Goal: Task Accomplishment & Management: Manage account settings

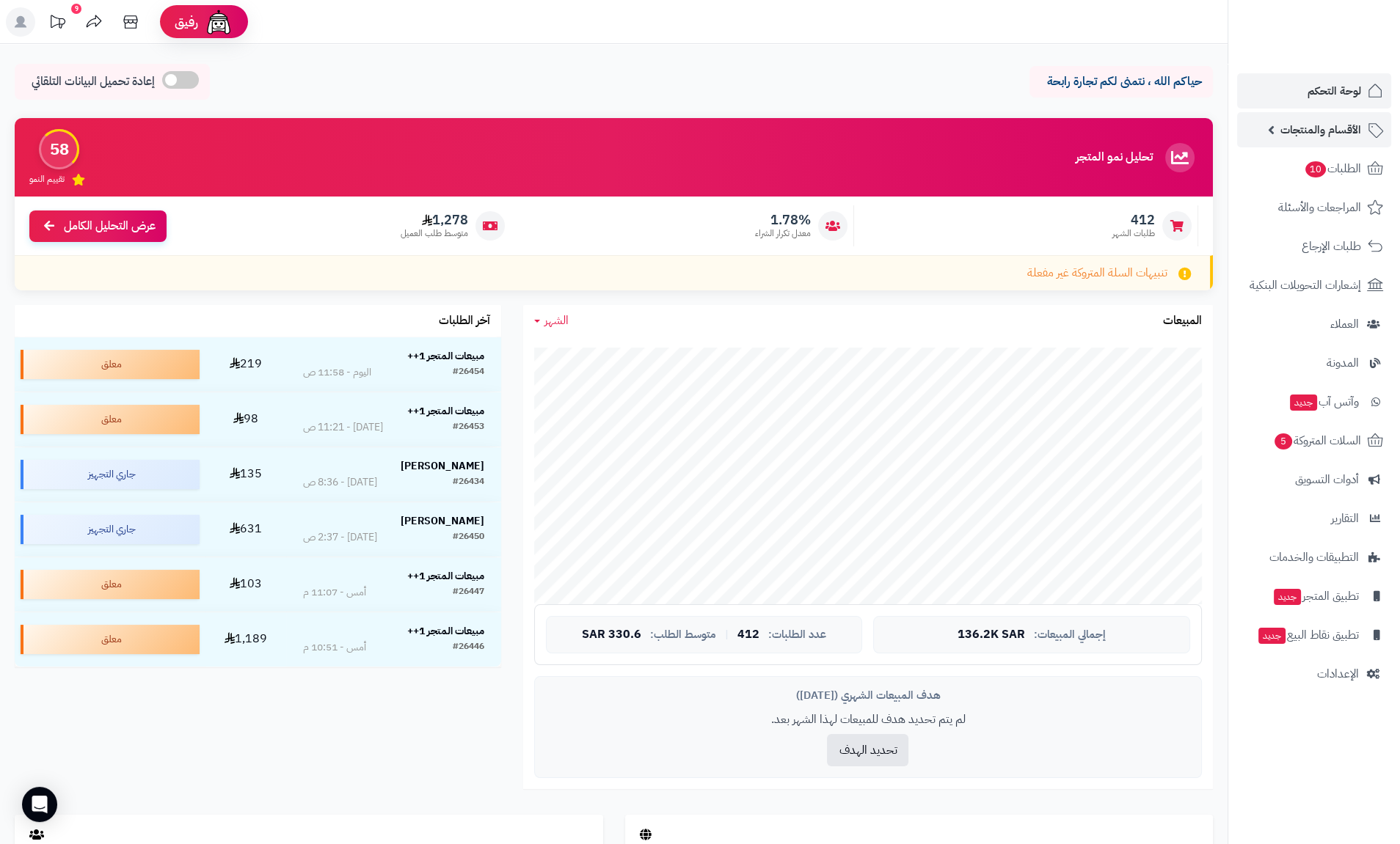
click at [1326, 124] on span "الأقسام والمنتجات" at bounding box center [1320, 129] width 80 height 20
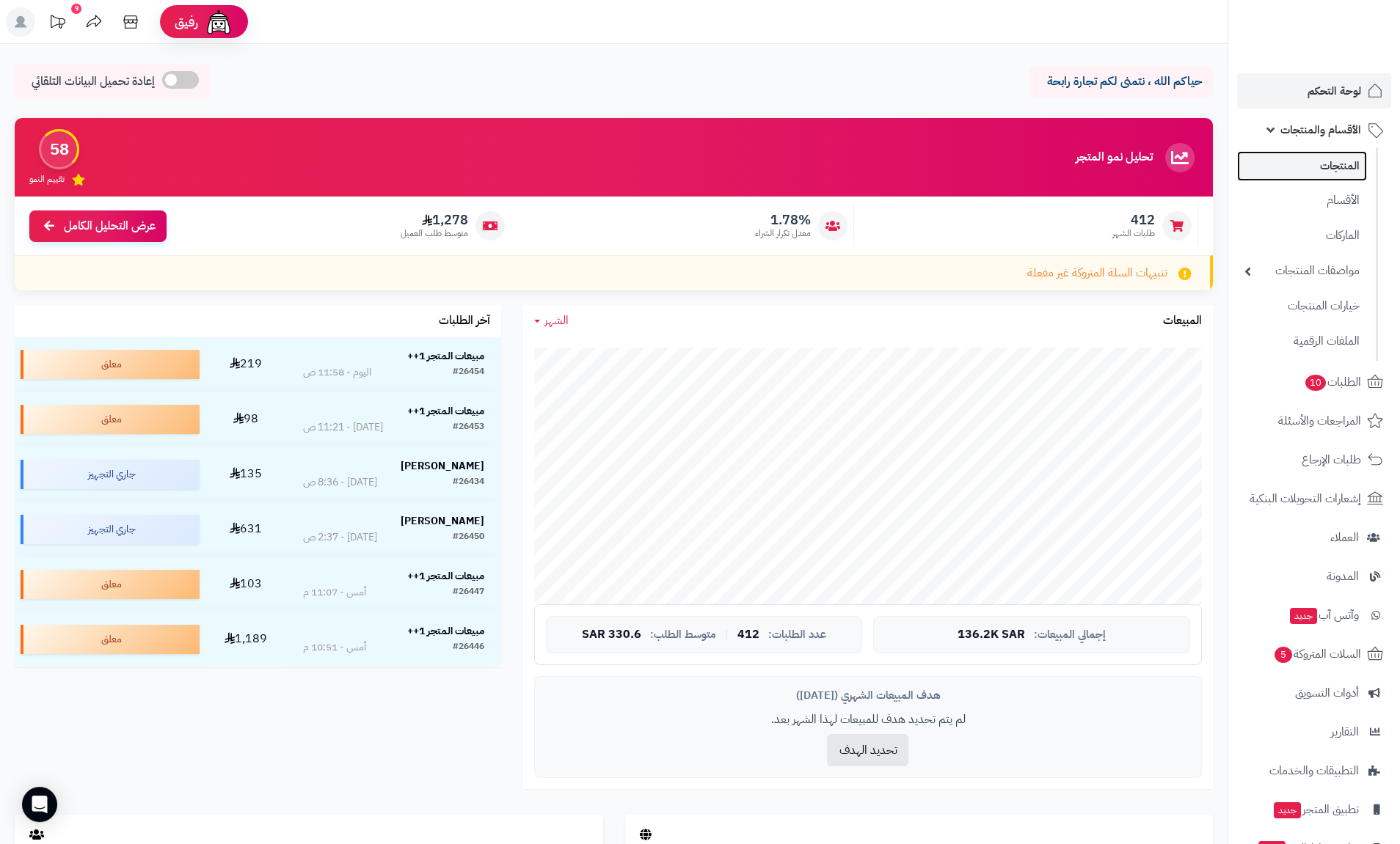
click at [1330, 167] on link "المنتجات" at bounding box center [1302, 167] width 130 height 30
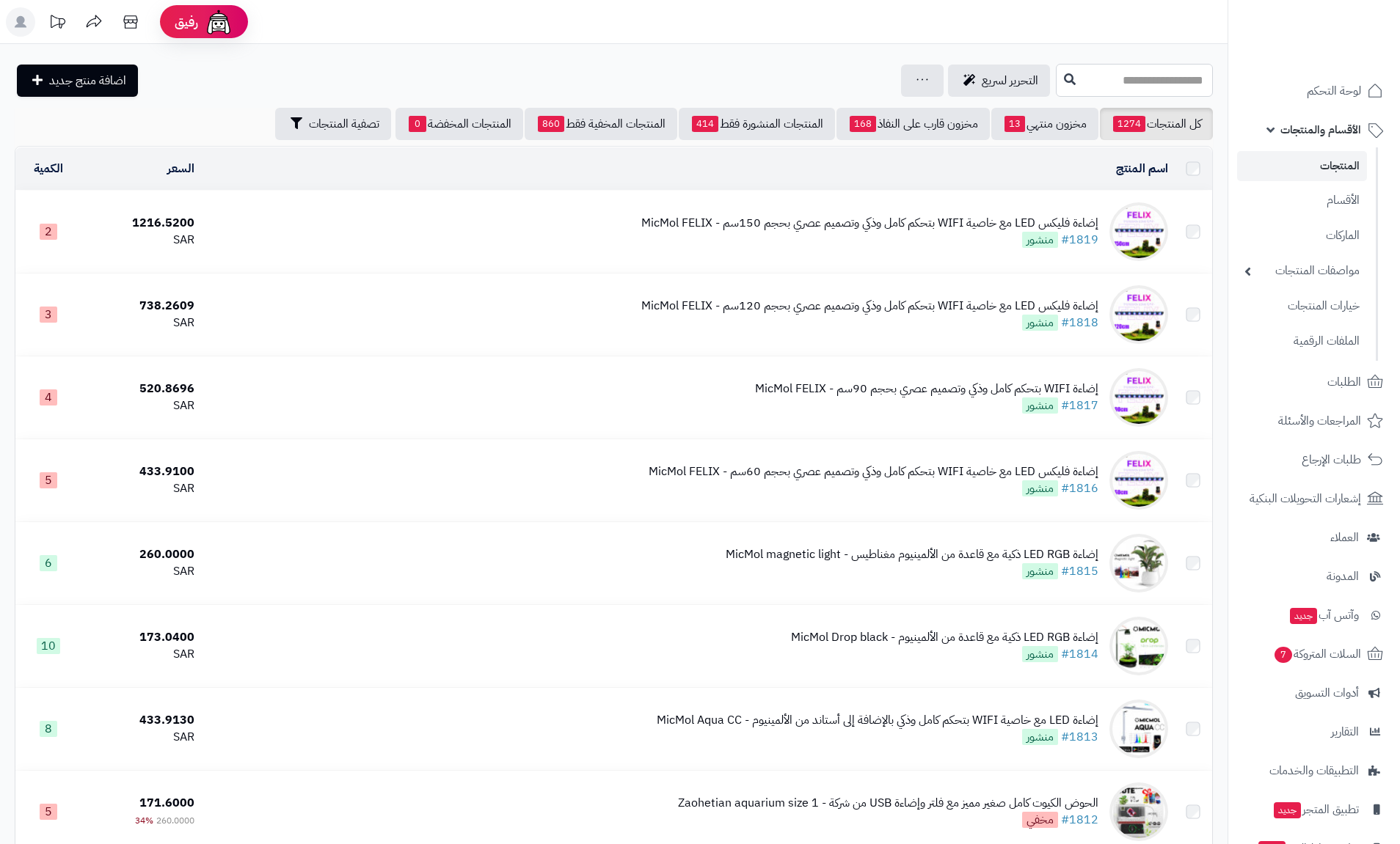
click at [1056, 81] on input "text" at bounding box center [1134, 79] width 157 height 33
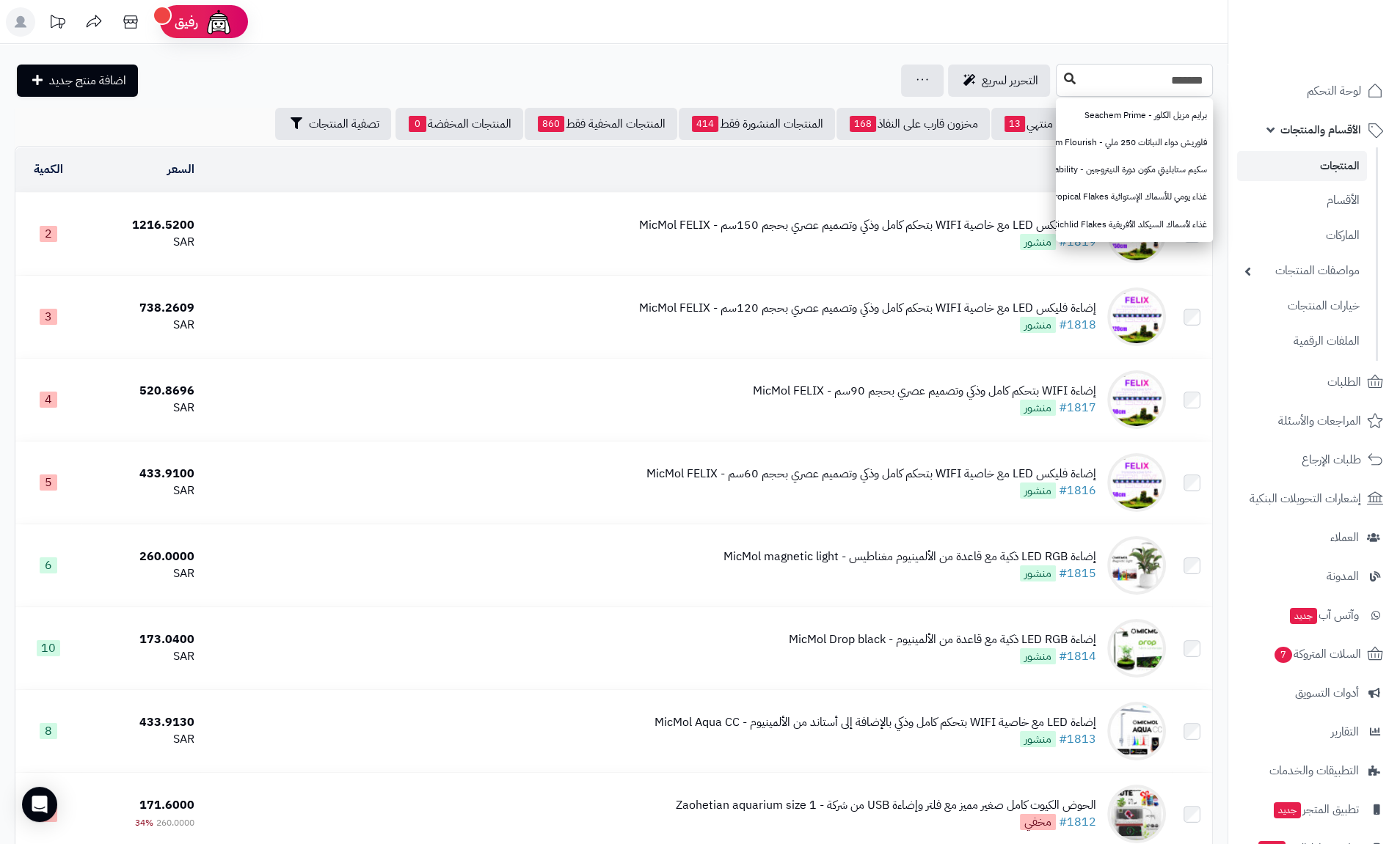
type input "*******"
click at [1064, 73] on icon at bounding box center [1070, 79] width 12 height 12
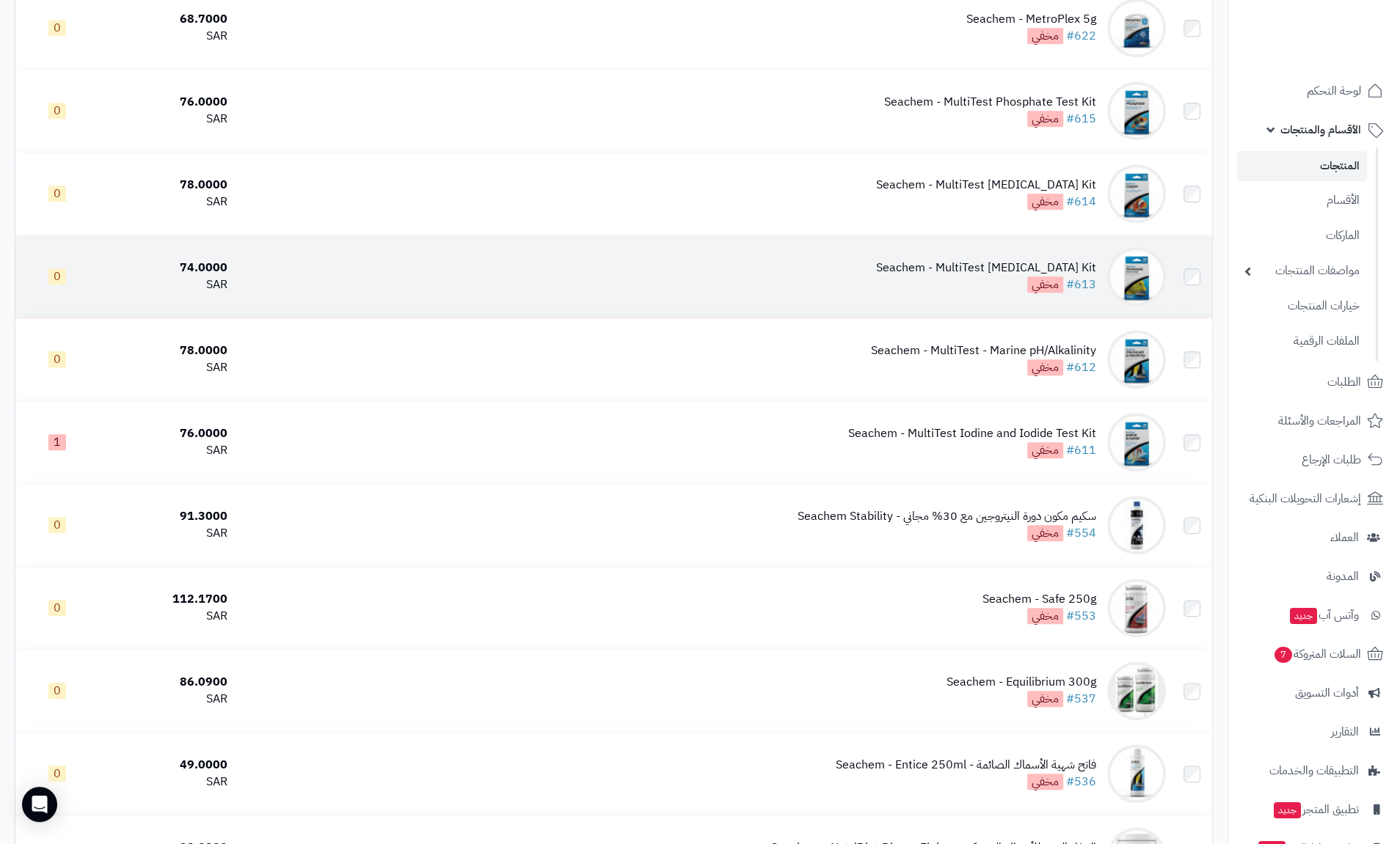
scroll to position [2464, 0]
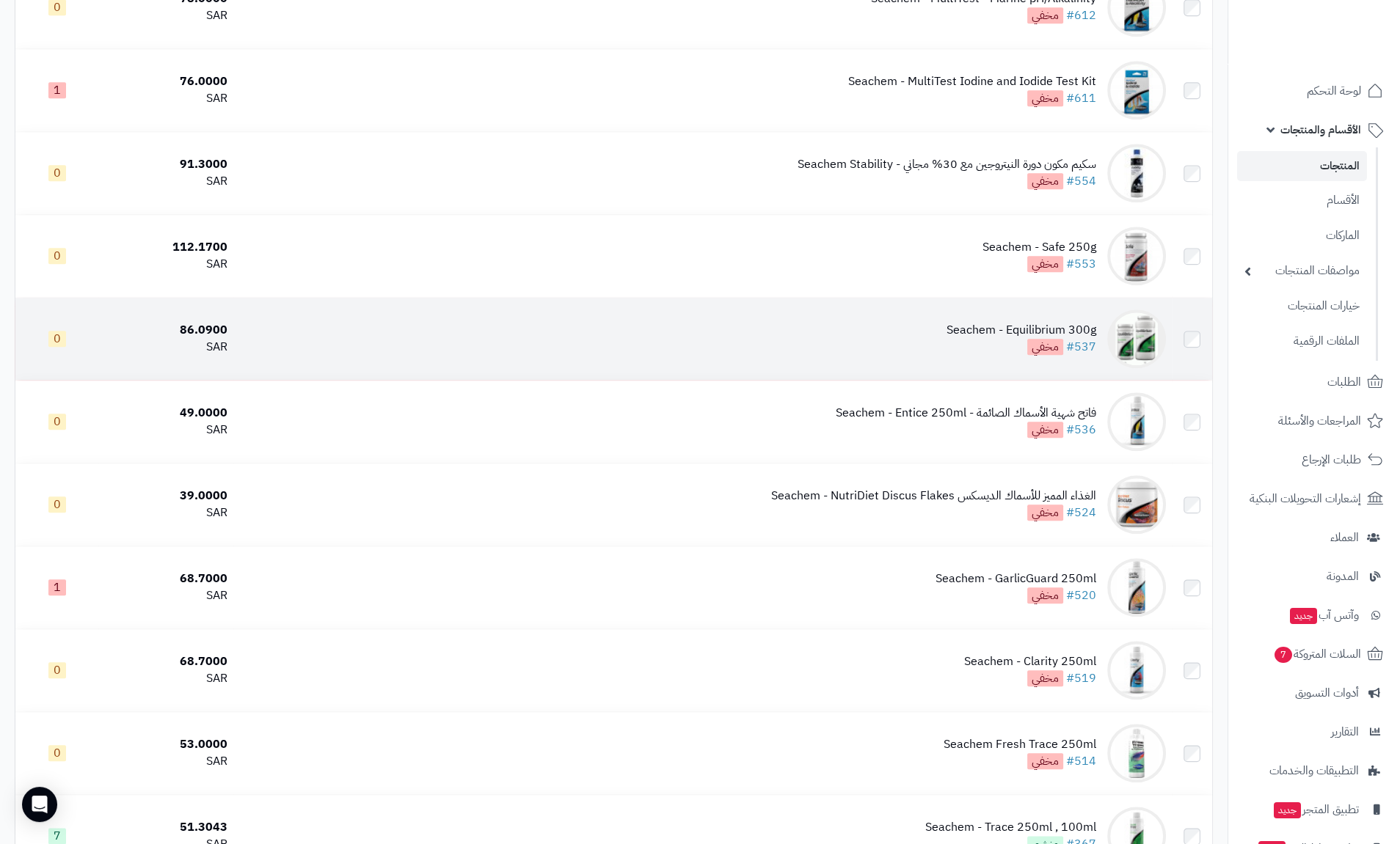
click at [1032, 333] on div "Seachem - Equilibrium 300g" at bounding box center [1021, 331] width 150 height 17
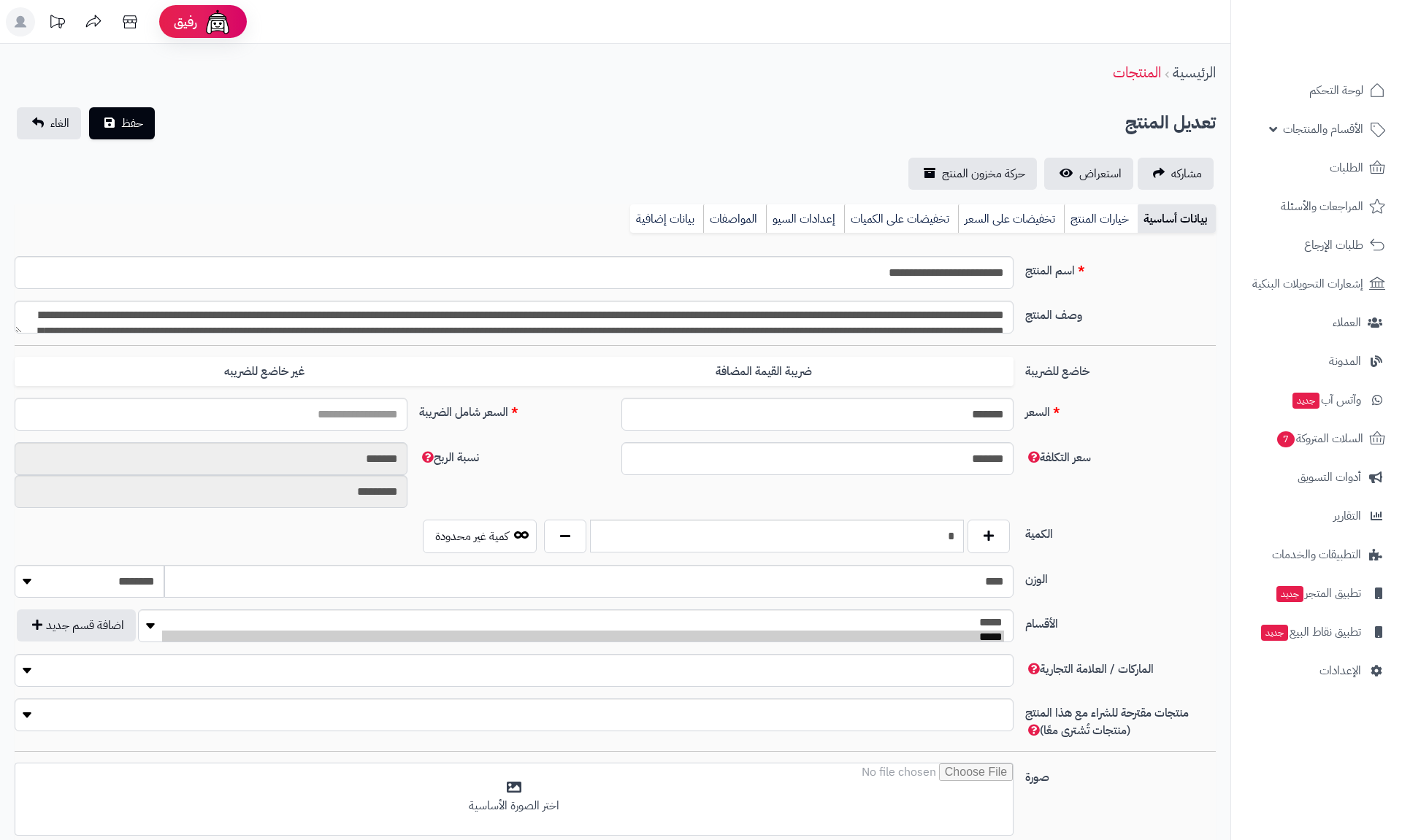
type input "*****"
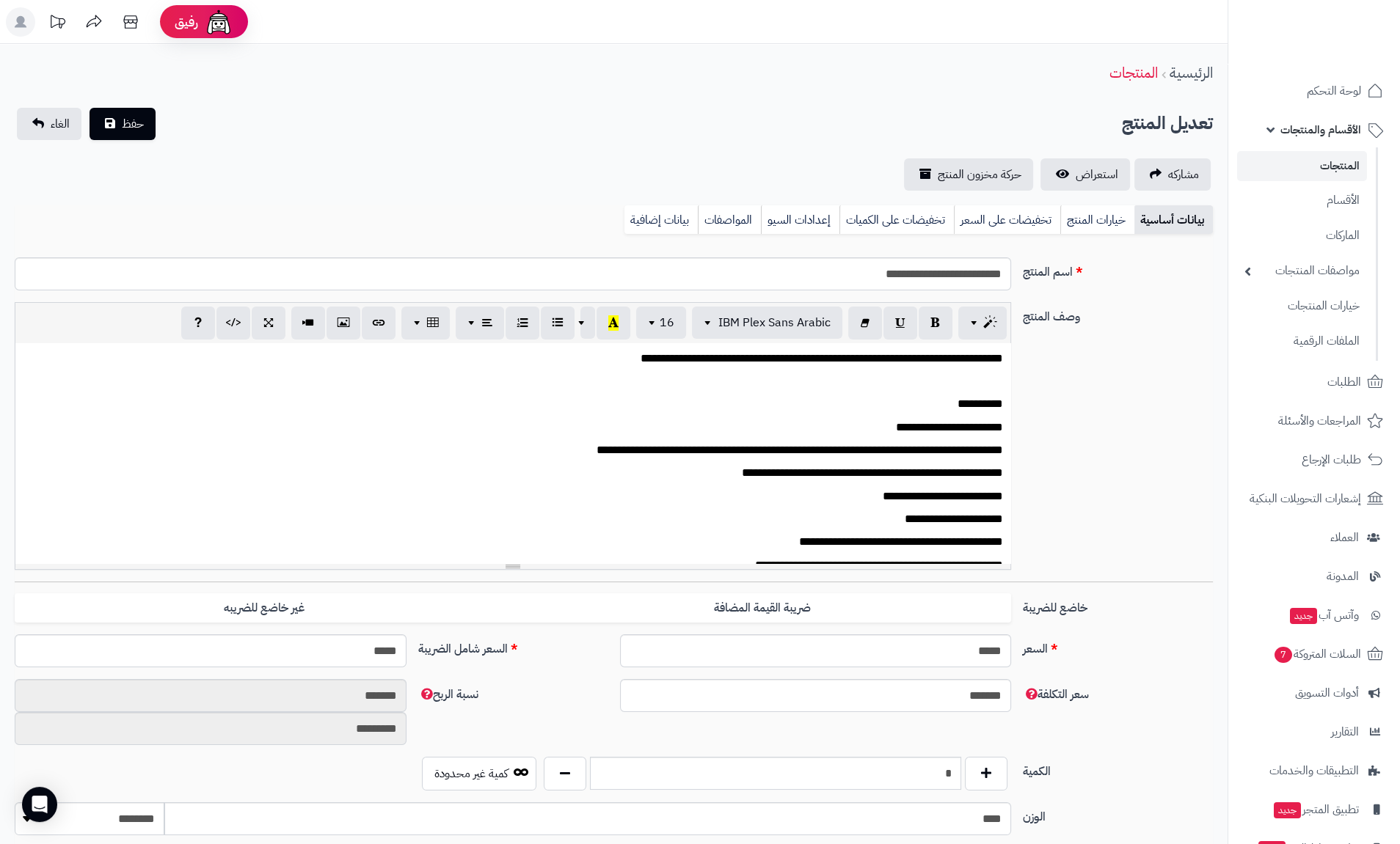
scroll to position [352, 0]
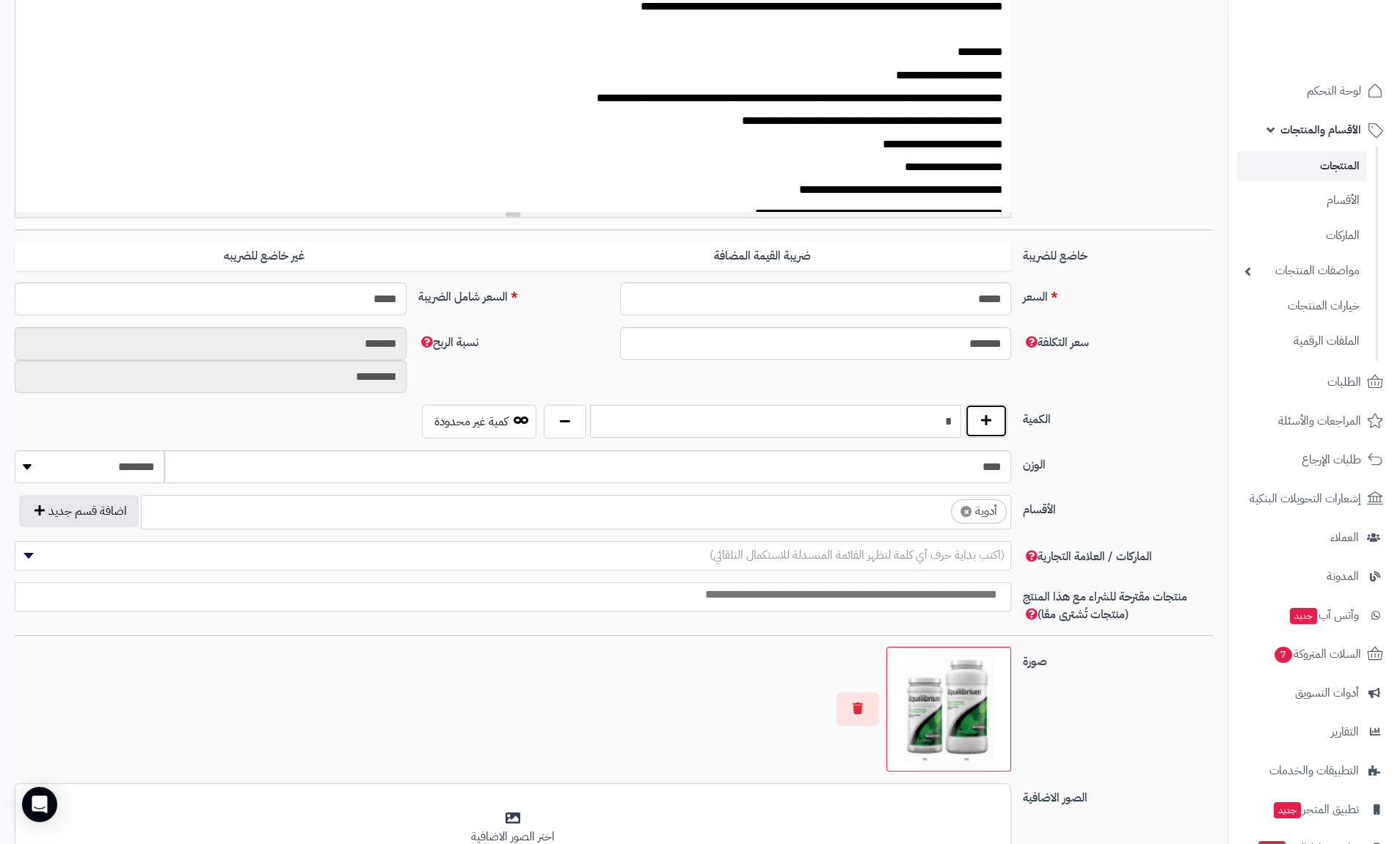
click at [986, 432] on button "button" at bounding box center [985, 421] width 42 height 34
type input "*"
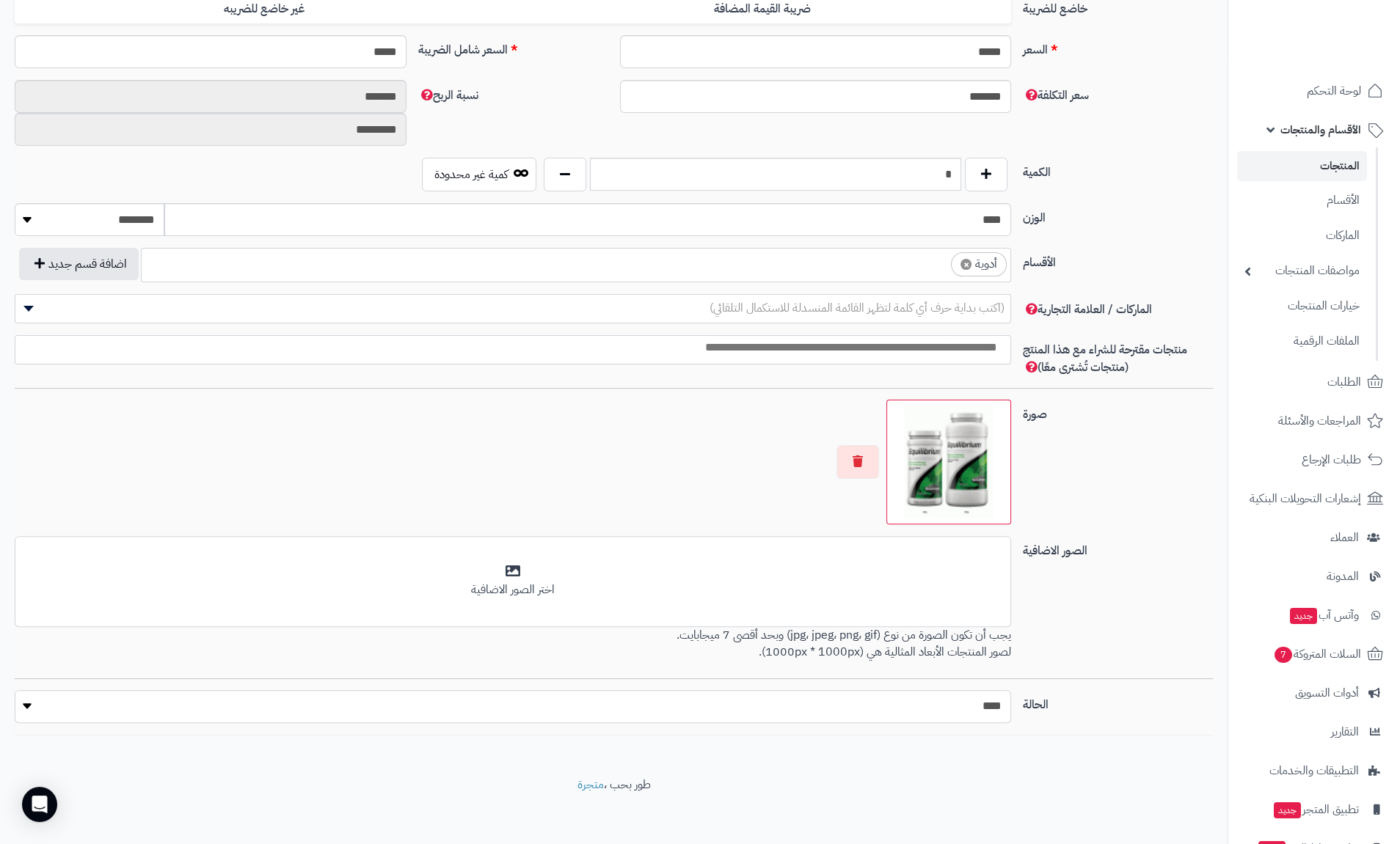
click at [1000, 714] on select "***** ****" at bounding box center [513, 706] width 996 height 33
select select "*"
click at [14, 690] on select "***** ****" at bounding box center [513, 706] width 996 height 33
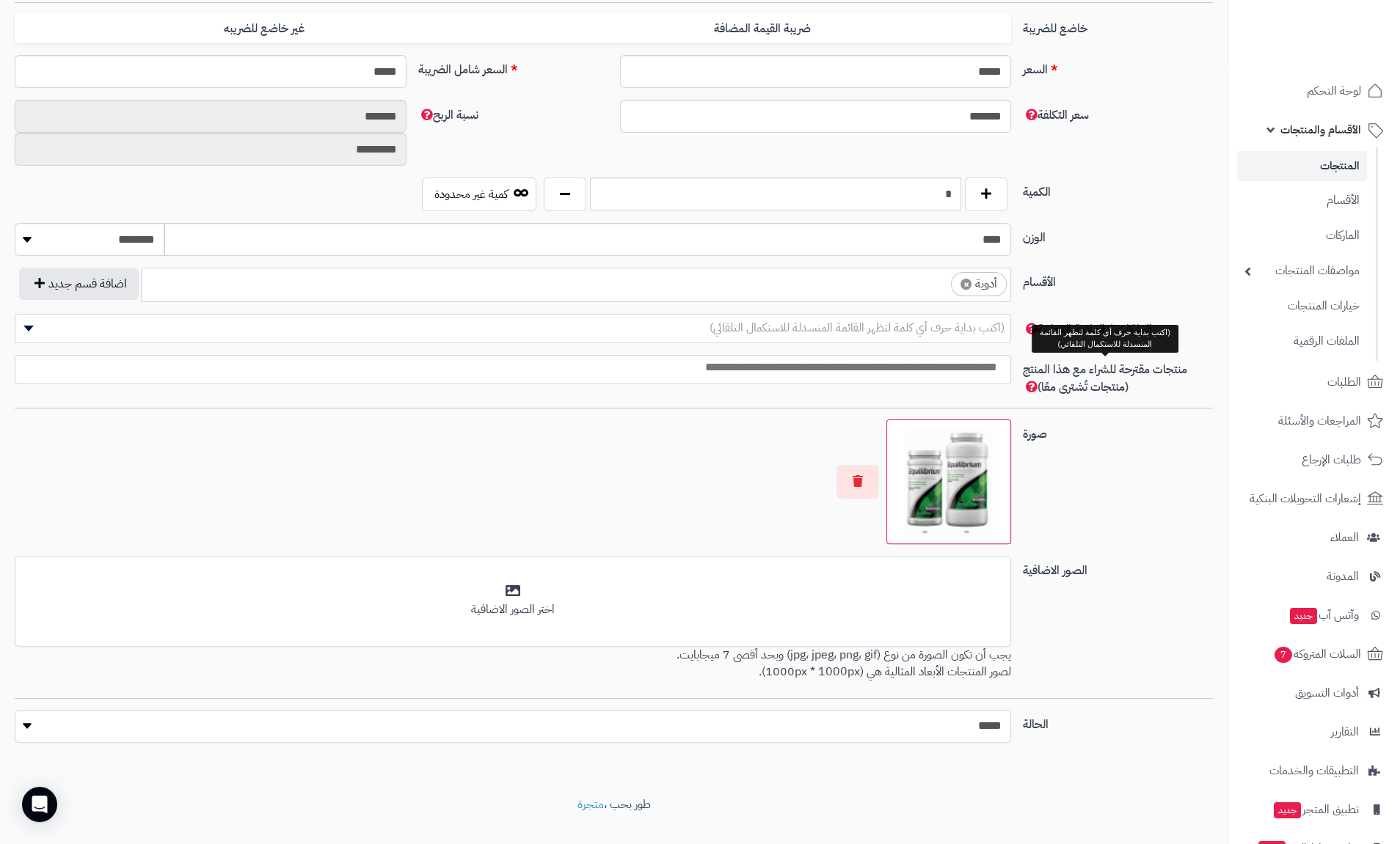
scroll to position [0, 0]
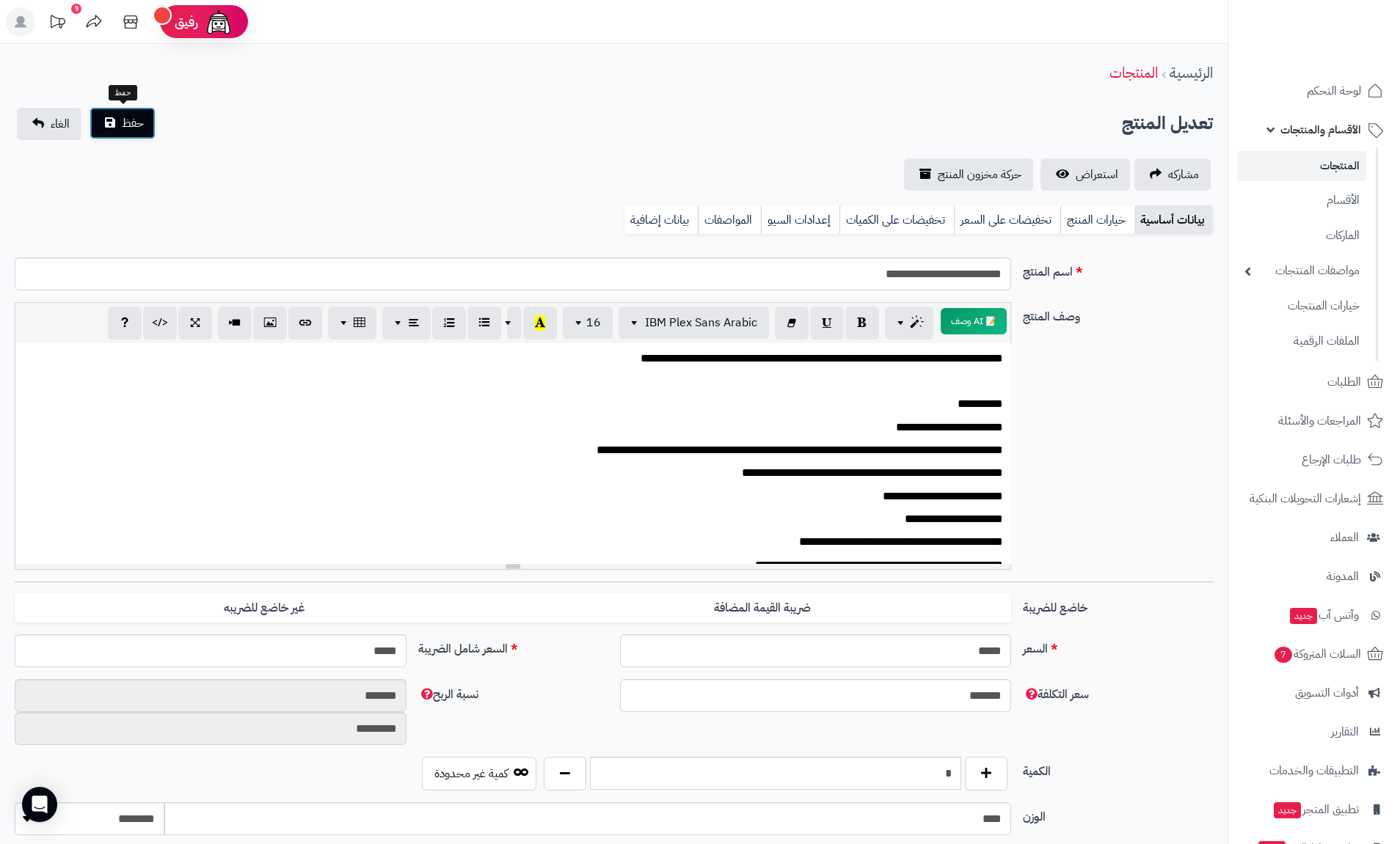
click at [131, 123] on span "حفظ" at bounding box center [133, 123] width 22 height 18
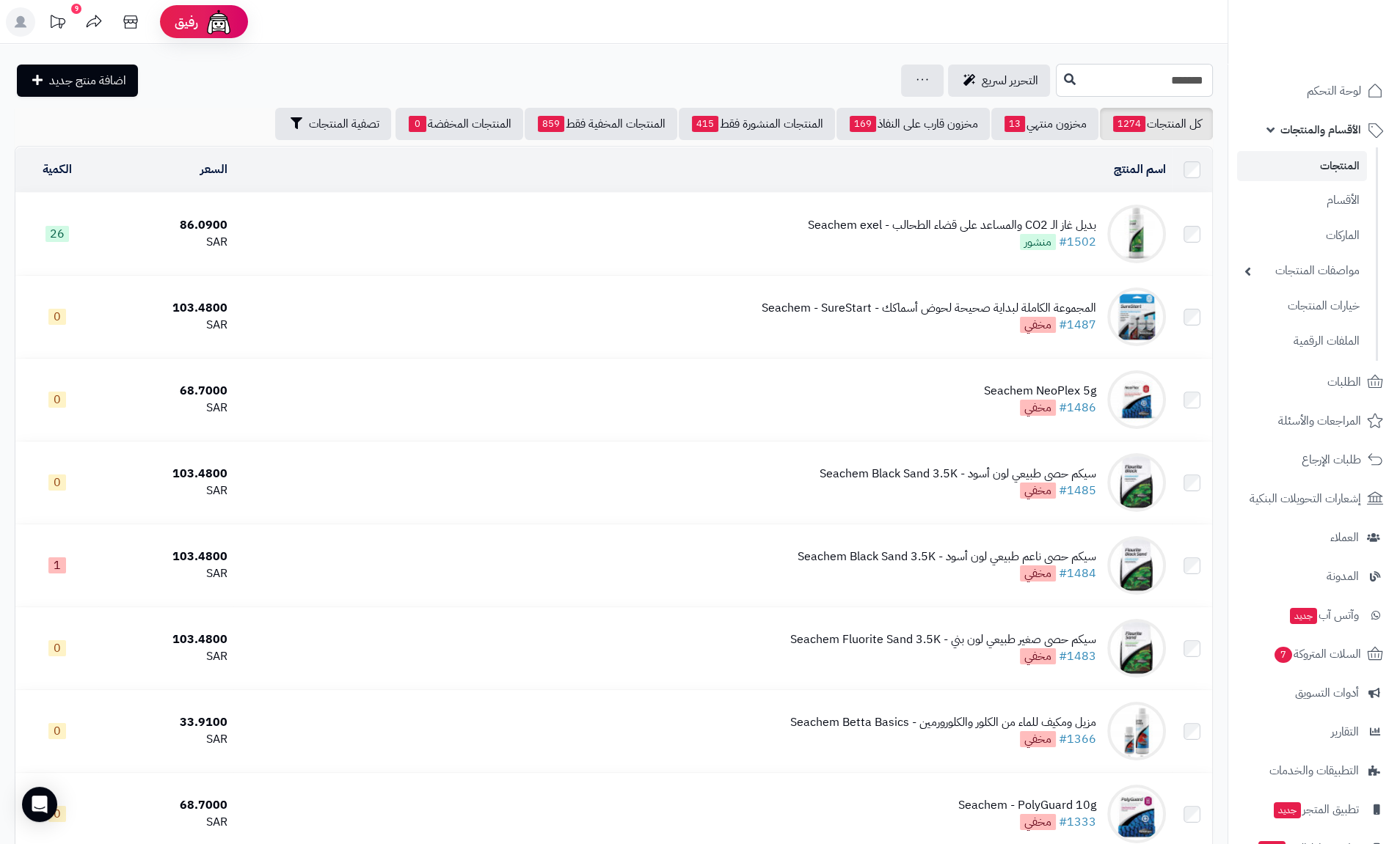
click at [1169, 79] on input "*******" at bounding box center [1134, 79] width 157 height 33
type input "****"
click at [1058, 81] on button at bounding box center [1069, 79] width 22 height 28
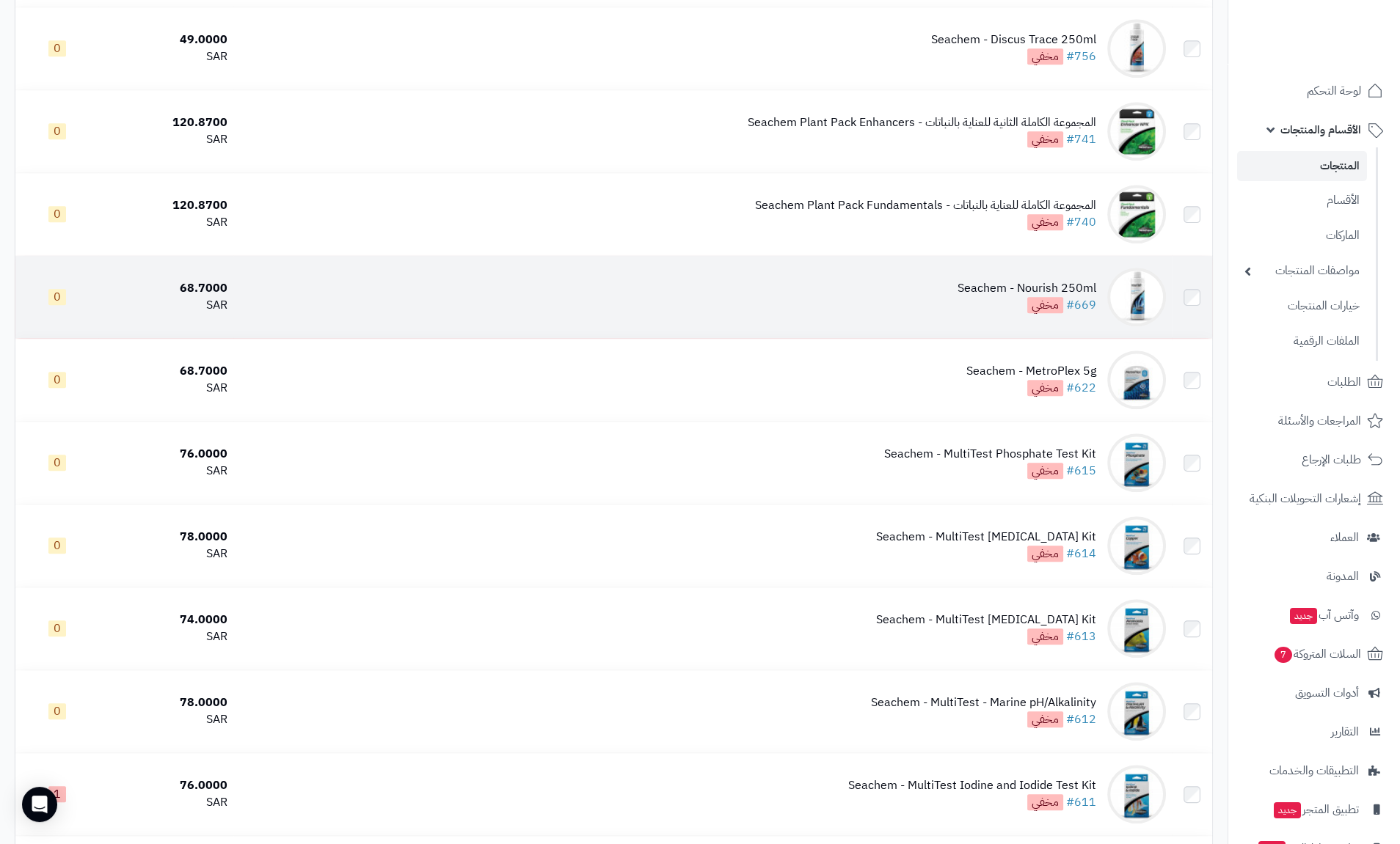
scroll to position [1408, 0]
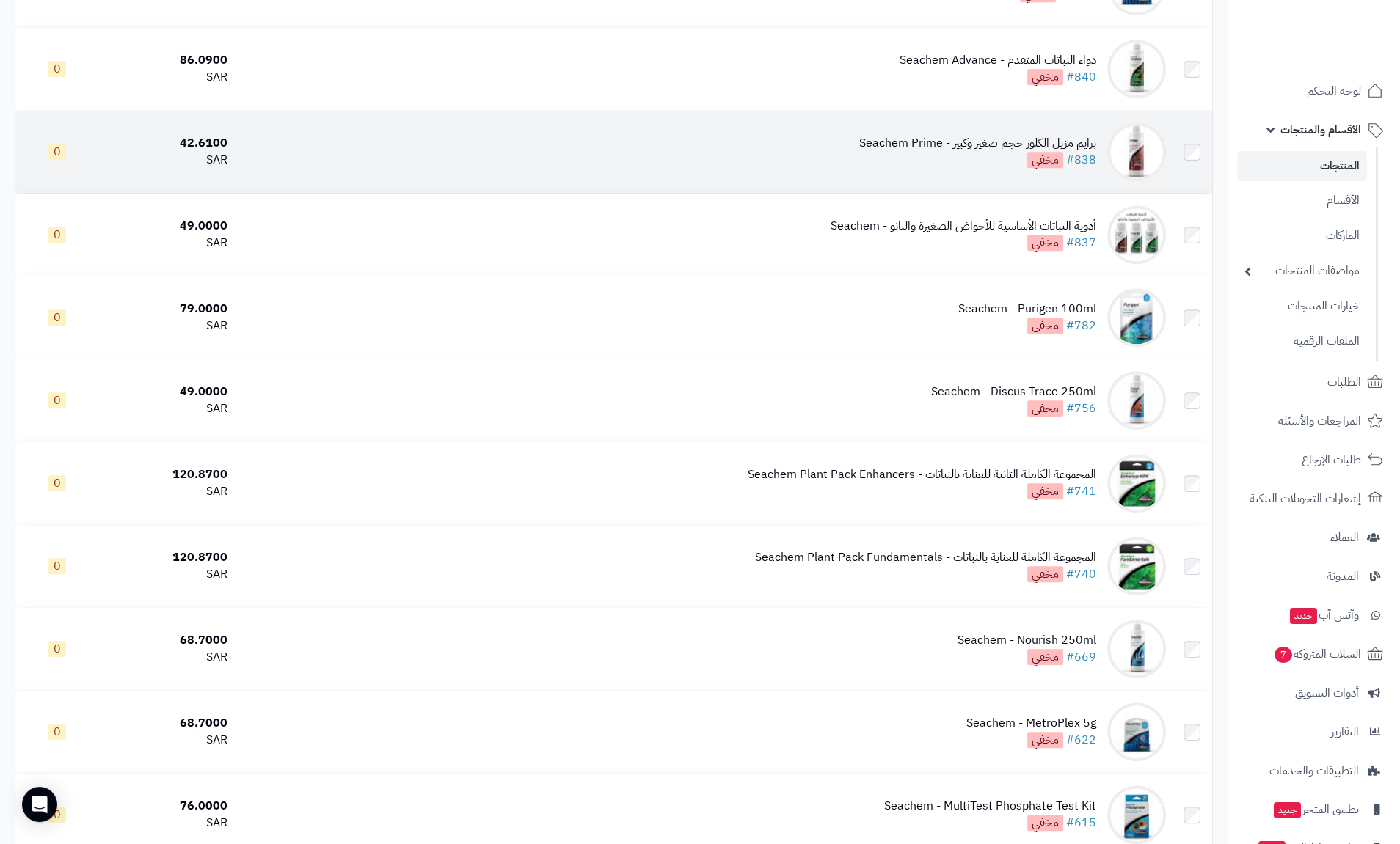
click at [950, 141] on div "برايم مزيل الكلور حجم صغير وكبير - Seachem Prime" at bounding box center [978, 144] width 237 height 17
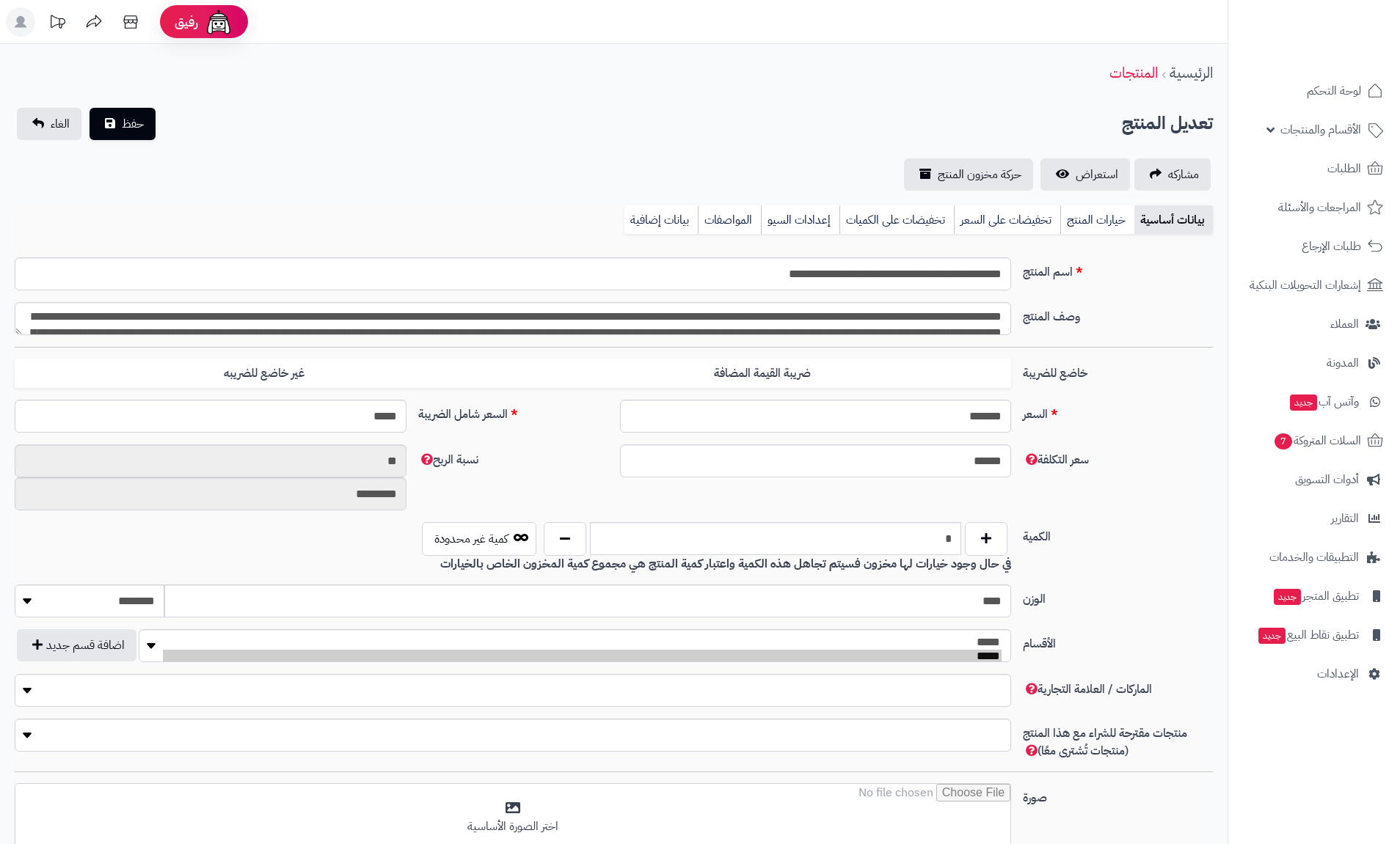
type input "*****"
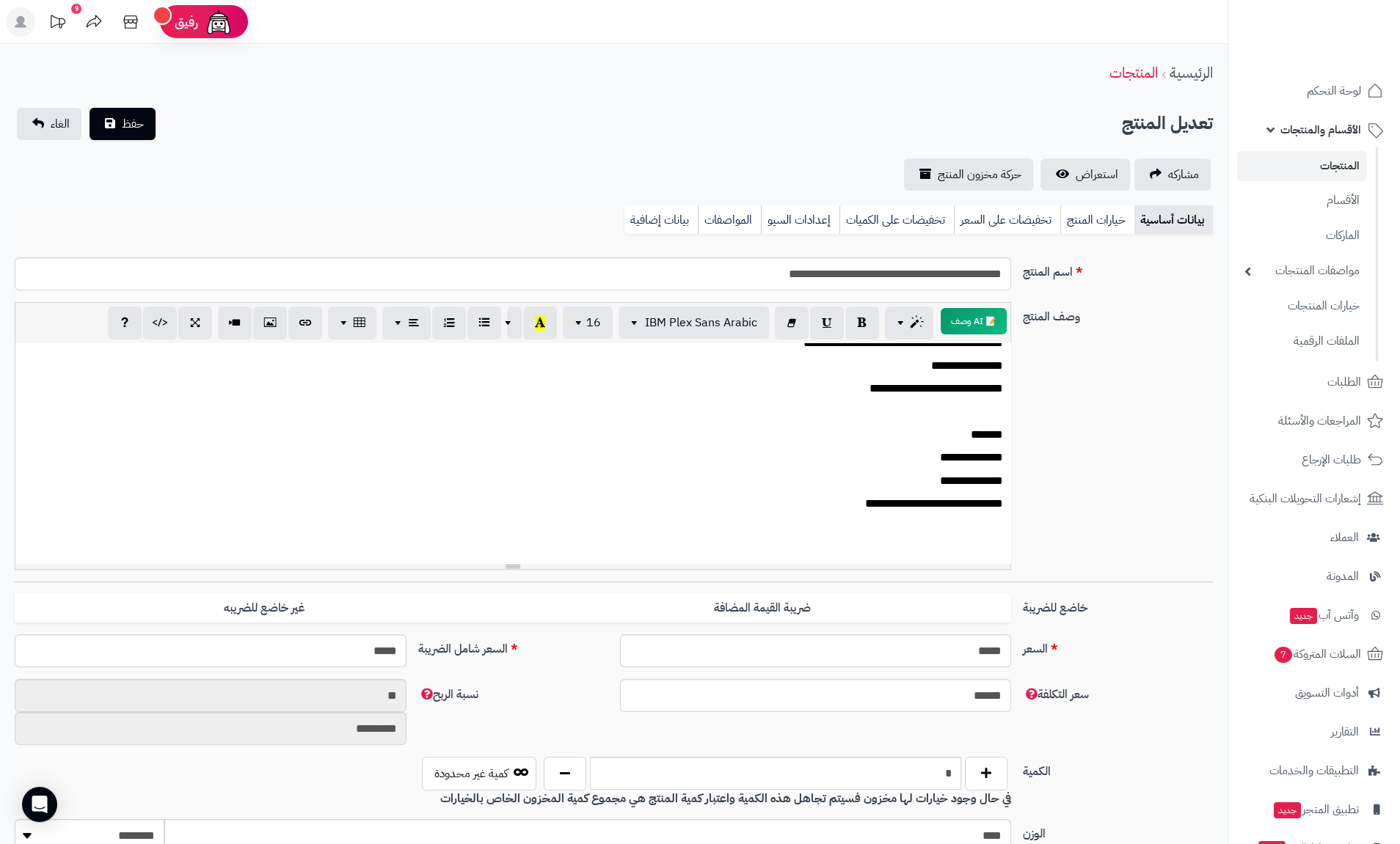
scroll to position [352, 0]
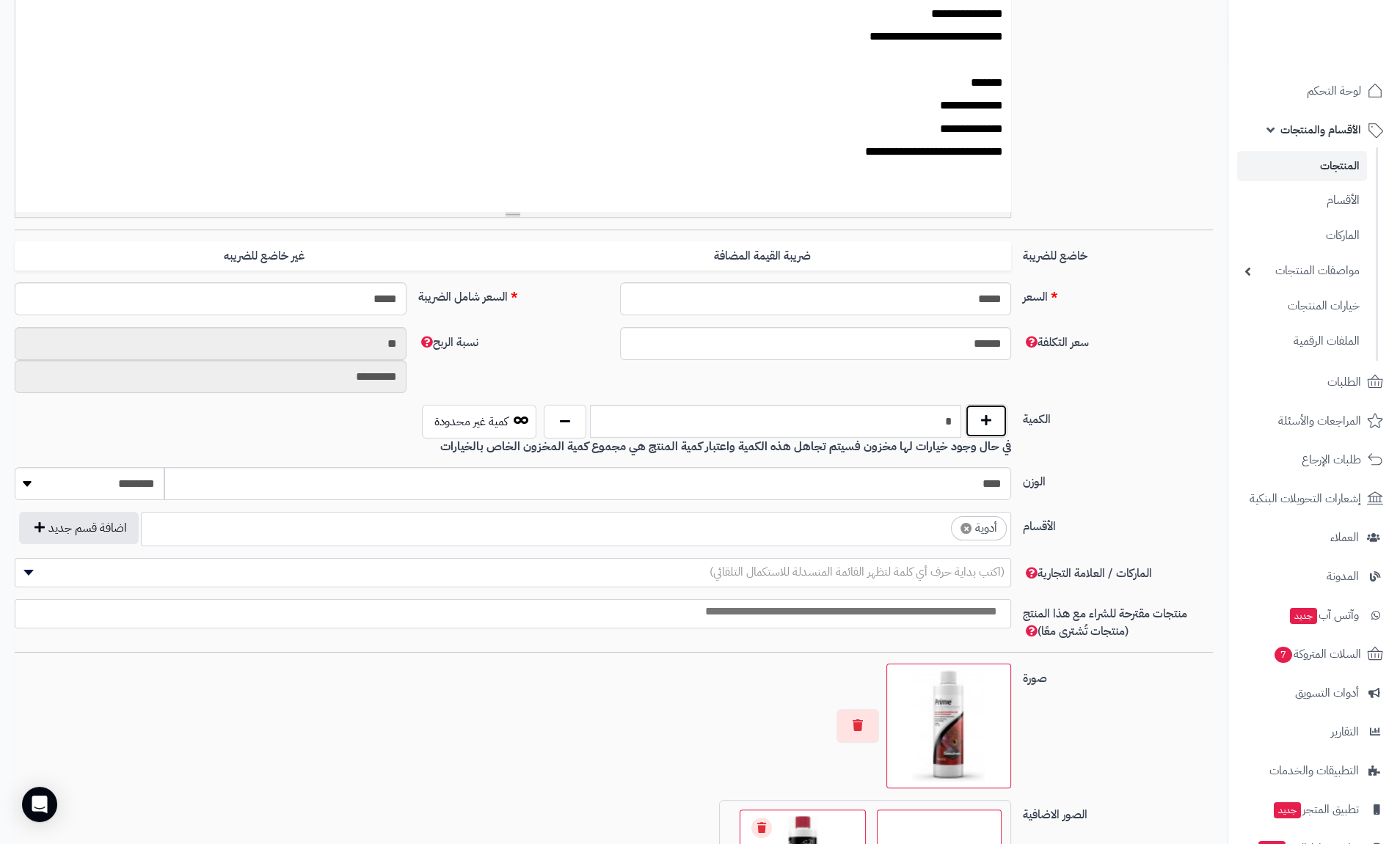
click at [994, 434] on button "button" at bounding box center [985, 421] width 42 height 34
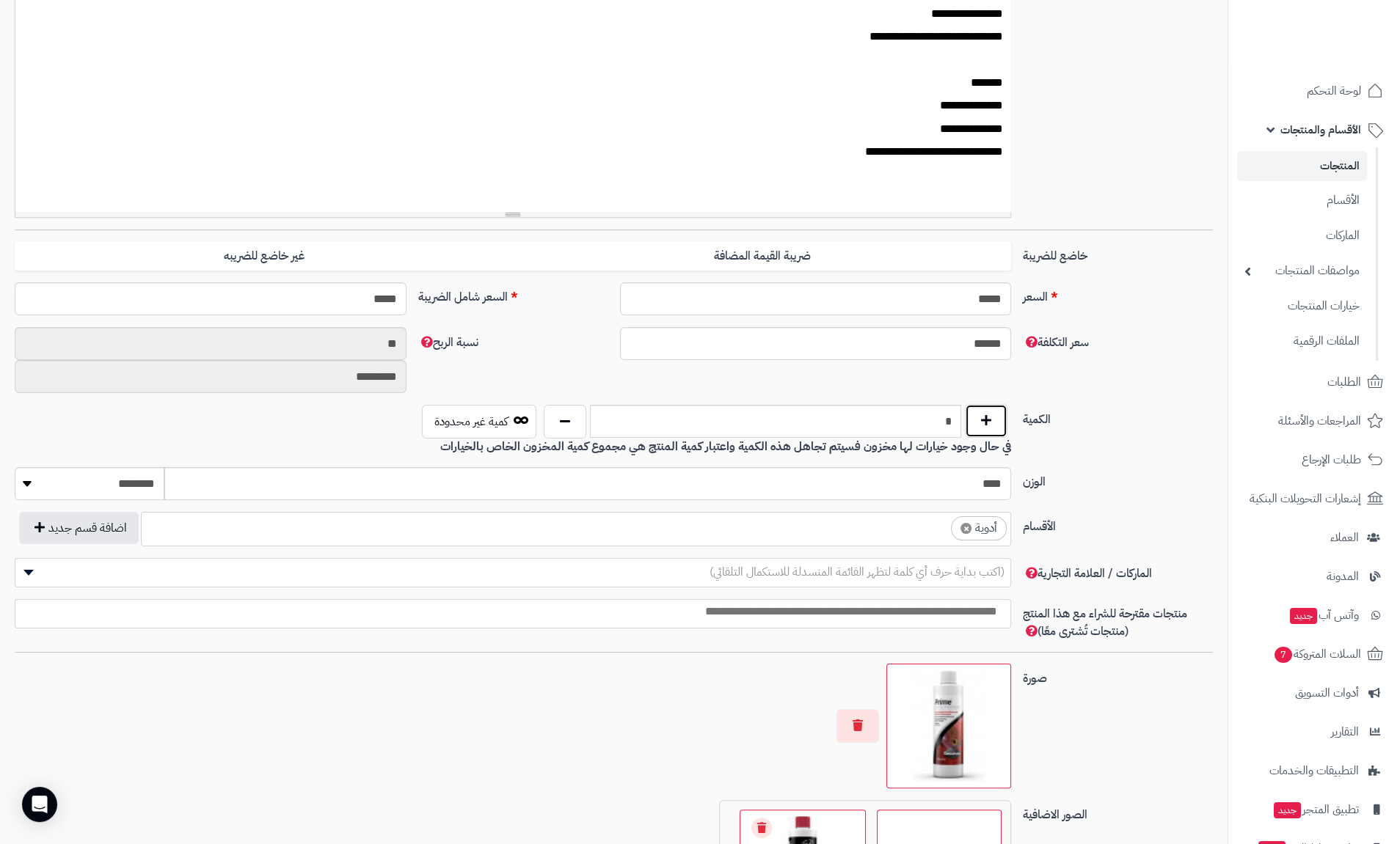
click at [994, 434] on button "button" at bounding box center [985, 421] width 42 height 34
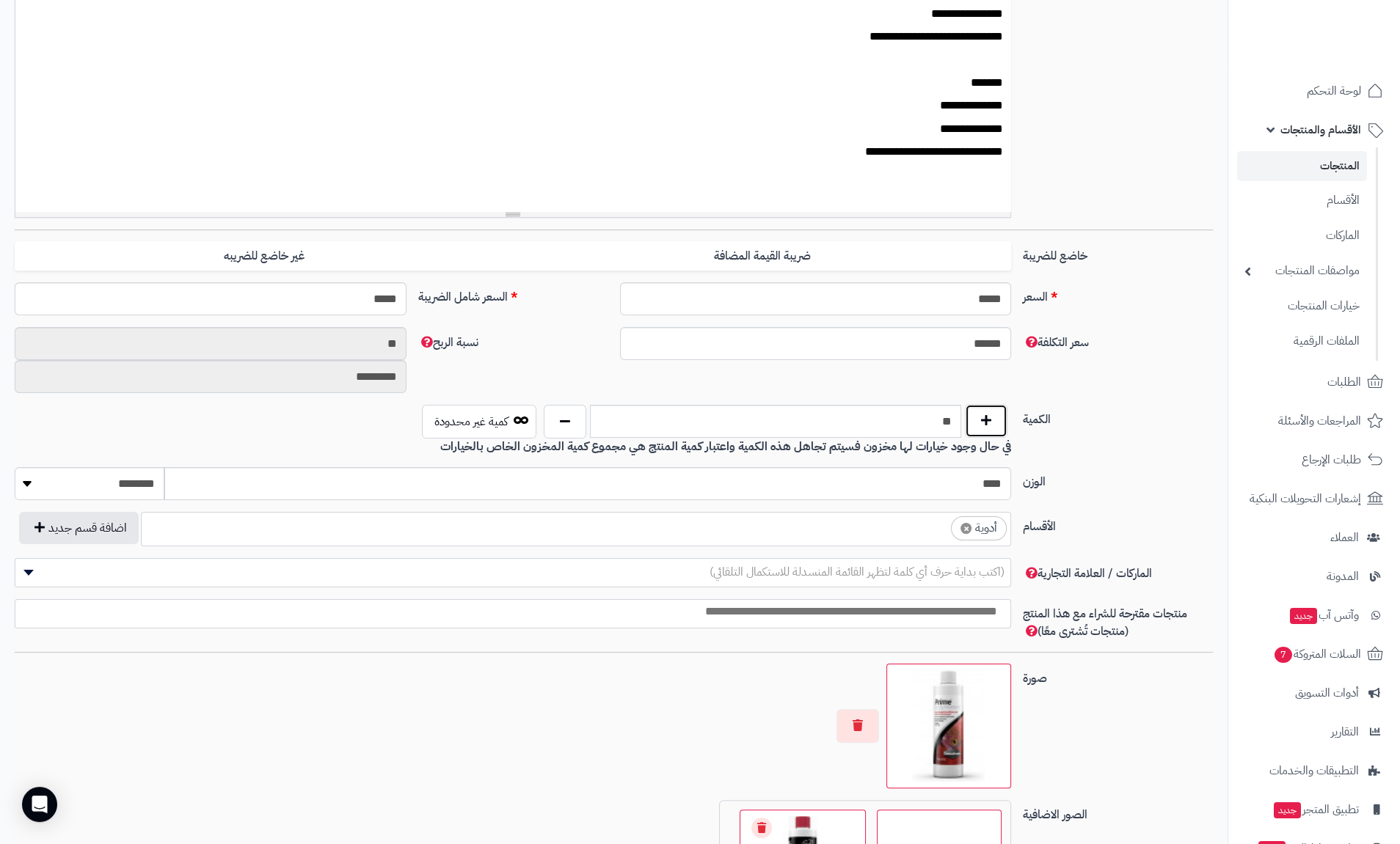
click at [994, 434] on button "button" at bounding box center [985, 421] width 42 height 34
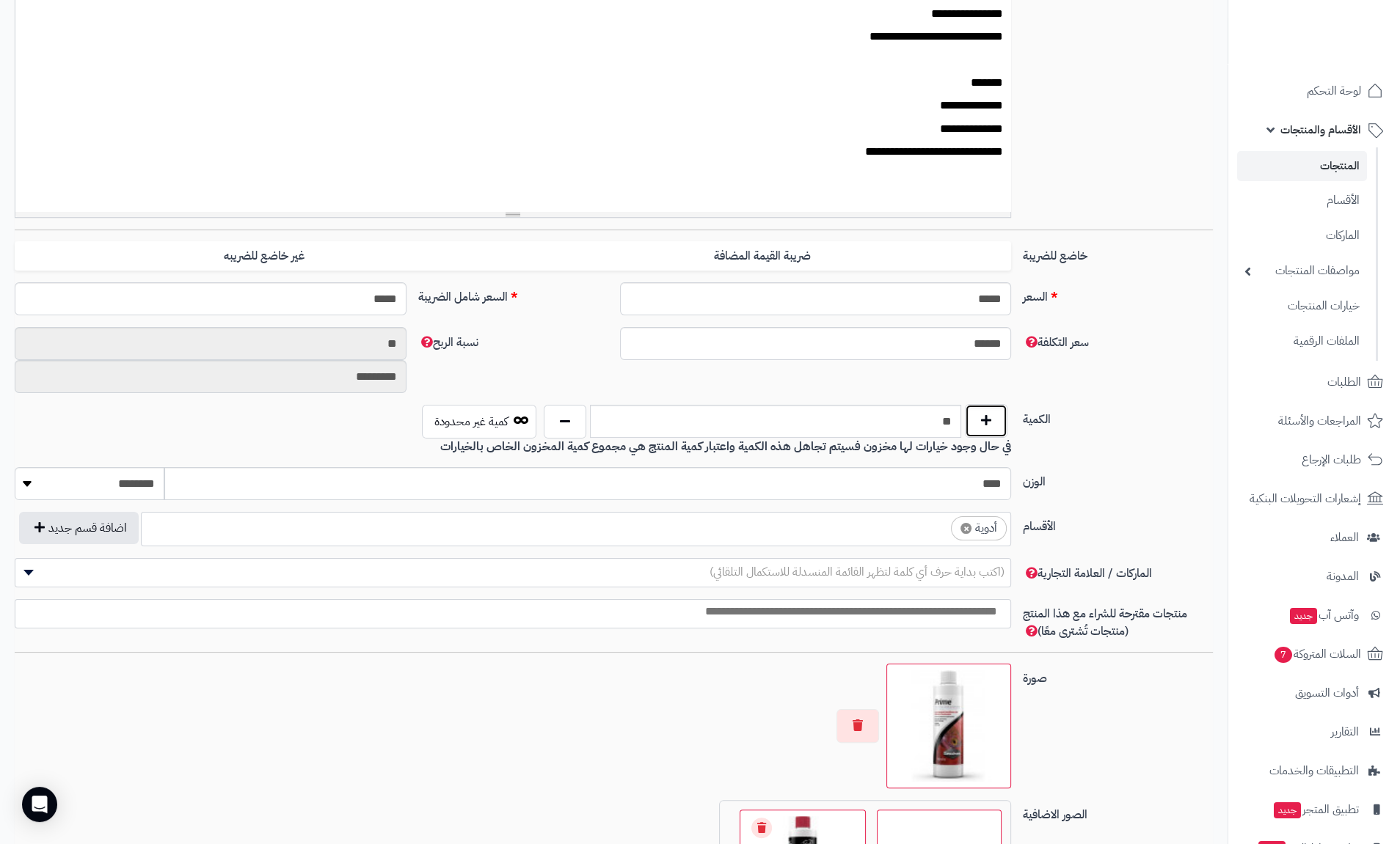
click at [994, 434] on button "button" at bounding box center [985, 421] width 42 height 34
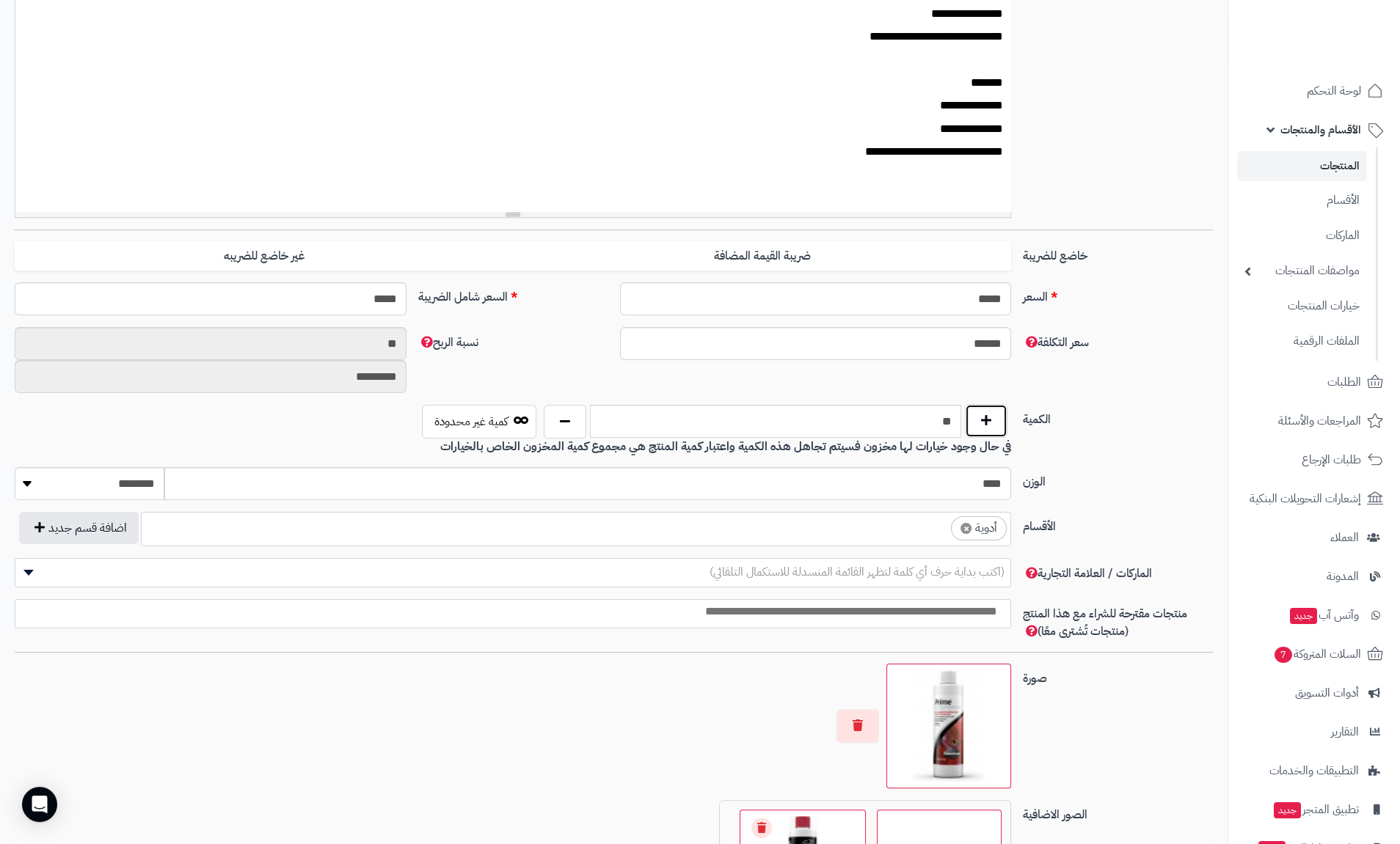
click at [994, 434] on button "button" at bounding box center [985, 421] width 42 height 34
click at [572, 427] on button "button" at bounding box center [565, 421] width 42 height 34
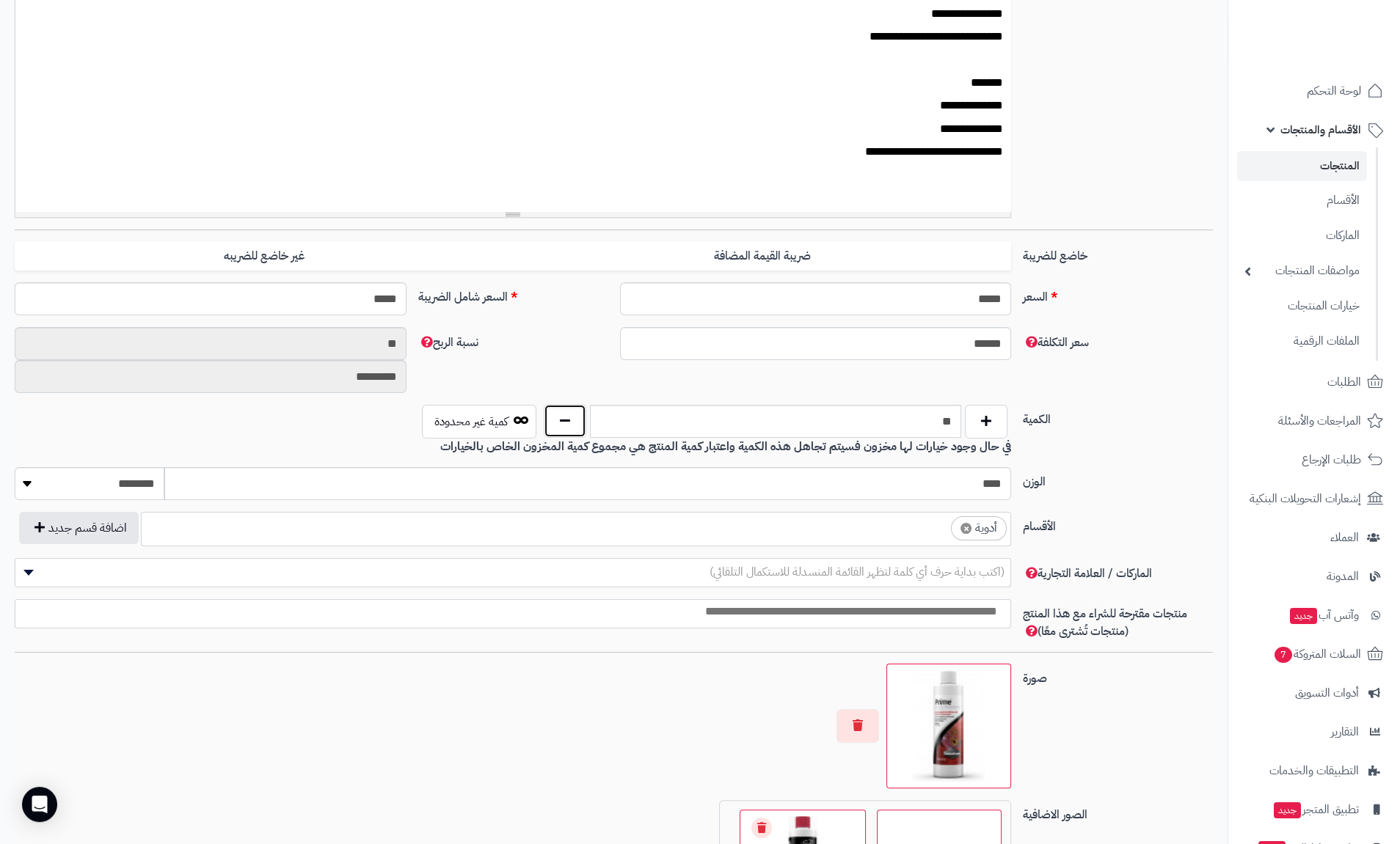
click at [572, 427] on button "button" at bounding box center [565, 421] width 42 height 34
type input "**"
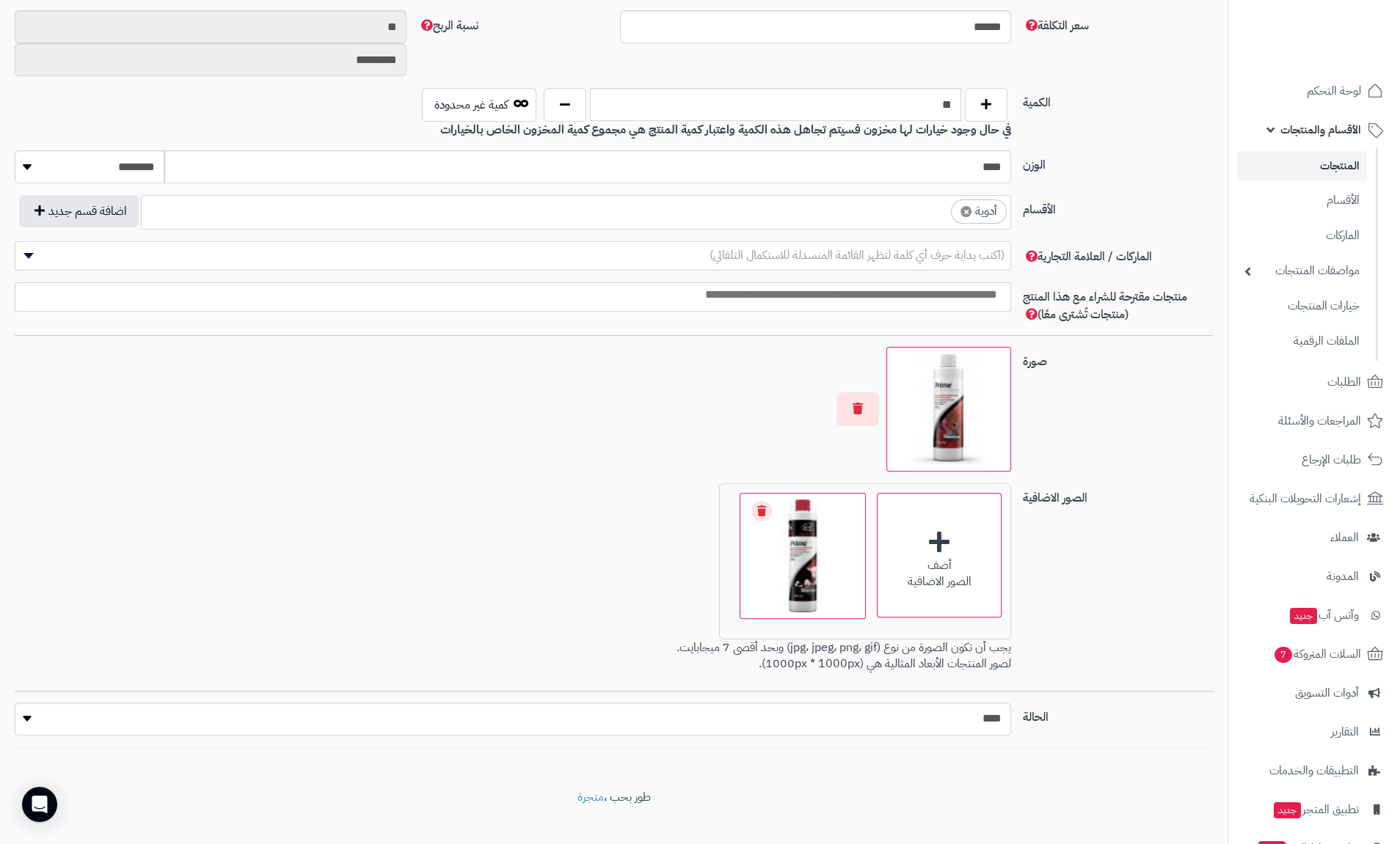
scroll to position [682, 0]
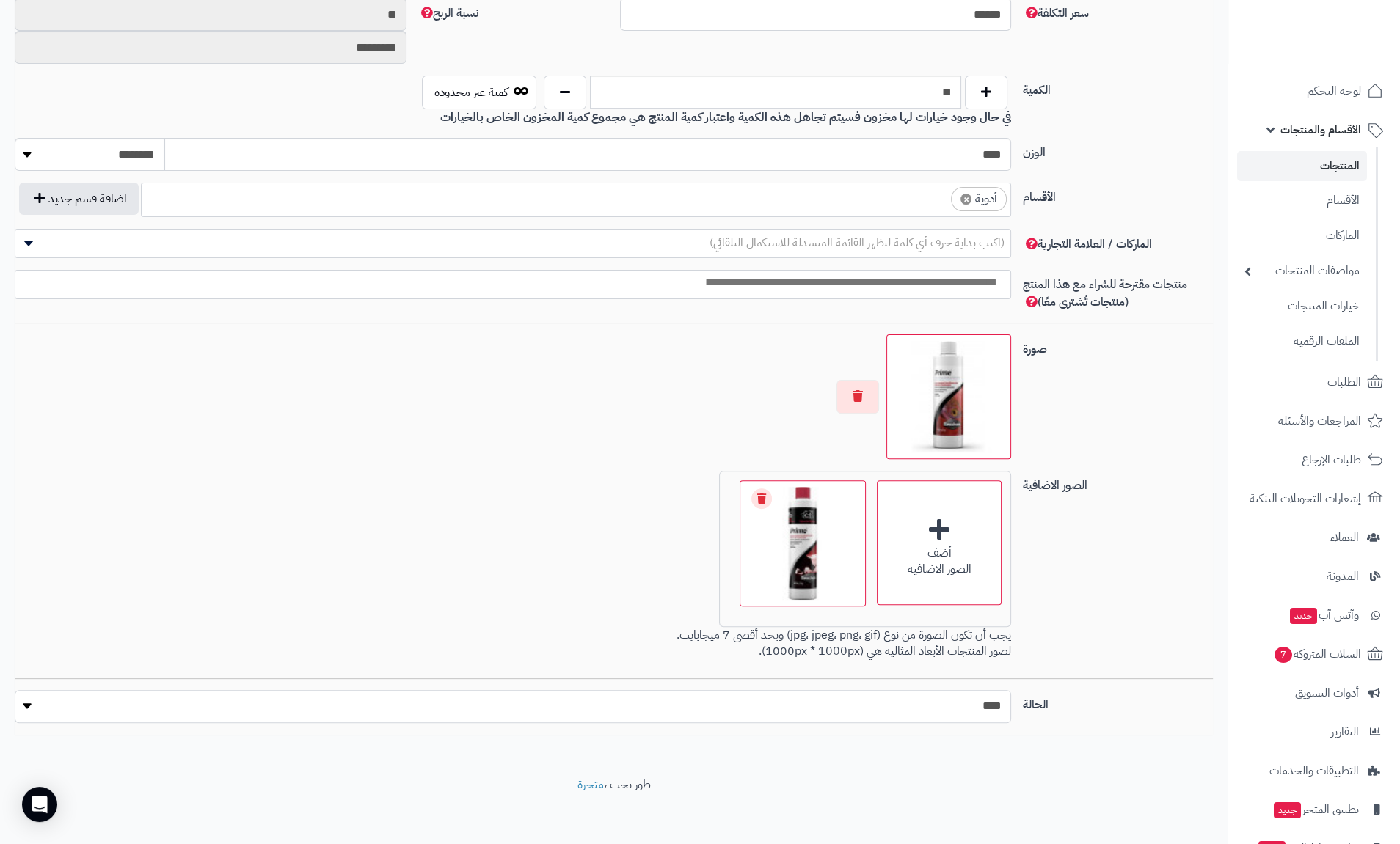
click at [980, 699] on select "***** ****" at bounding box center [513, 706] width 996 height 33
select select "*"
click at [14, 690] on select "***** ****" at bounding box center [513, 706] width 996 height 33
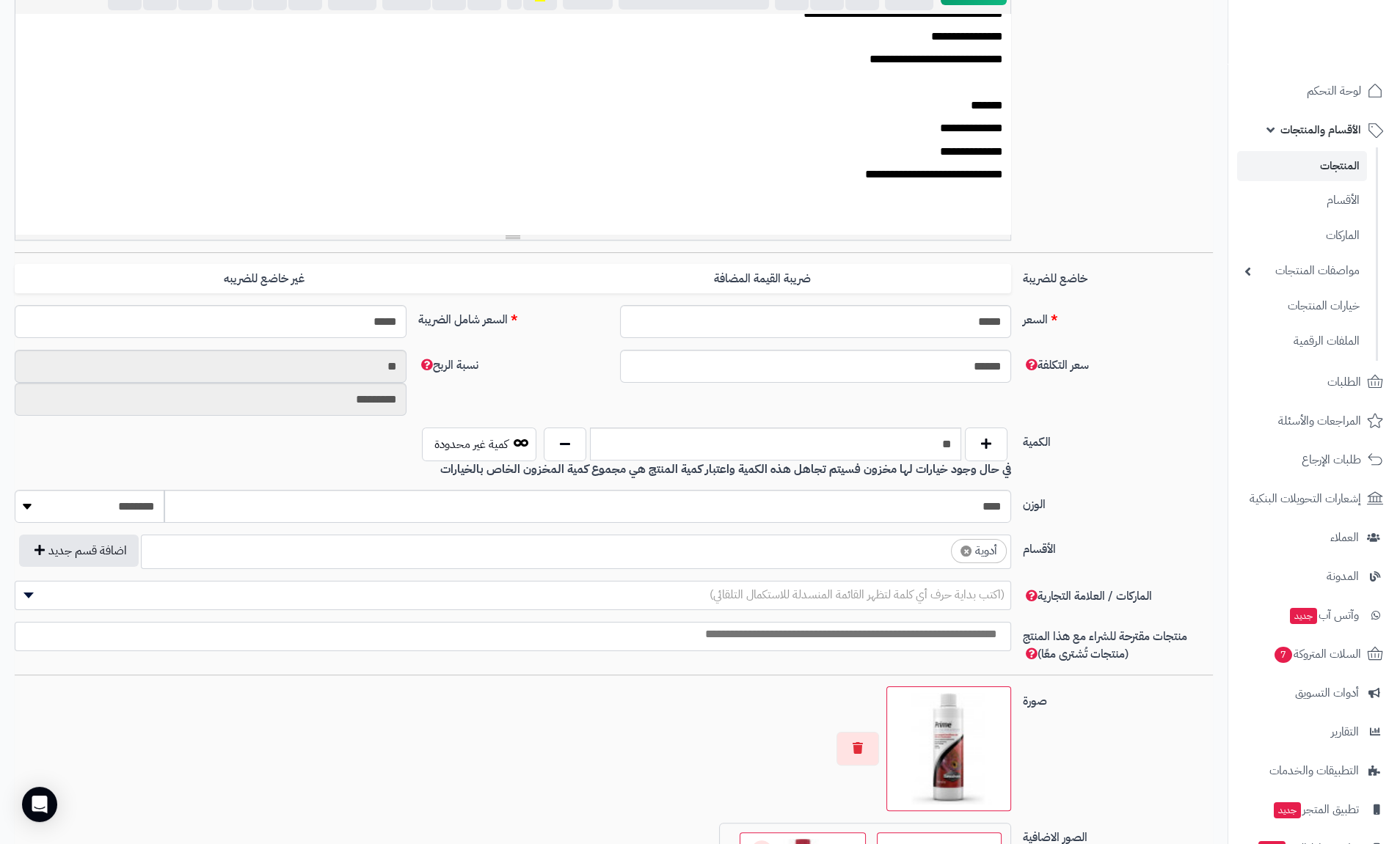
scroll to position [0, 0]
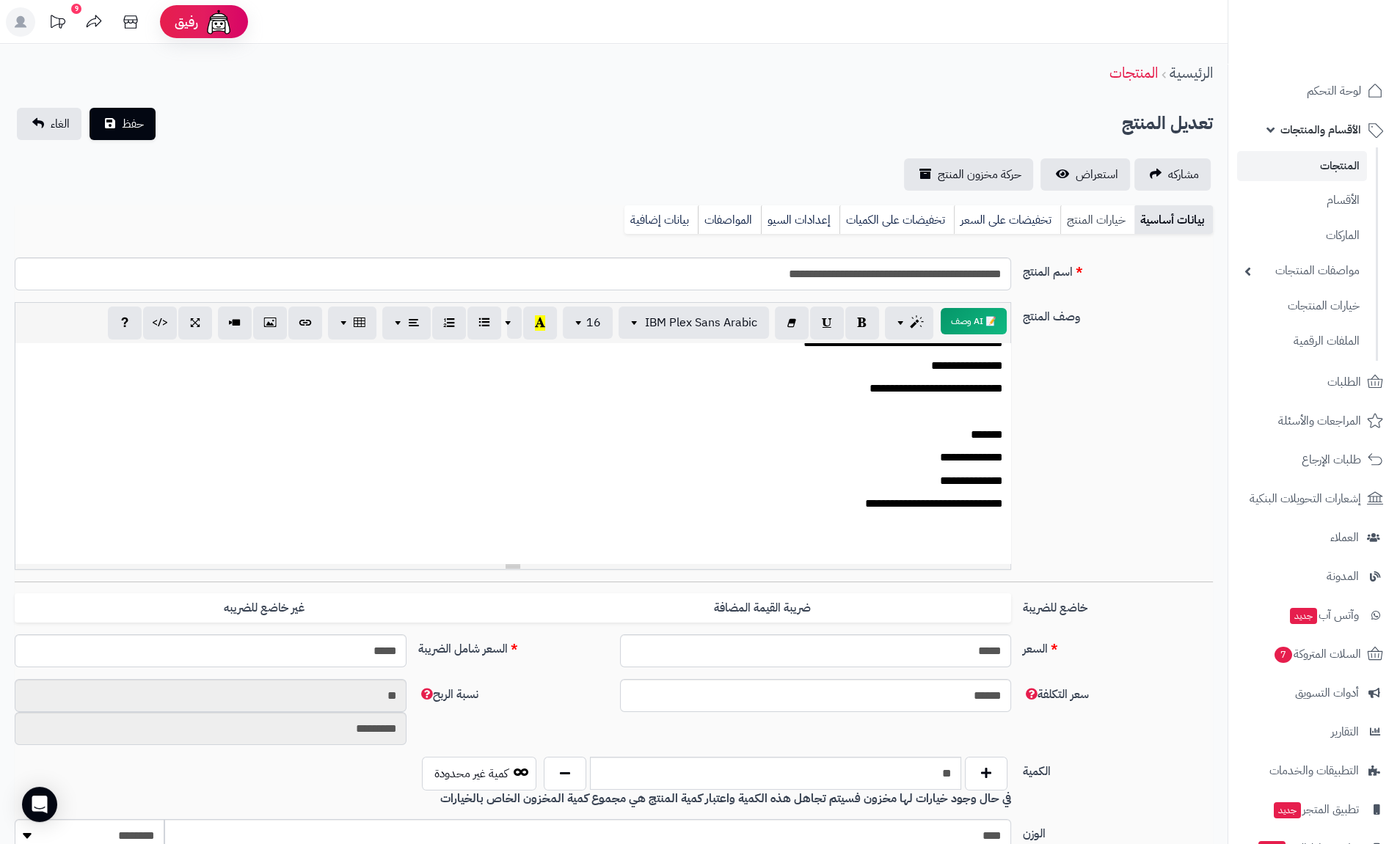
click at [1102, 213] on link "خيارات المنتج" at bounding box center [1097, 220] width 74 height 30
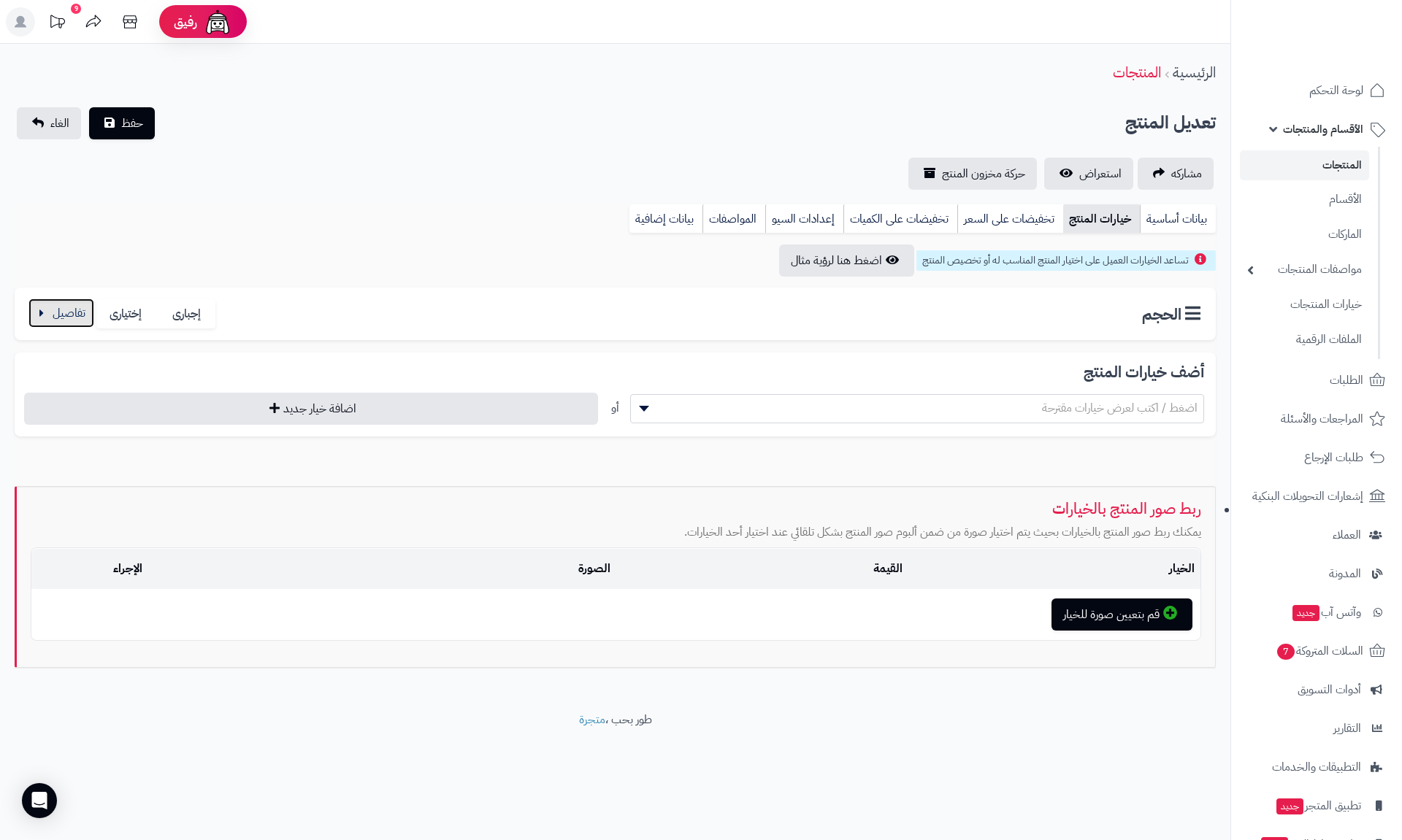
click at [83, 322] on button "button" at bounding box center [61, 313] width 66 height 29
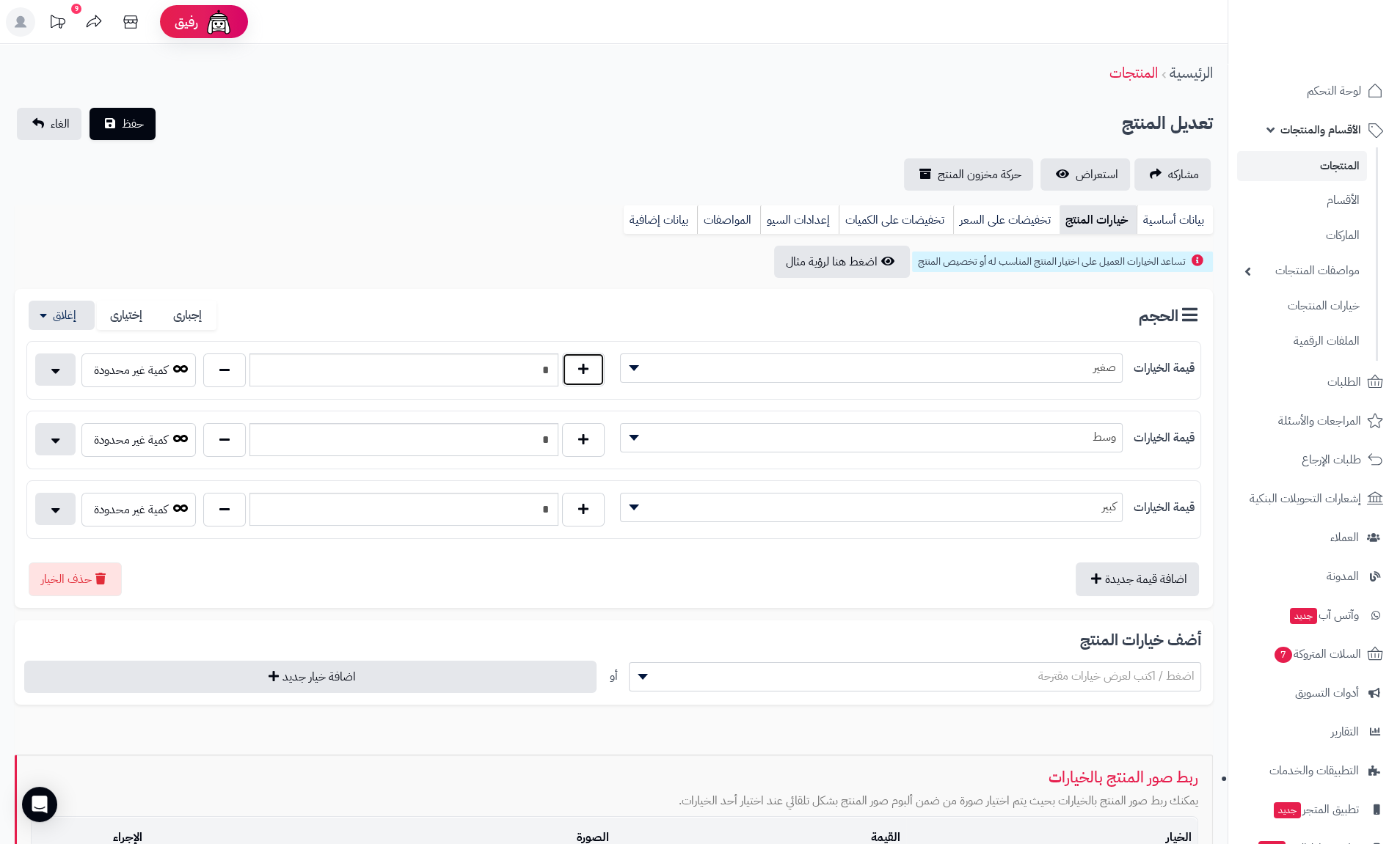
click at [592, 373] on button "button" at bounding box center [583, 370] width 42 height 34
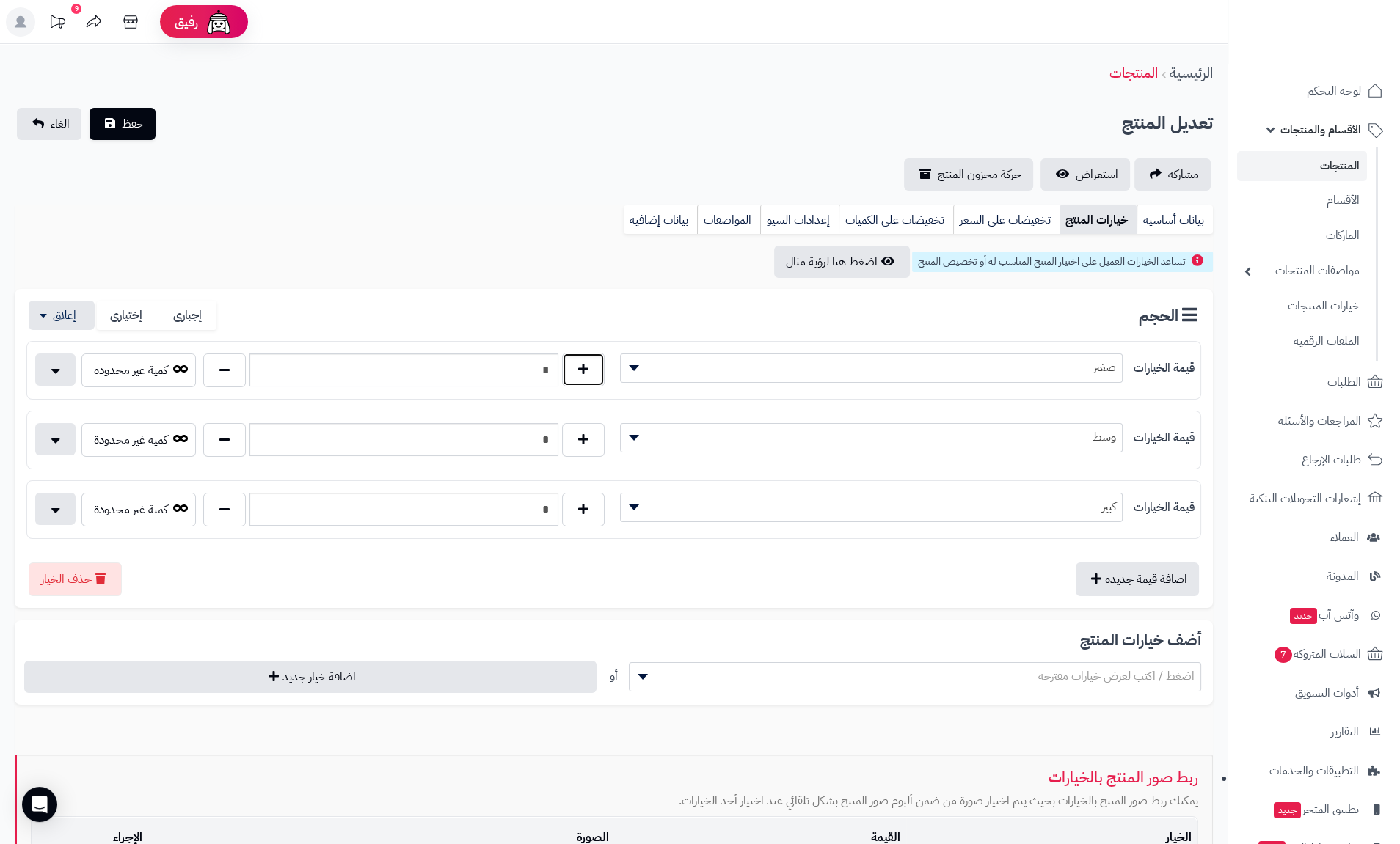
click at [592, 373] on button "button" at bounding box center [583, 370] width 42 height 34
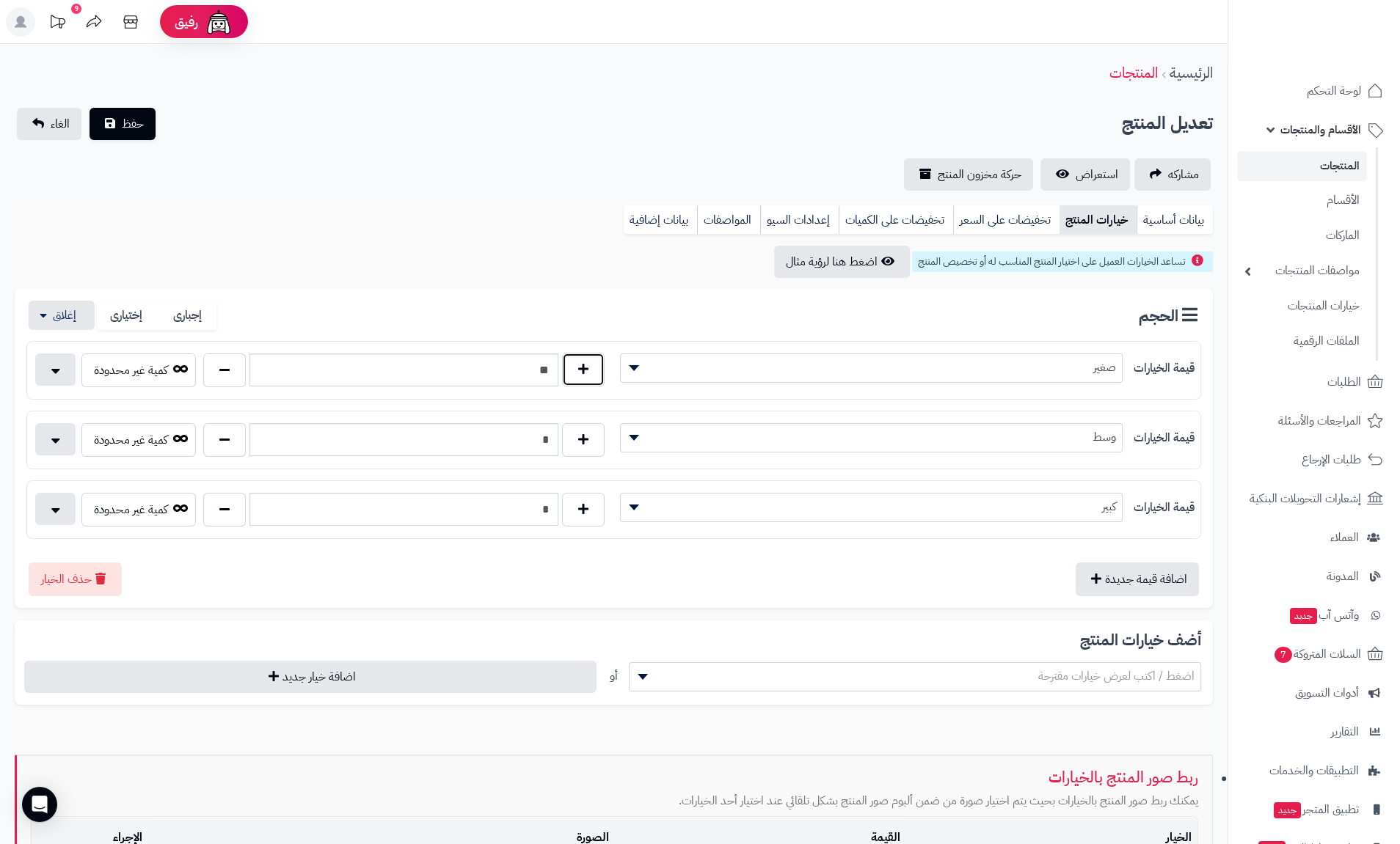
click at [592, 373] on button "button" at bounding box center [583, 370] width 42 height 34
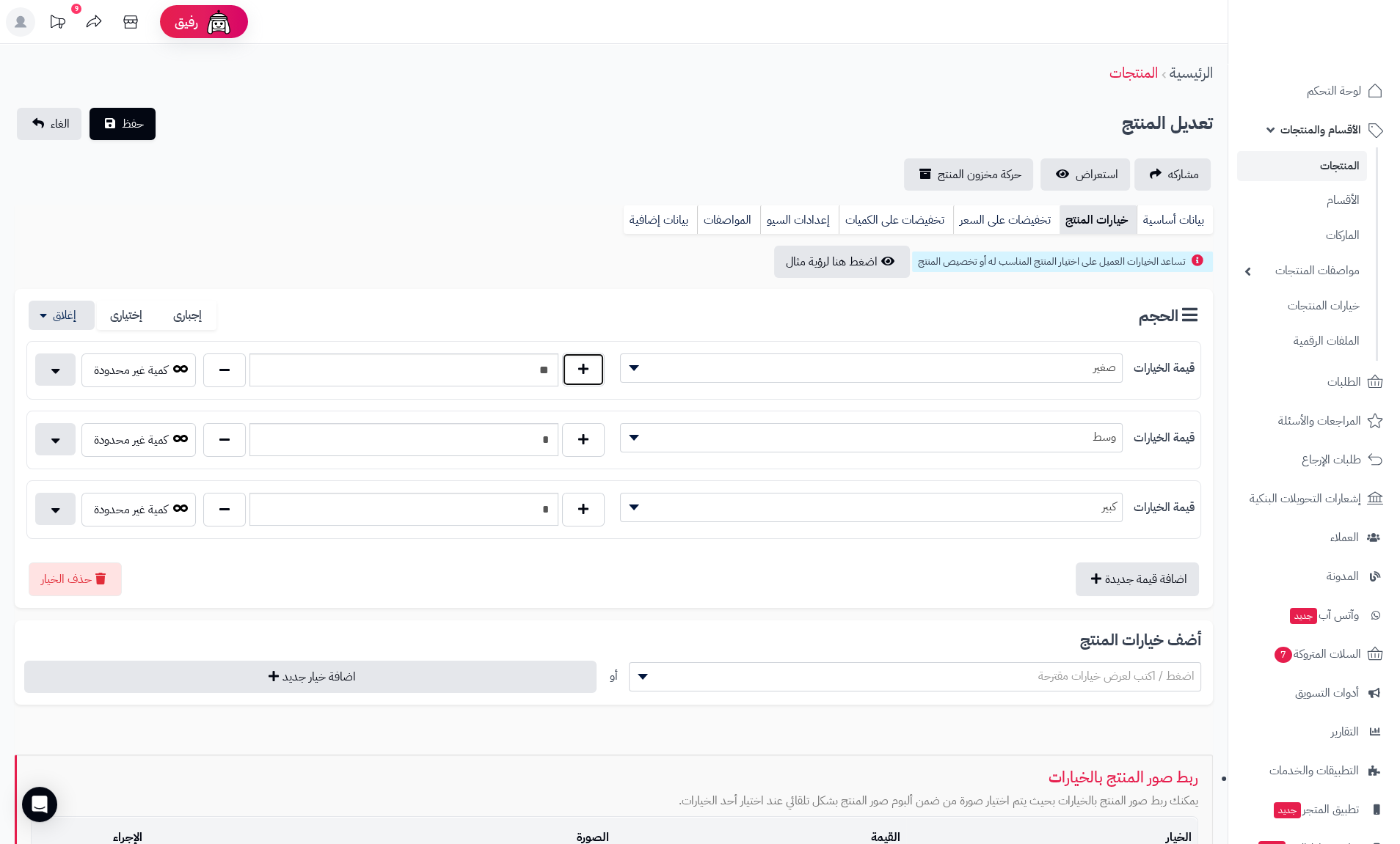
click at [592, 373] on button "button" at bounding box center [583, 370] width 42 height 34
drag, startPoint x: 206, startPoint y: 367, endPoint x: 218, endPoint y: 368, distance: 12.0
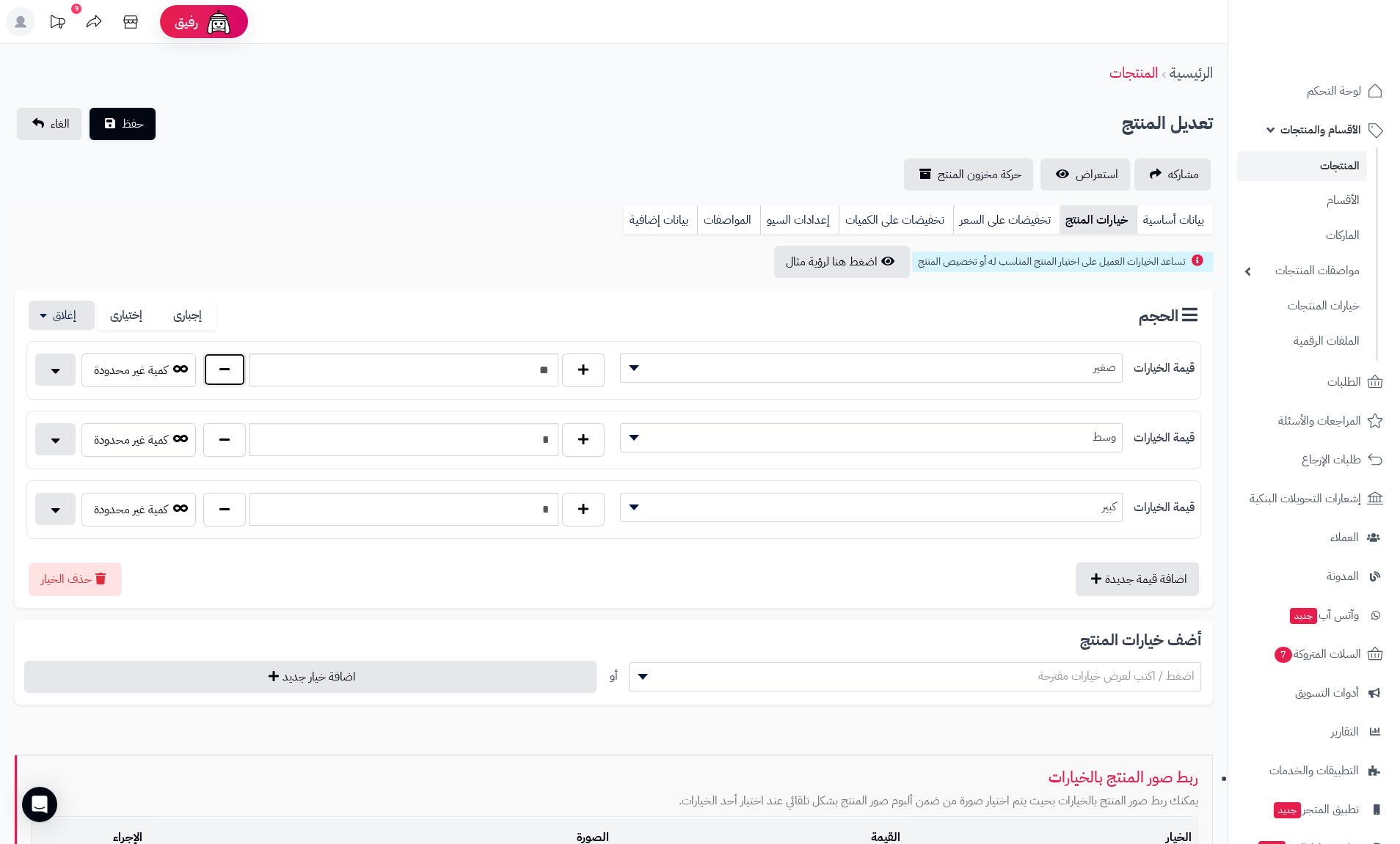
click at [206, 368] on button "button" at bounding box center [224, 370] width 42 height 34
type input "**"
click at [584, 431] on button "button" at bounding box center [583, 440] width 42 height 34
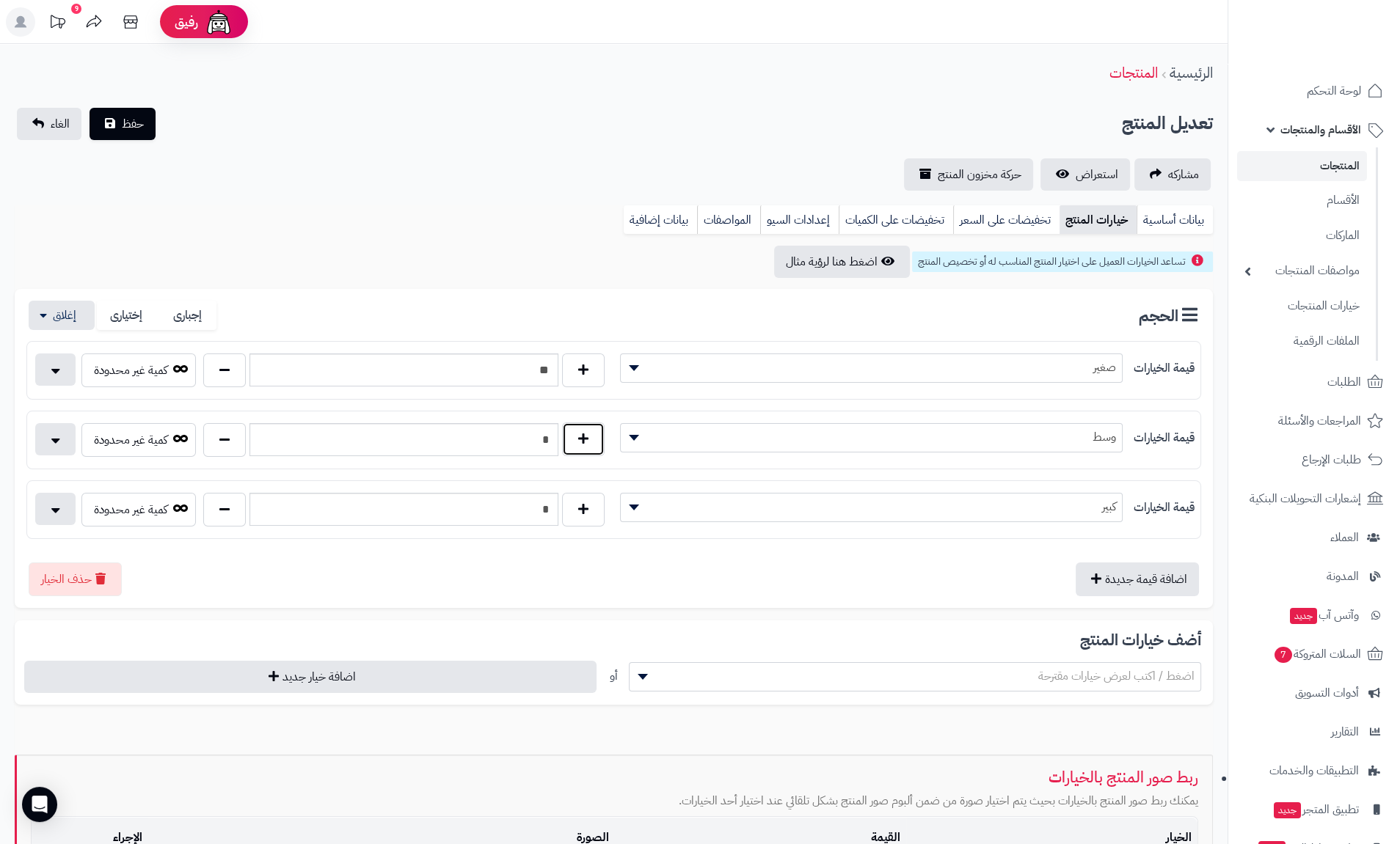
click at [584, 431] on button "button" at bounding box center [583, 440] width 42 height 34
type input "*"
click at [1184, 221] on link "بيانات أساسية" at bounding box center [1174, 220] width 76 height 30
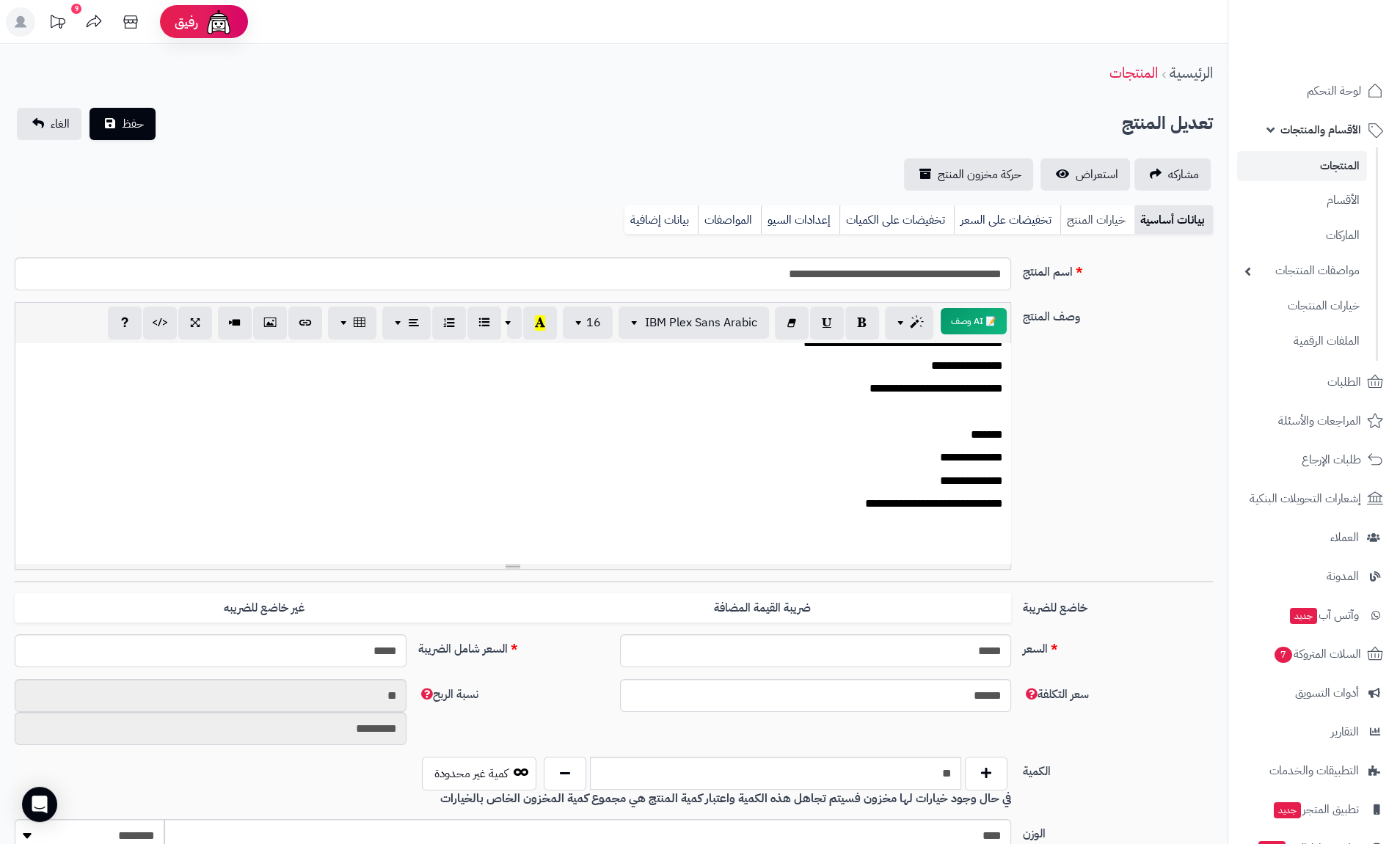
click at [1092, 213] on link "خيارات المنتج" at bounding box center [1097, 220] width 74 height 30
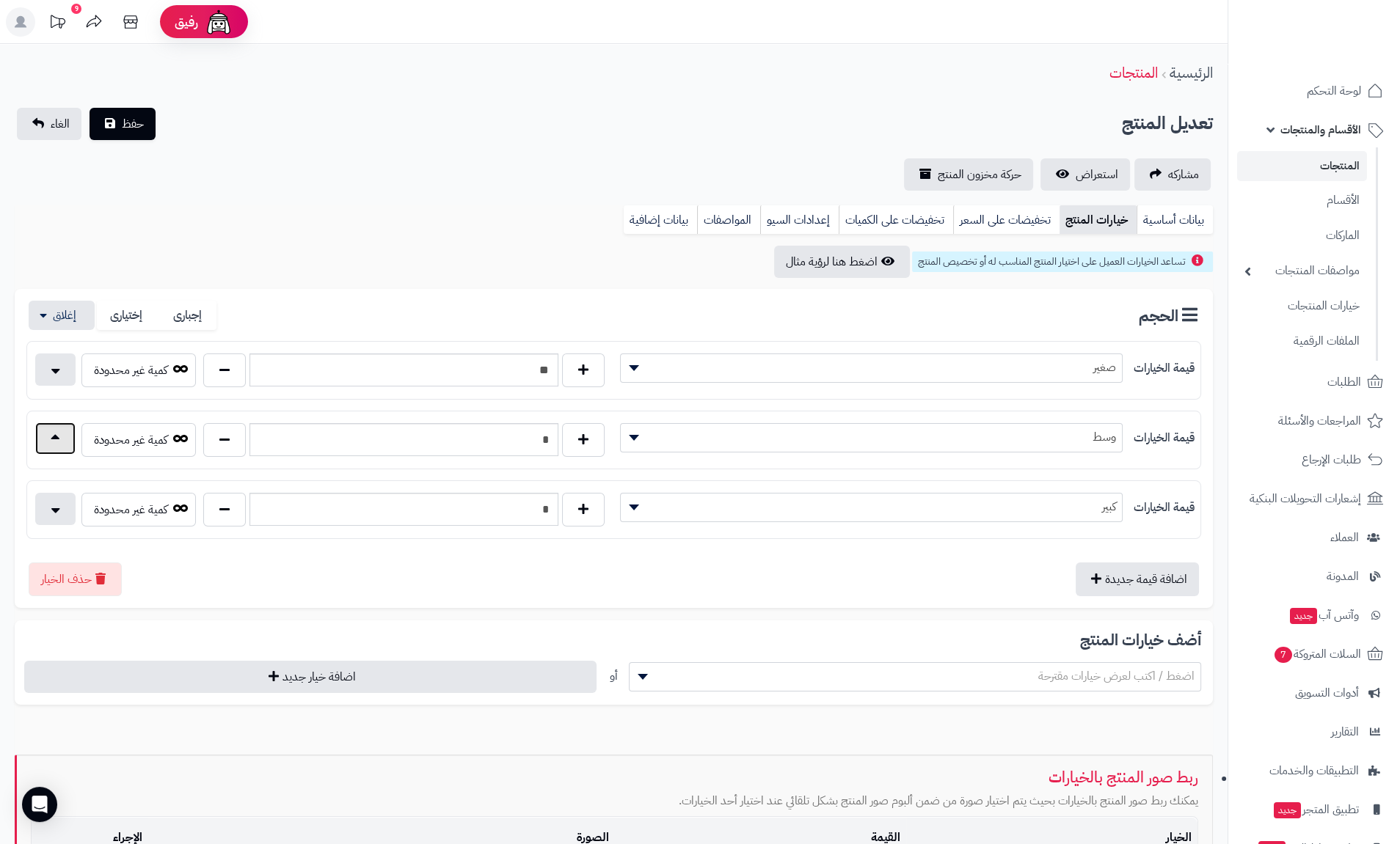
click at [58, 440] on button "button" at bounding box center [56, 439] width 41 height 32
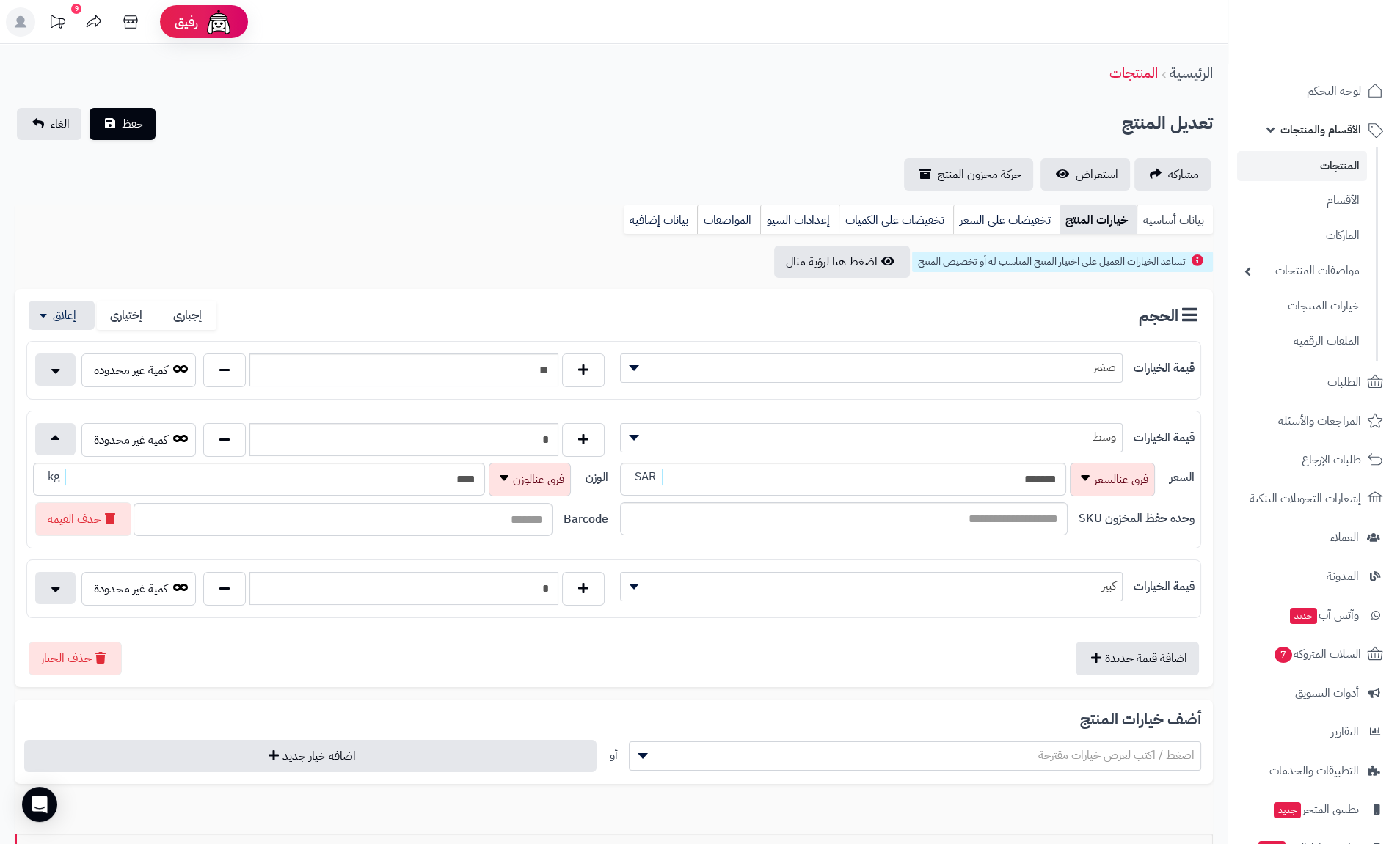
click at [1171, 225] on link "بيانات أساسية" at bounding box center [1174, 220] width 76 height 30
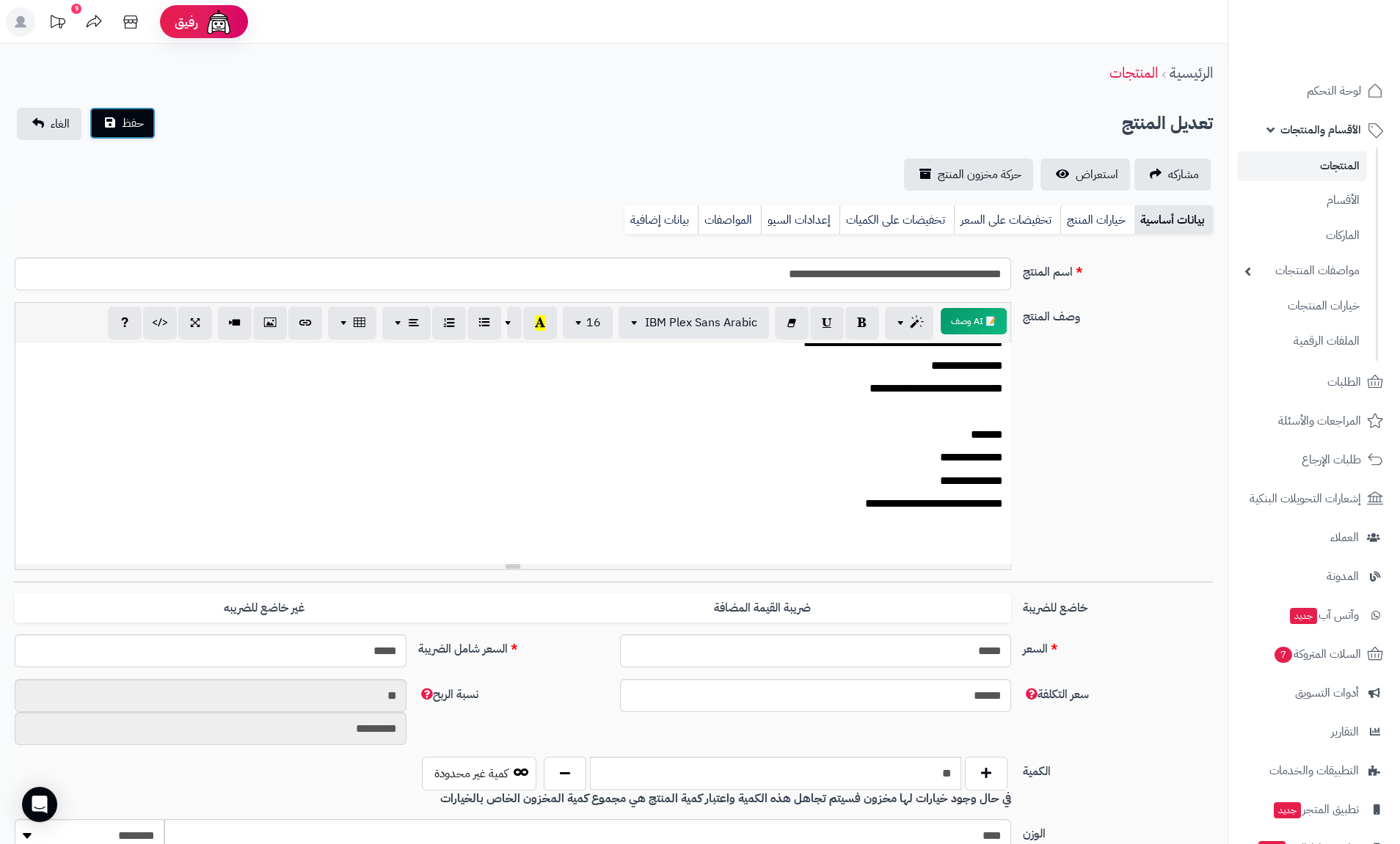
click at [124, 127] on span "حفظ" at bounding box center [133, 123] width 22 height 18
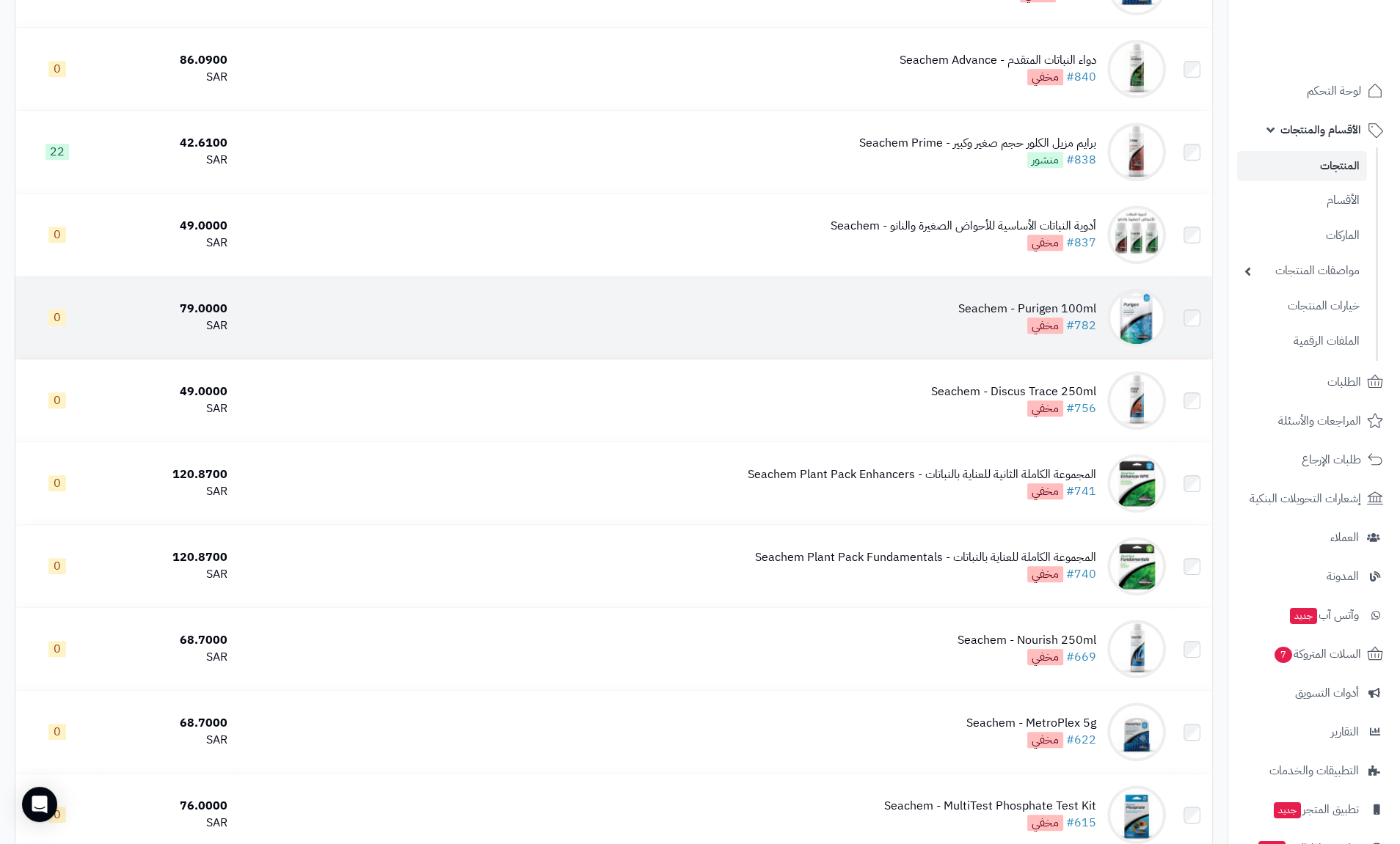
scroll to position [1760, 0]
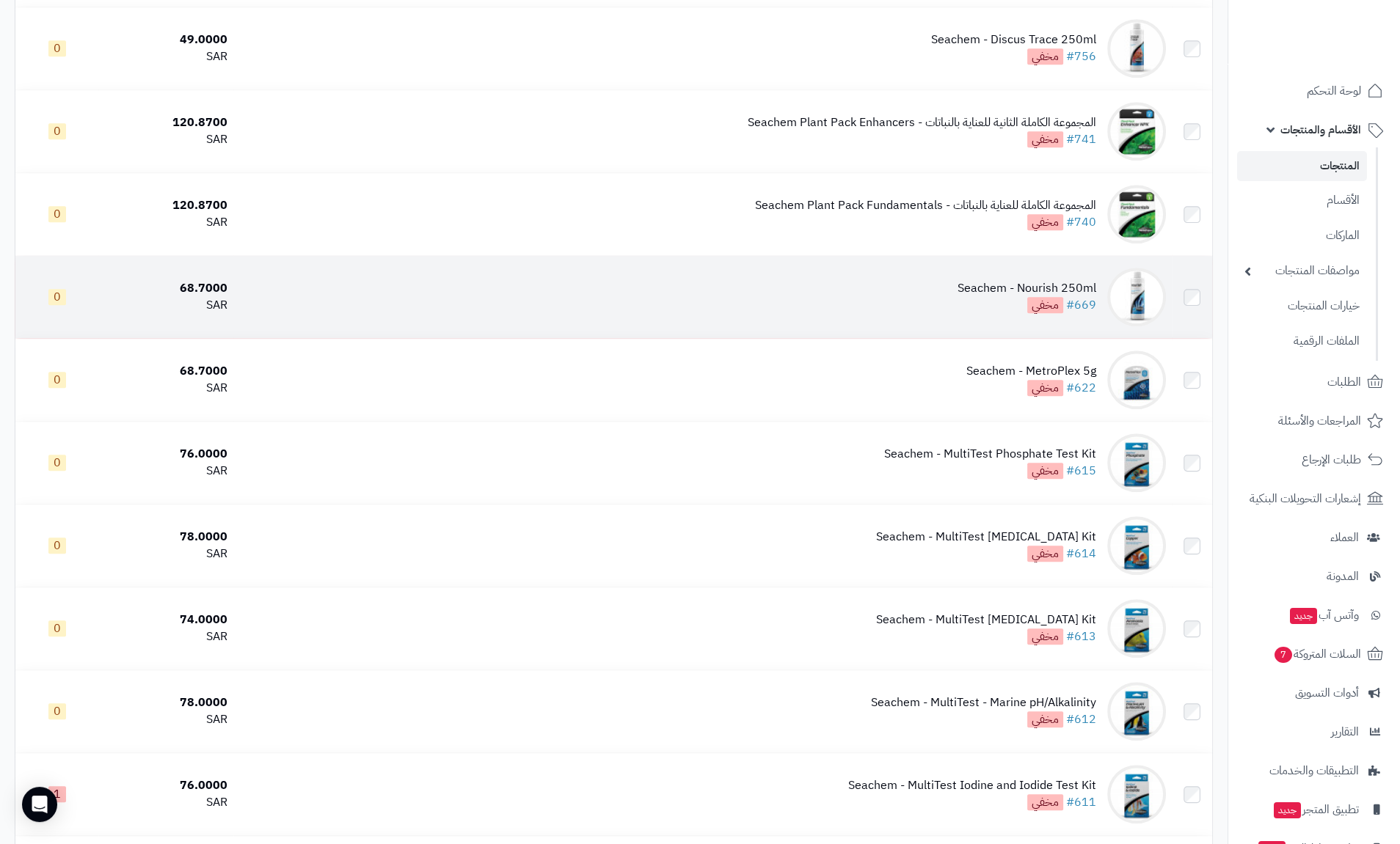
click at [1005, 290] on div "Seachem - Nourish 250ml" at bounding box center [1027, 288] width 139 height 17
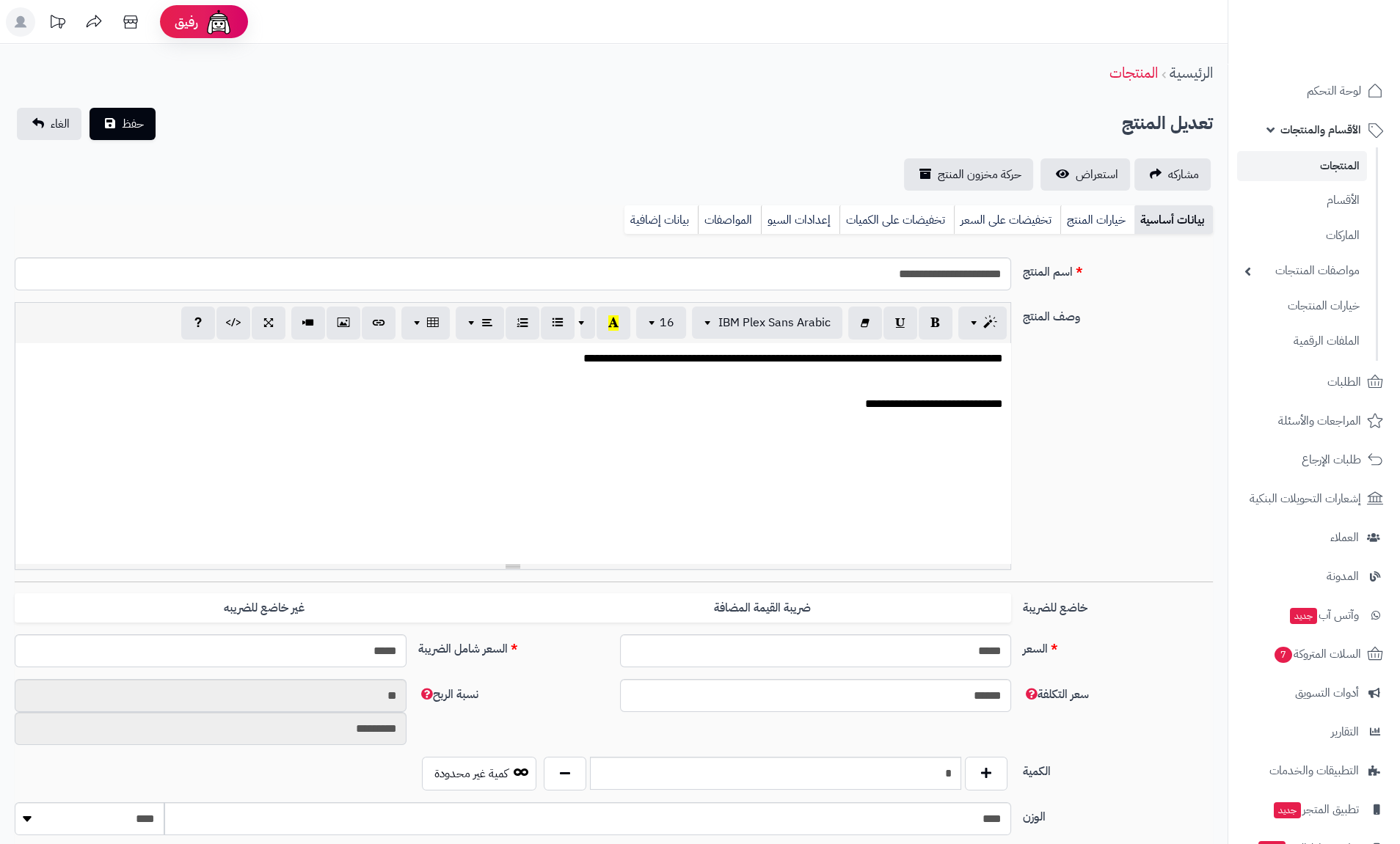
scroll to position [352, 0]
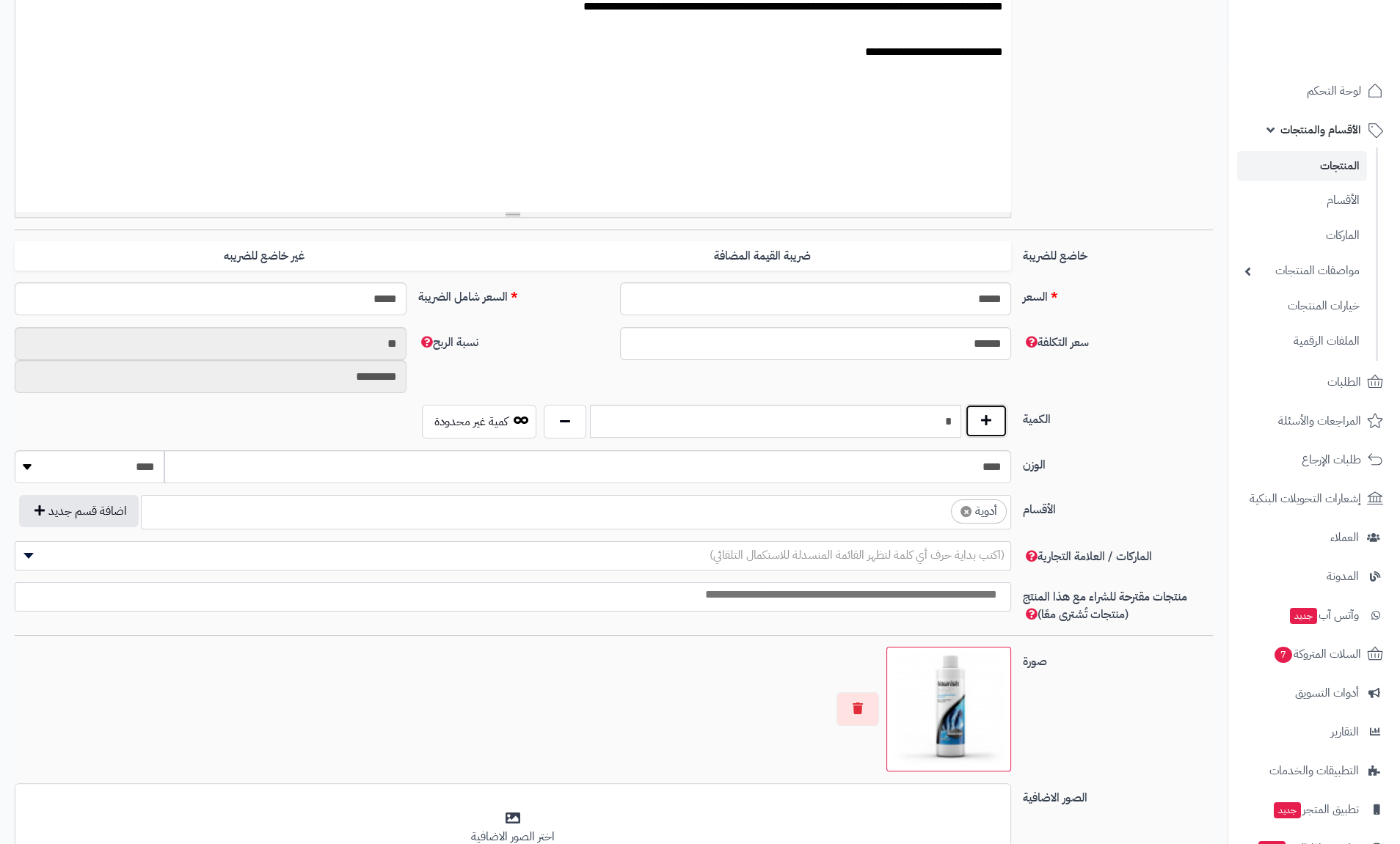
click at [986, 418] on button "button" at bounding box center [985, 421] width 42 height 34
type input "*"
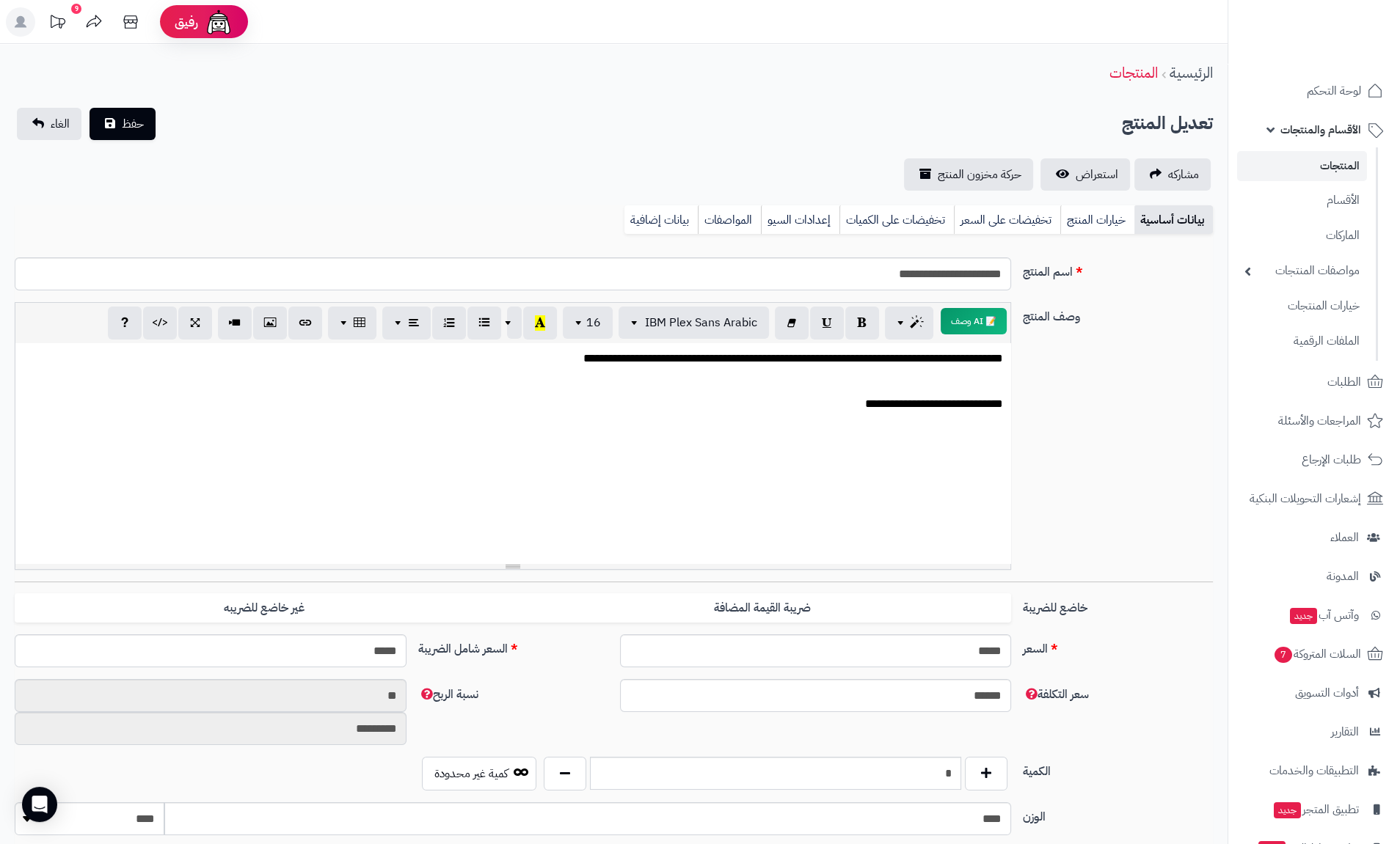
scroll to position [600, 0]
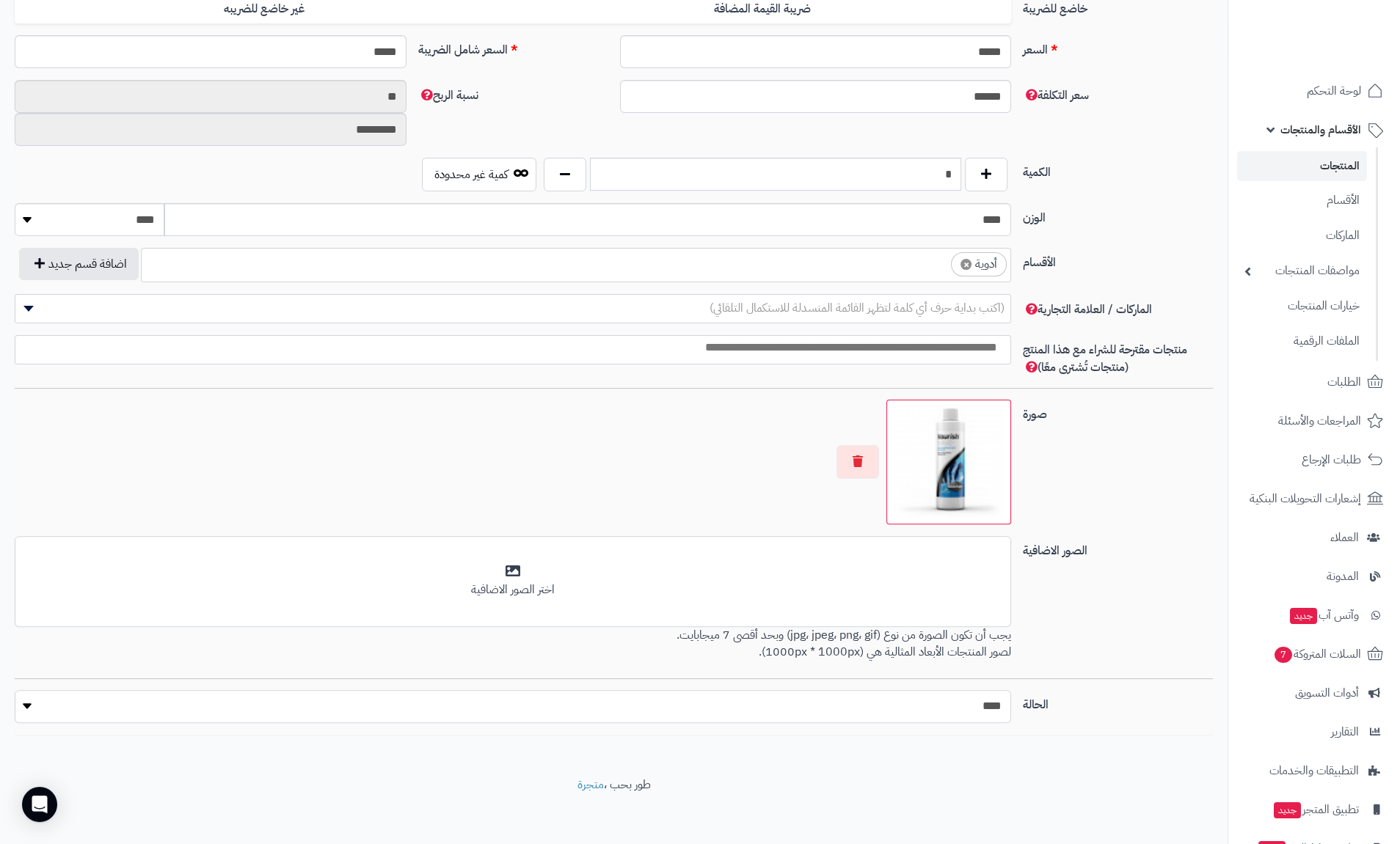
click at [947, 701] on select "***** ****" at bounding box center [513, 706] width 996 height 33
select select "*"
click at [14, 690] on select "***** ****" at bounding box center [513, 706] width 996 height 33
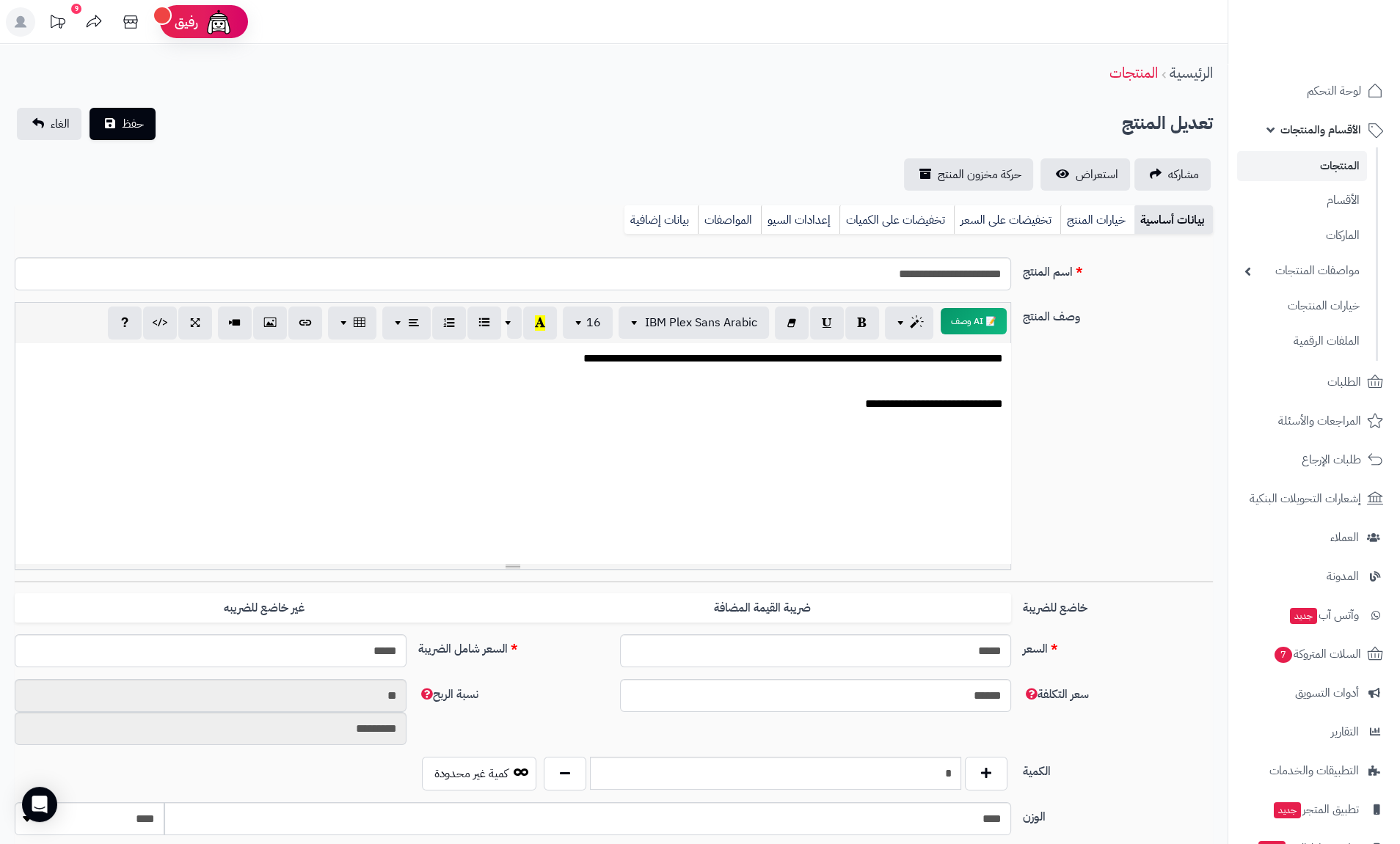
scroll to position [352, 0]
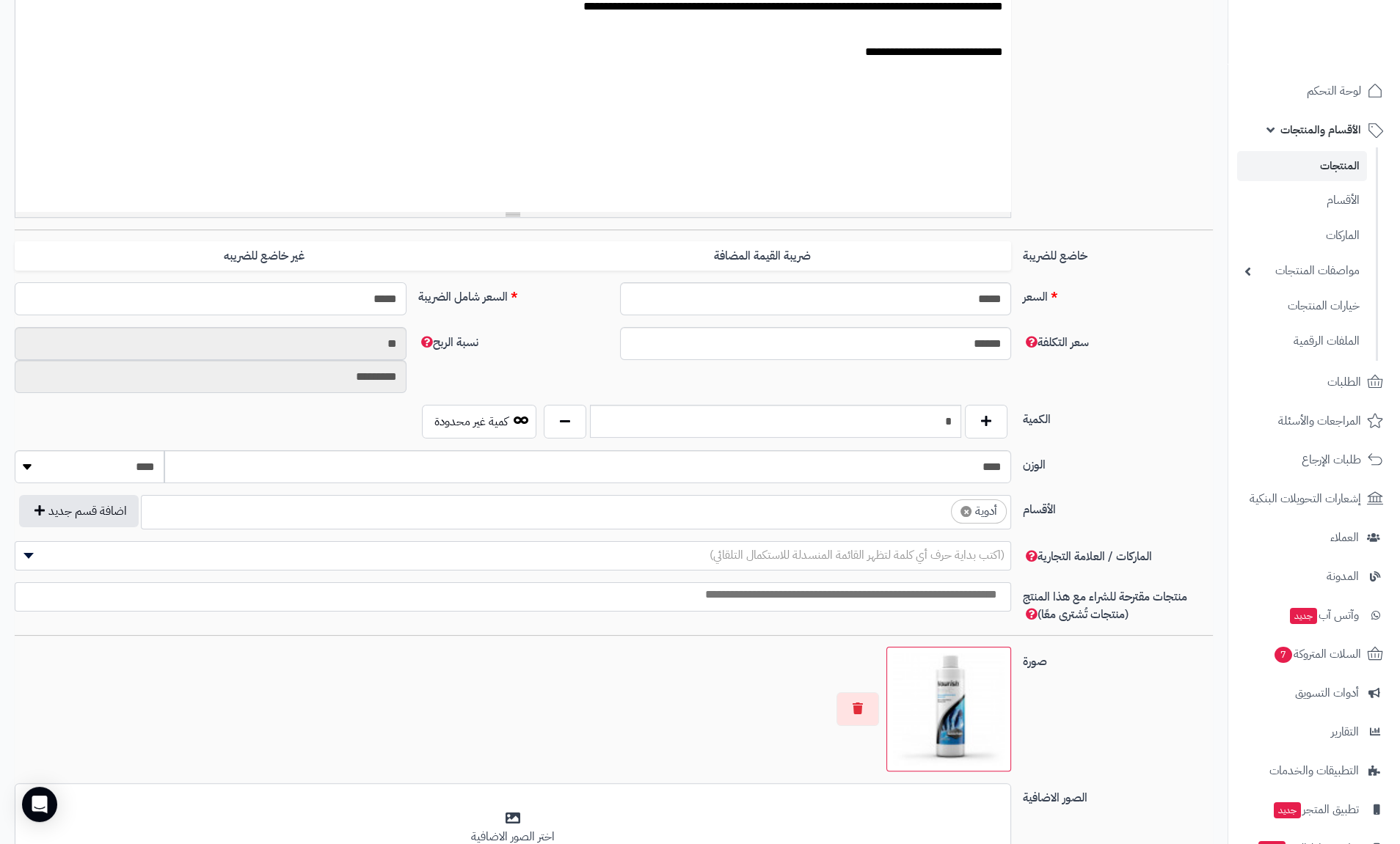
drag, startPoint x: 371, startPoint y: 296, endPoint x: 363, endPoint y: 296, distance: 8.0
click at [363, 296] on input "*****" at bounding box center [210, 299] width 392 height 33
type input "*****"
click at [546, 321] on div "السعر ***** اختار الضريبة اولا لحساب السعر السعر شامل الضريبة *****" at bounding box center [613, 304] width 1210 height 45
type input "**********"
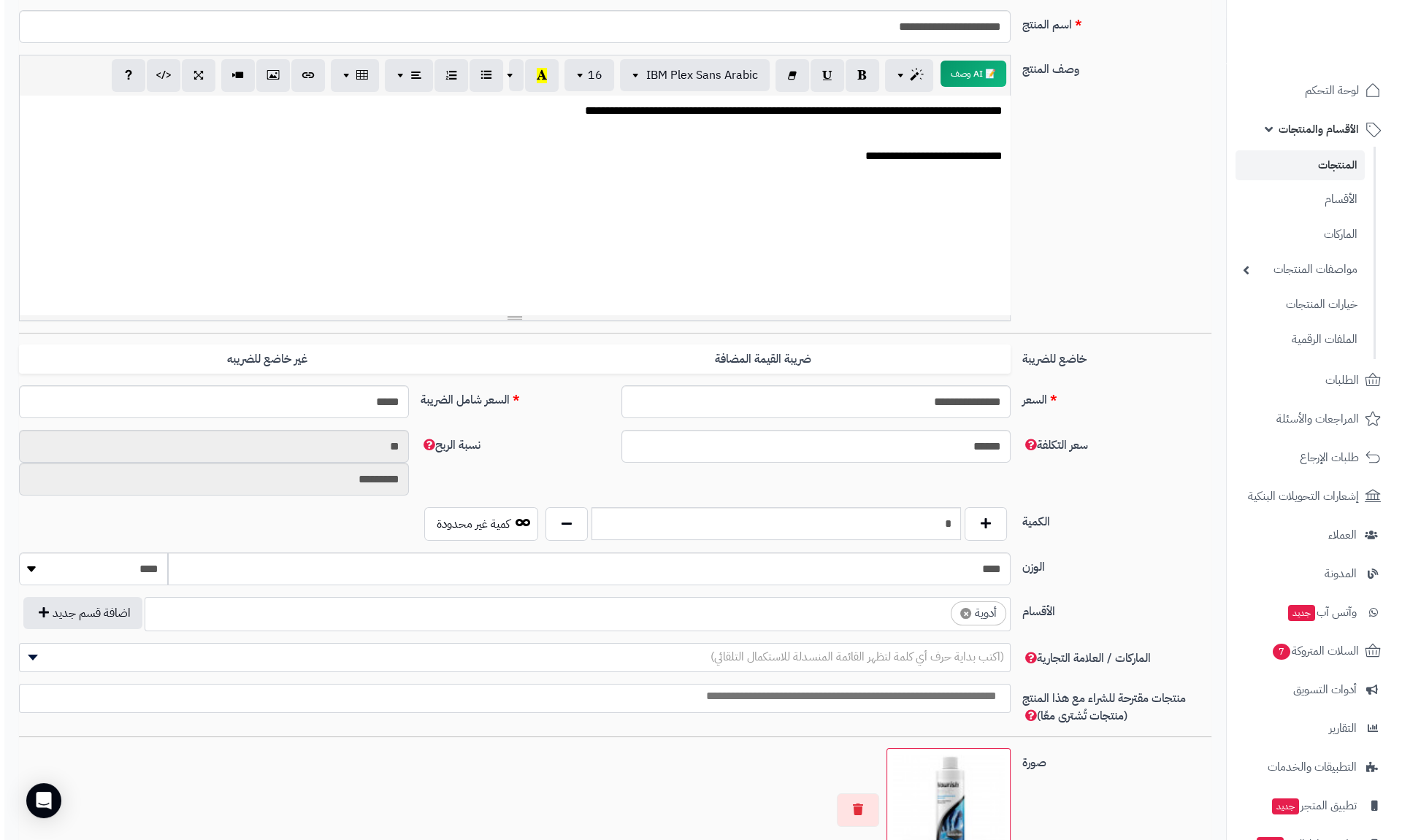
scroll to position [0, 0]
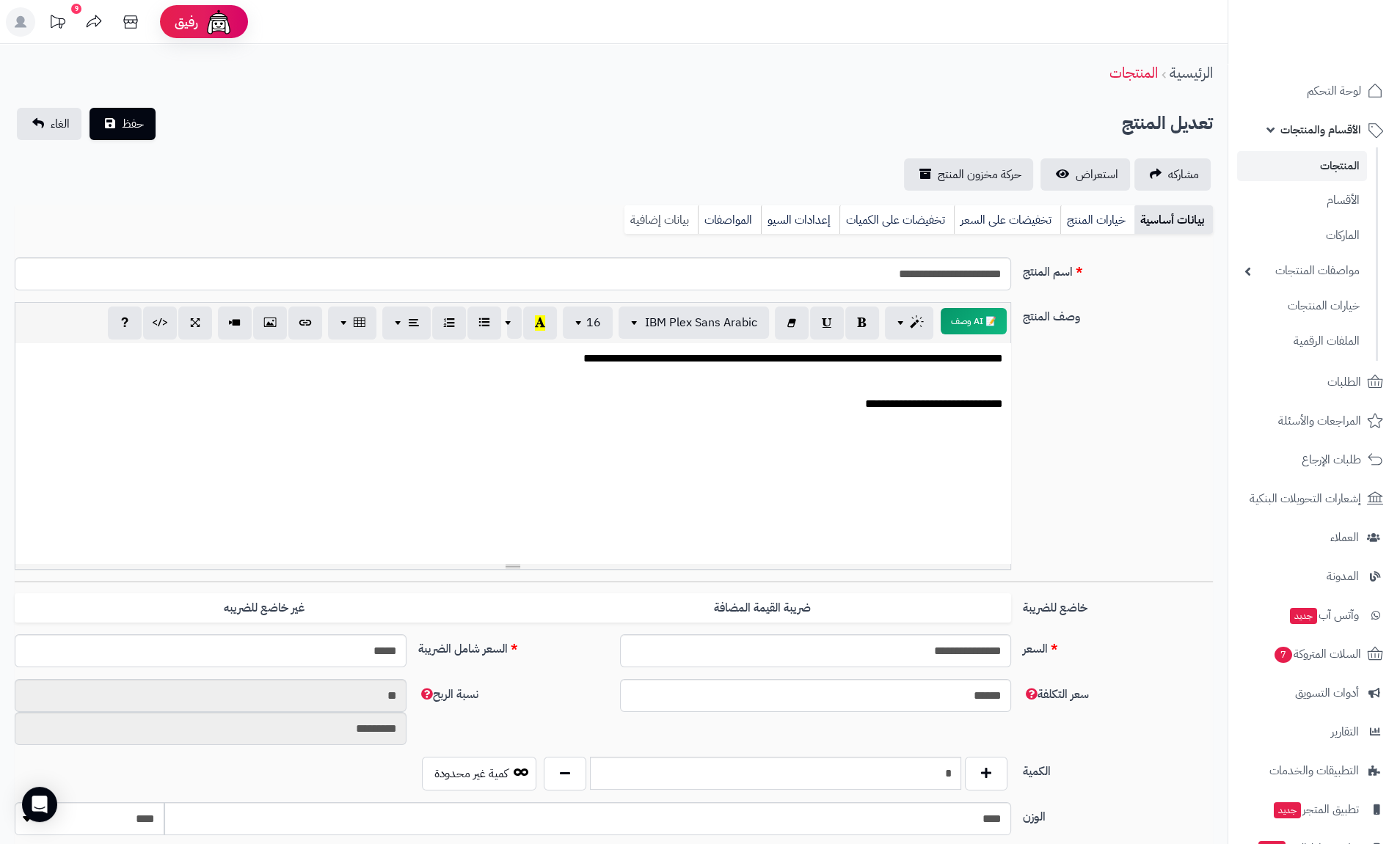
click at [659, 218] on link "بيانات إضافية" at bounding box center [661, 220] width 74 height 30
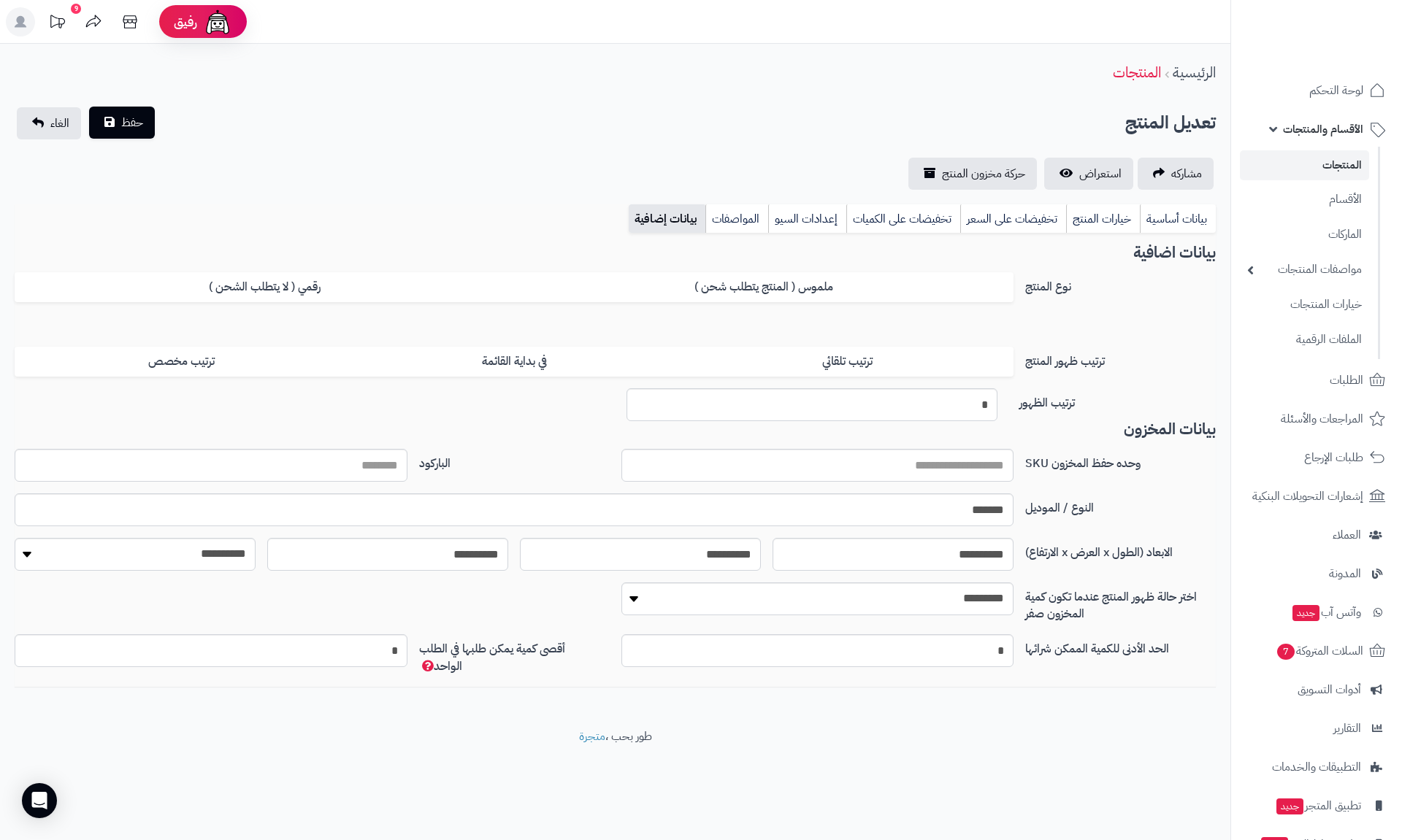
click at [122, 139] on div "حفظ الغاء" at bounding box center [85, 123] width 142 height 32
click at [127, 130] on span "حفظ" at bounding box center [132, 122] width 22 height 18
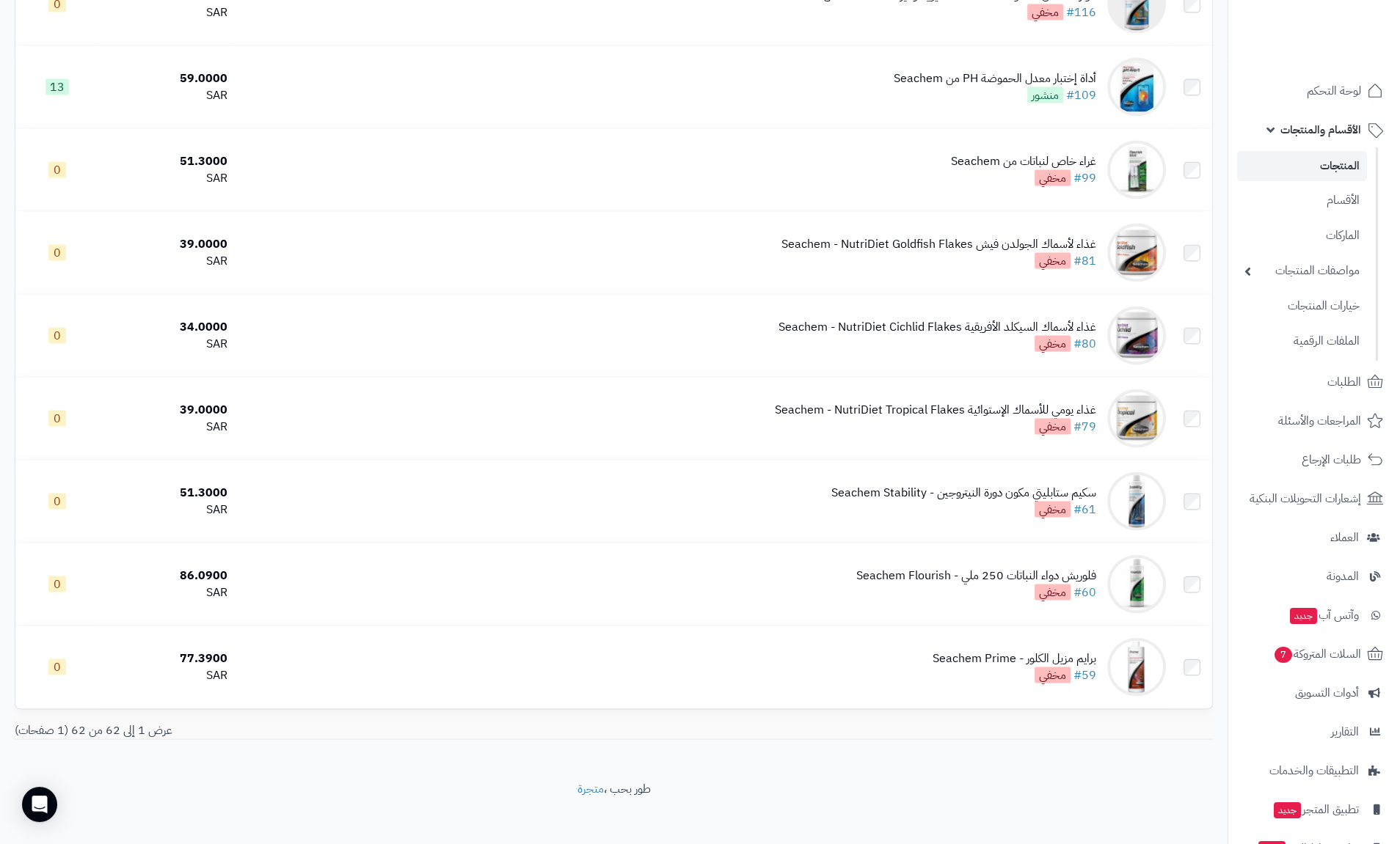
scroll to position [4642, 0]
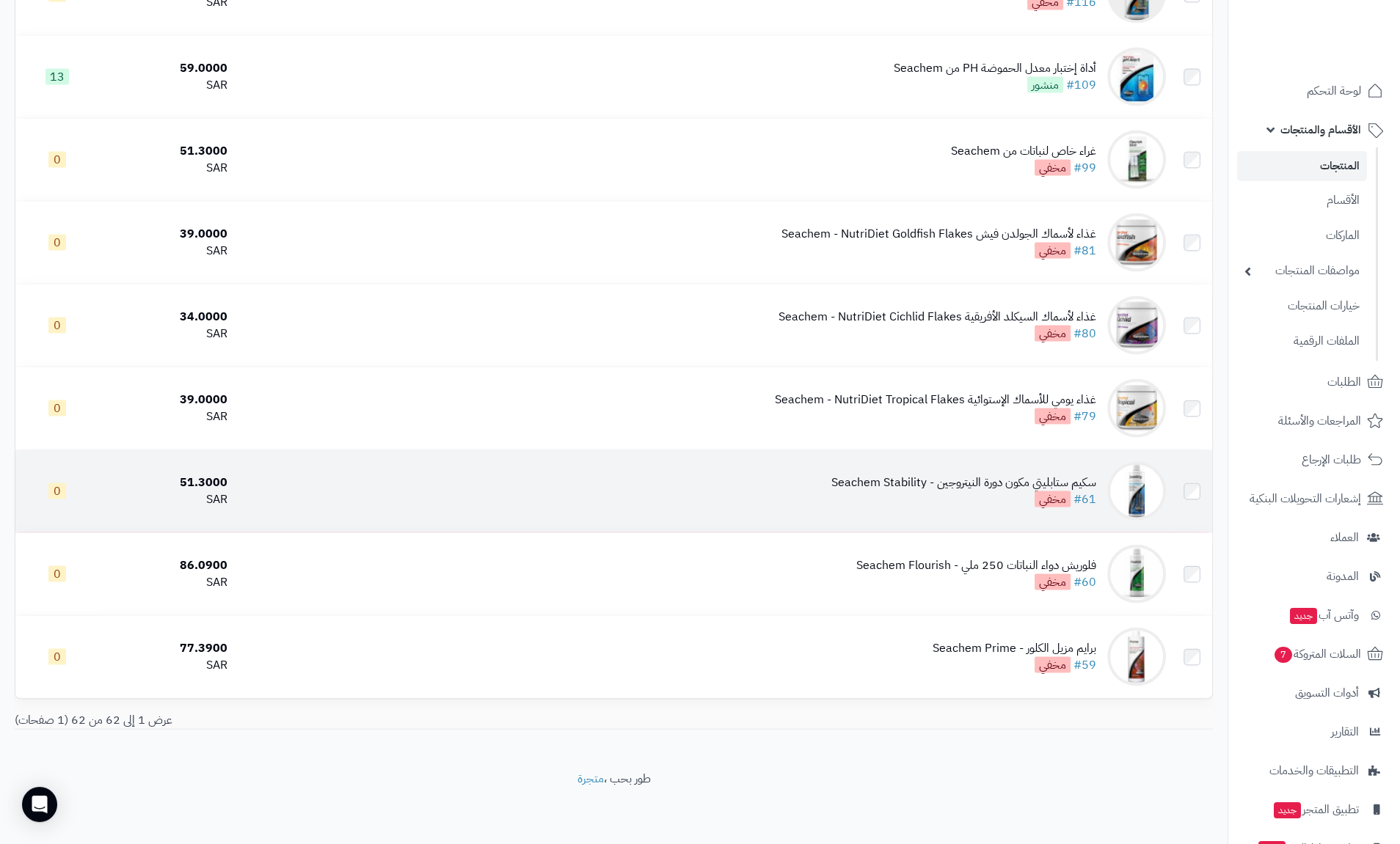
click at [992, 483] on div "سكيم ستابليتي مكون دورة النيتروجين - Seachem Stability" at bounding box center [964, 483] width 265 height 17
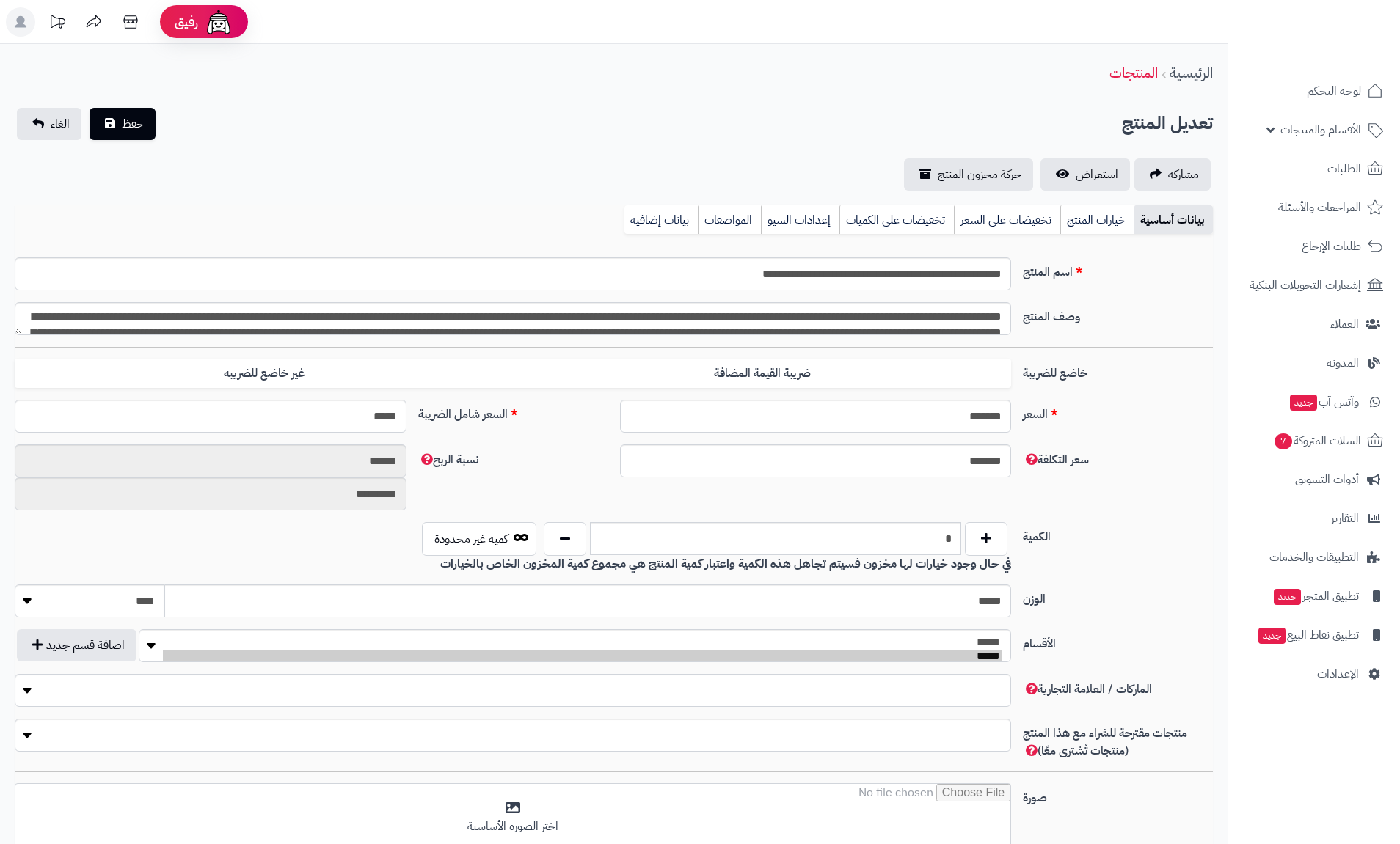
type input "*****"
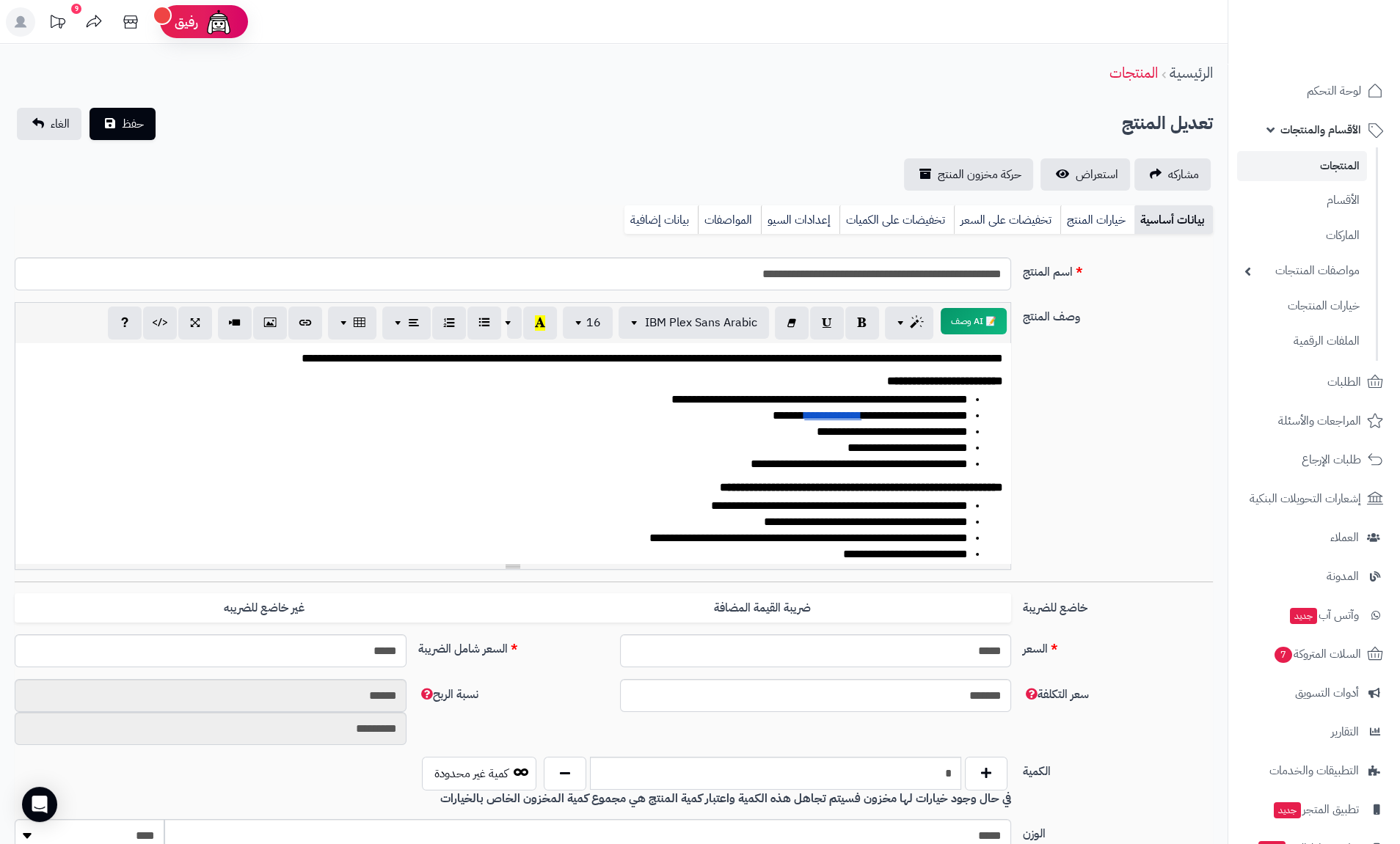
scroll to position [352, 0]
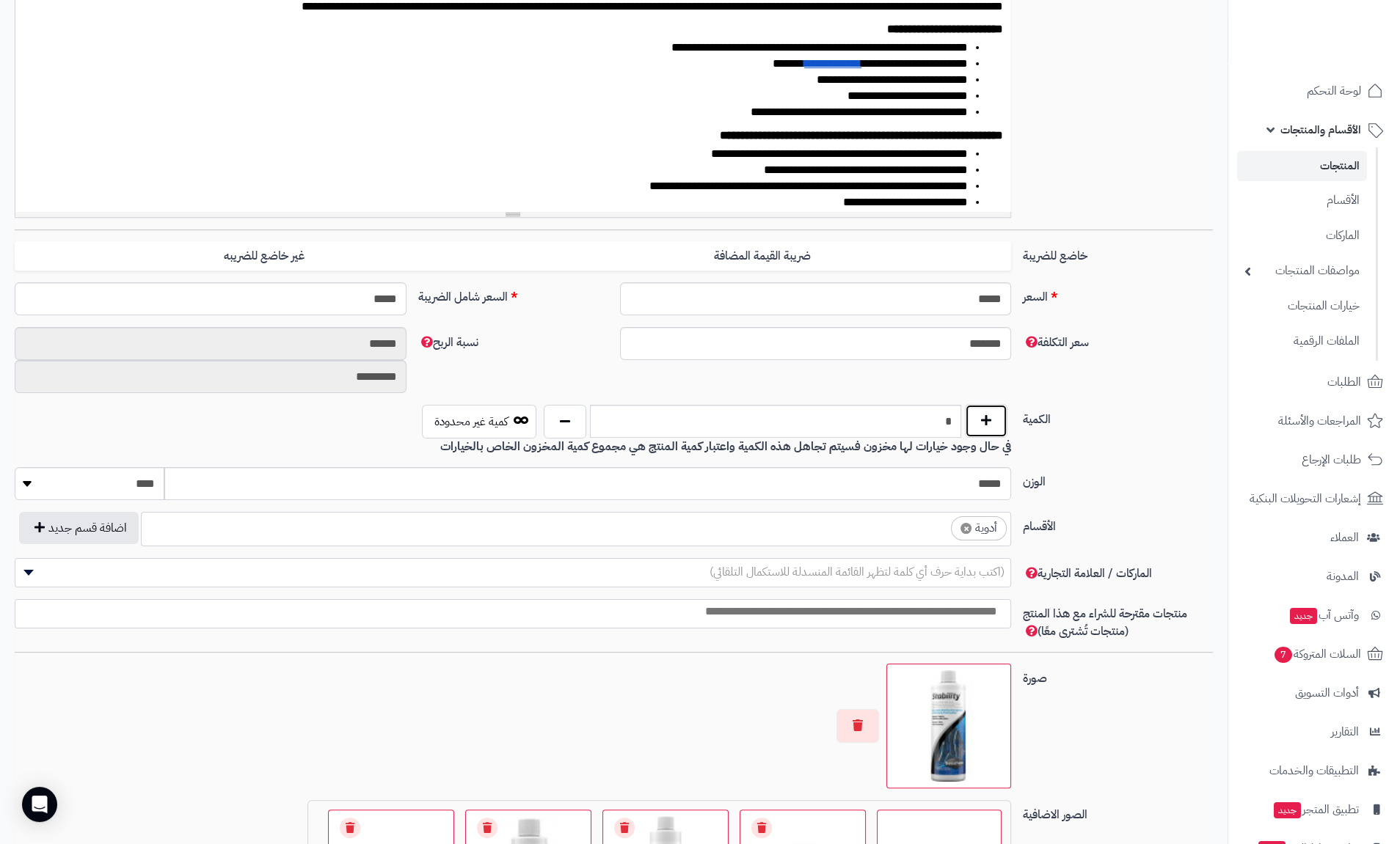
click at [996, 419] on button "button" at bounding box center [985, 421] width 42 height 34
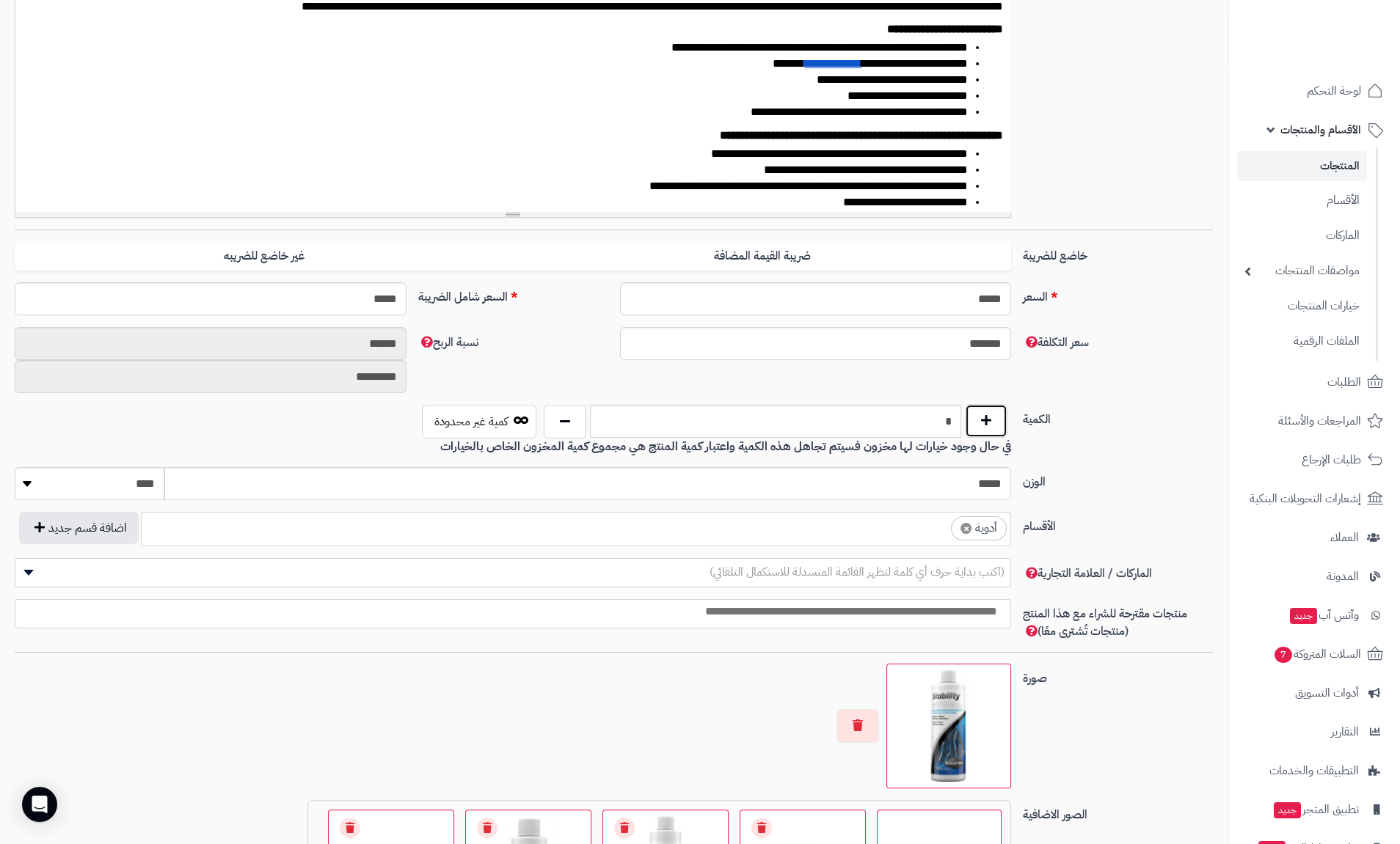
click at [996, 419] on button "button" at bounding box center [985, 421] width 42 height 34
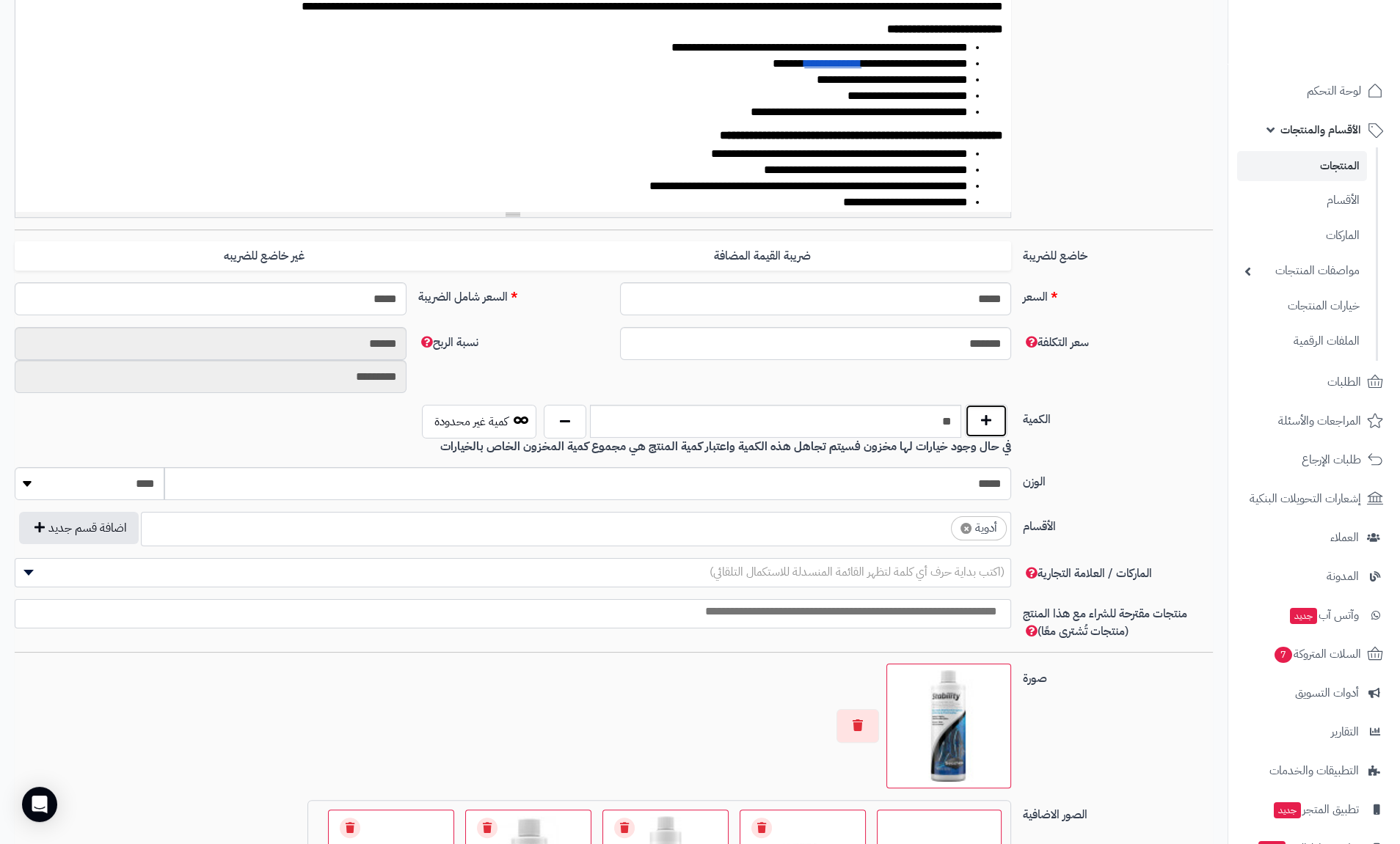
click at [996, 419] on button "button" at bounding box center [985, 421] width 42 height 34
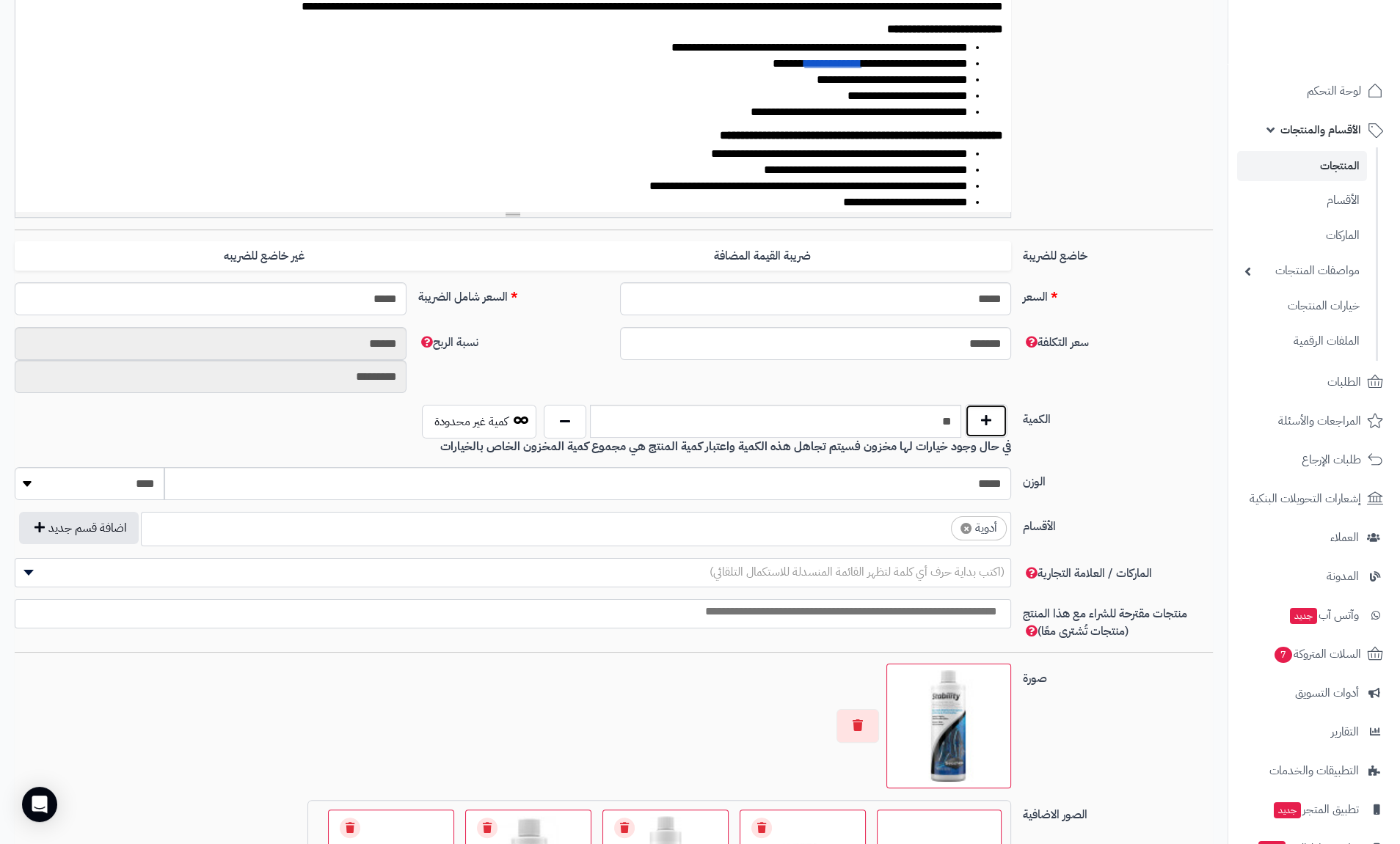
click at [996, 419] on button "button" at bounding box center [985, 421] width 42 height 34
click at [1002, 420] on button "button" at bounding box center [985, 421] width 42 height 34
type input "**"
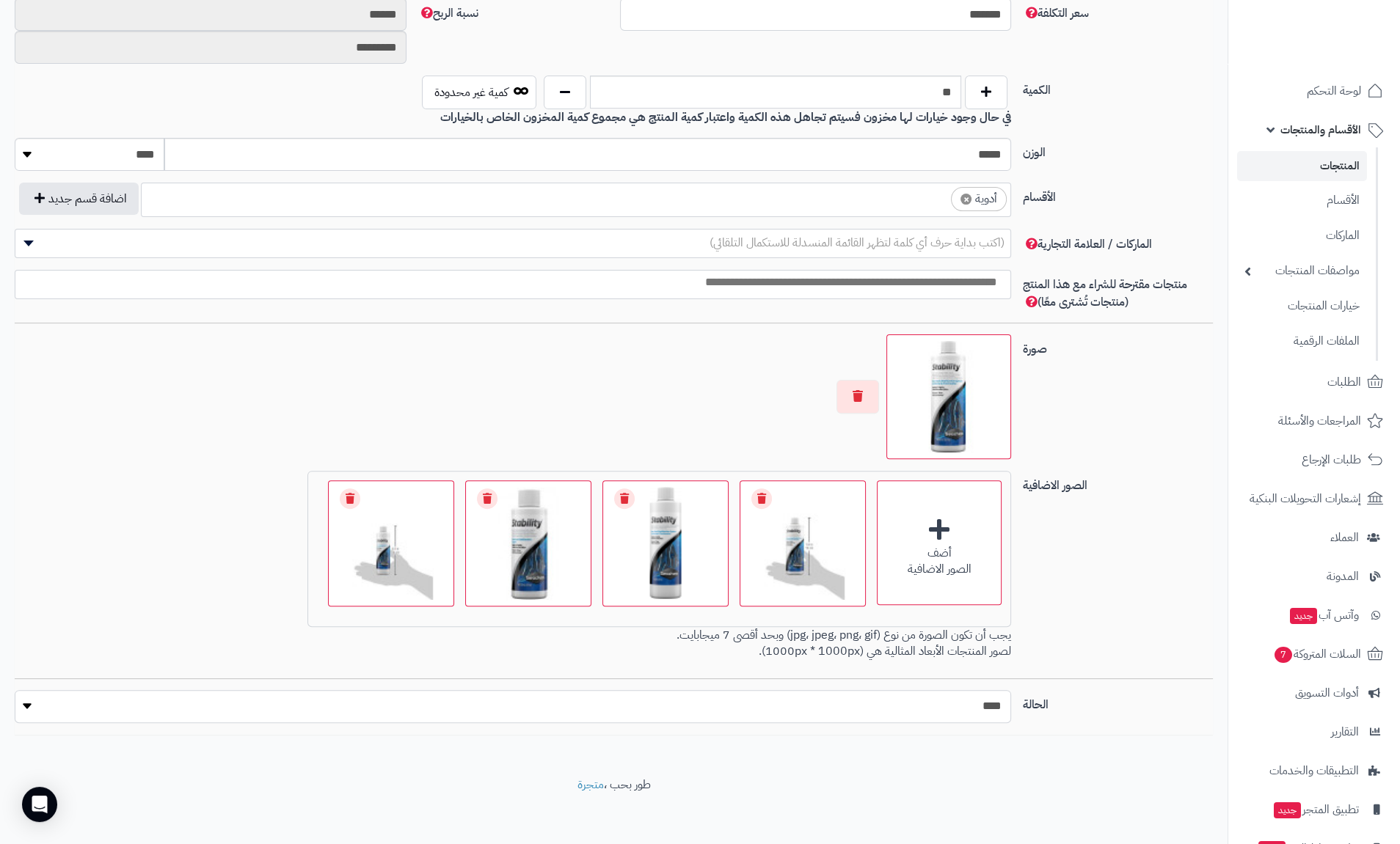
click at [993, 694] on select "***** ****" at bounding box center [513, 706] width 996 height 33
select select "*"
click at [14, 690] on select "***** ****" at bounding box center [513, 706] width 996 height 33
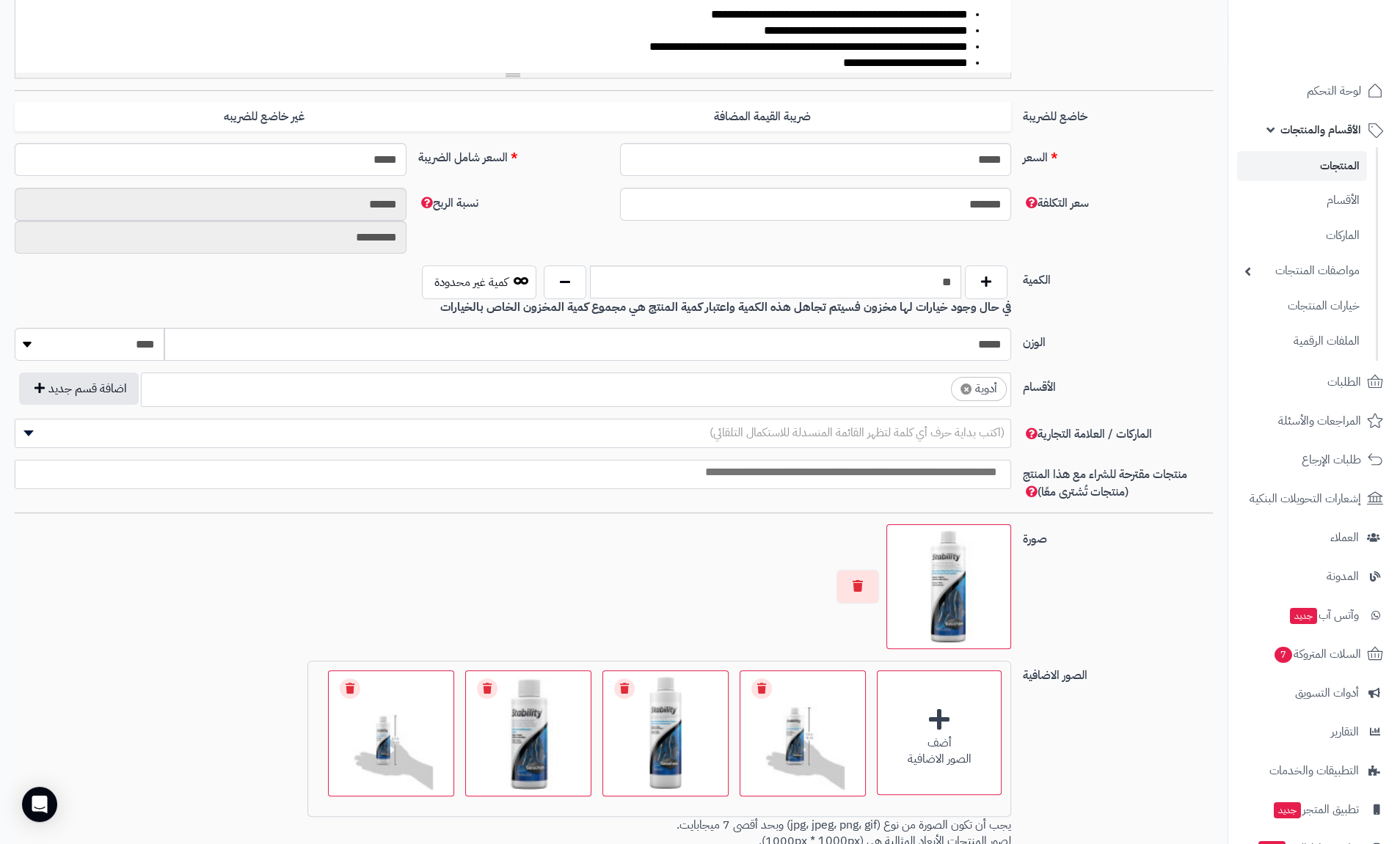
scroll to position [0, 0]
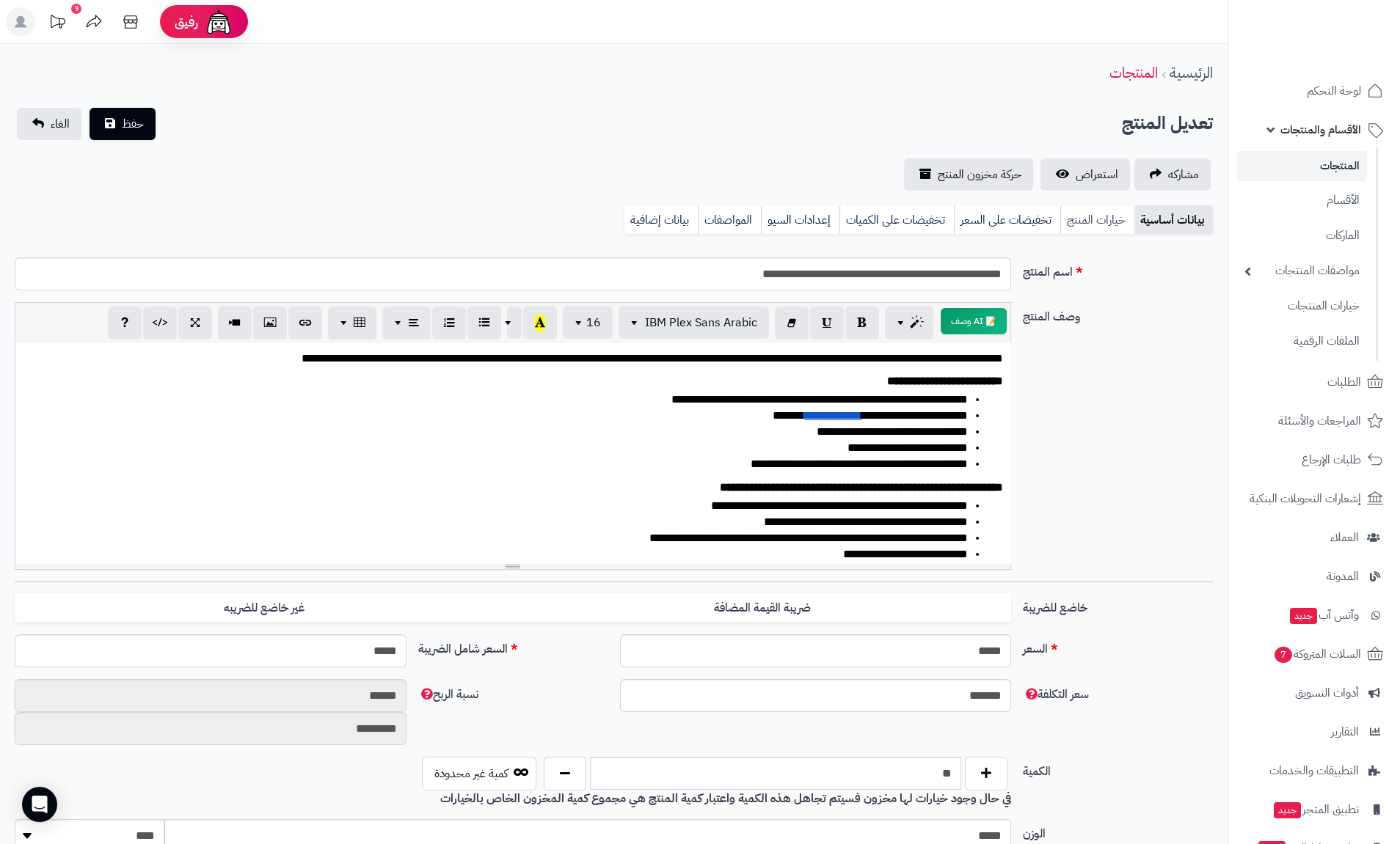
click at [1106, 219] on link "خيارات المنتج" at bounding box center [1097, 220] width 74 height 30
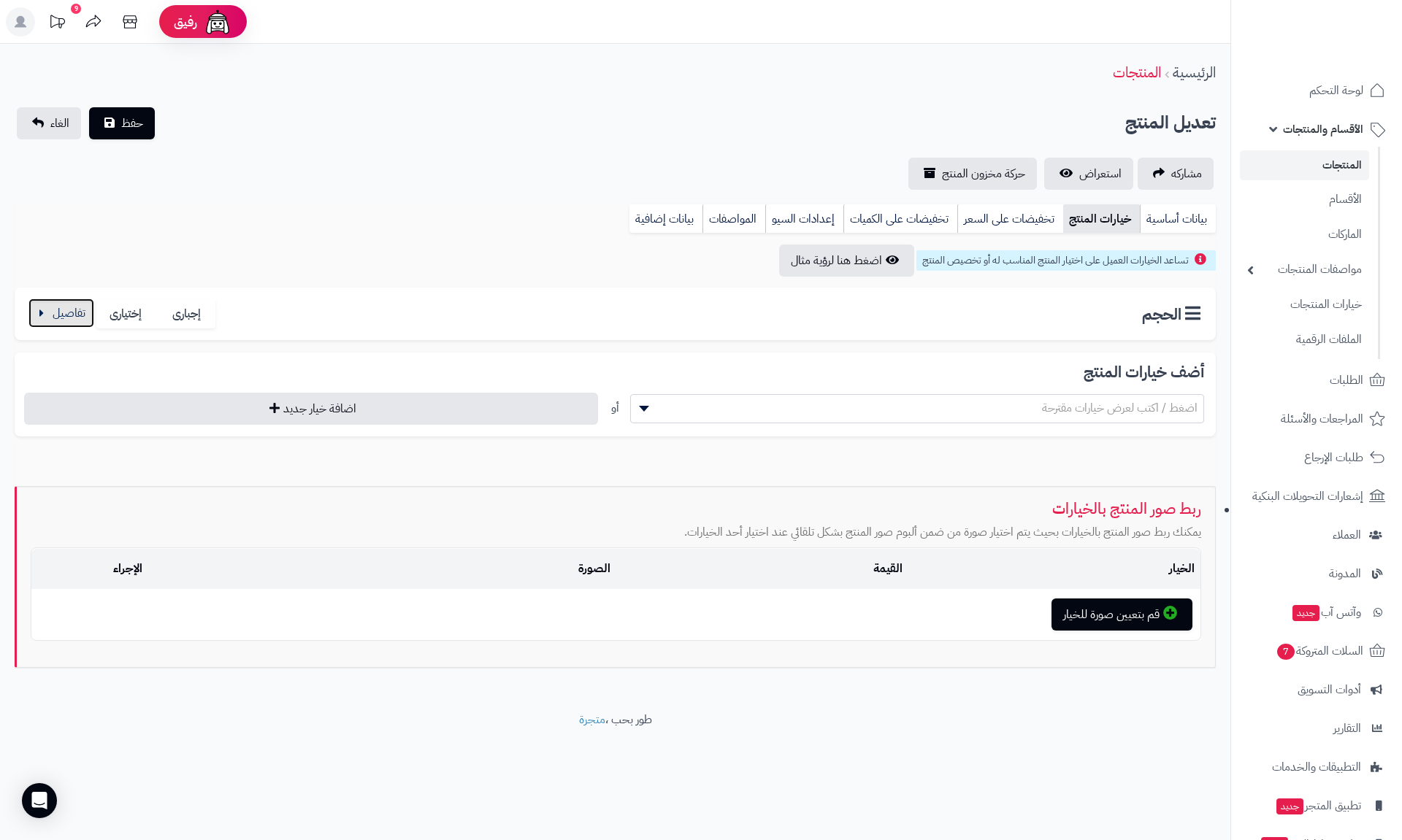
click at [74, 317] on button "button" at bounding box center [61, 313] width 66 height 29
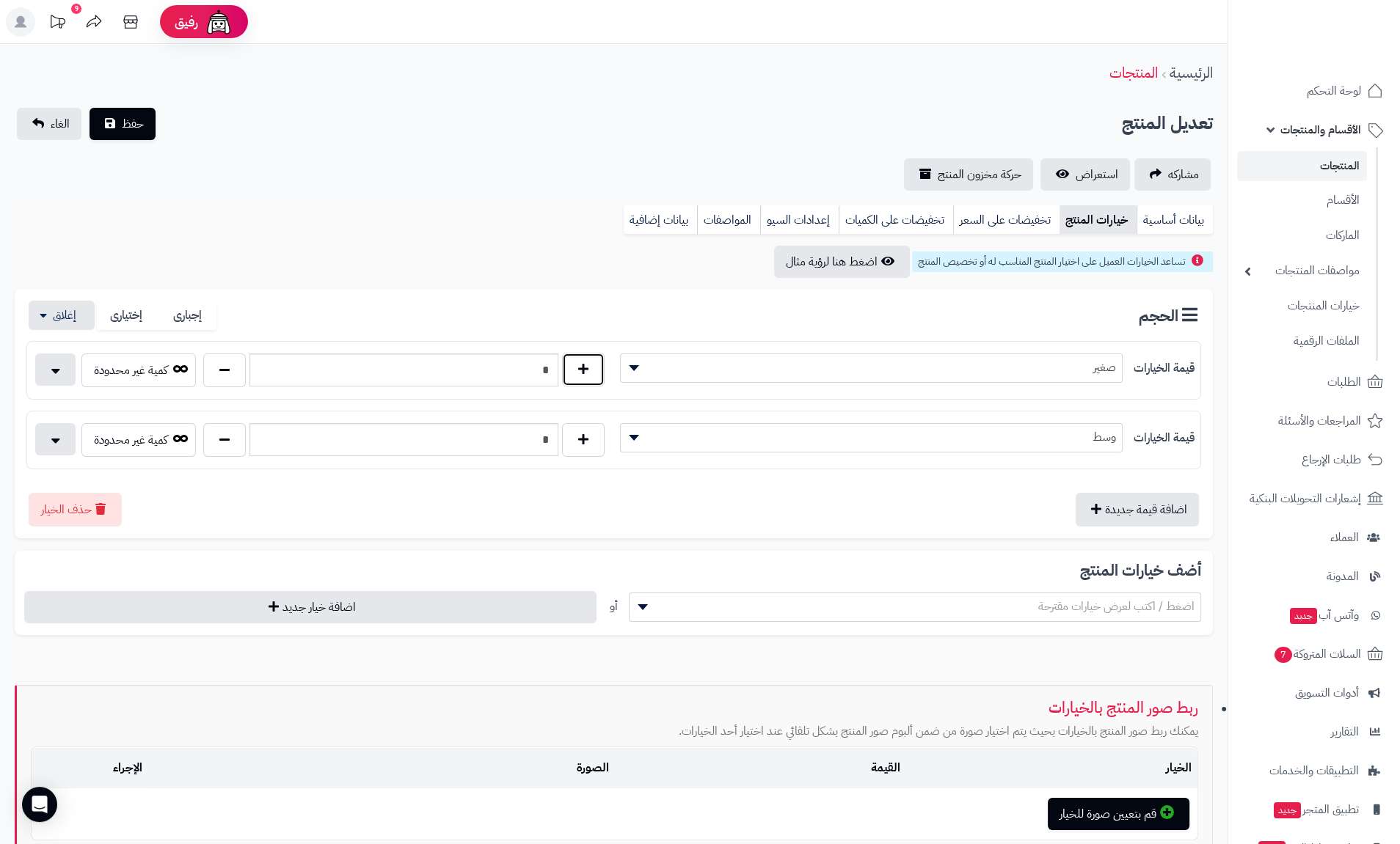
click at [579, 375] on button "button" at bounding box center [583, 370] width 42 height 34
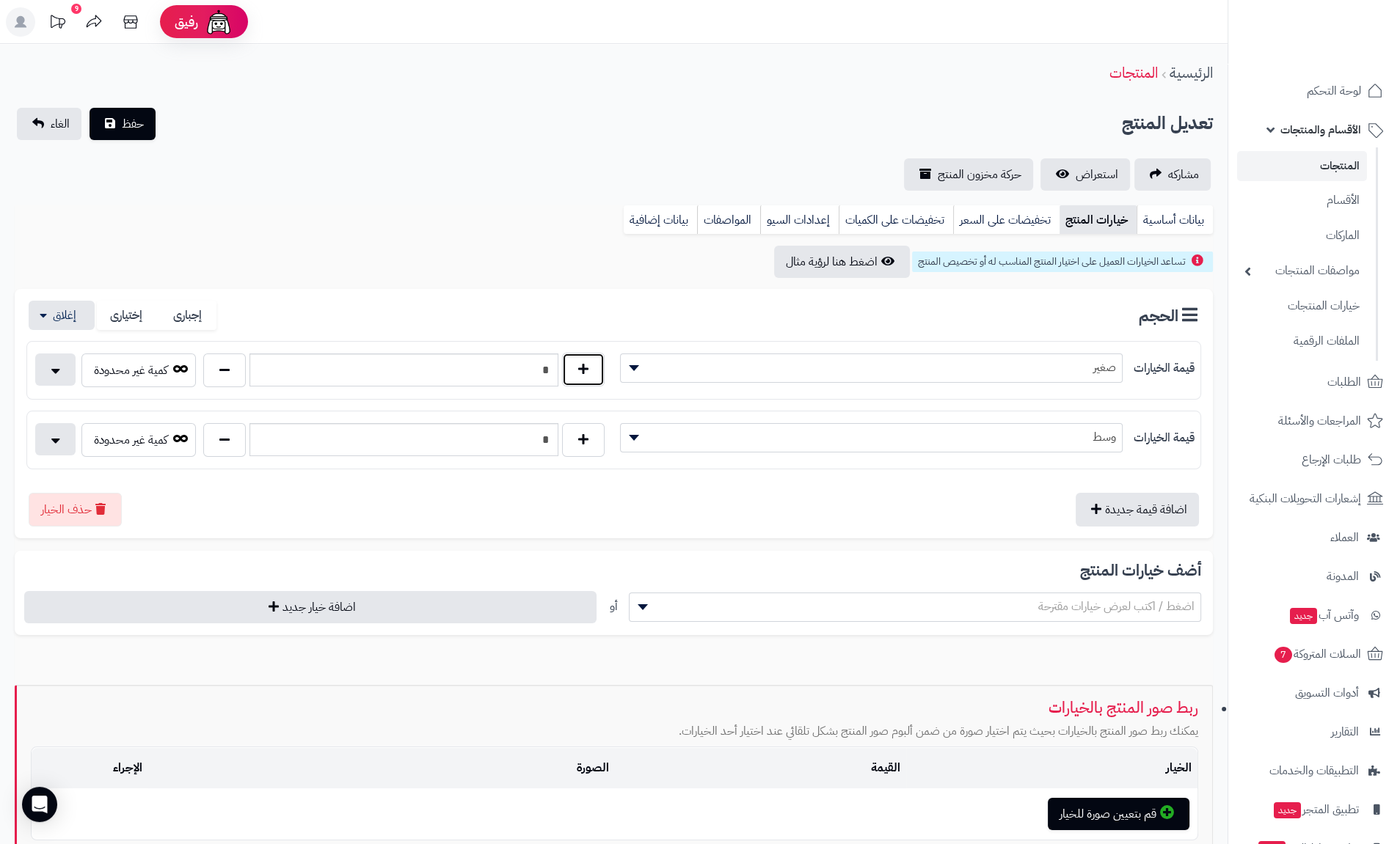
click at [579, 375] on button "button" at bounding box center [583, 370] width 42 height 34
type input "*"
click at [582, 430] on button "button" at bounding box center [583, 440] width 42 height 34
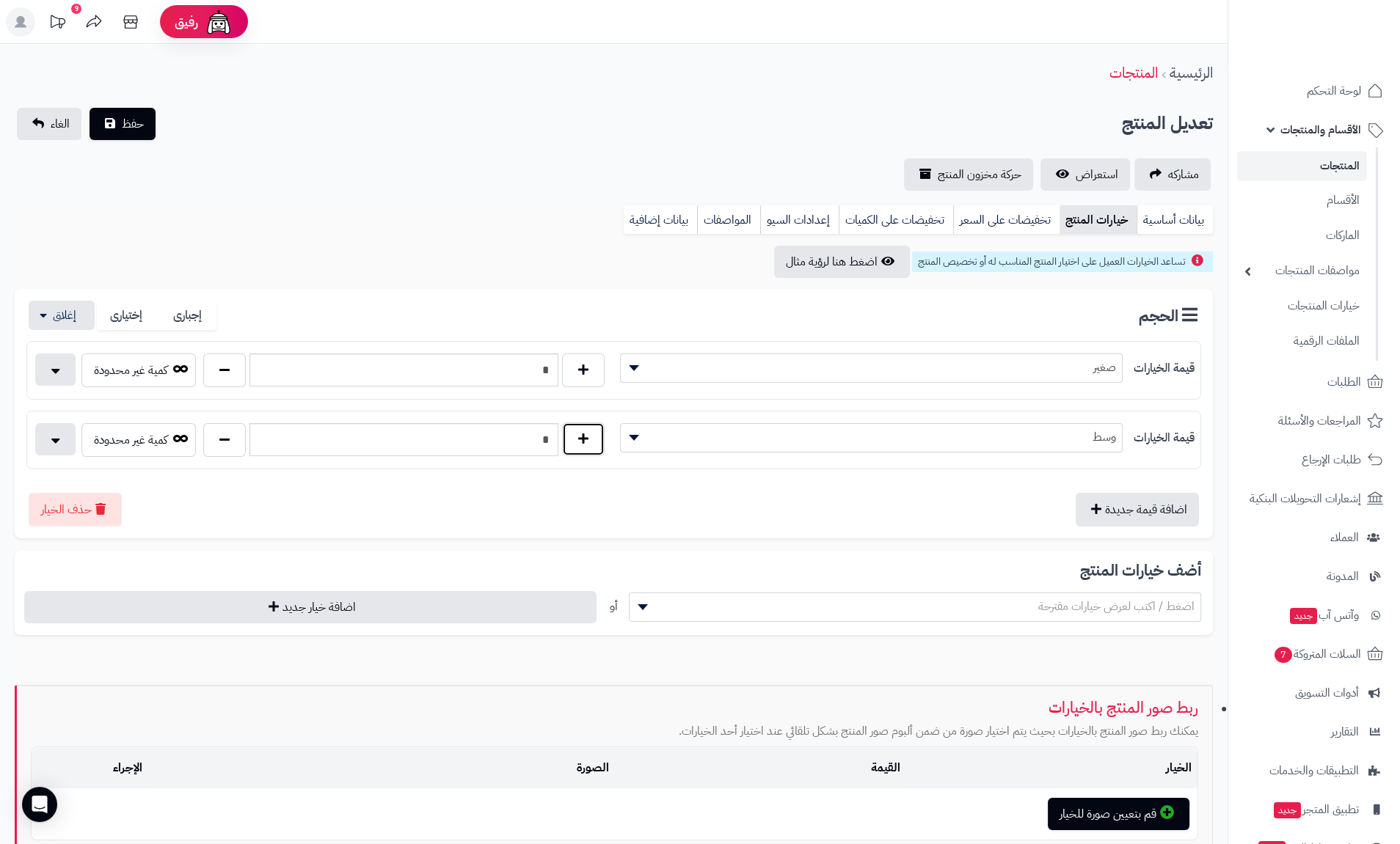
click at [582, 430] on button "button" at bounding box center [583, 440] width 42 height 34
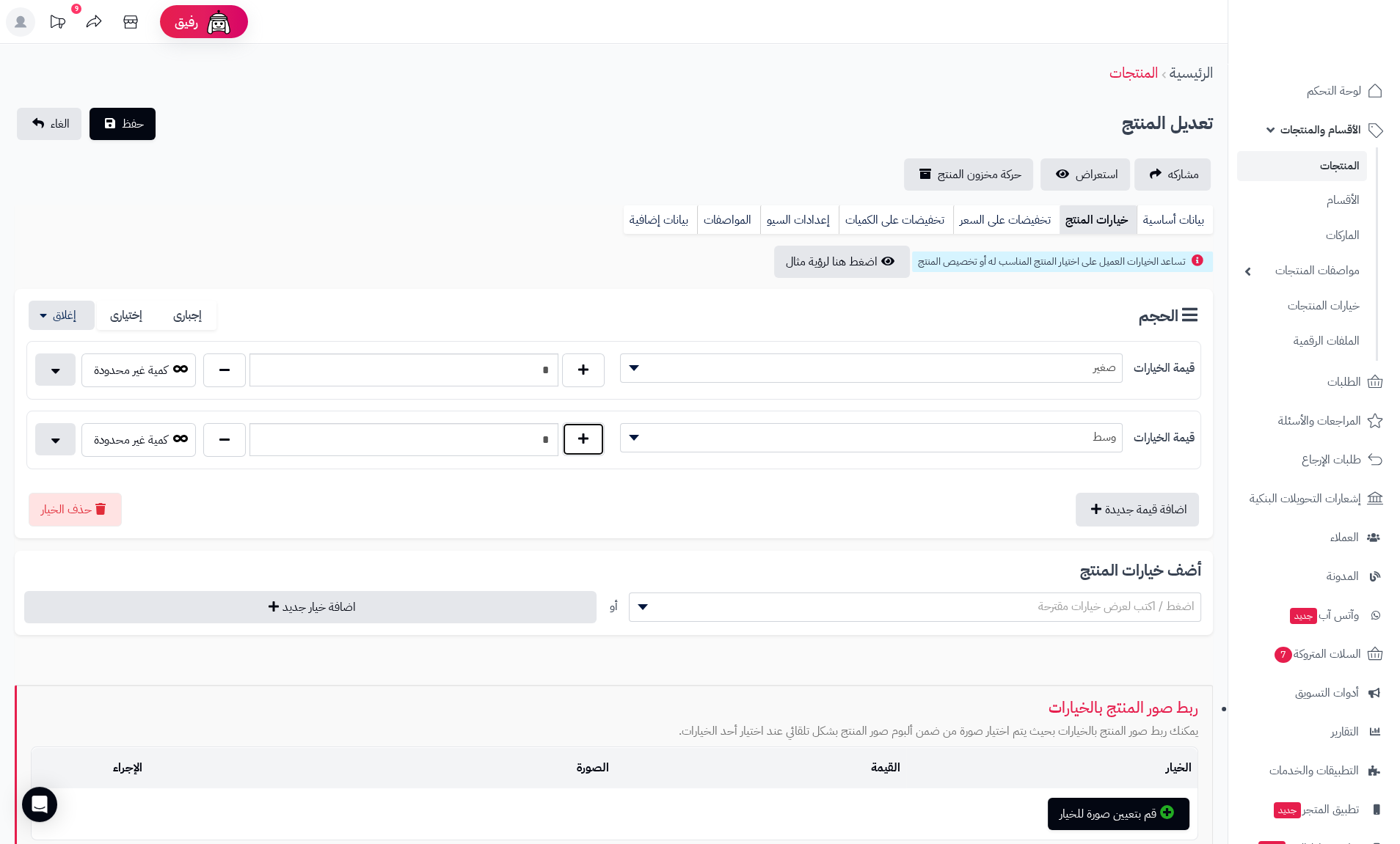
click at [582, 430] on button "button" at bounding box center [583, 440] width 42 height 34
click at [223, 436] on button "button" at bounding box center [224, 440] width 42 height 34
type input "*"
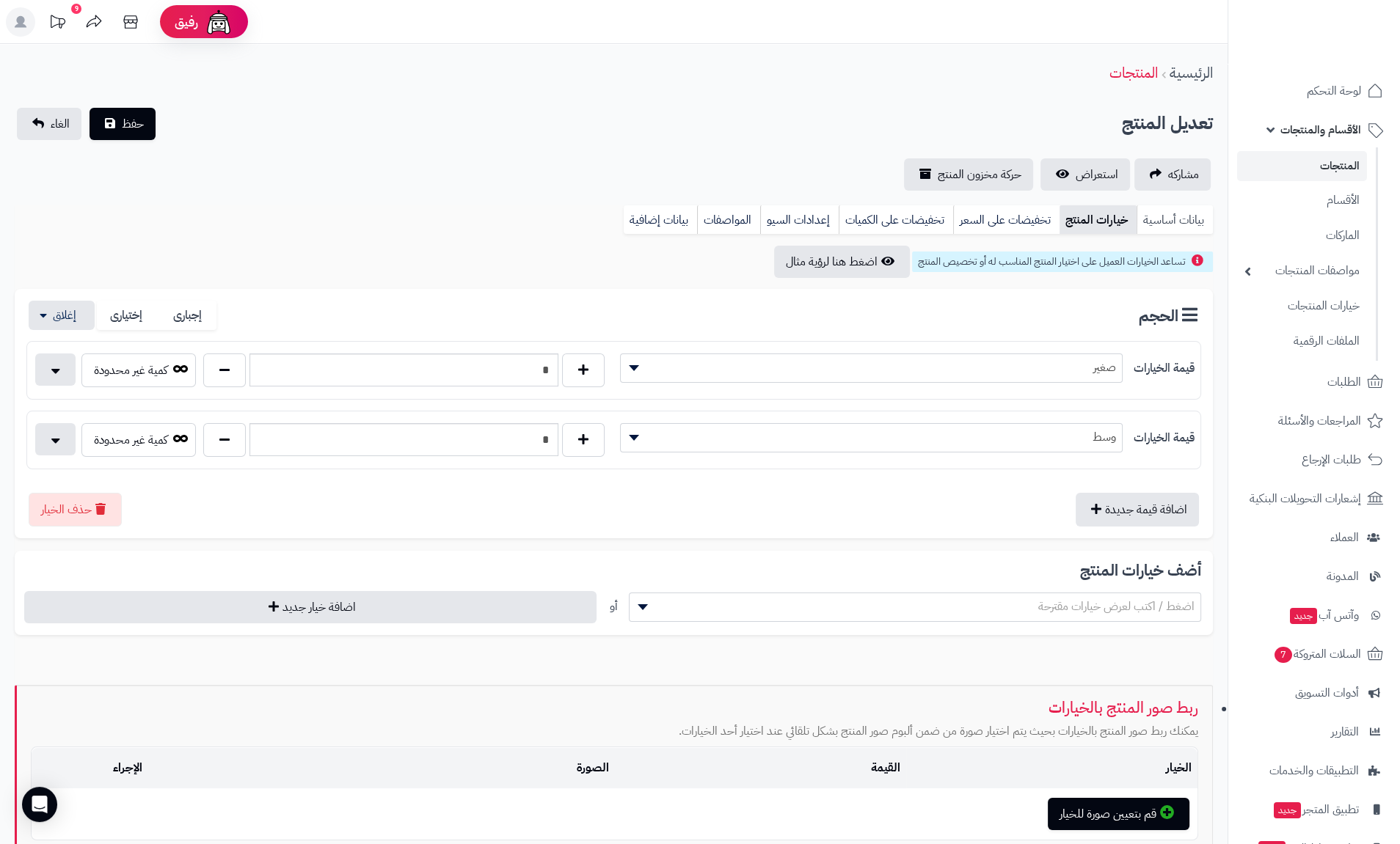
click at [1168, 223] on link "بيانات أساسية" at bounding box center [1174, 220] width 76 height 30
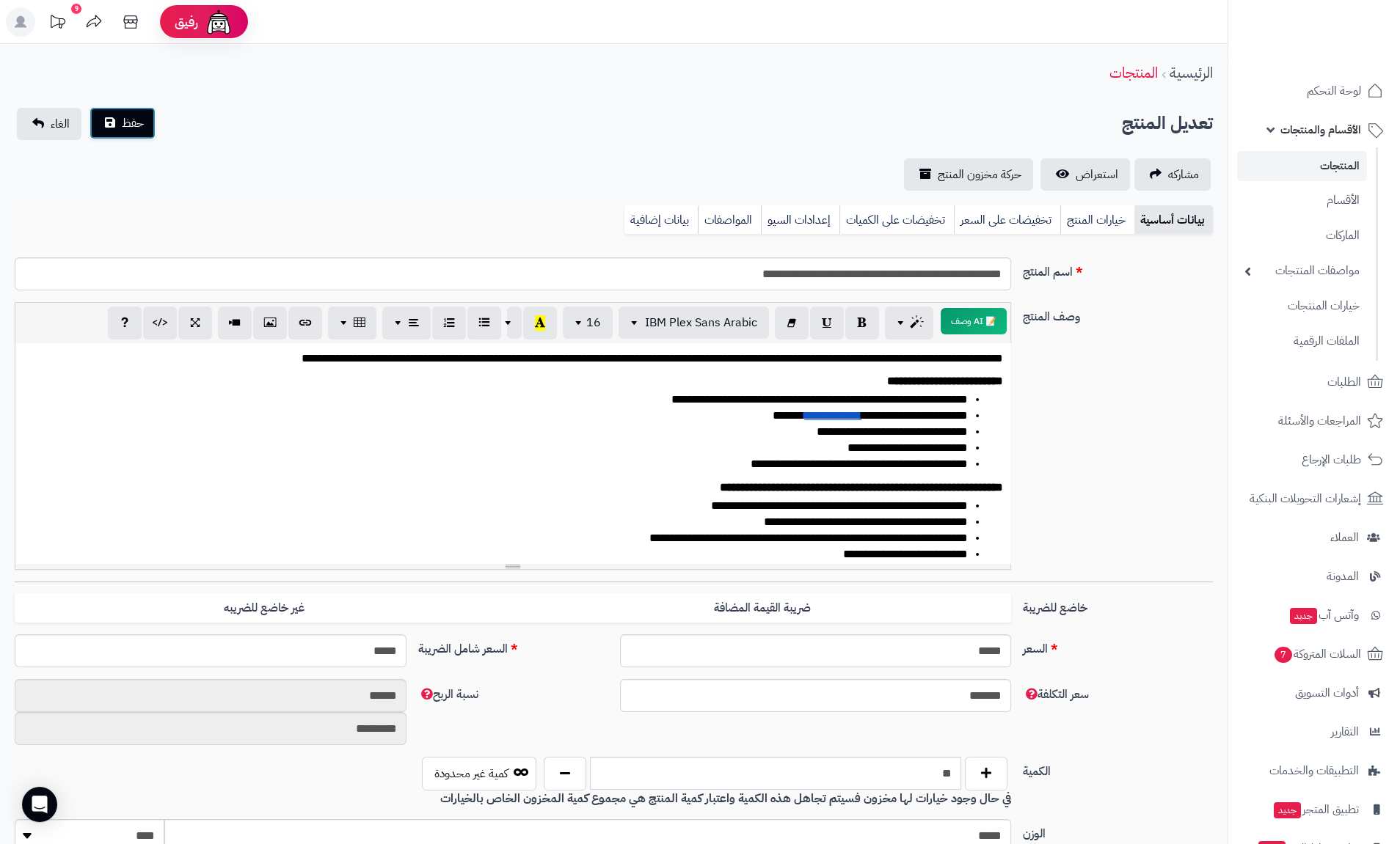
click at [110, 120] on button "حفظ" at bounding box center [123, 123] width 66 height 32
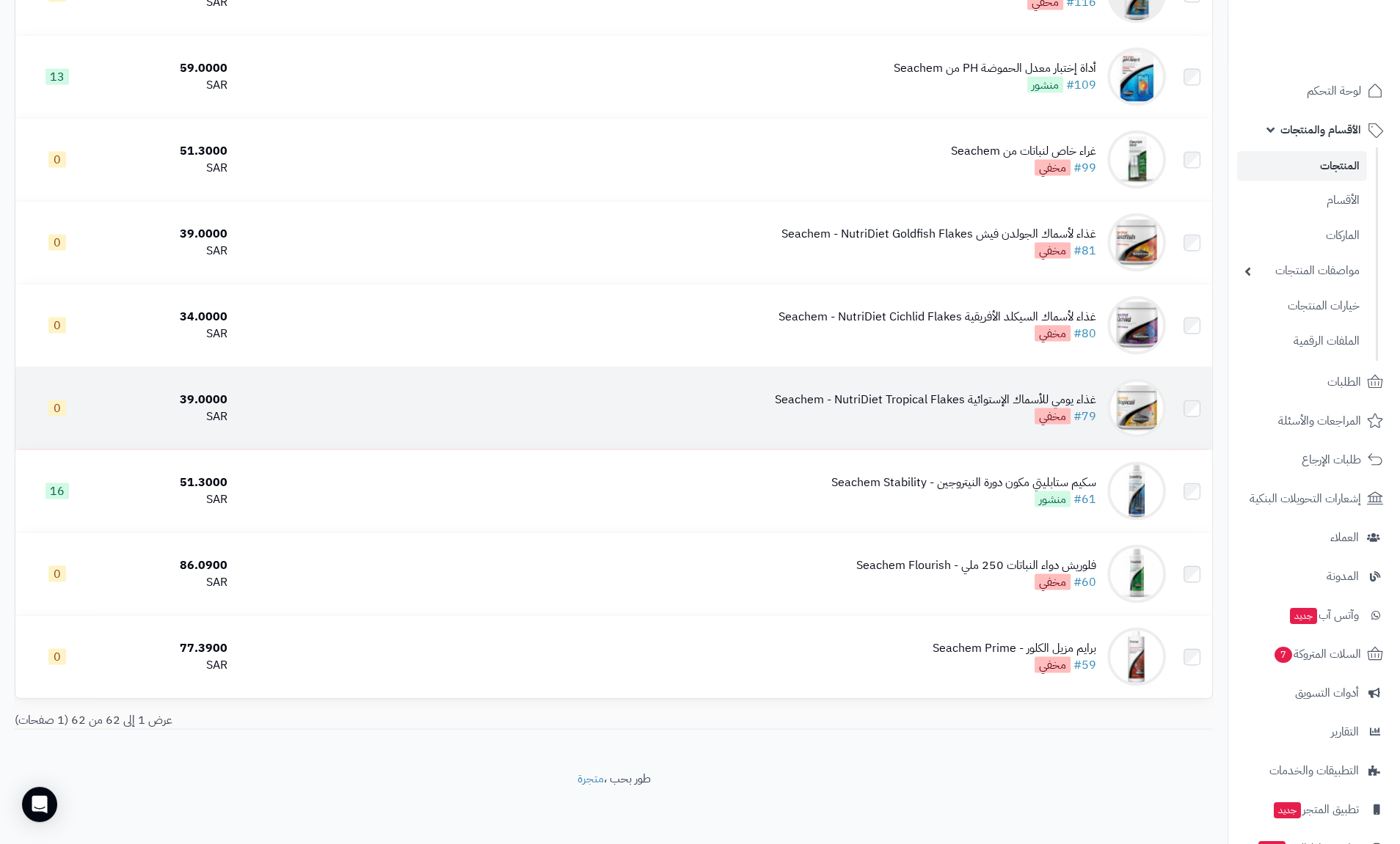
scroll to position [4290, 0]
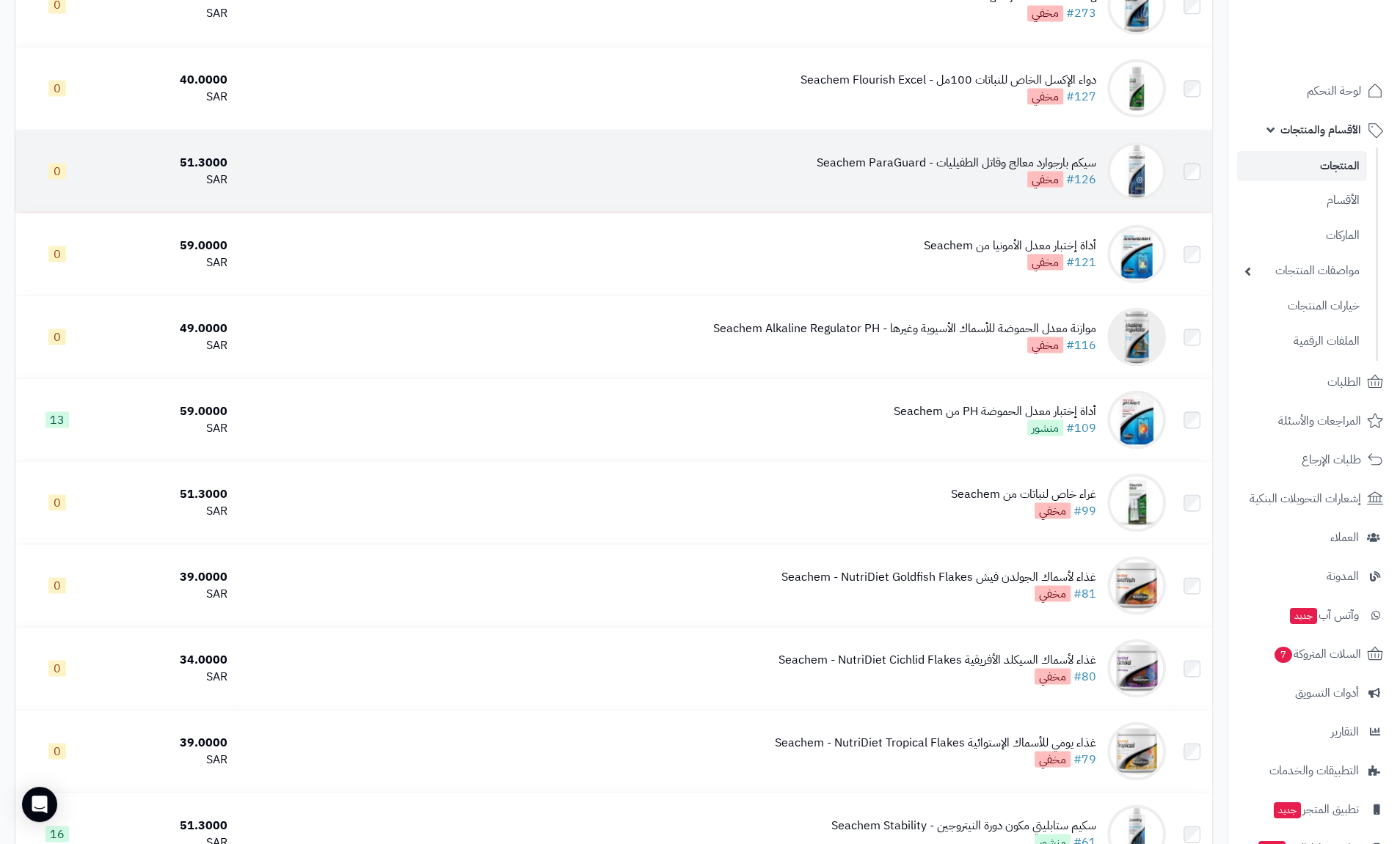
click at [936, 165] on div "سيكم بارجوارد معالج وقاتل الطفيليات - Seachem ParaGuard" at bounding box center [956, 162] width 279 height 17
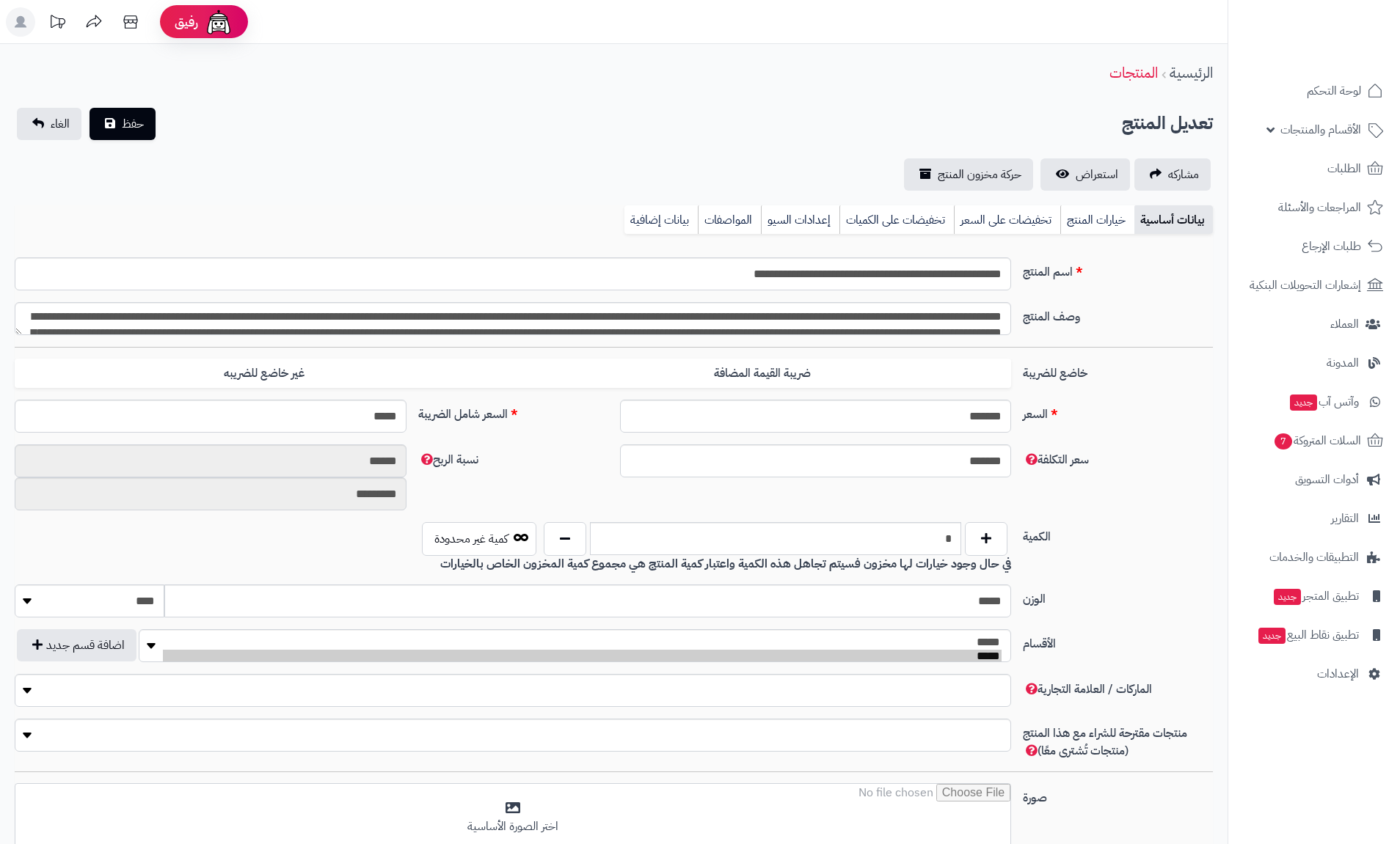
type input "*****"
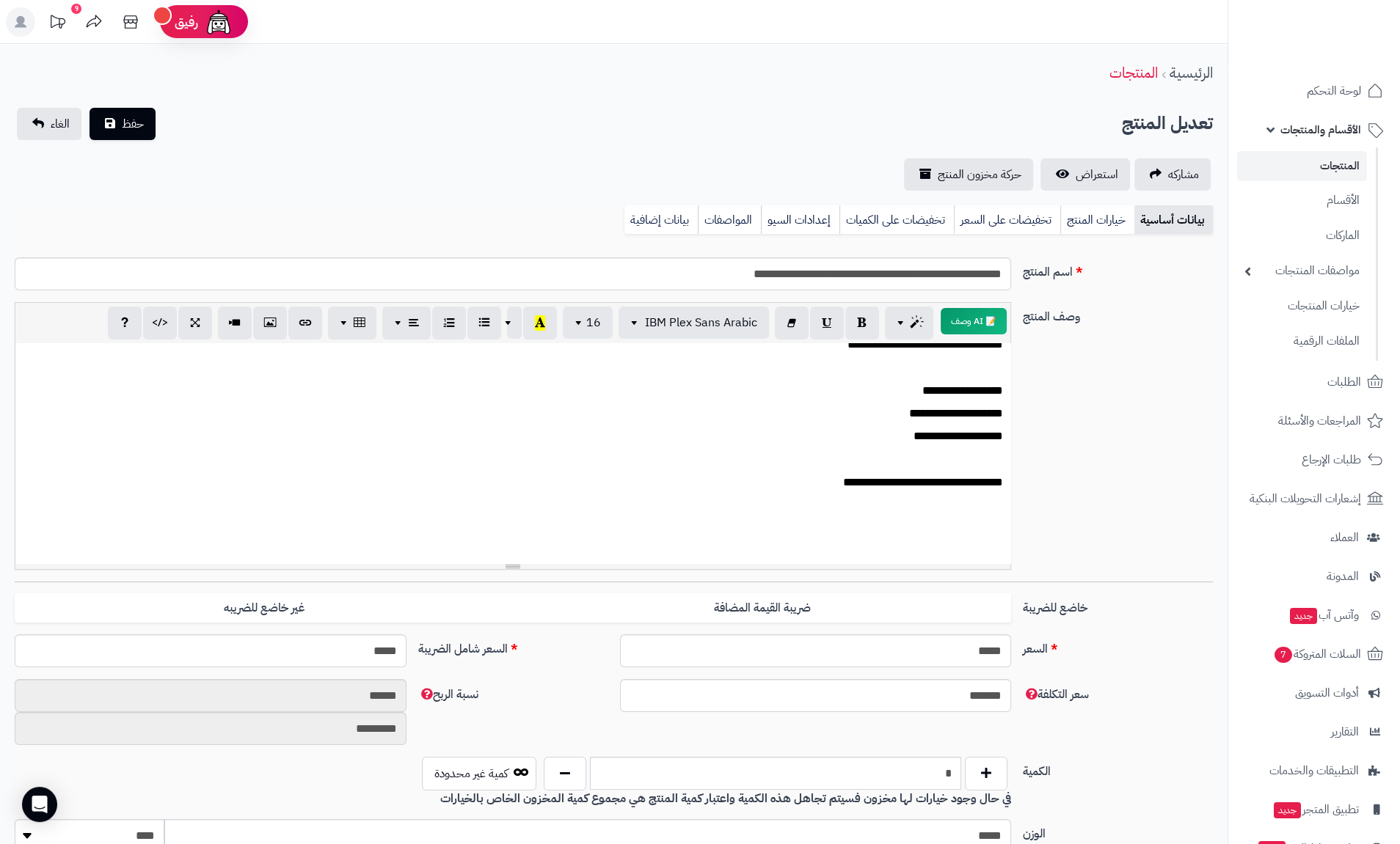
scroll to position [239, 0]
click at [1095, 227] on link "خيارات المنتج" at bounding box center [1097, 220] width 74 height 30
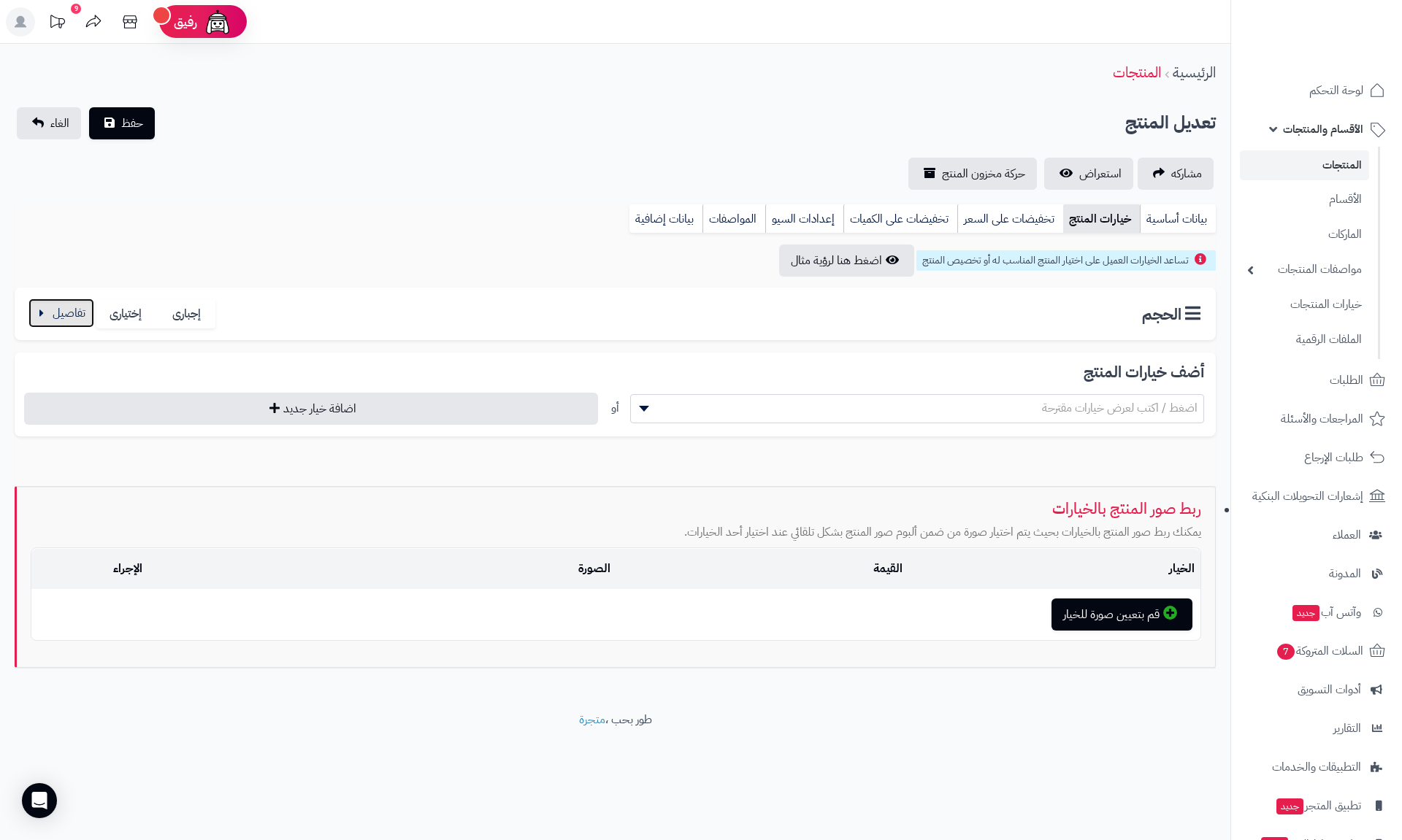
click at [64, 312] on button "button" at bounding box center [61, 313] width 66 height 29
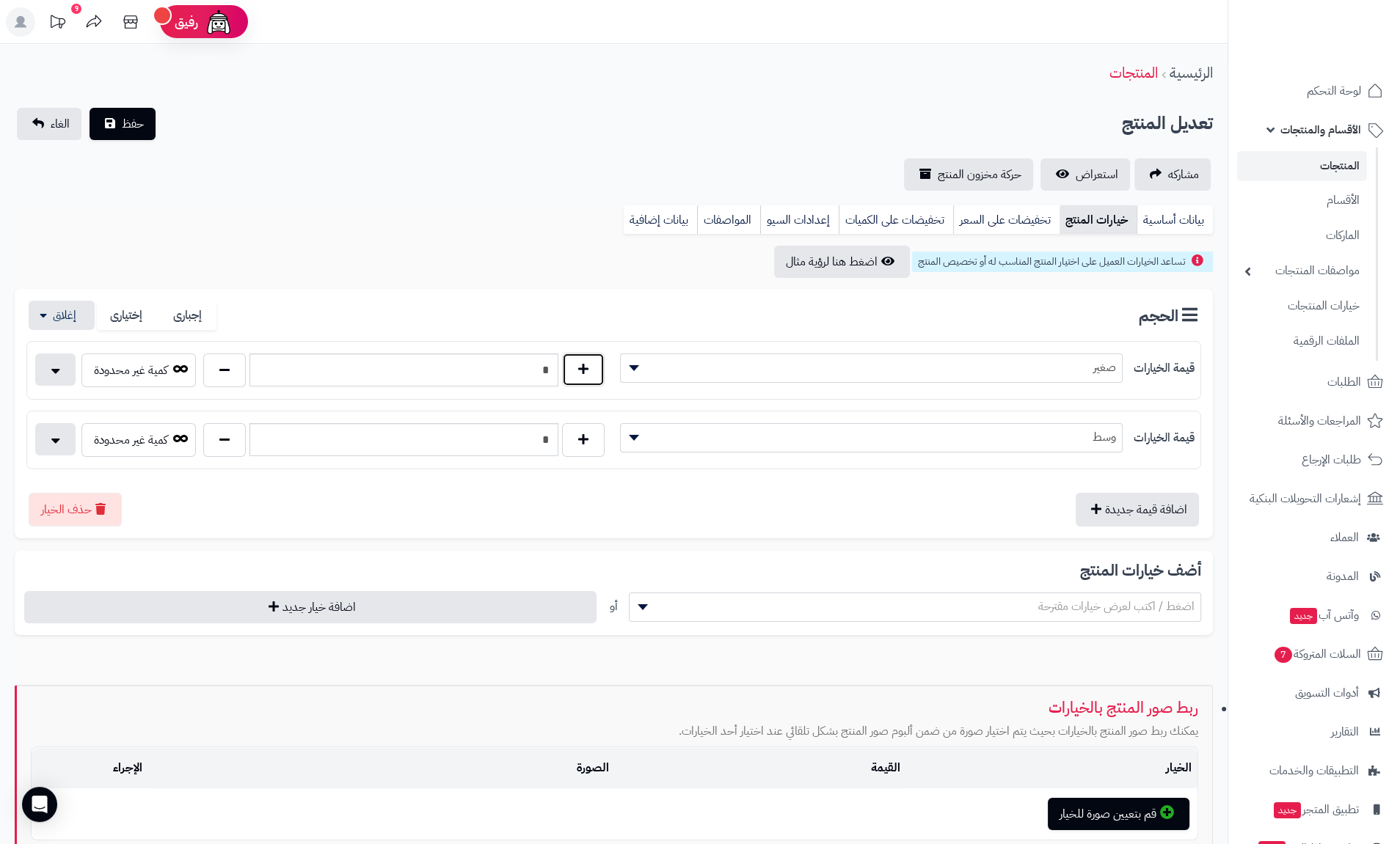
click at [571, 370] on button "button" at bounding box center [583, 370] width 42 height 34
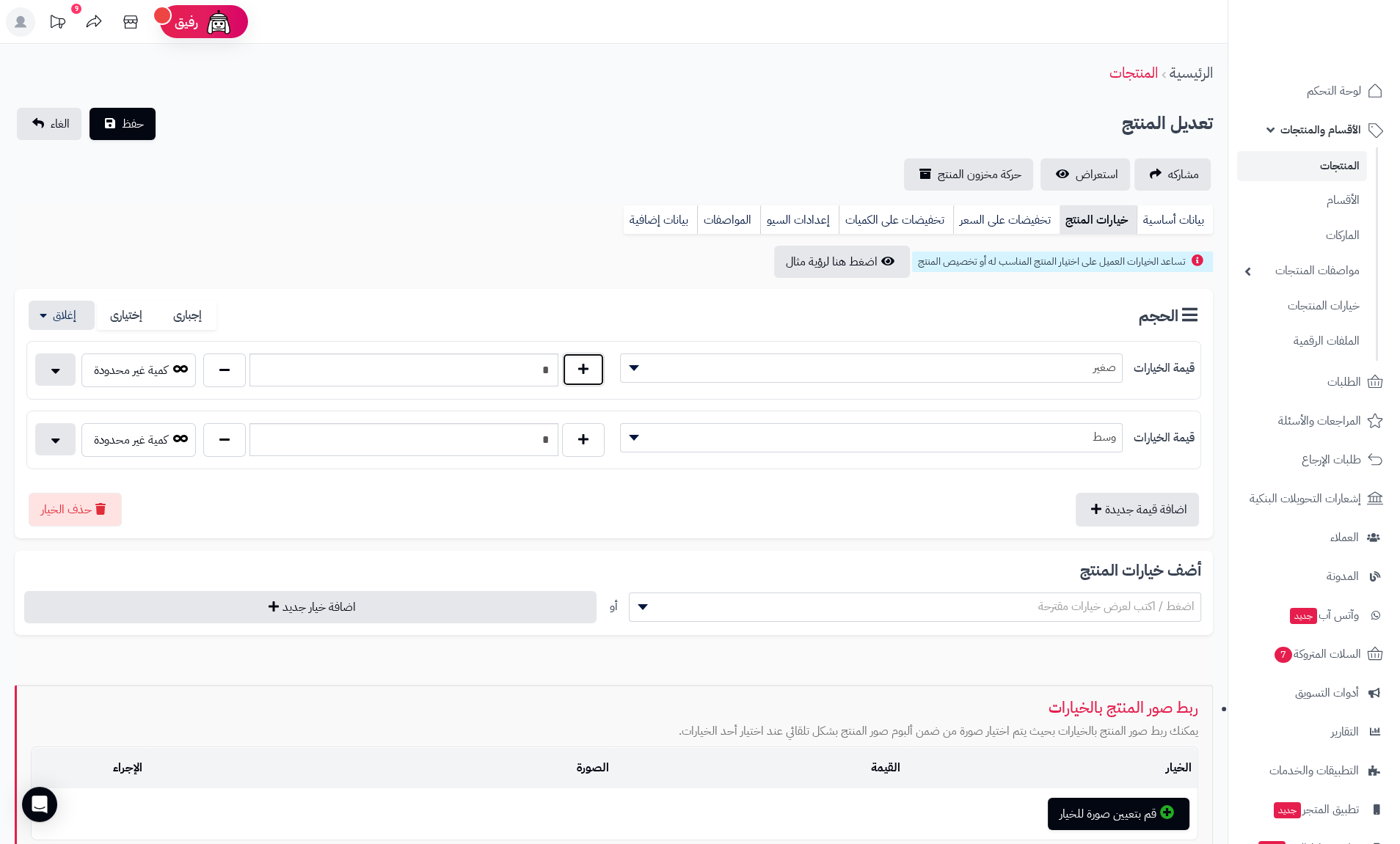
click at [571, 370] on button "button" at bounding box center [583, 370] width 42 height 34
type input "*"
click at [573, 430] on button "button" at bounding box center [583, 440] width 42 height 34
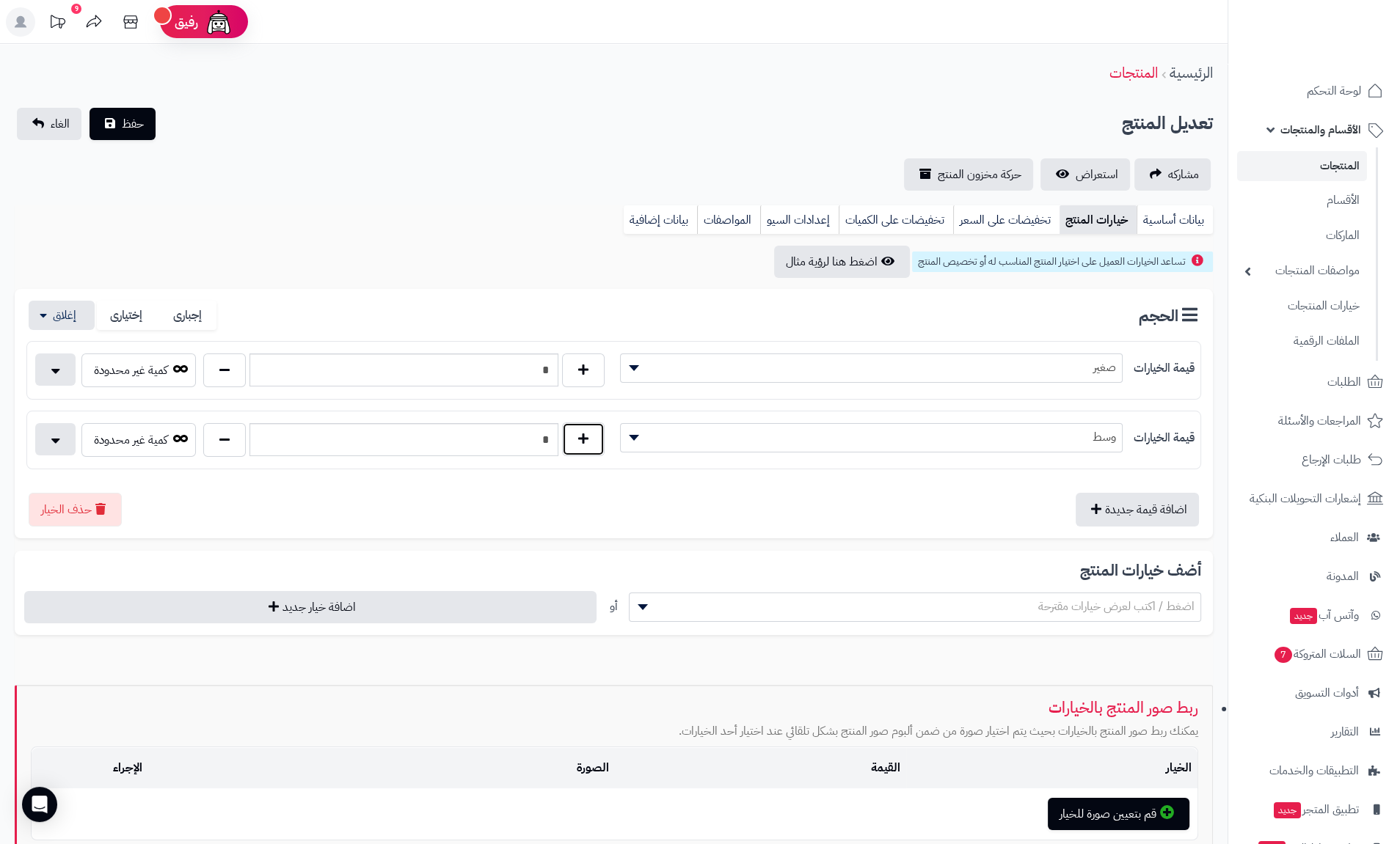
click at [573, 430] on button "button" at bounding box center [583, 440] width 42 height 34
type input "*"
click at [1191, 224] on link "بيانات أساسية" at bounding box center [1174, 220] width 76 height 30
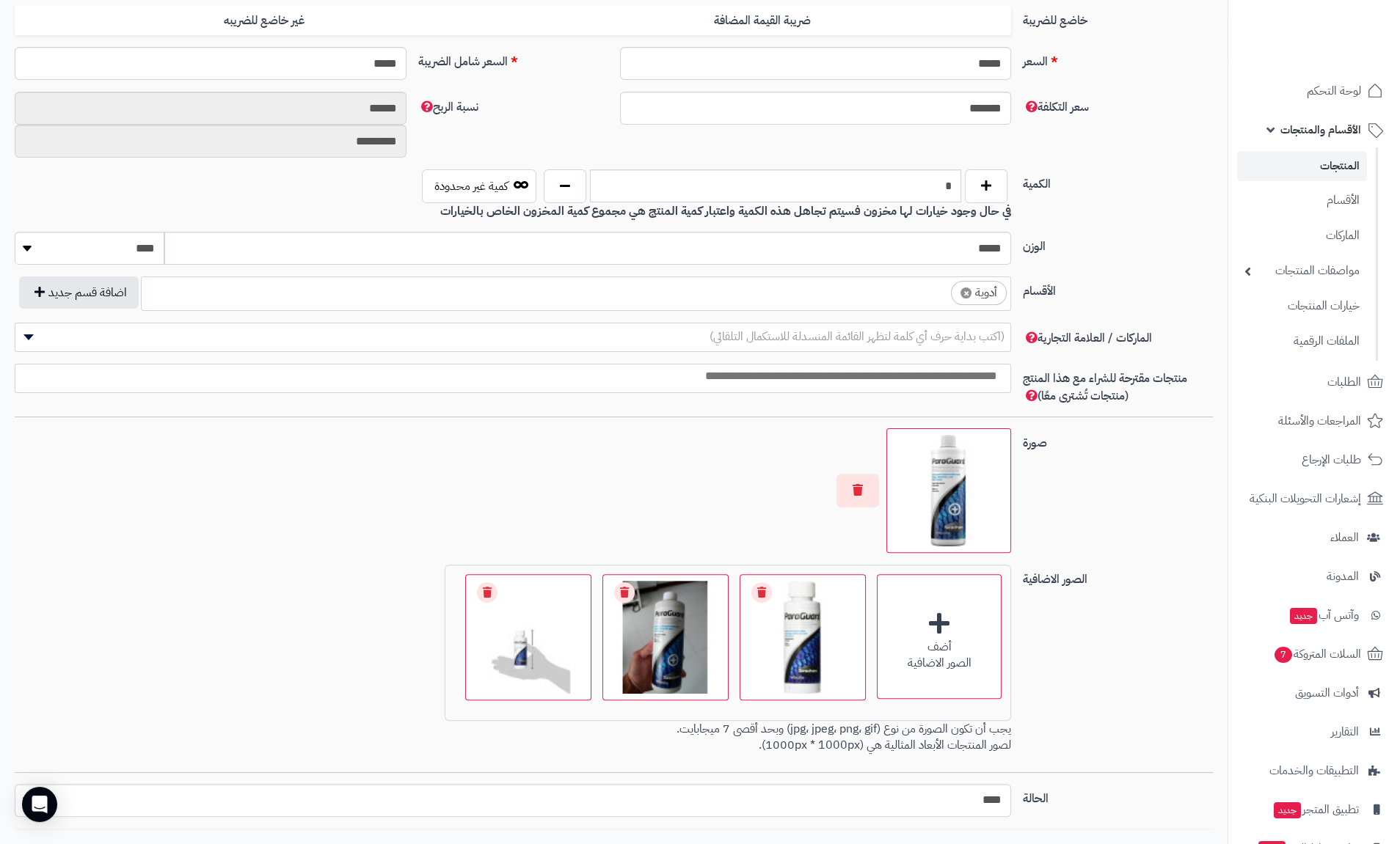
scroll to position [682, 0]
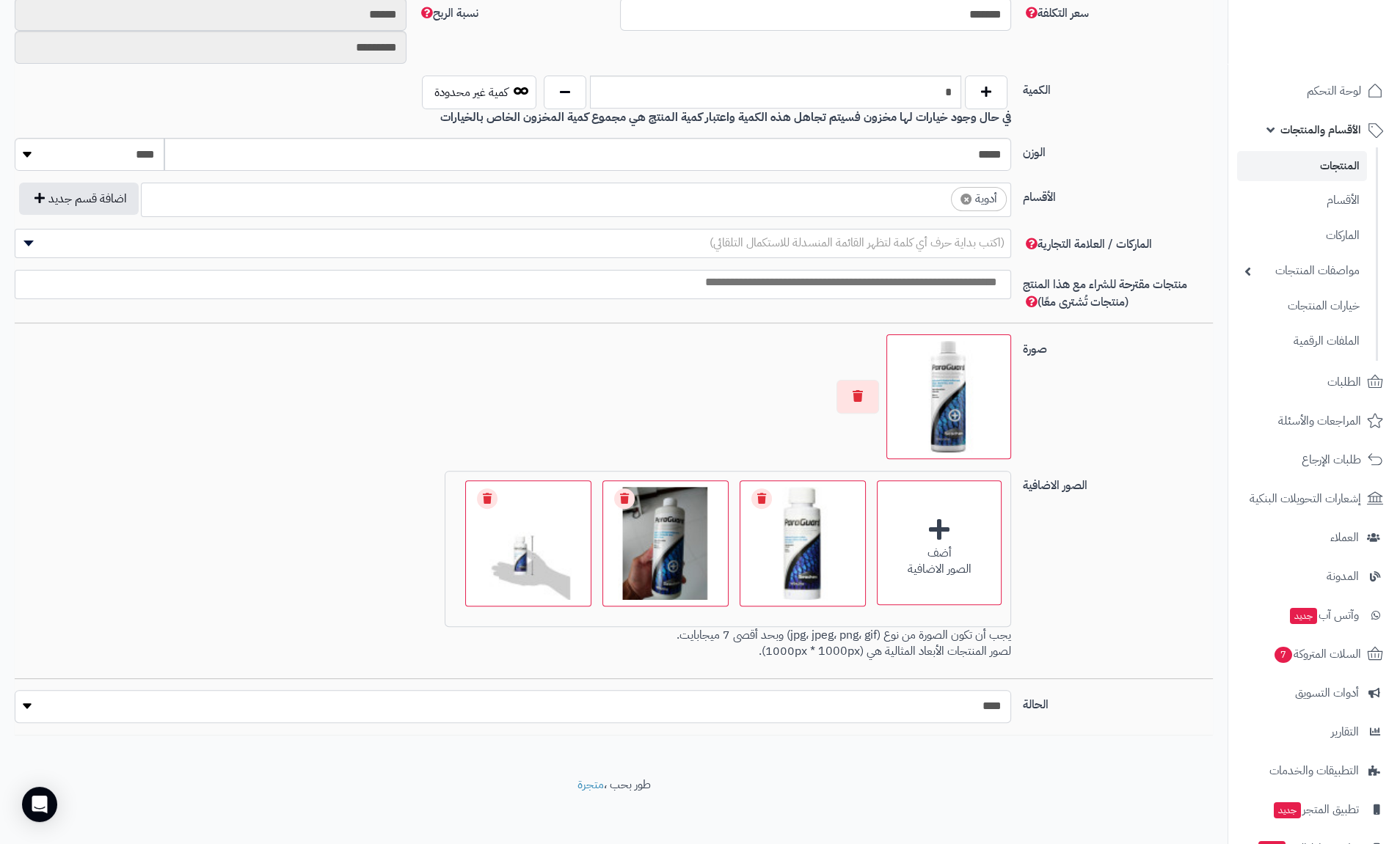
click at [985, 698] on select "***** ****" at bounding box center [513, 706] width 996 height 33
select select "*"
click at [14, 690] on select "***** ****" at bounding box center [513, 706] width 996 height 33
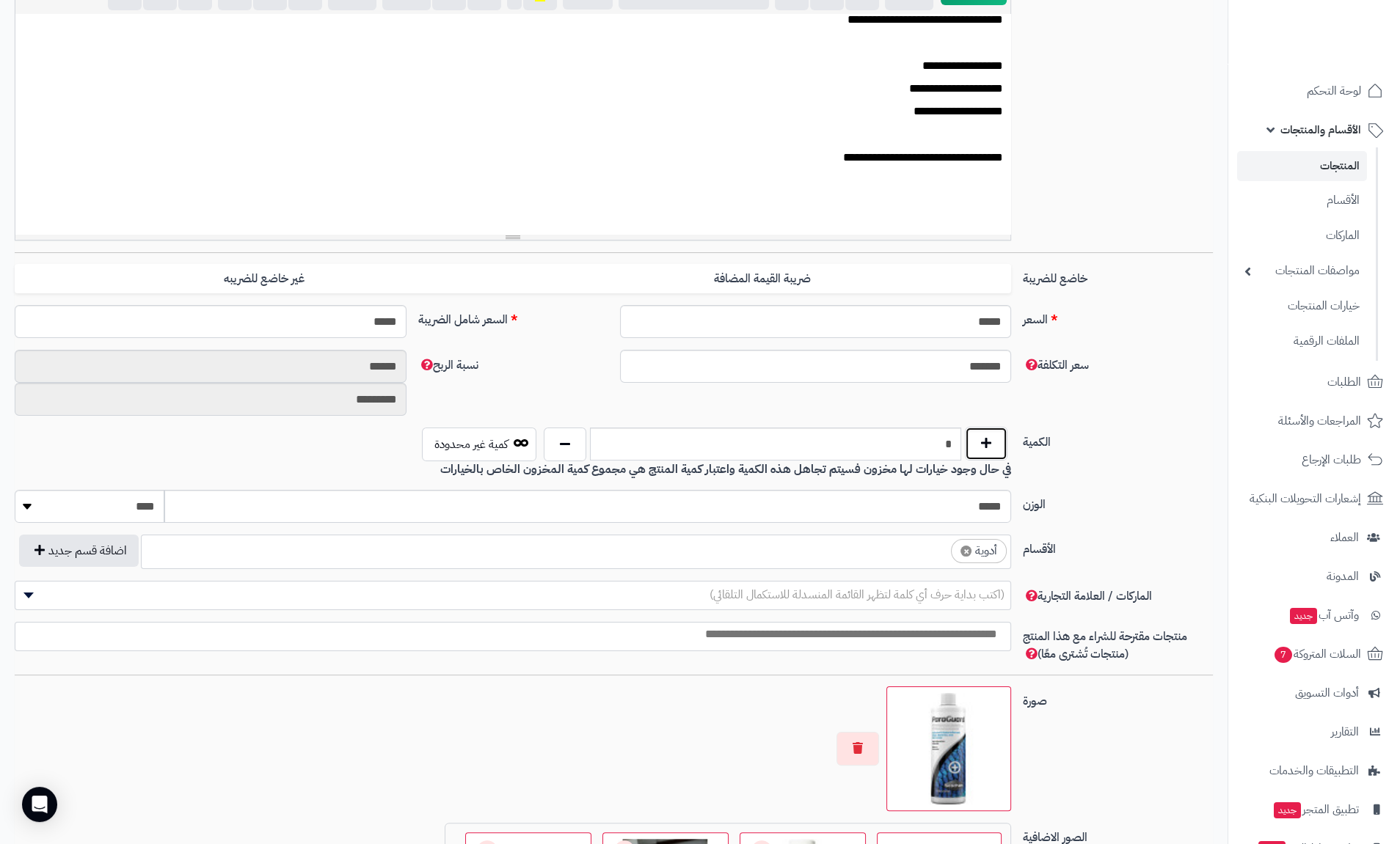
click at [990, 435] on button "button" at bounding box center [985, 444] width 42 height 34
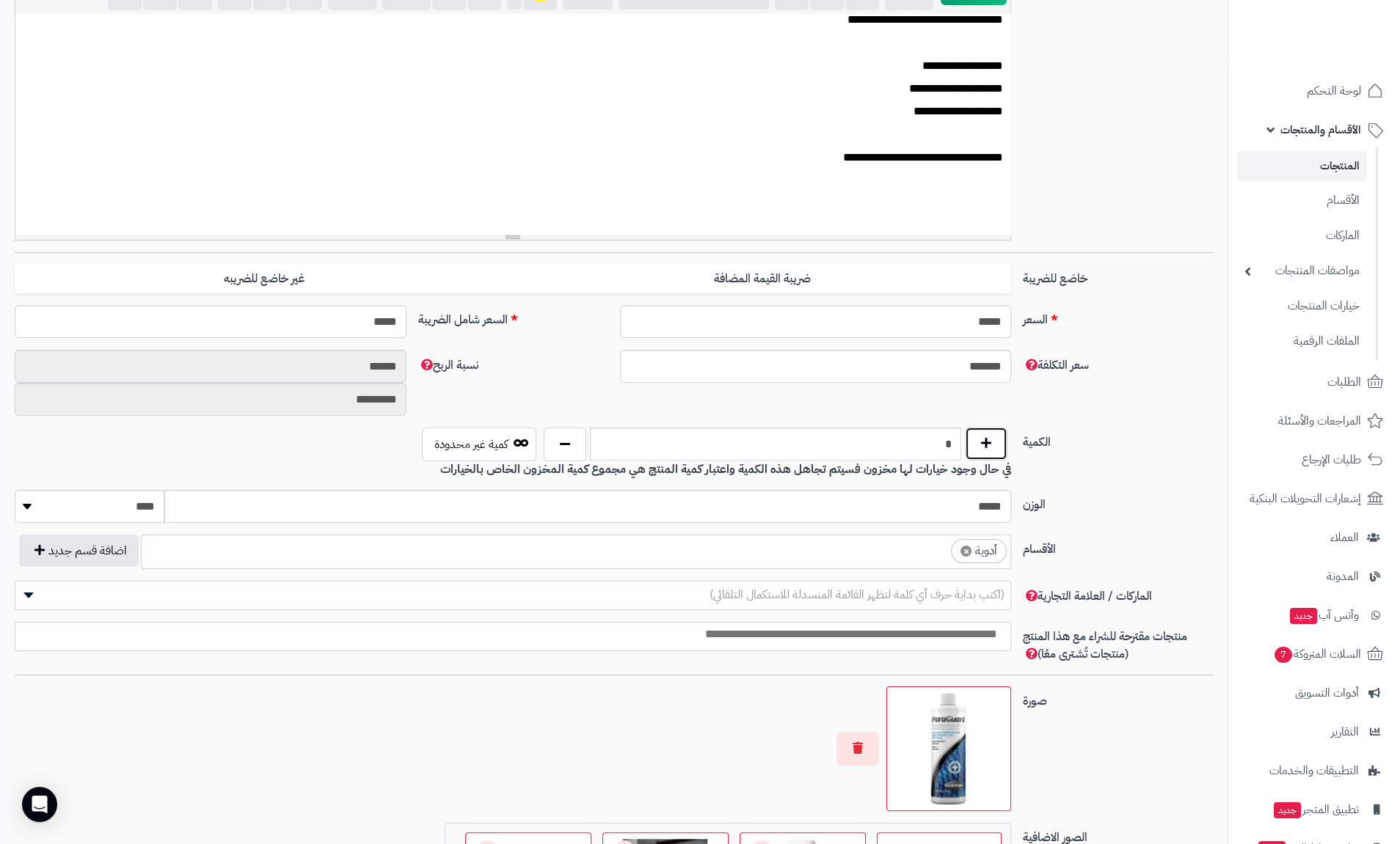
click at [990, 435] on button "button" at bounding box center [985, 444] width 42 height 34
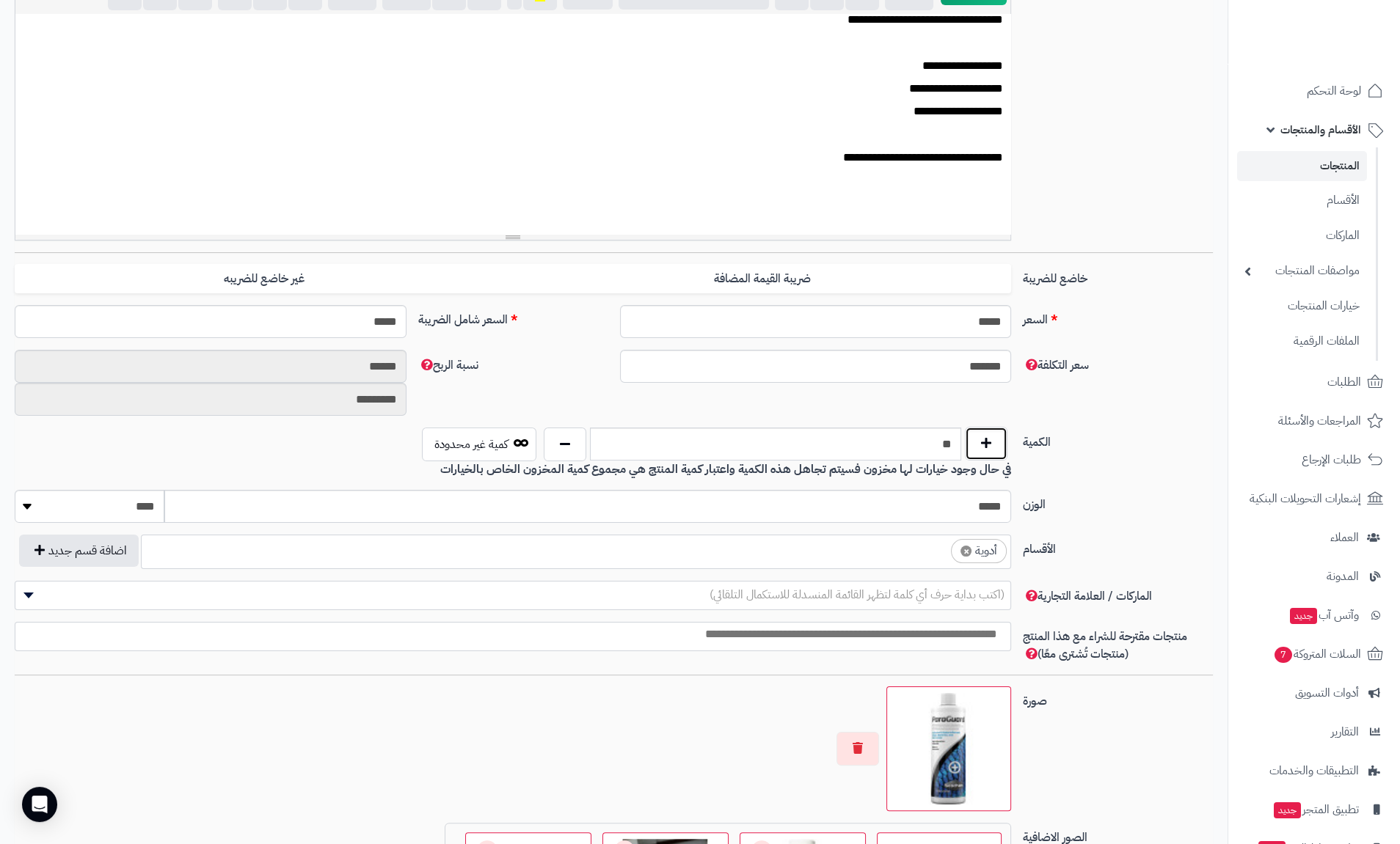
click at [990, 435] on button "button" at bounding box center [985, 444] width 42 height 34
type input "**"
click at [1086, 434] on label "الكمية" at bounding box center [1117, 440] width 201 height 24
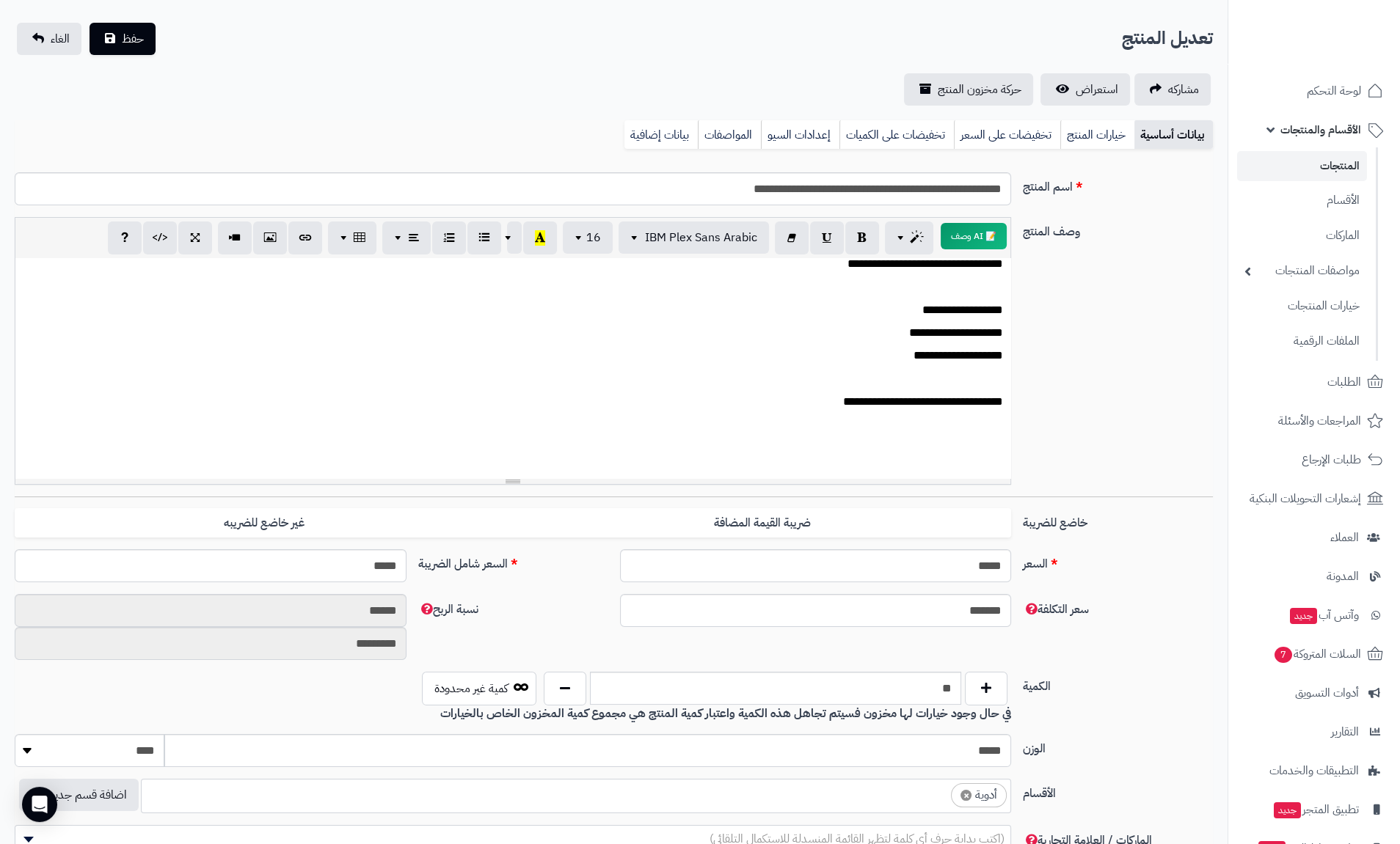
scroll to position [0, 0]
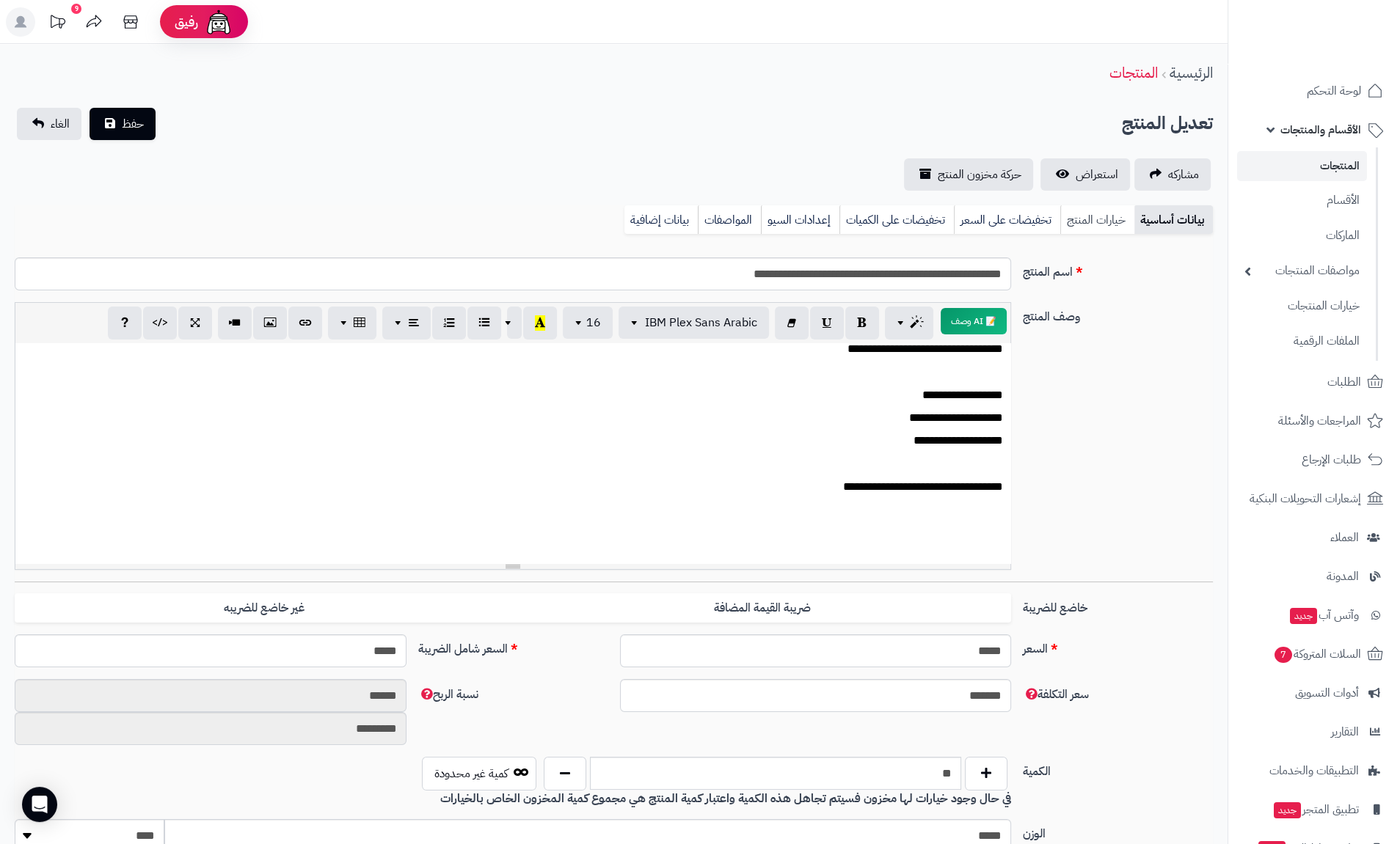
click at [1095, 218] on link "خيارات المنتج" at bounding box center [1097, 220] width 74 height 30
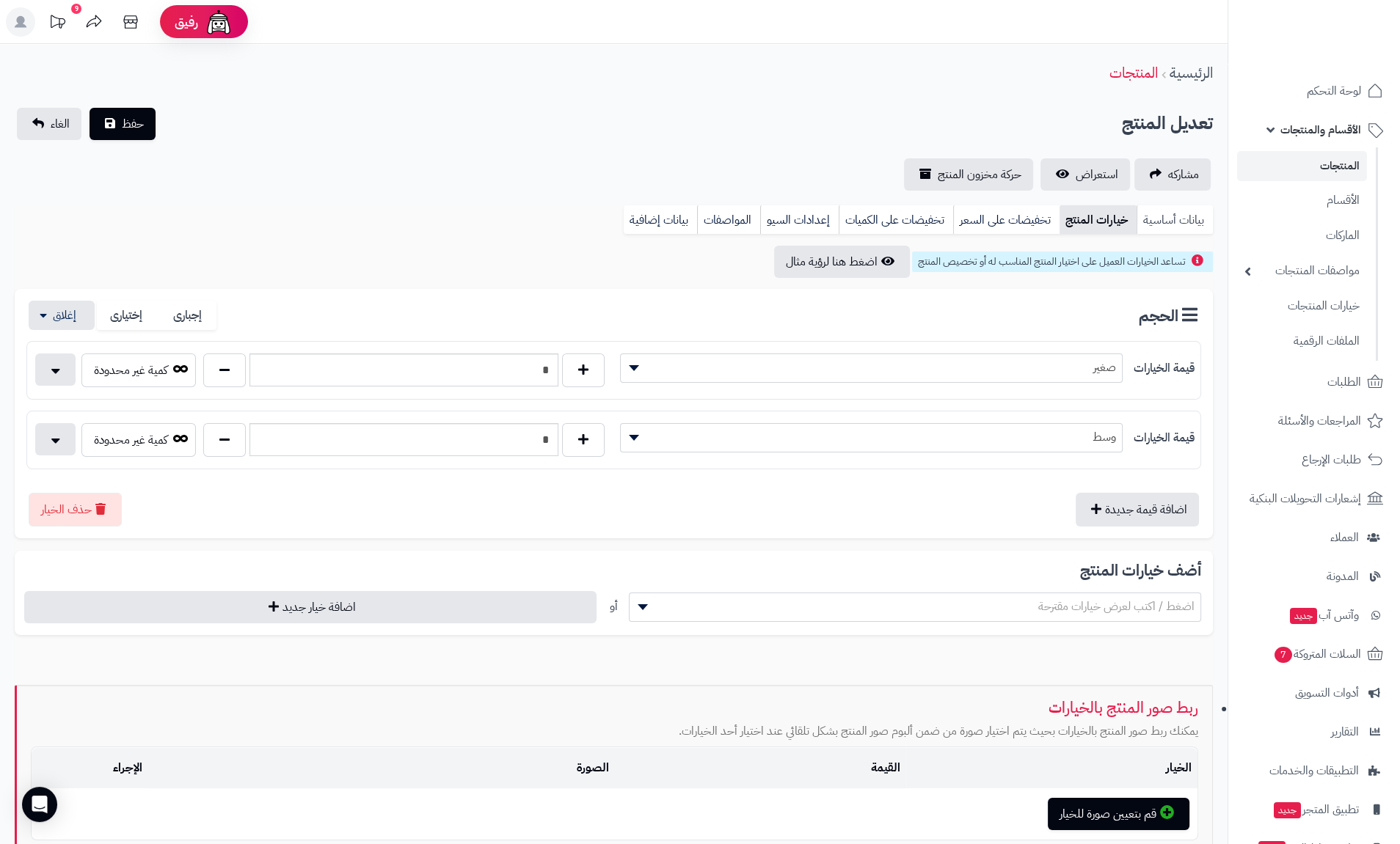
click at [1189, 218] on link "بيانات أساسية" at bounding box center [1174, 220] width 76 height 30
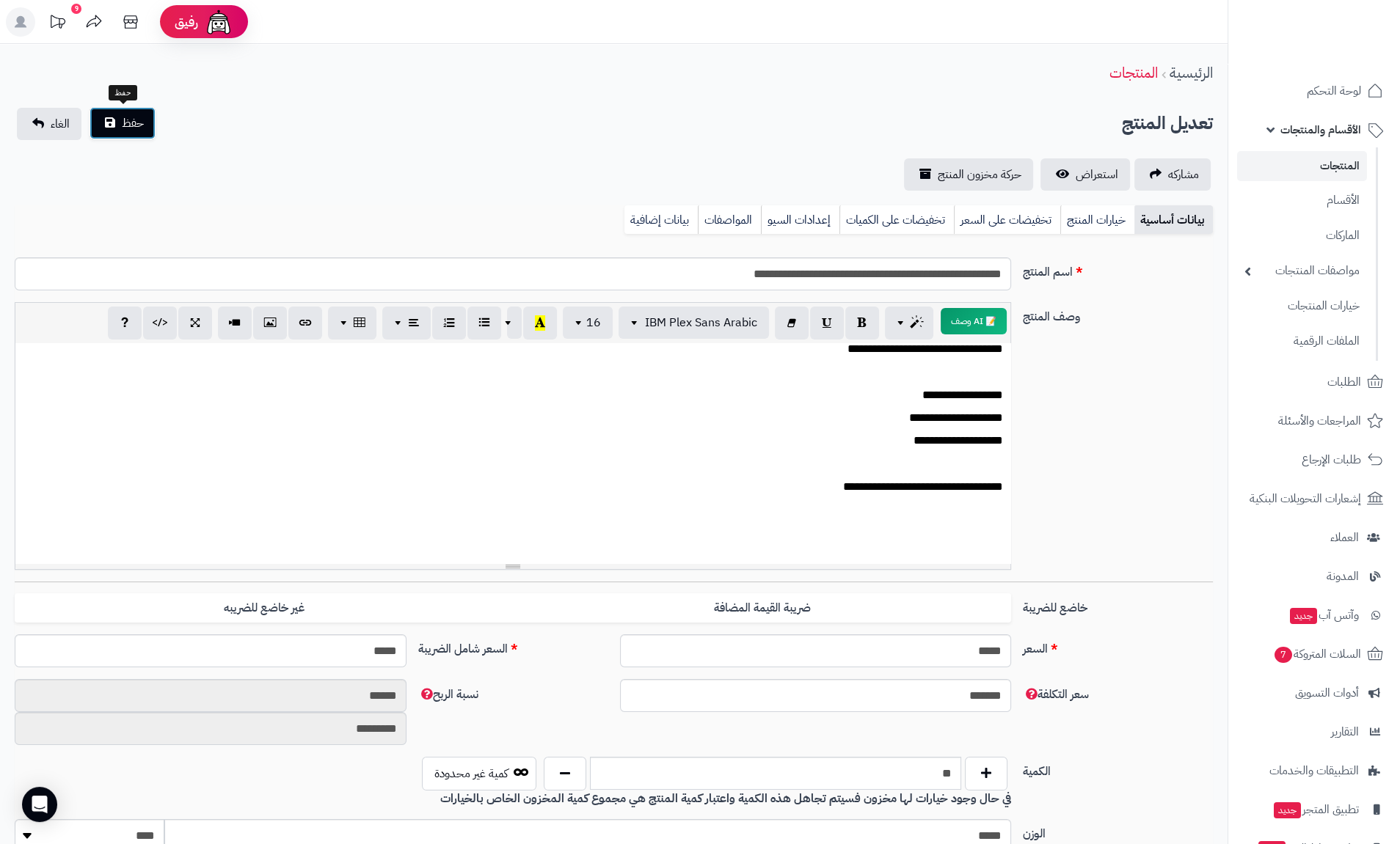
click at [131, 124] on span "حفظ" at bounding box center [133, 123] width 22 height 18
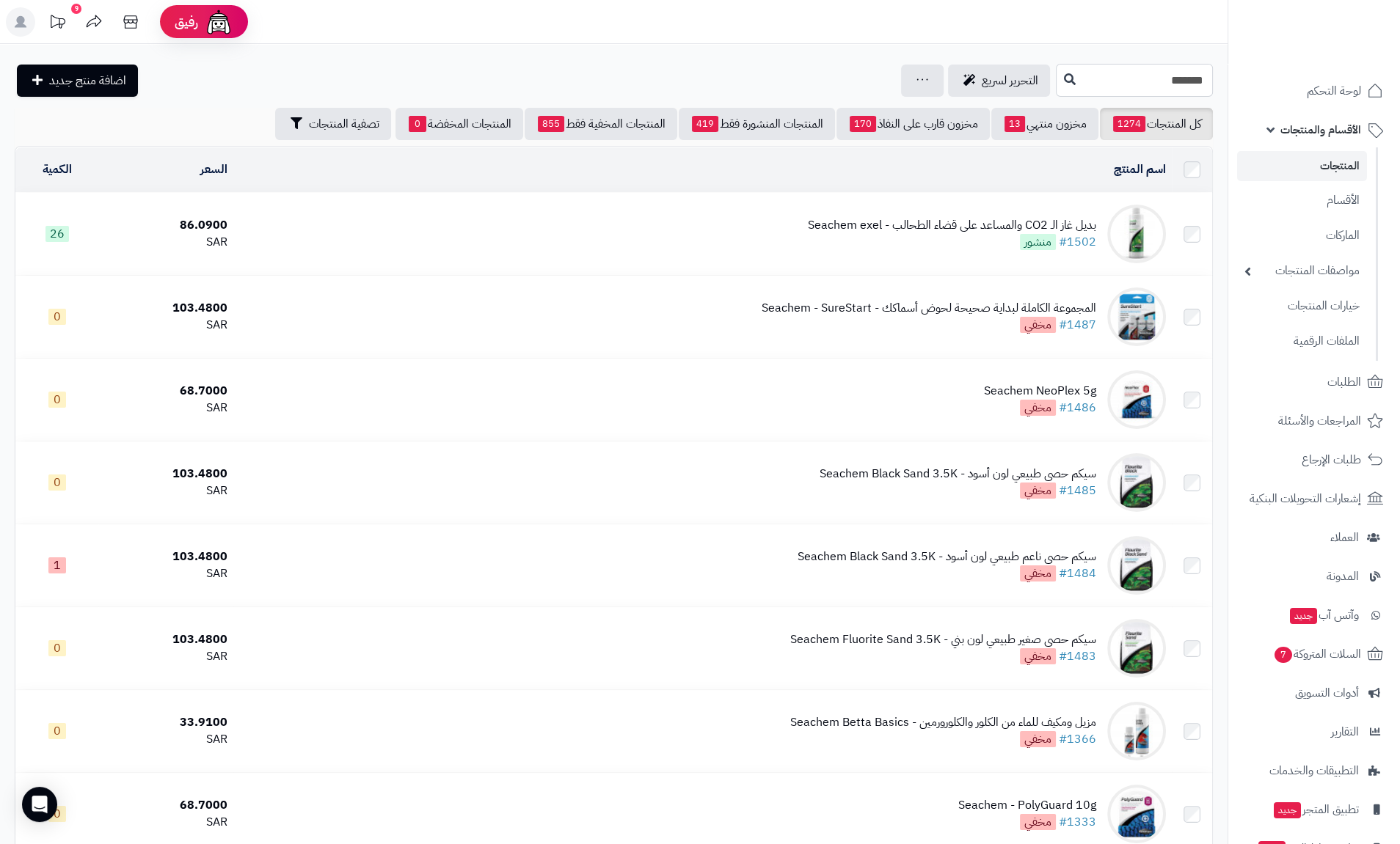
click at [1056, 89] on input "*******" at bounding box center [1134, 79] width 157 height 33
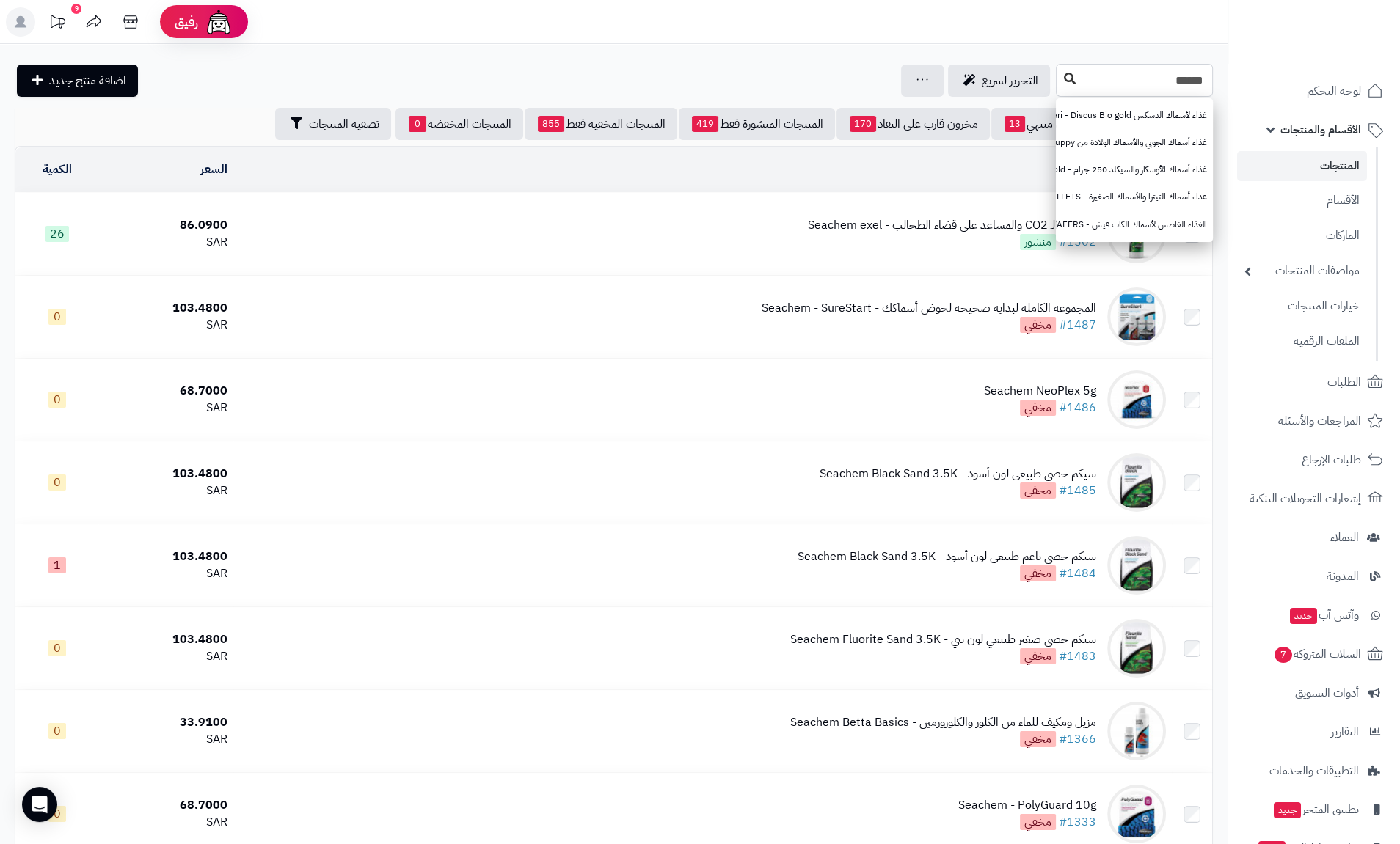
type input "******"
click at [1058, 84] on button at bounding box center [1069, 79] width 22 height 28
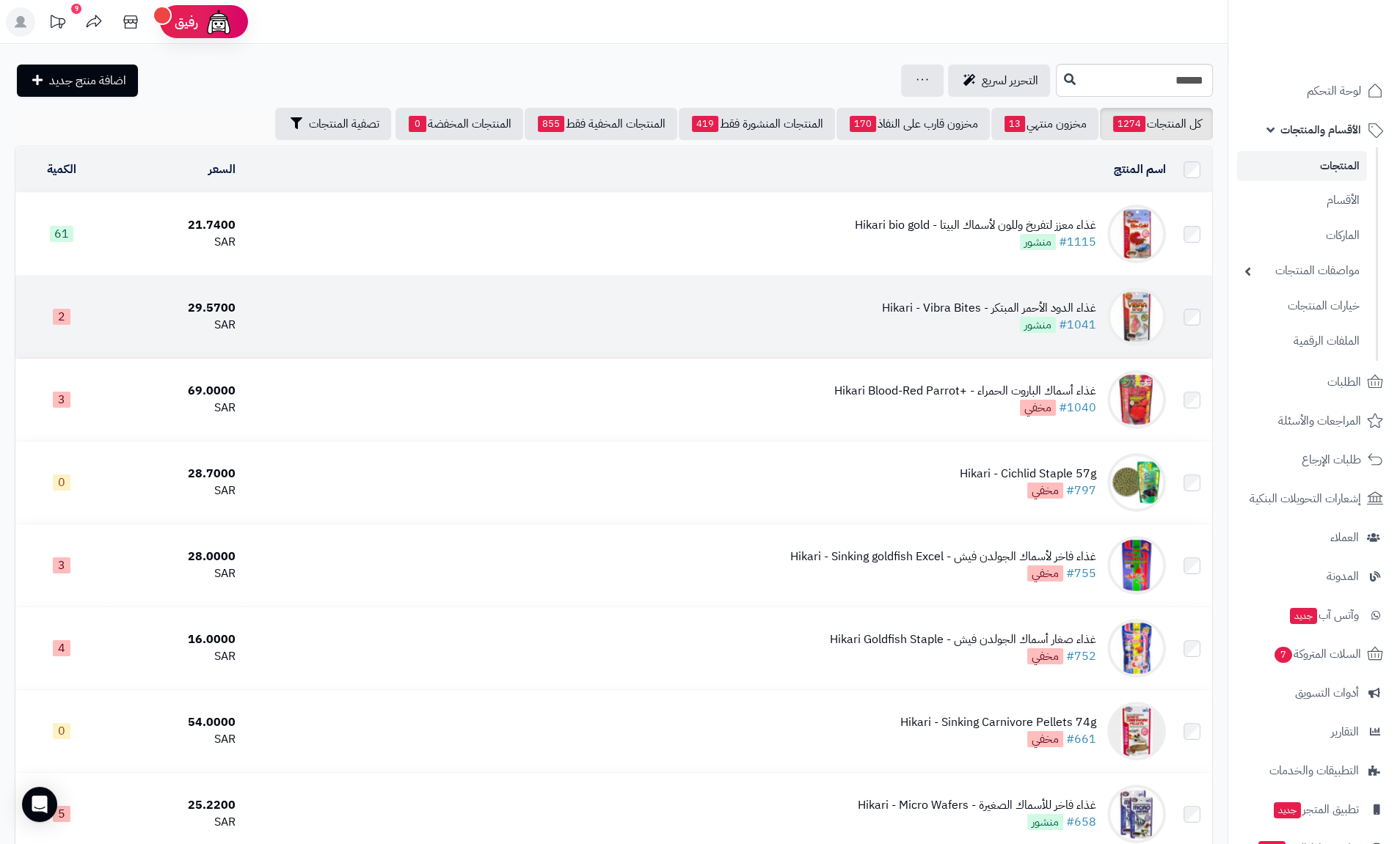
click at [980, 304] on div "غذاء الدود الأحمر المبتكر - Hikari - Vibra Bites" at bounding box center [988, 309] width 214 height 17
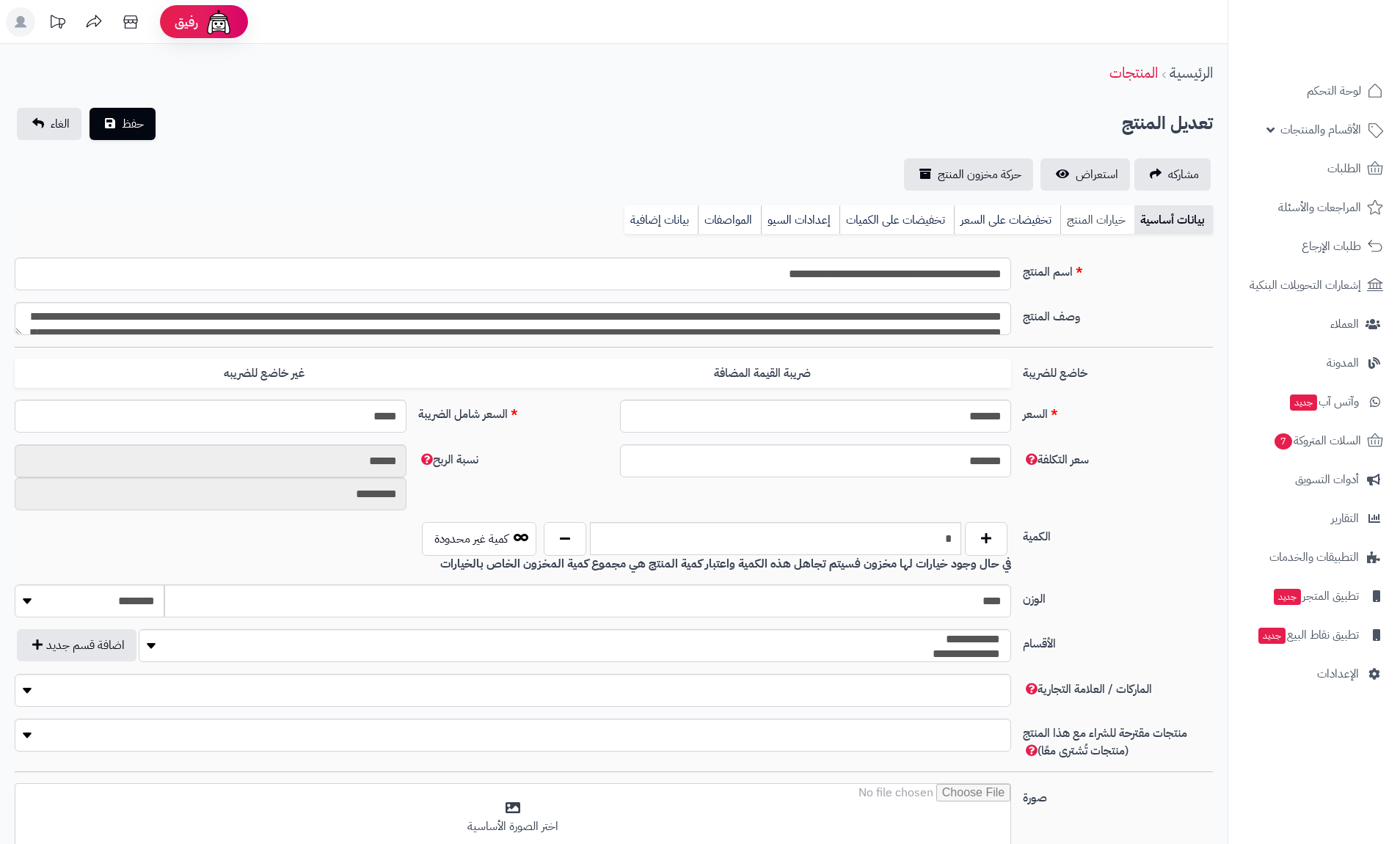
type input "*****"
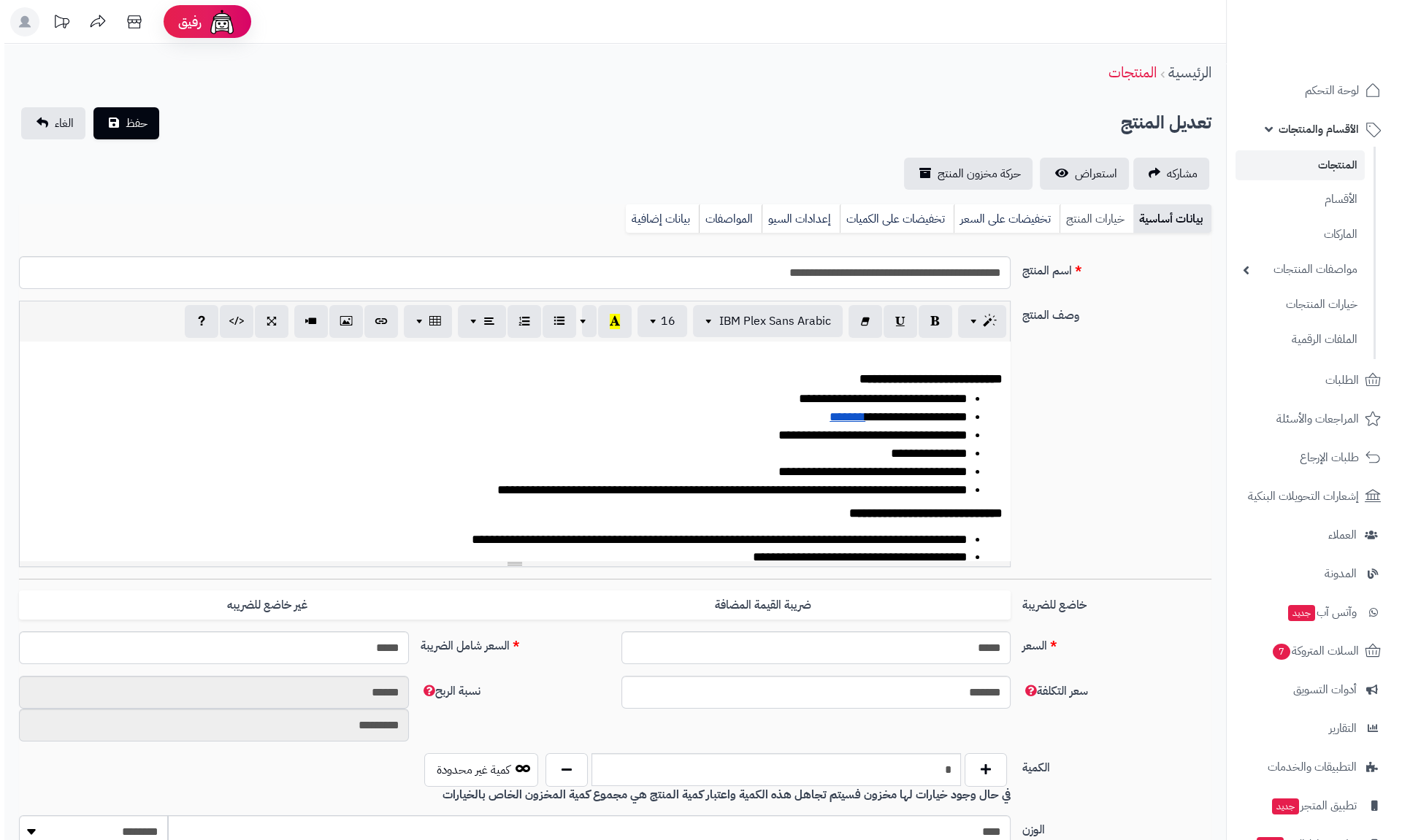
scroll to position [0, 8]
click at [1087, 221] on link "خيارات المنتج" at bounding box center [1092, 219] width 74 height 29
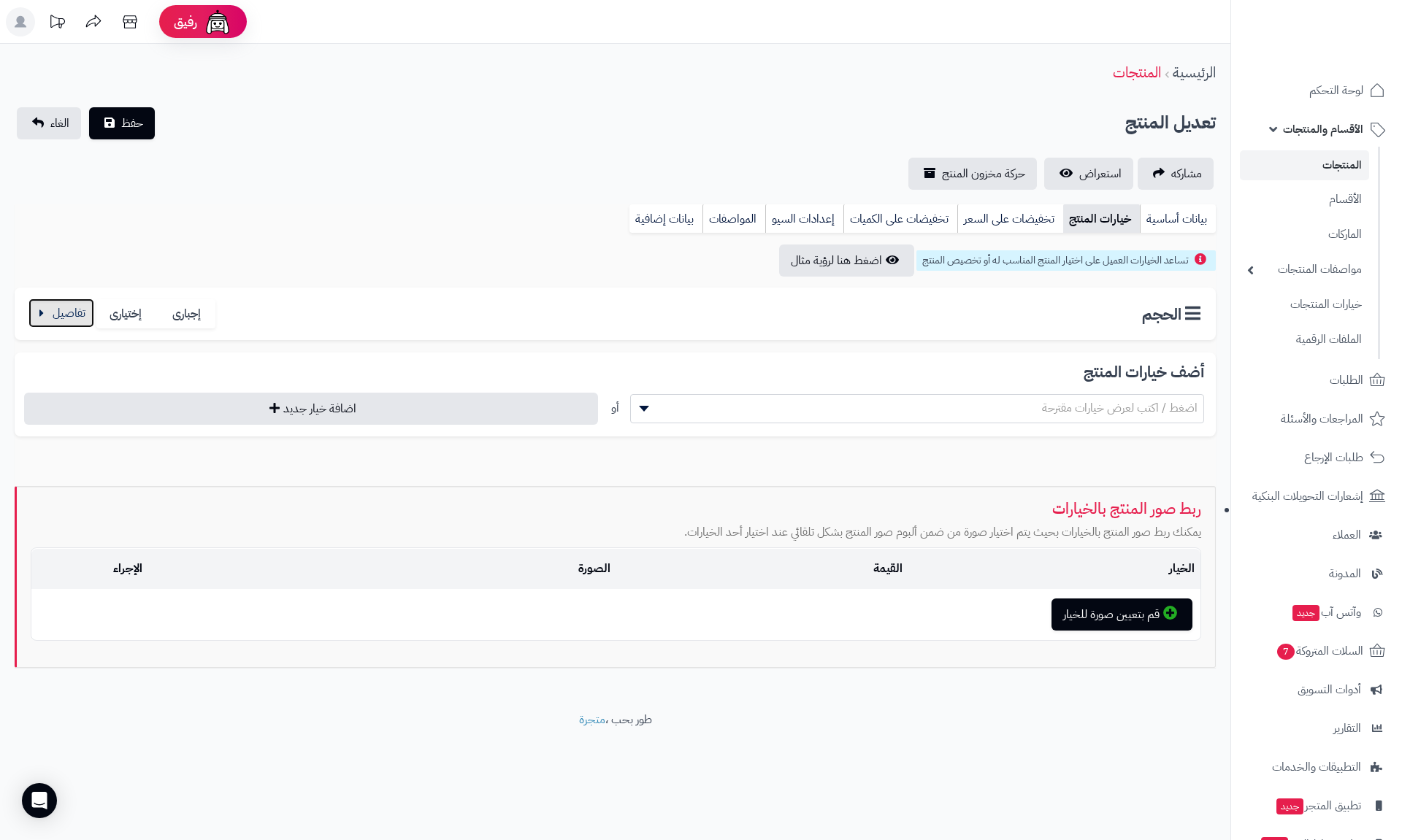
click at [70, 323] on button "button" at bounding box center [61, 313] width 66 height 29
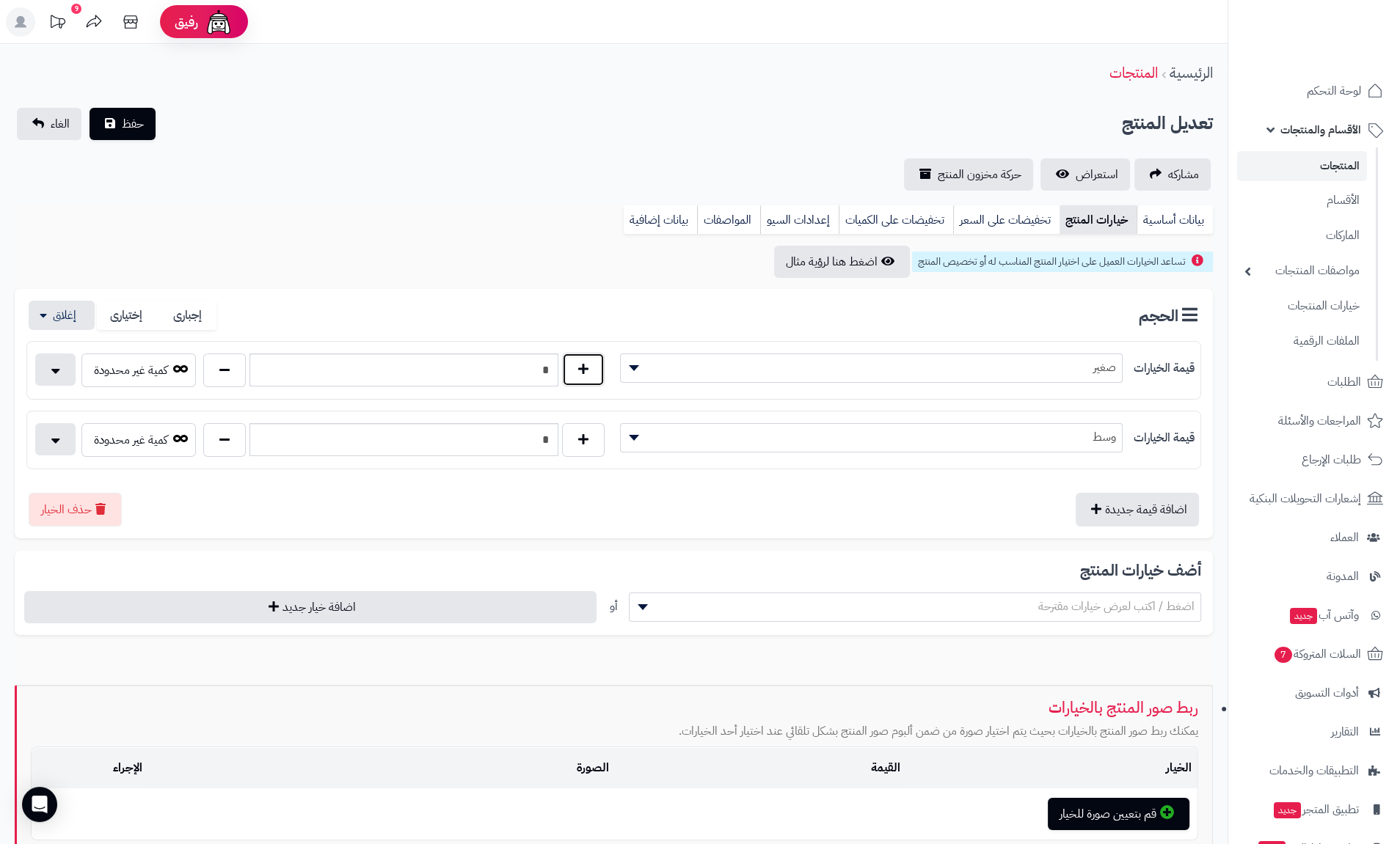
click at [589, 367] on button "button" at bounding box center [583, 370] width 42 height 34
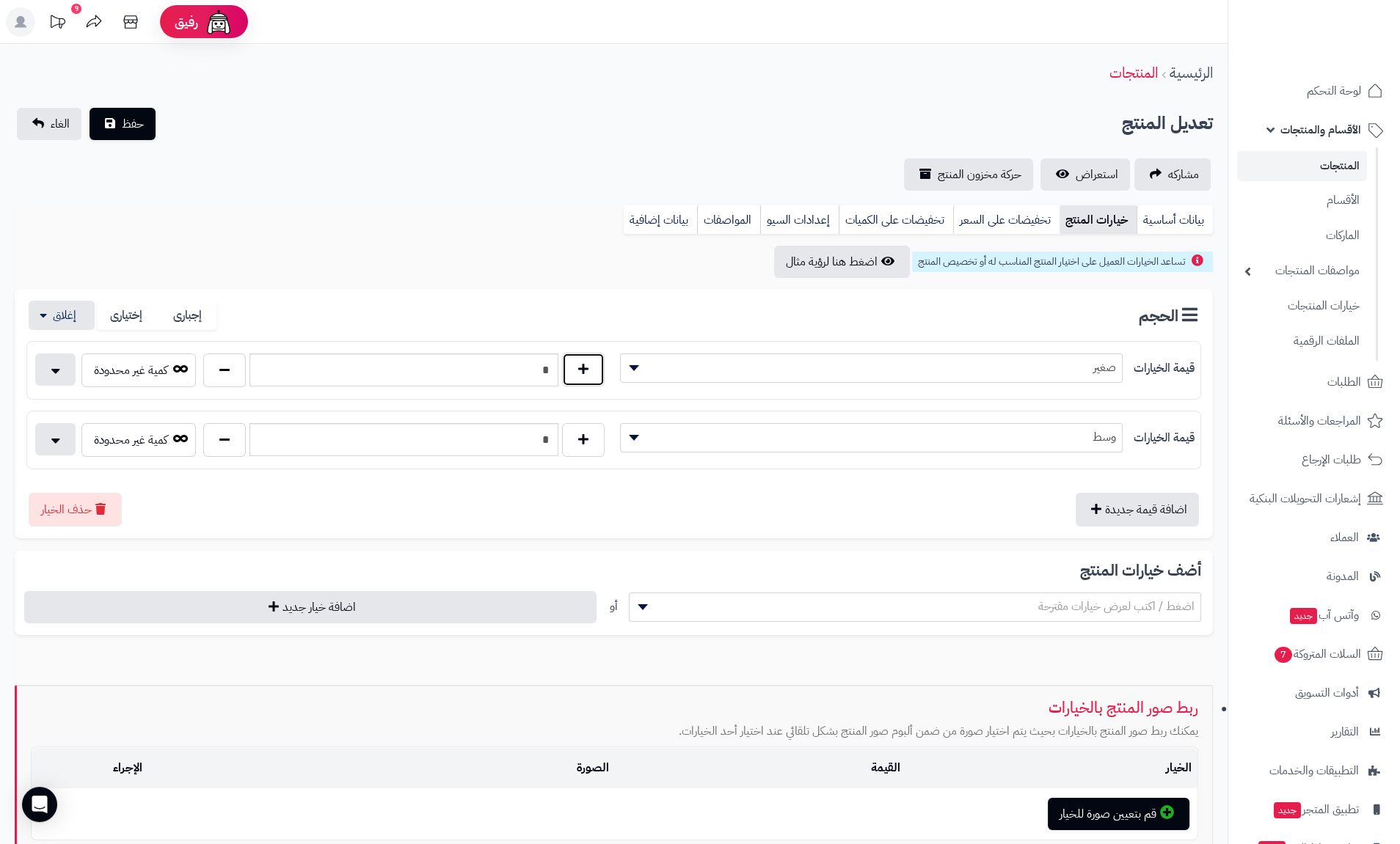
click at [589, 367] on button "button" at bounding box center [583, 370] width 42 height 34
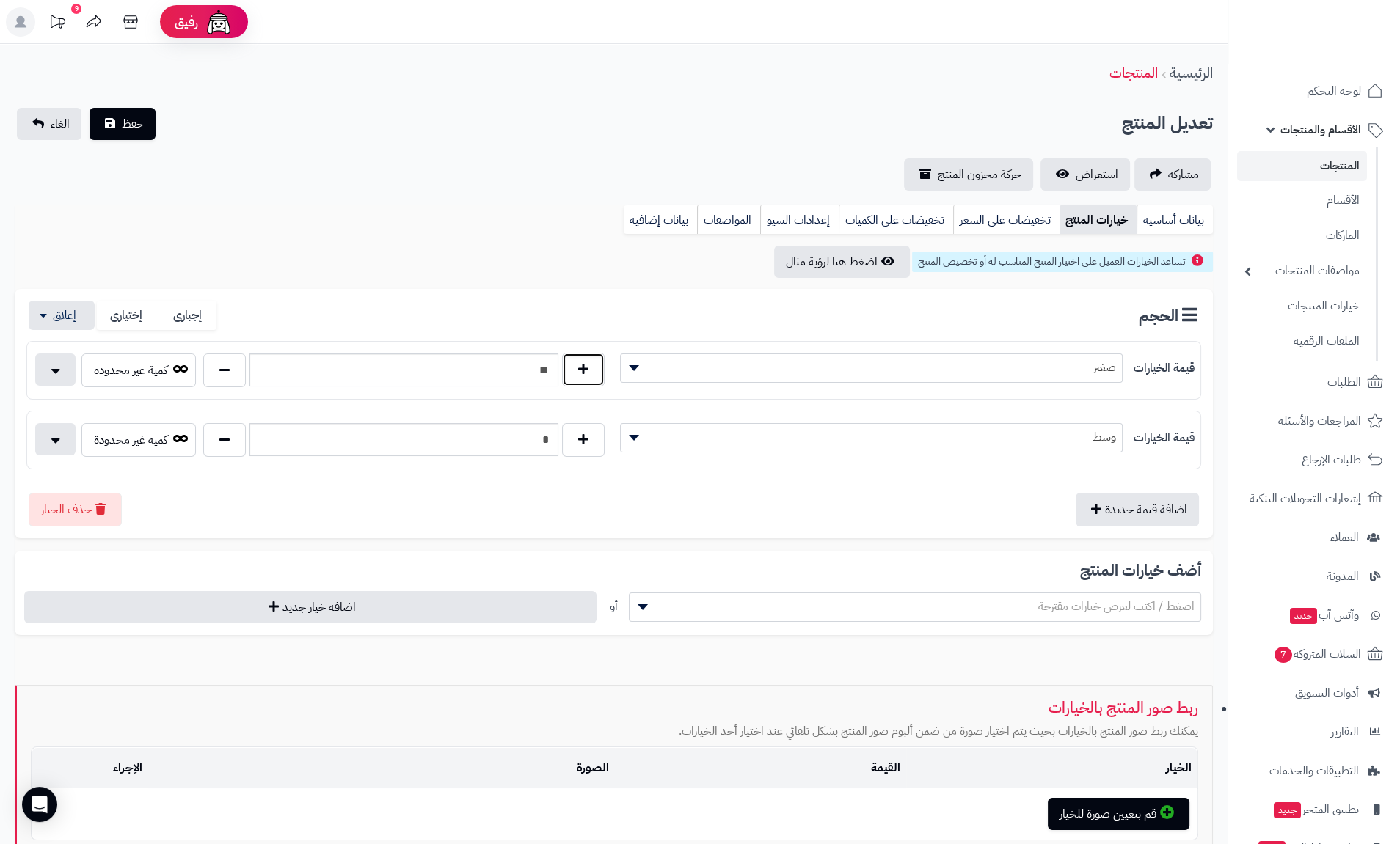
click at [589, 367] on button "button" at bounding box center [583, 370] width 42 height 34
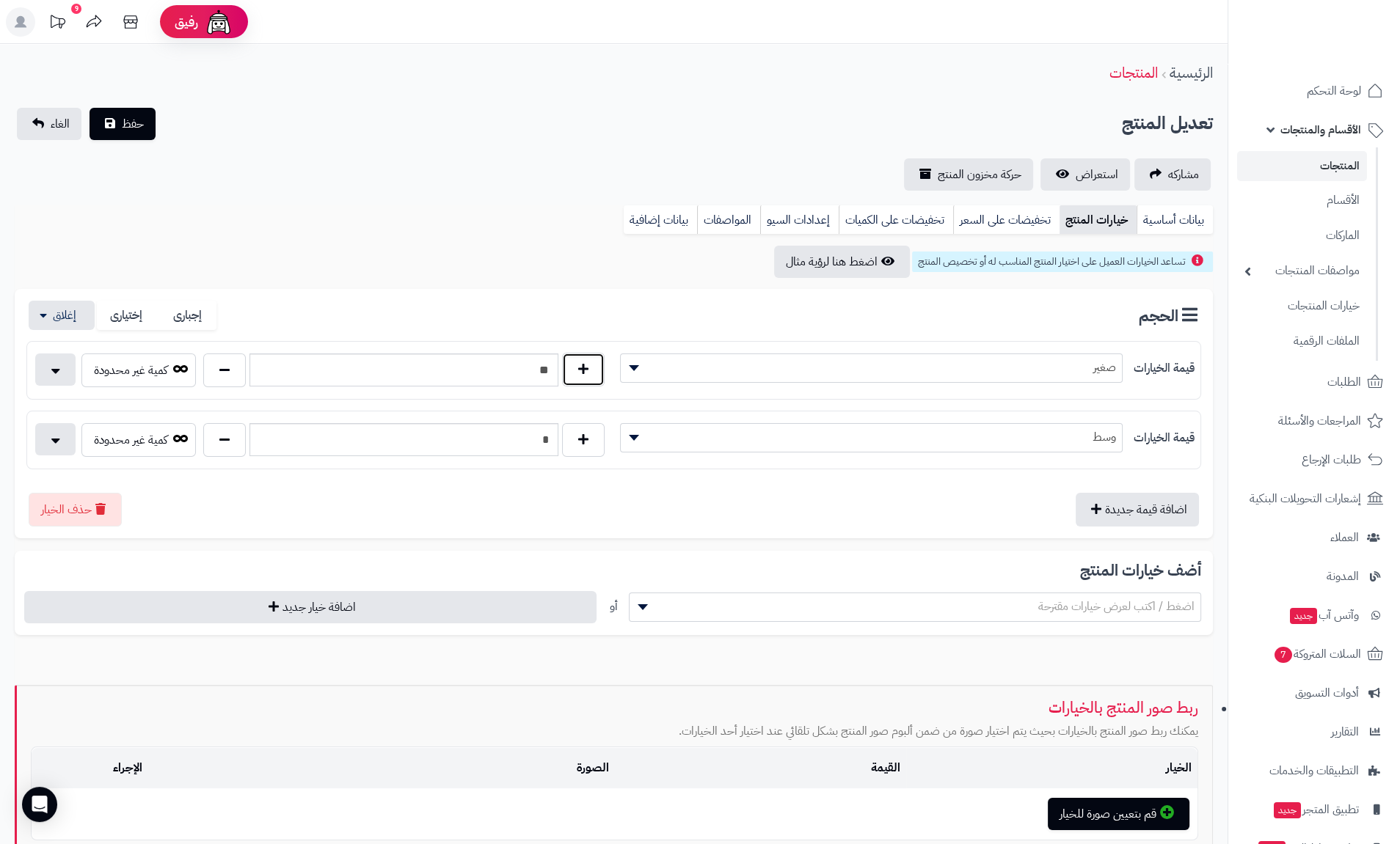
click at [589, 367] on button "button" at bounding box center [583, 370] width 42 height 34
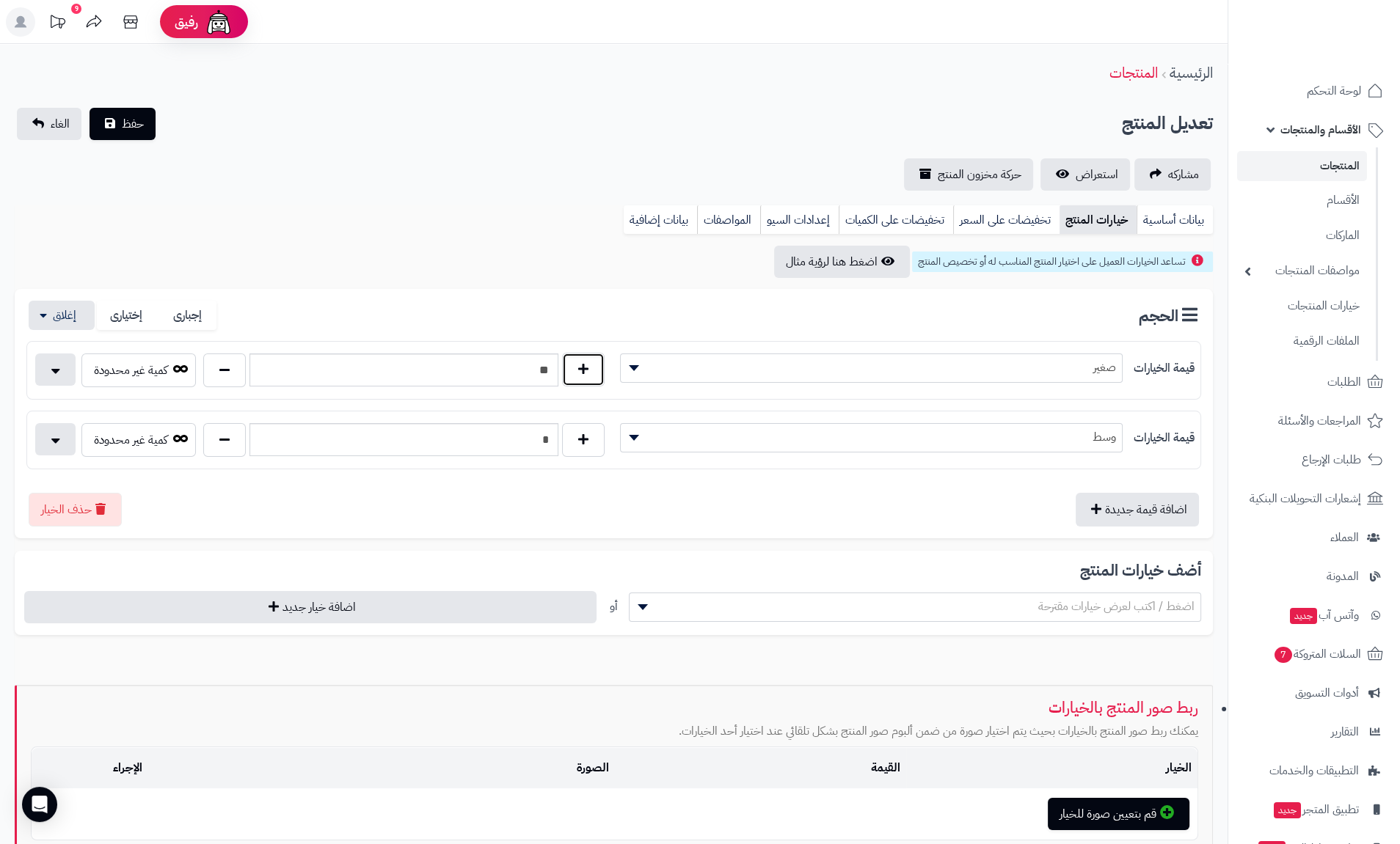
click at [589, 367] on button "button" at bounding box center [583, 370] width 42 height 34
type input "**"
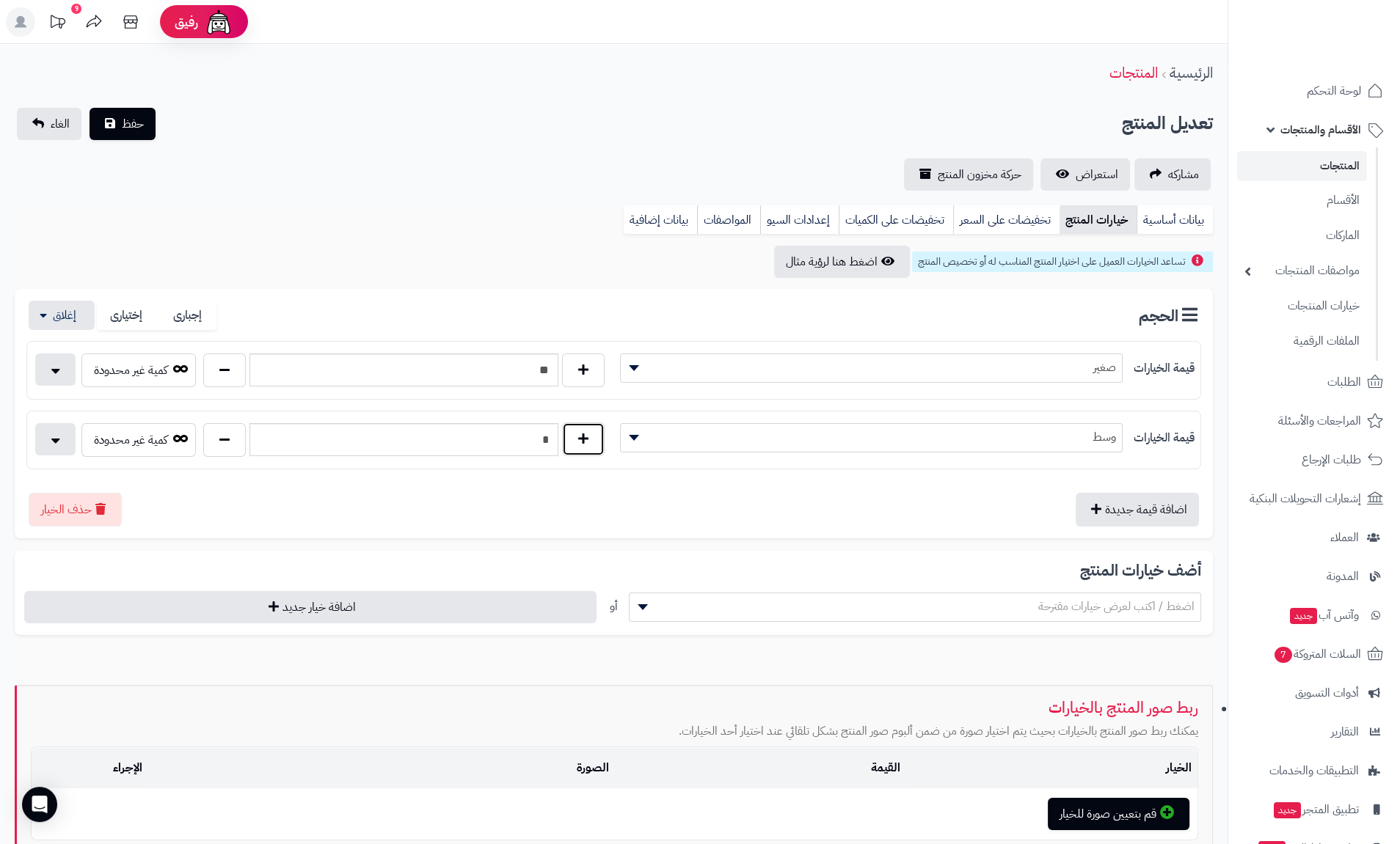
click at [582, 427] on button "button" at bounding box center [583, 440] width 42 height 34
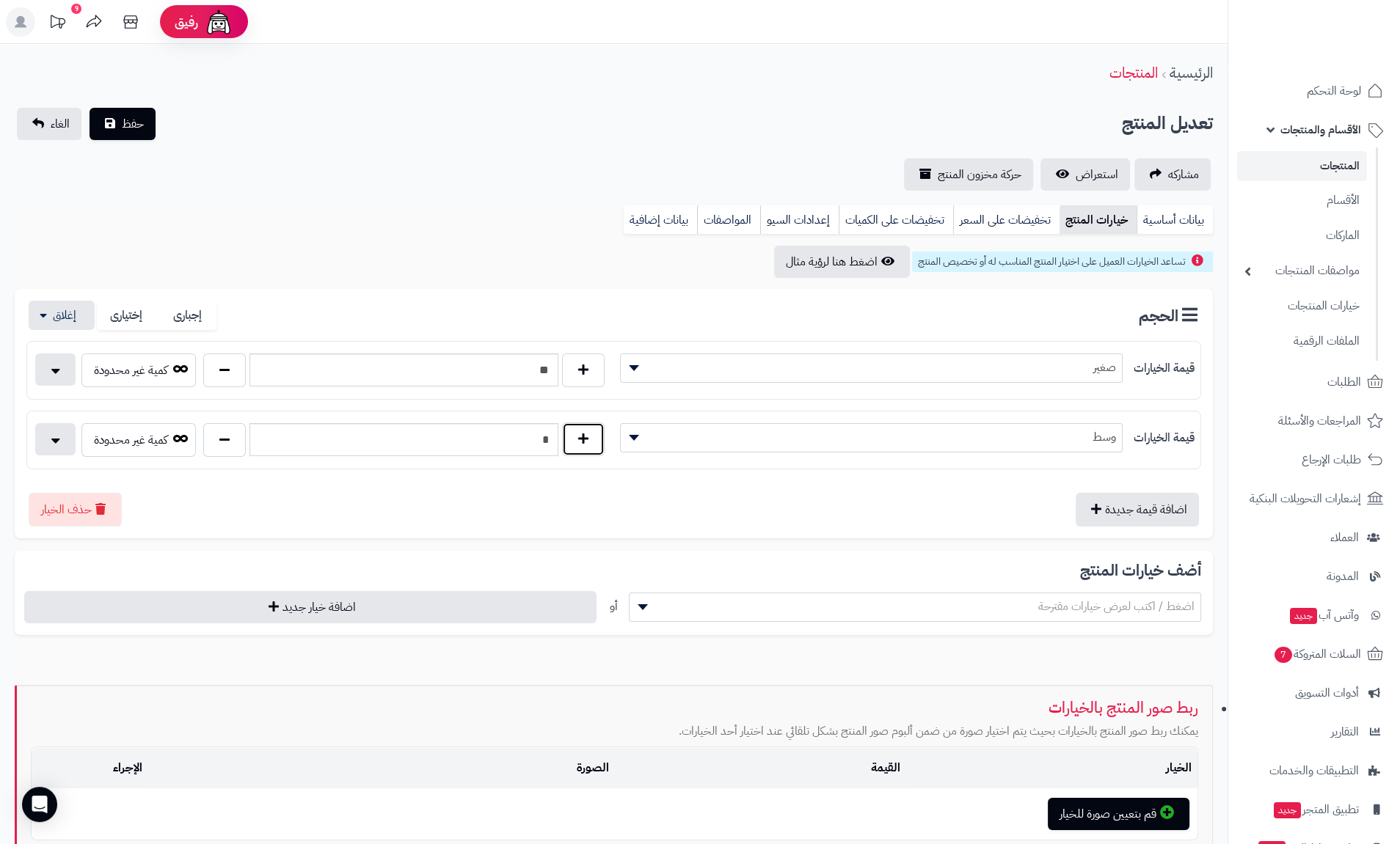
click at [582, 427] on button "button" at bounding box center [583, 440] width 42 height 34
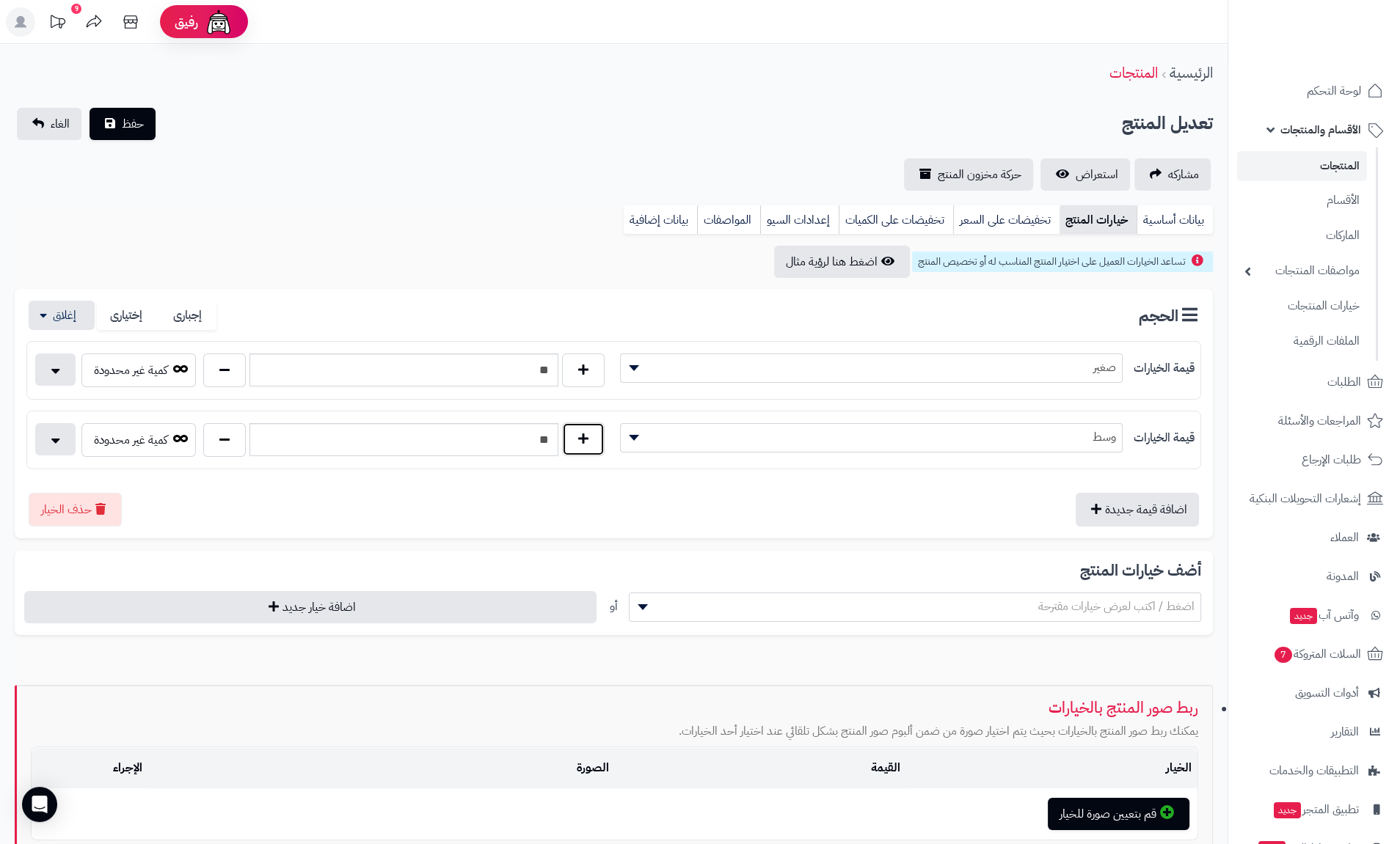
click at [582, 427] on button "button" at bounding box center [583, 440] width 42 height 34
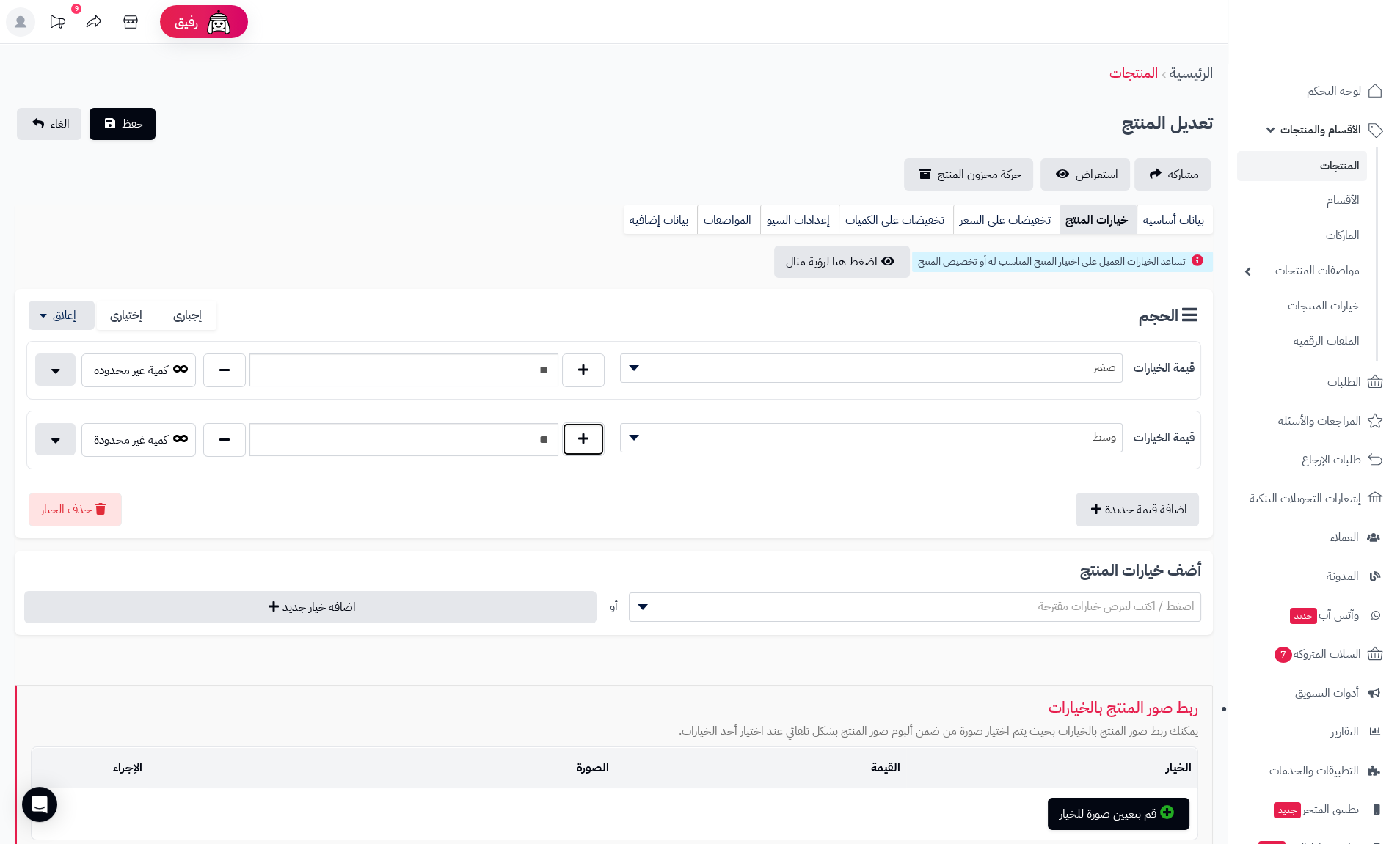
click at [582, 427] on button "button" at bounding box center [583, 440] width 42 height 34
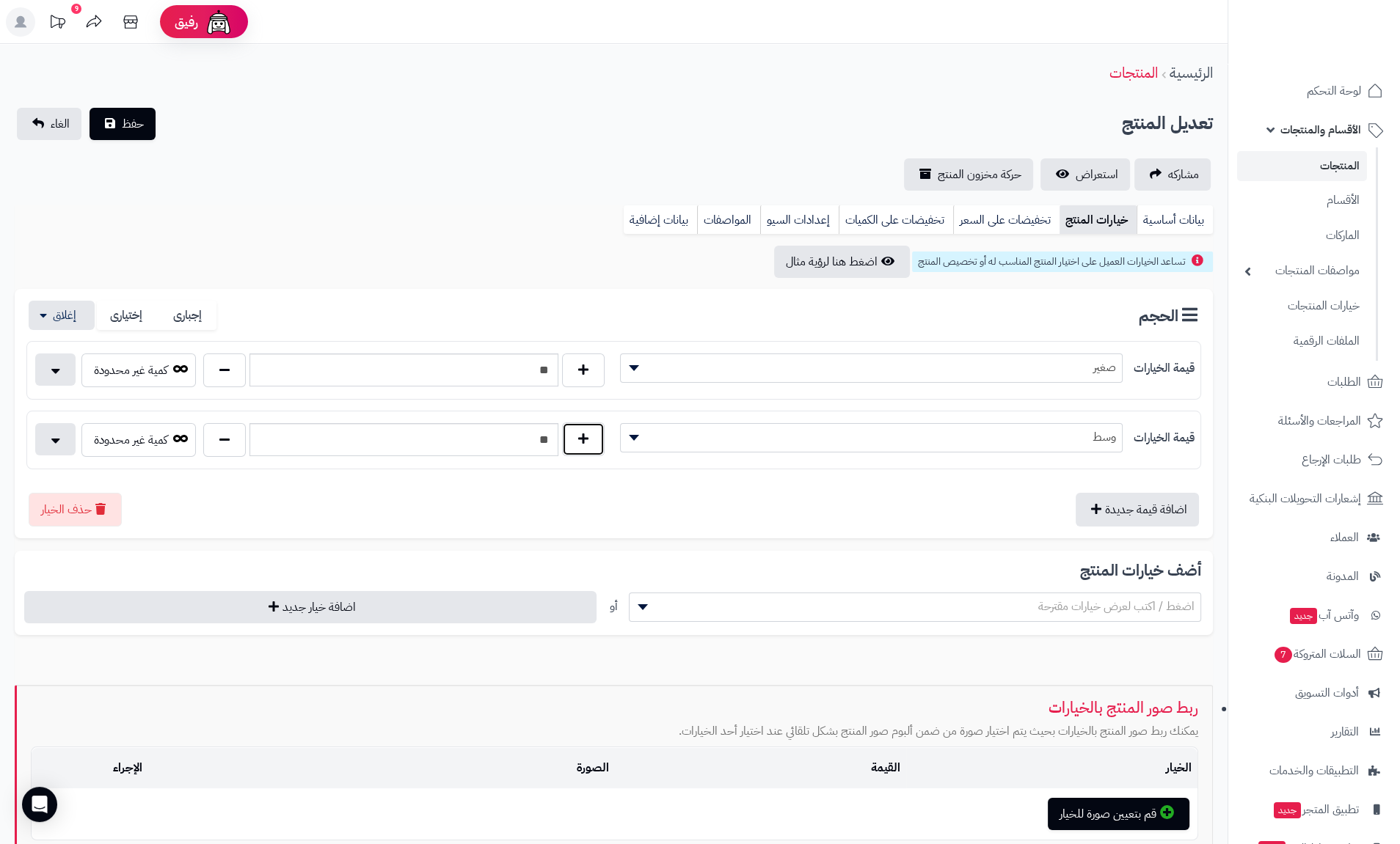
click at [582, 427] on button "button" at bounding box center [583, 440] width 42 height 34
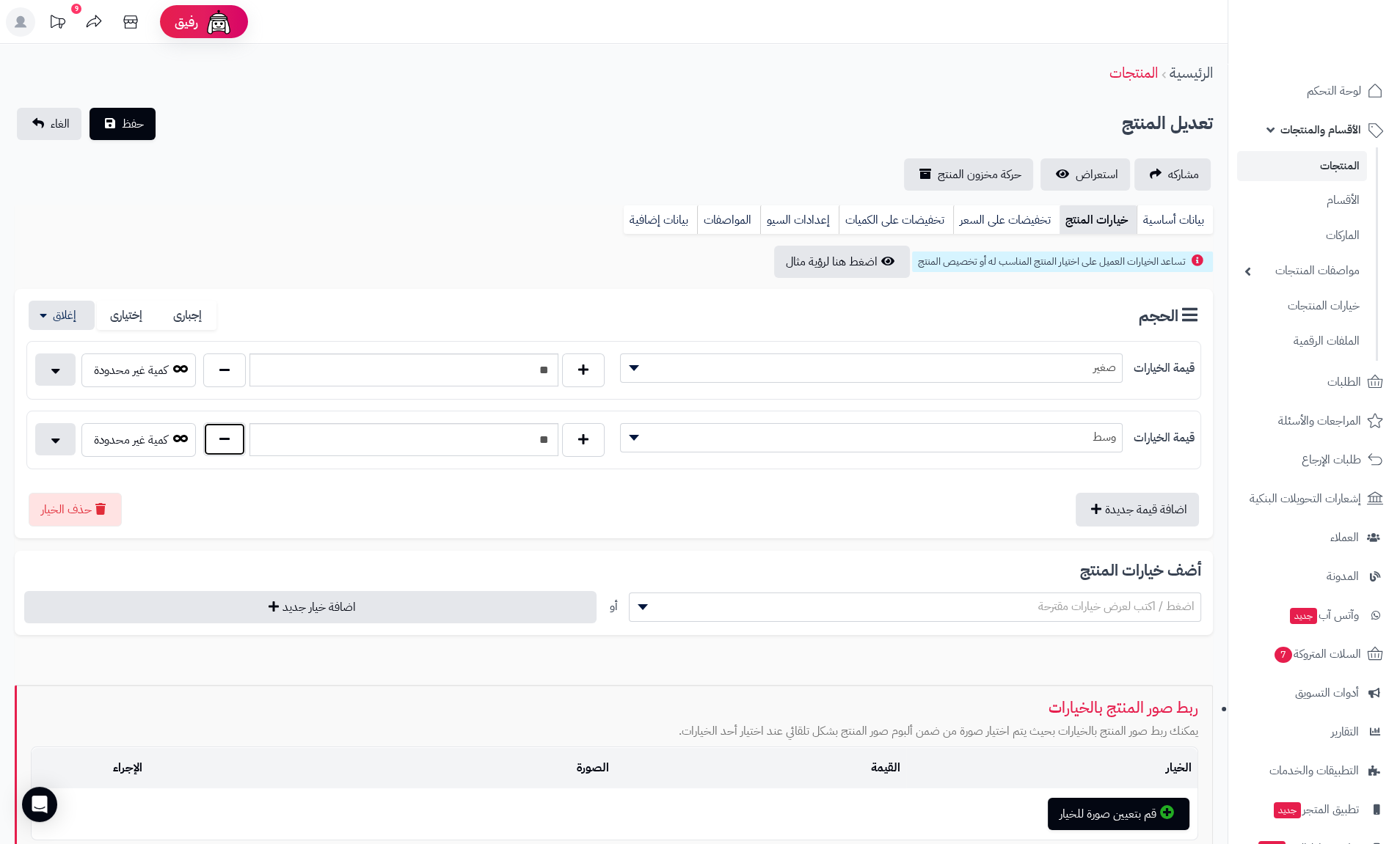
click at [211, 437] on button "button" at bounding box center [224, 440] width 42 height 34
type input "**"
click at [1155, 222] on link "بيانات أساسية" at bounding box center [1174, 220] width 76 height 30
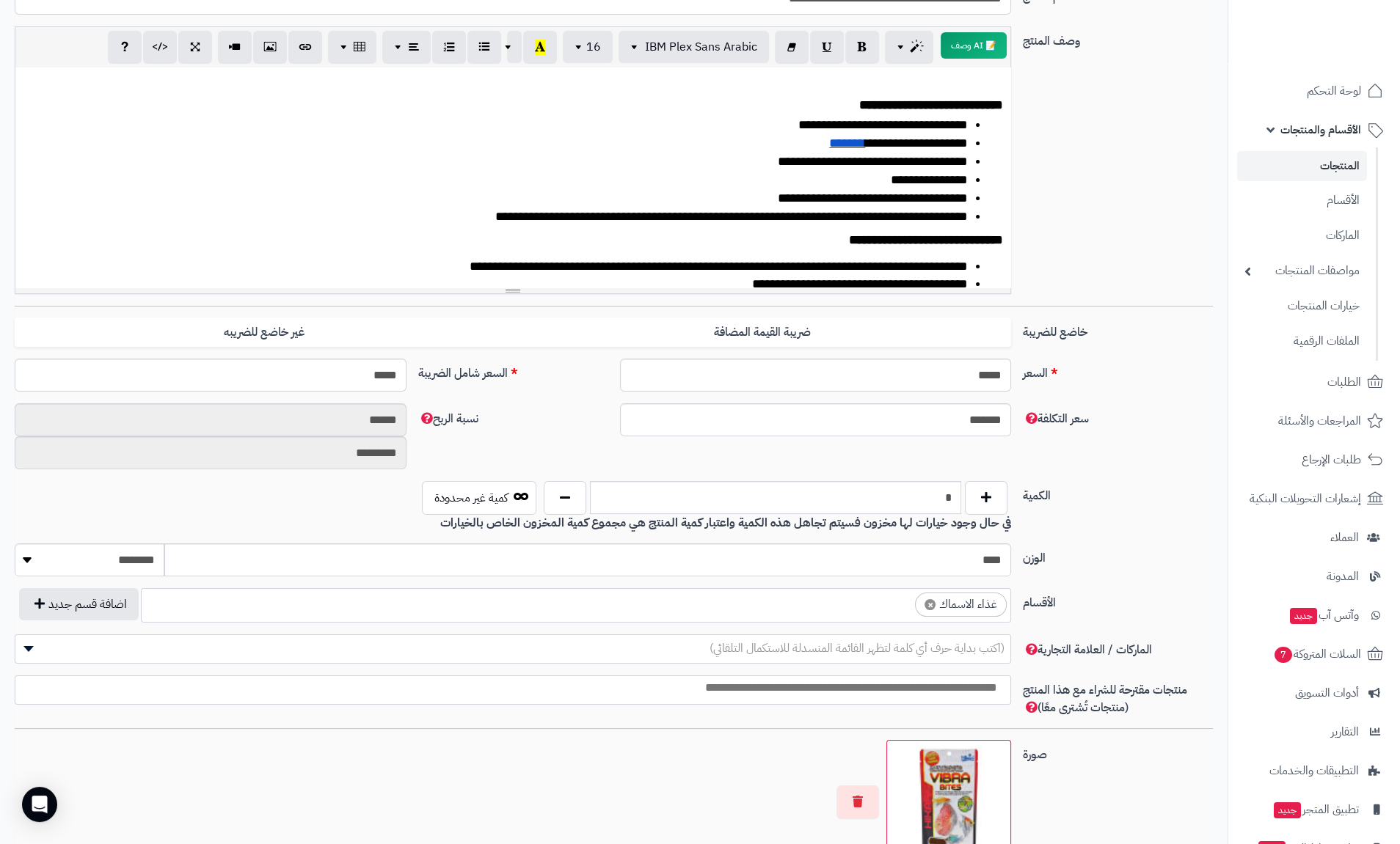
scroll to position [352, 0]
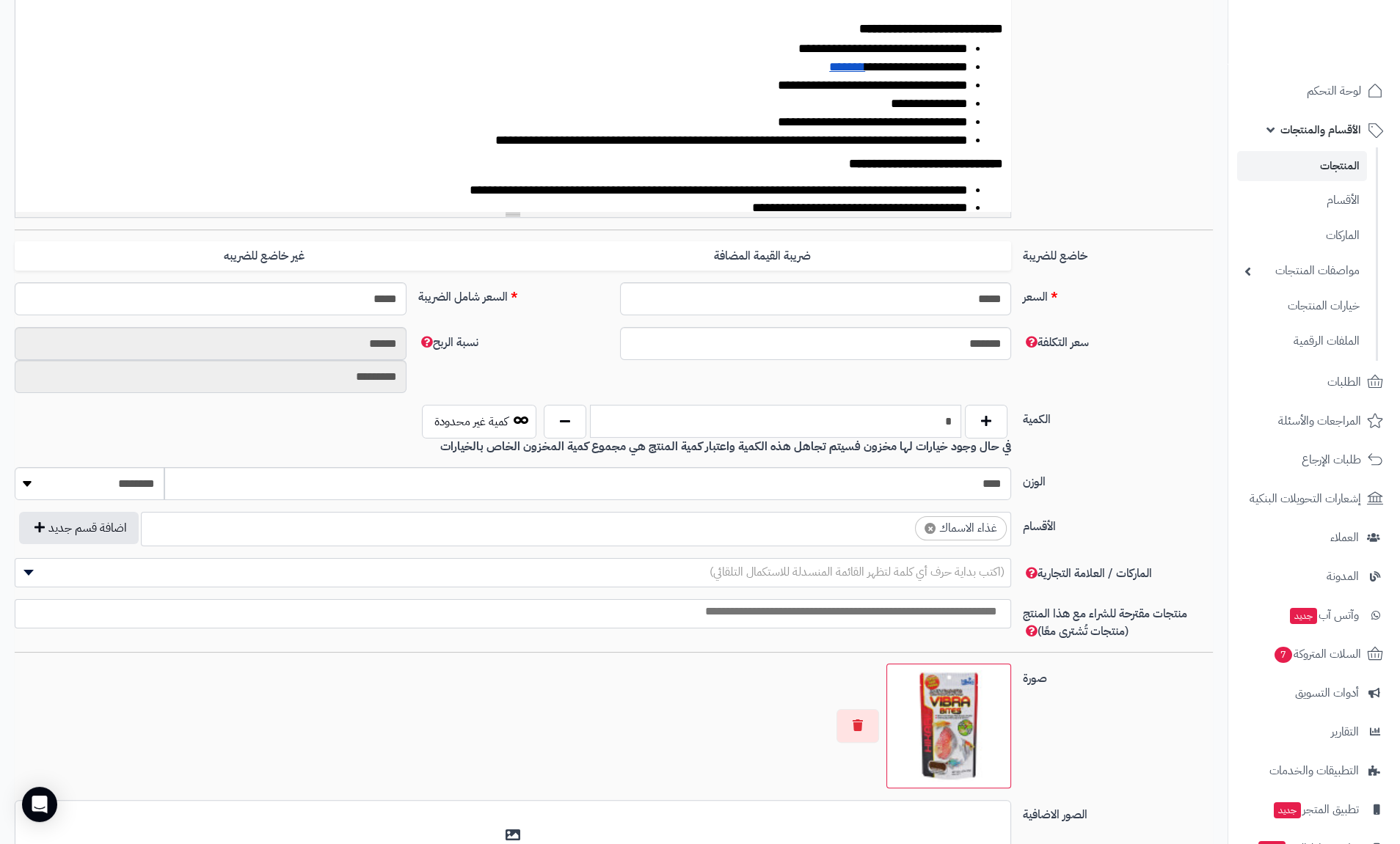
click at [920, 420] on input "*" at bounding box center [775, 421] width 371 height 33
type input "**"
click at [1109, 407] on label "الكمية" at bounding box center [1117, 417] width 201 height 24
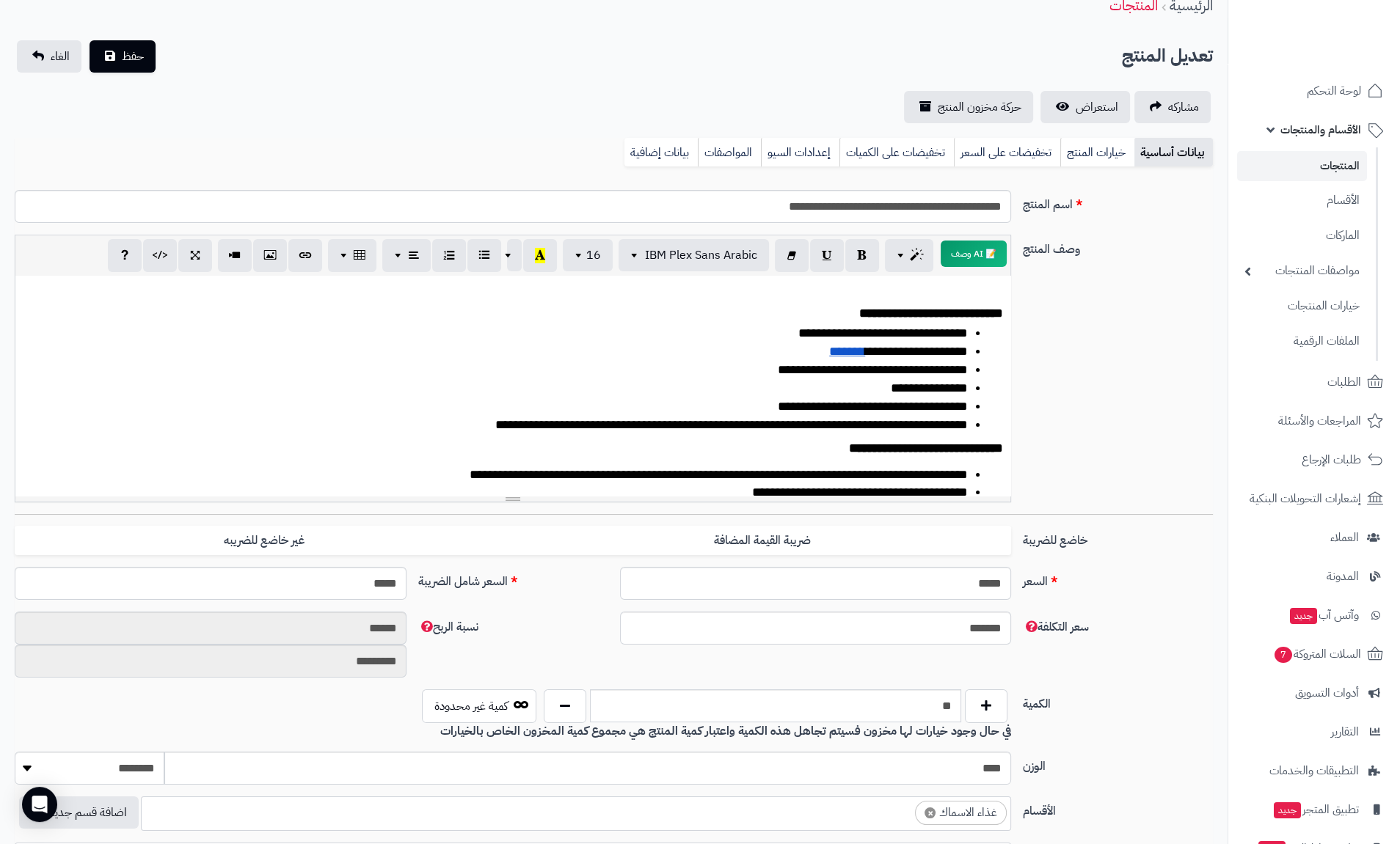
scroll to position [0, 0]
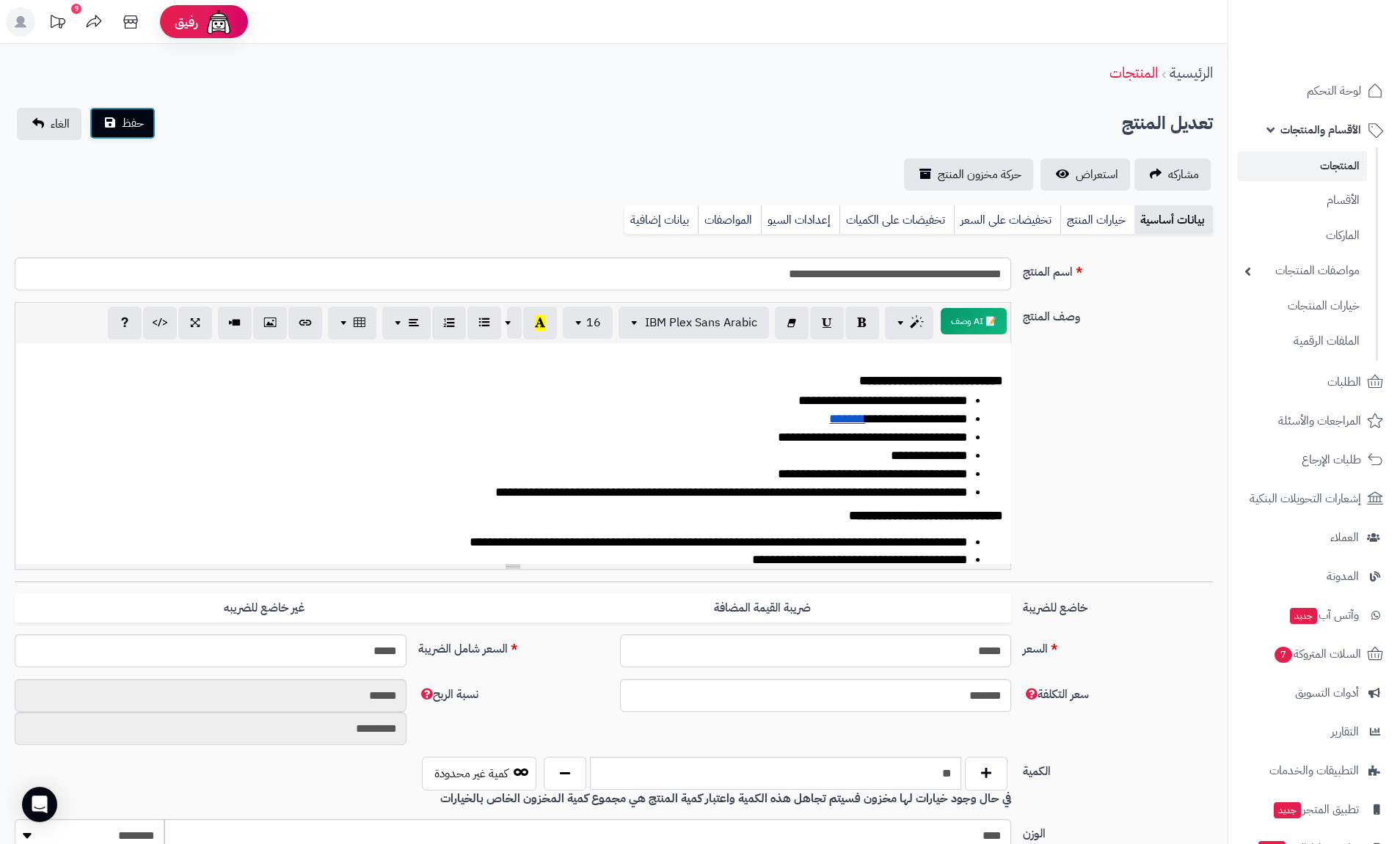
click at [140, 129] on span "حفظ" at bounding box center [133, 123] width 22 height 18
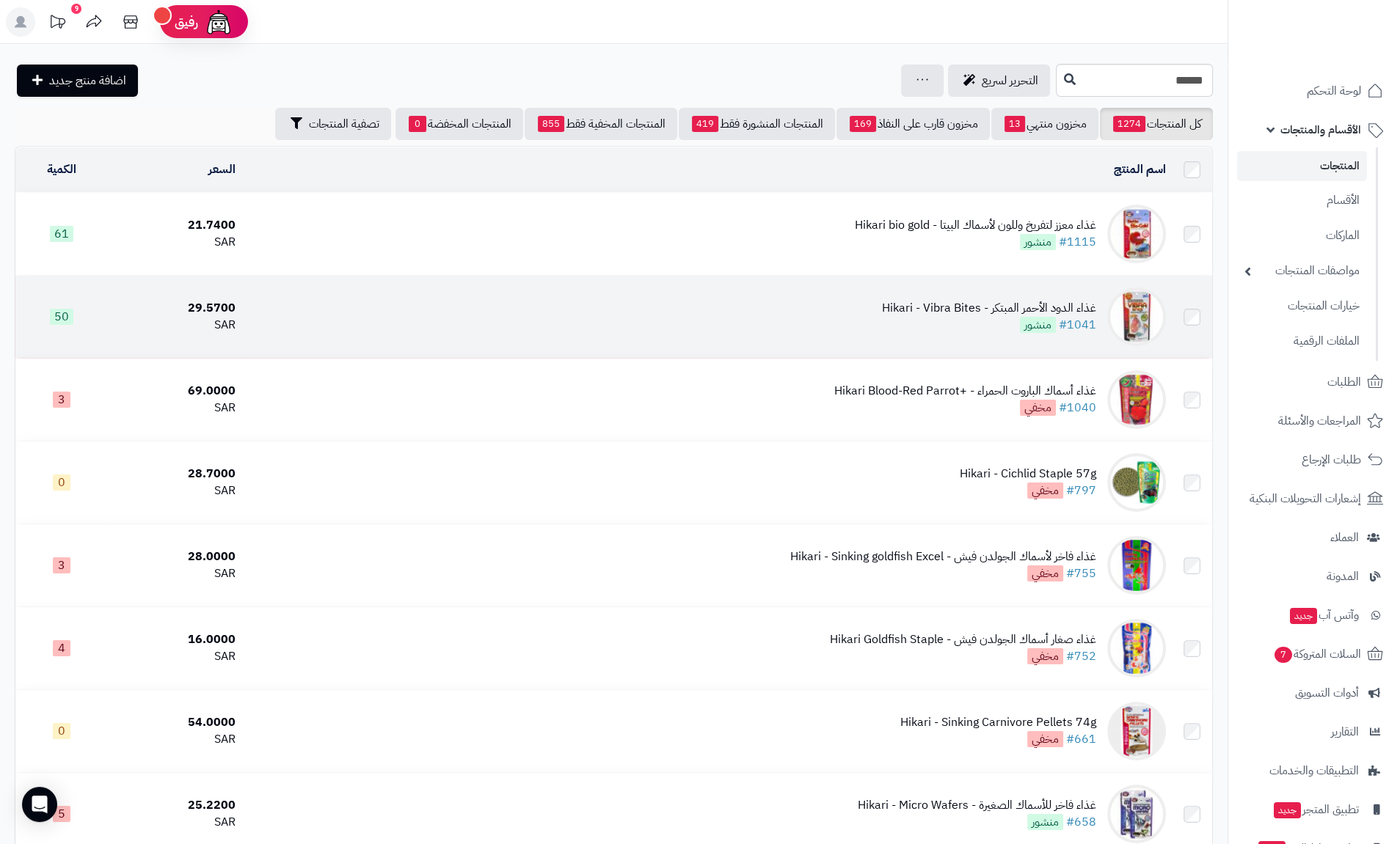
scroll to position [352, 0]
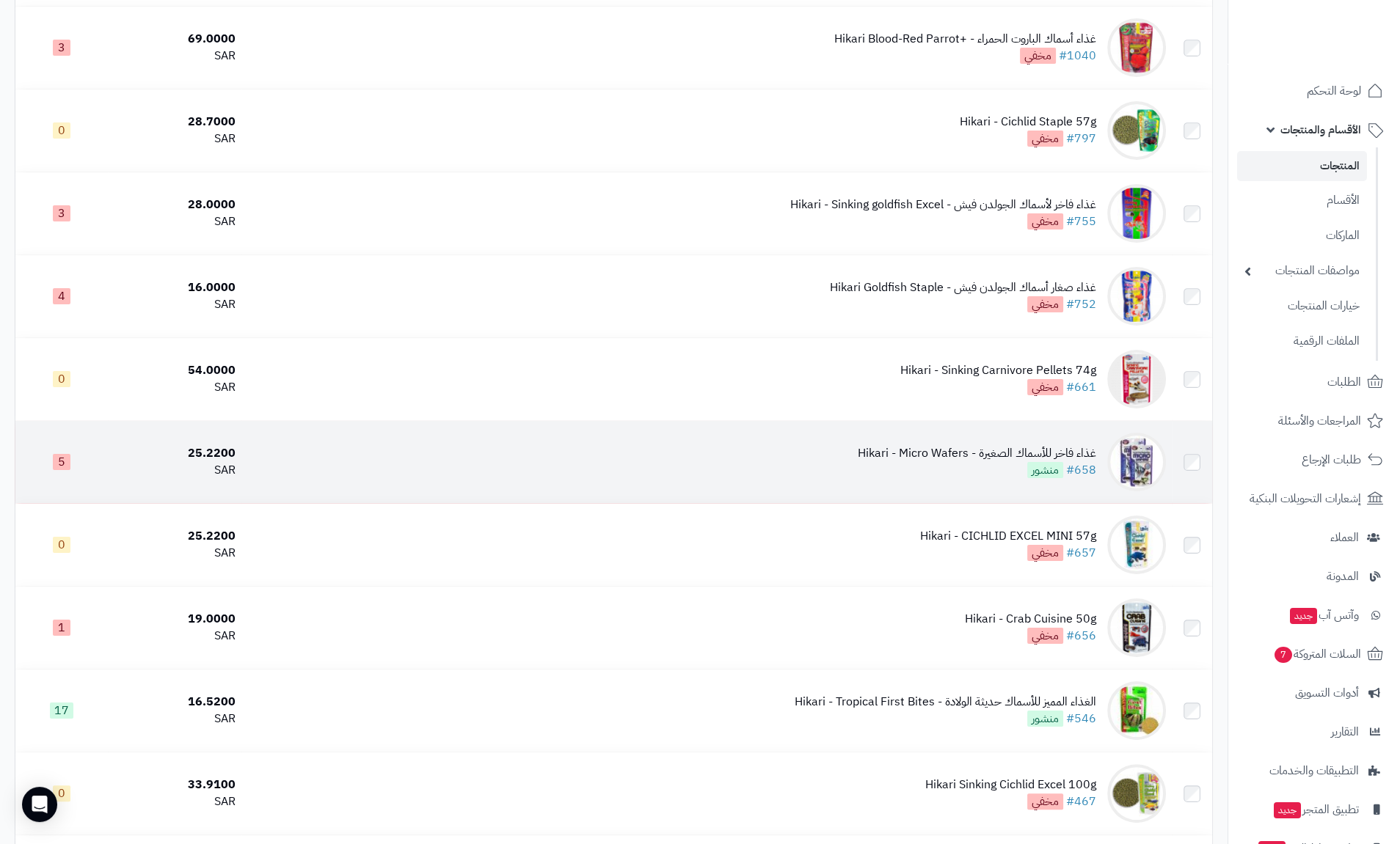
click at [959, 456] on div "غذاء فاخر للأسماك الصغيرة - Hikari - Micro Wafers" at bounding box center [977, 453] width 239 height 17
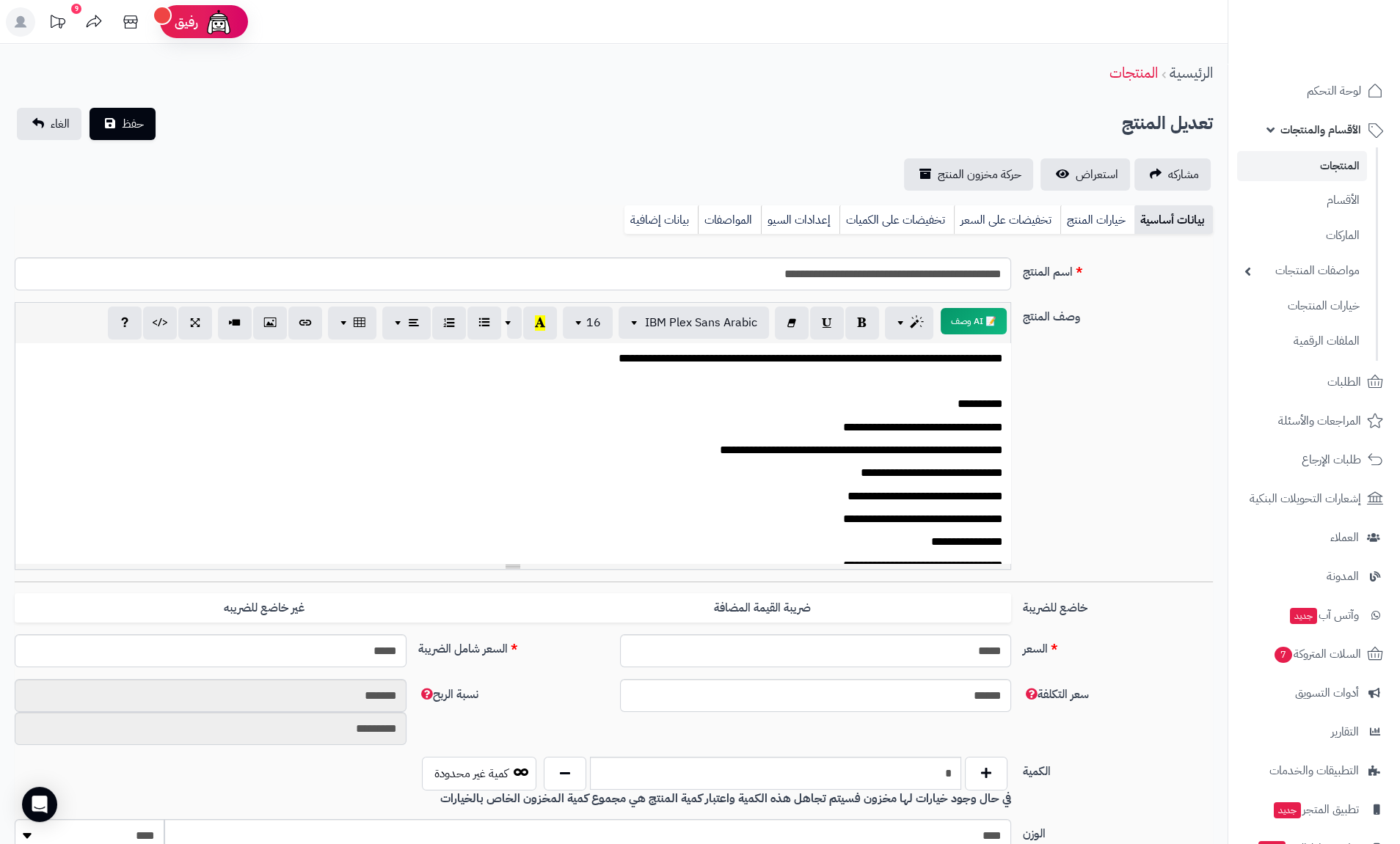
scroll to position [352, 0]
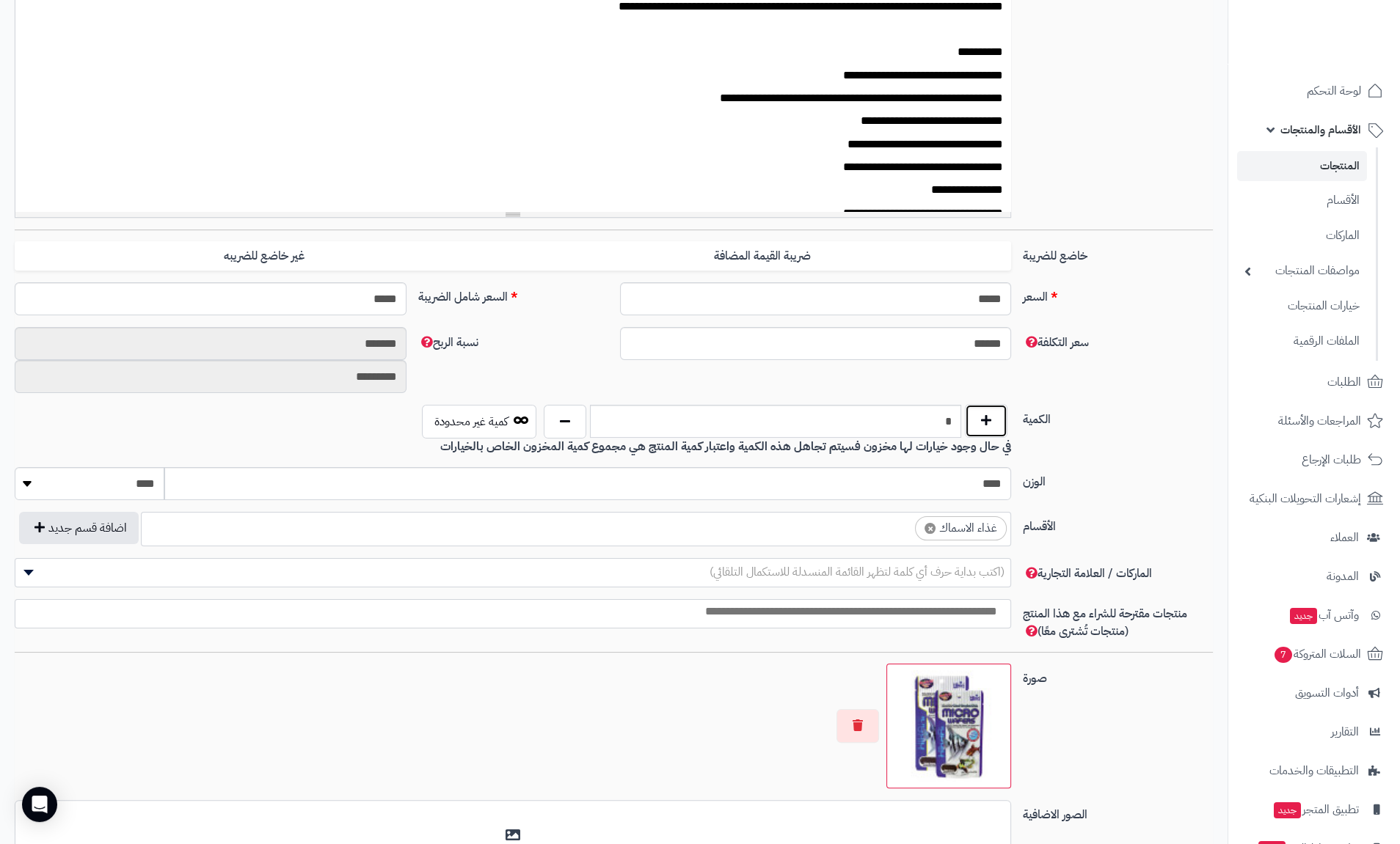
click at [991, 415] on button "button" at bounding box center [985, 421] width 42 height 34
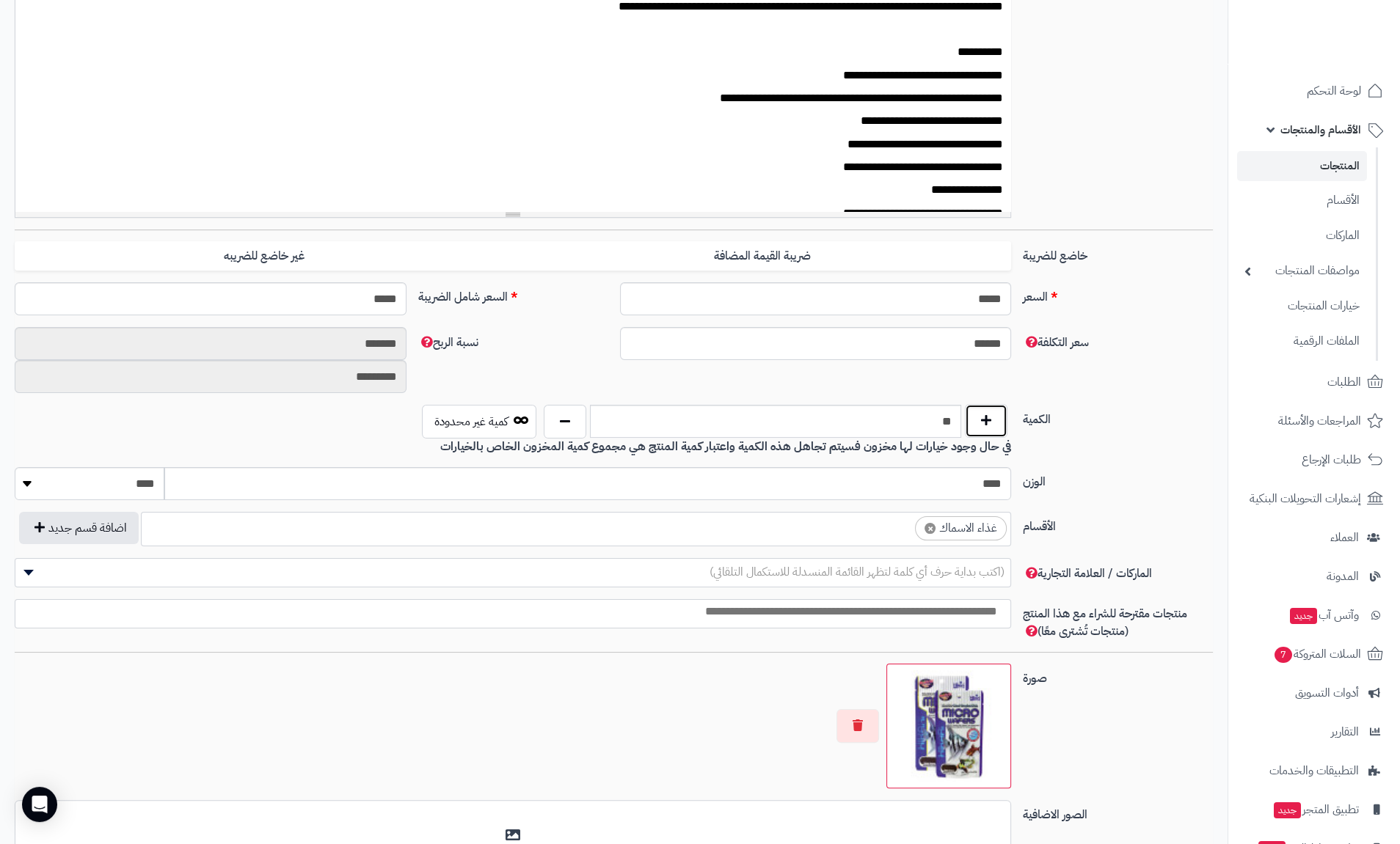
click at [991, 415] on button "button" at bounding box center [985, 421] width 42 height 34
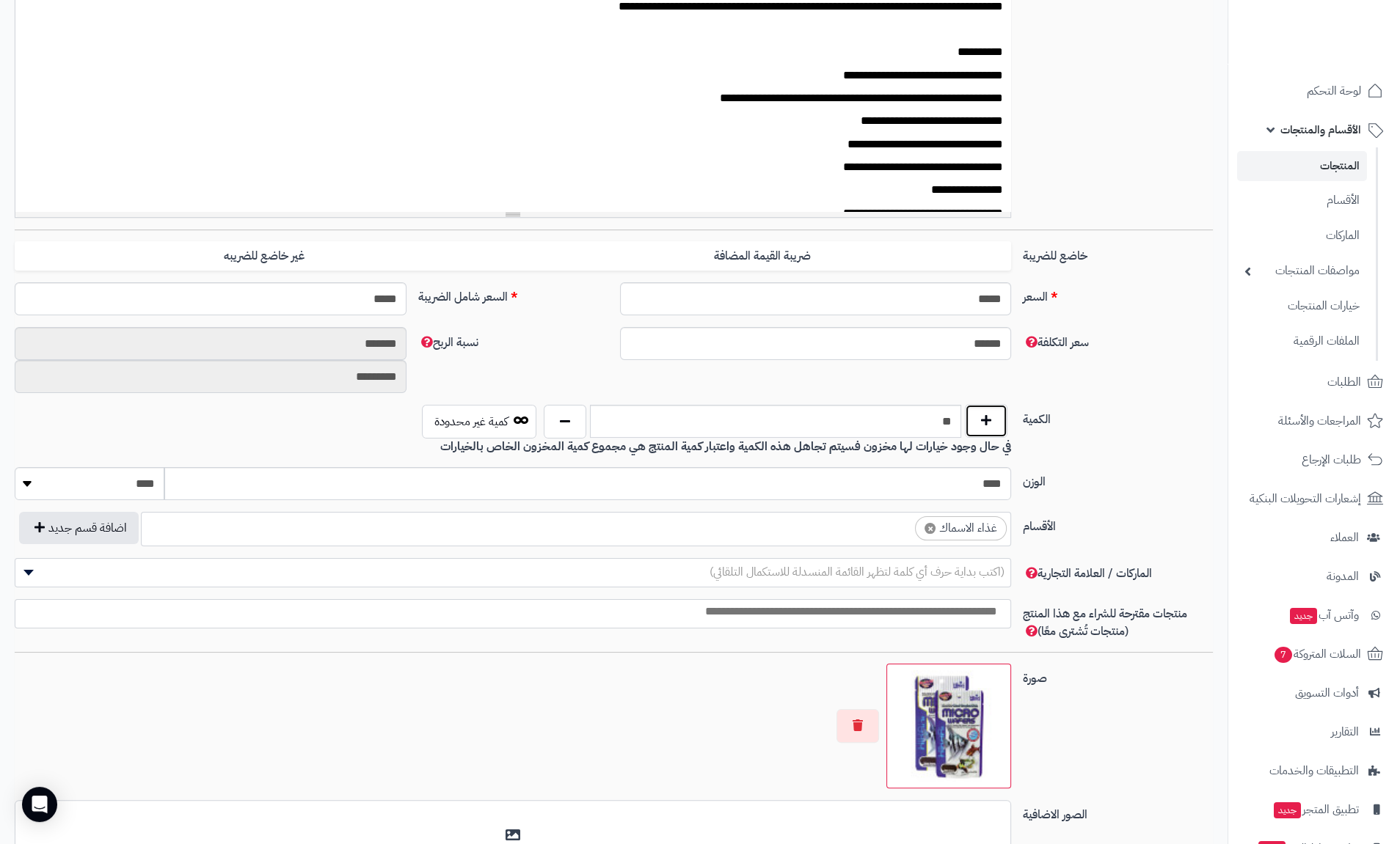
click at [991, 415] on button "button" at bounding box center [985, 421] width 42 height 34
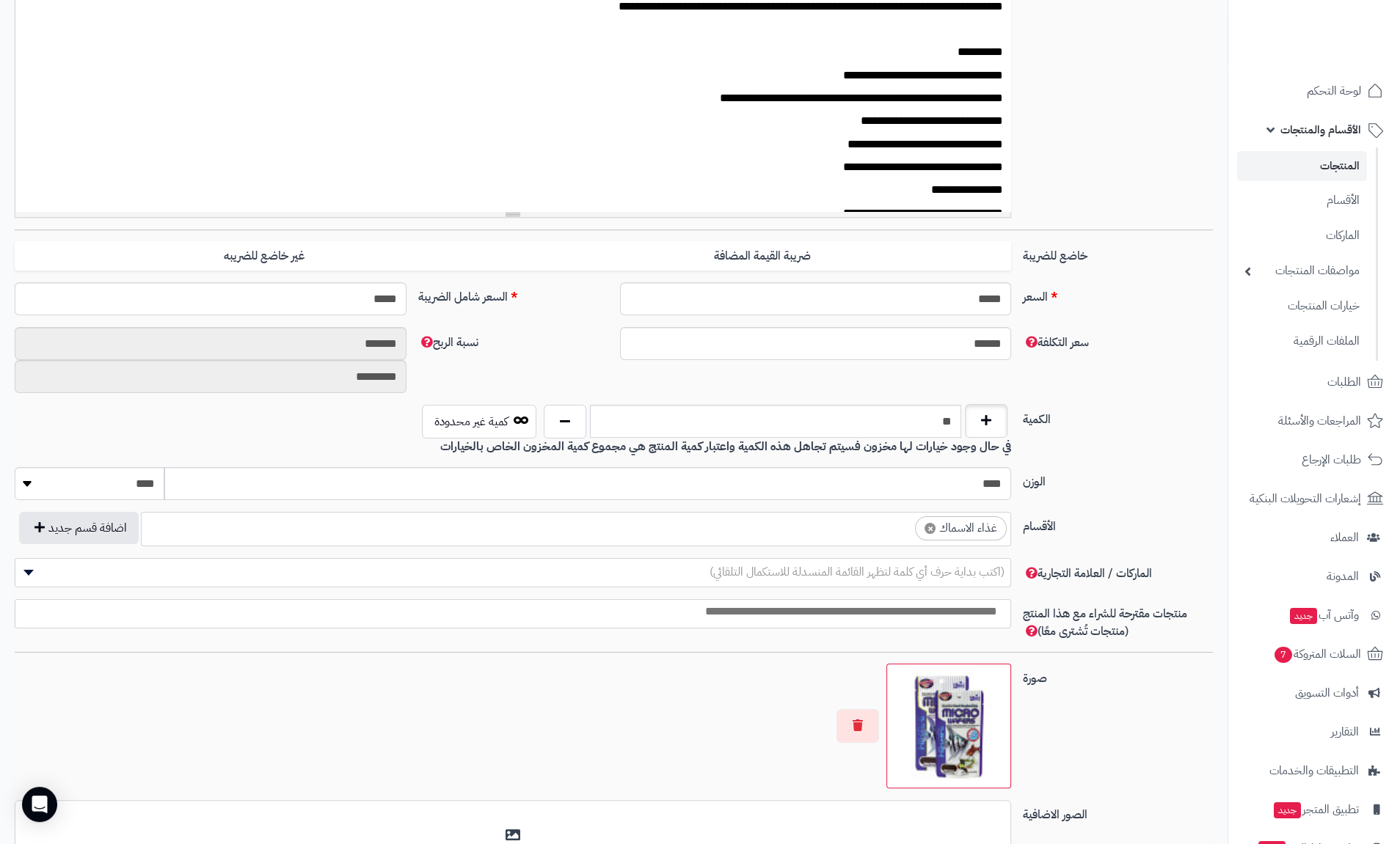
type input "**"
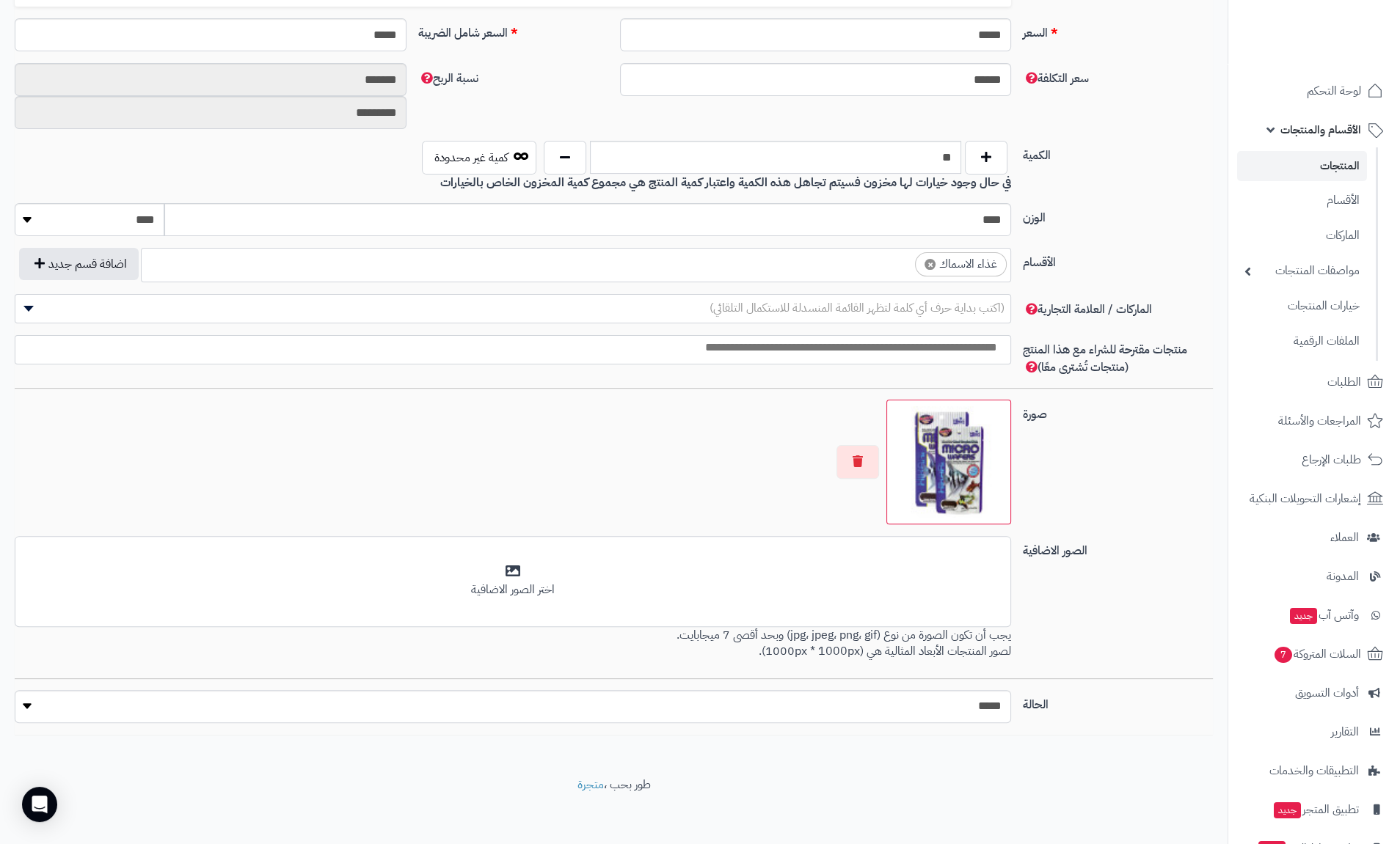
scroll to position [0, 0]
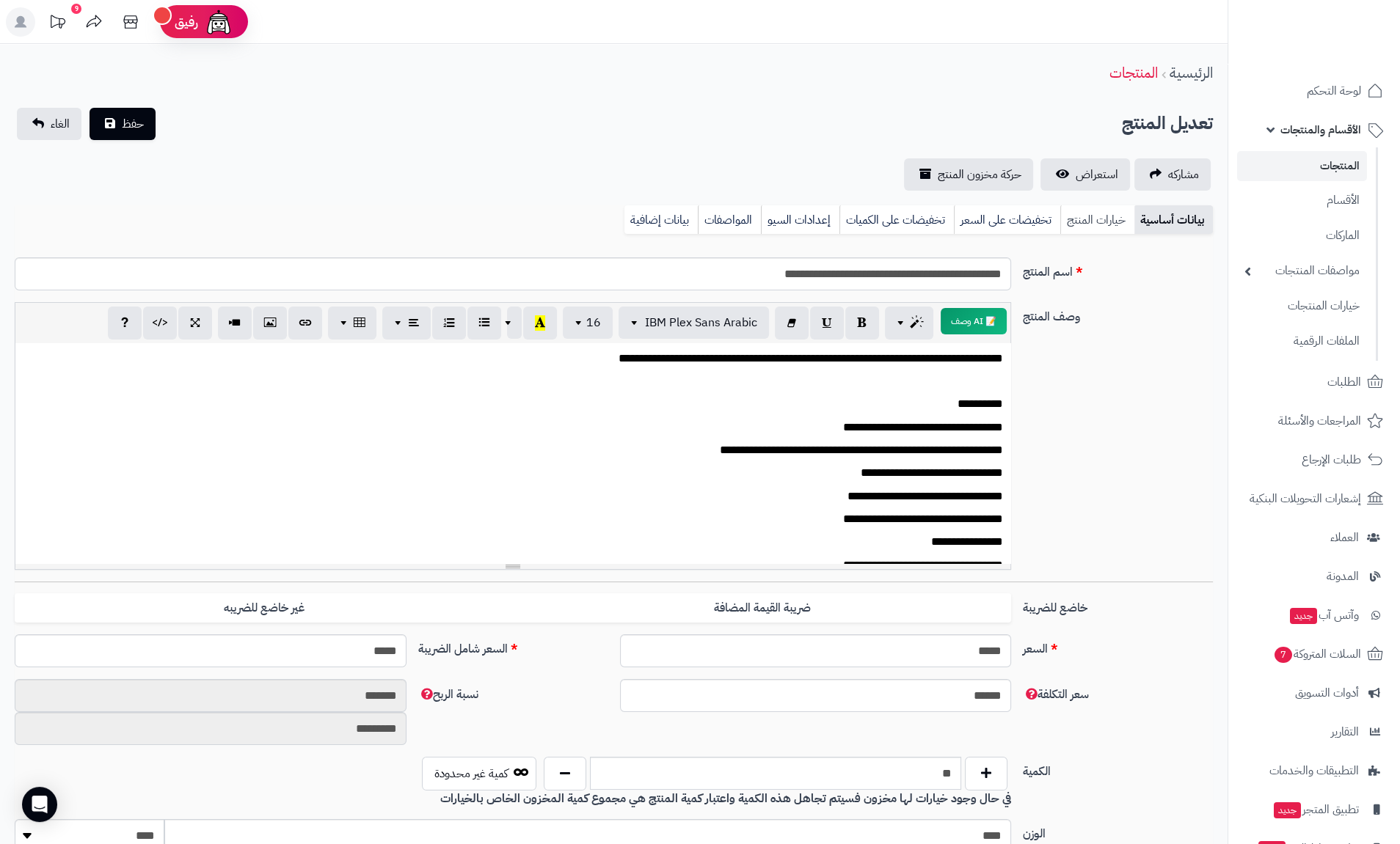
click at [1119, 215] on link "خيارات المنتج" at bounding box center [1097, 220] width 74 height 30
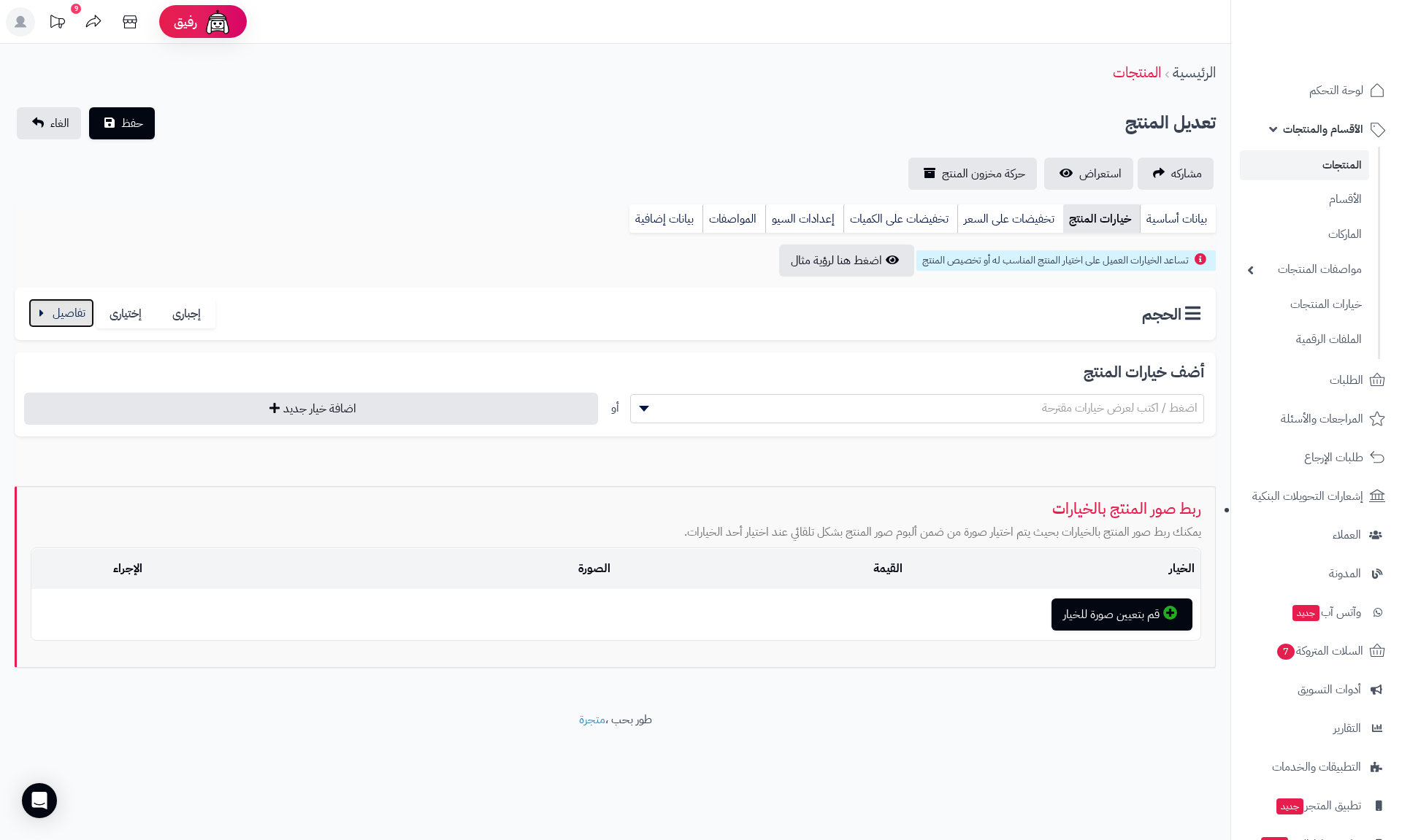
click at [62, 311] on button "button" at bounding box center [61, 313] width 66 height 29
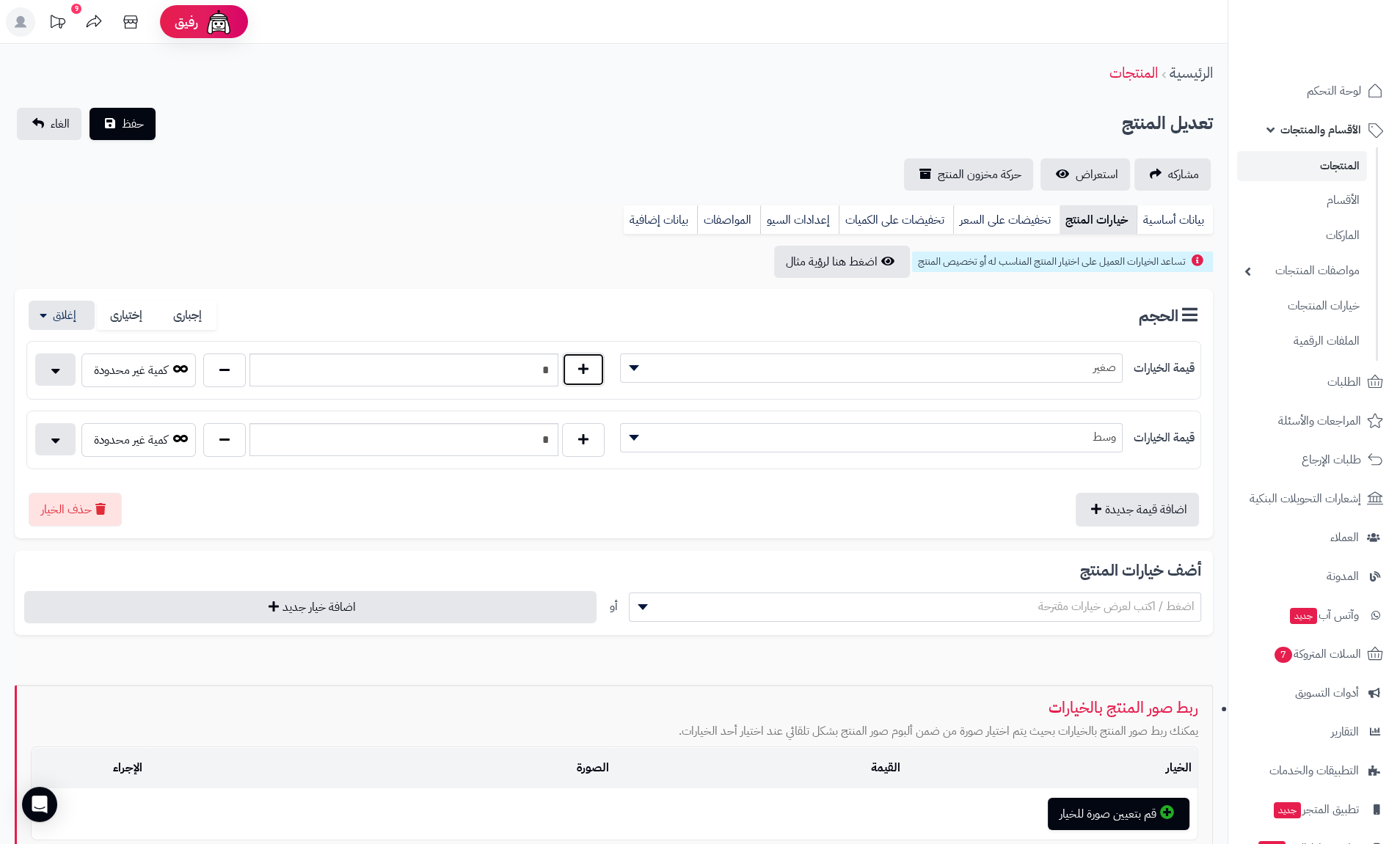
click at [592, 378] on button "button" at bounding box center [583, 370] width 42 height 34
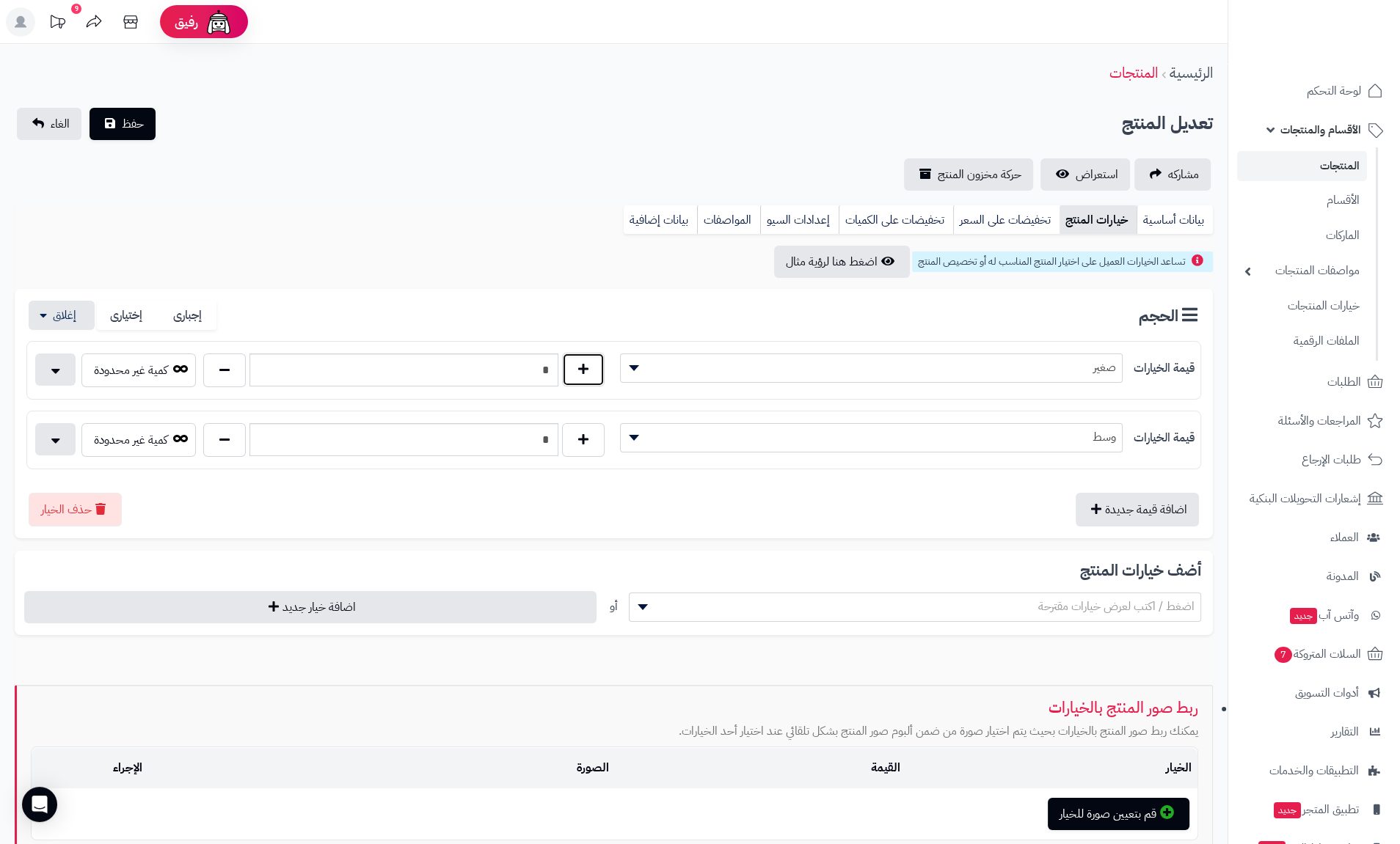
click at [592, 378] on button "button" at bounding box center [583, 370] width 42 height 34
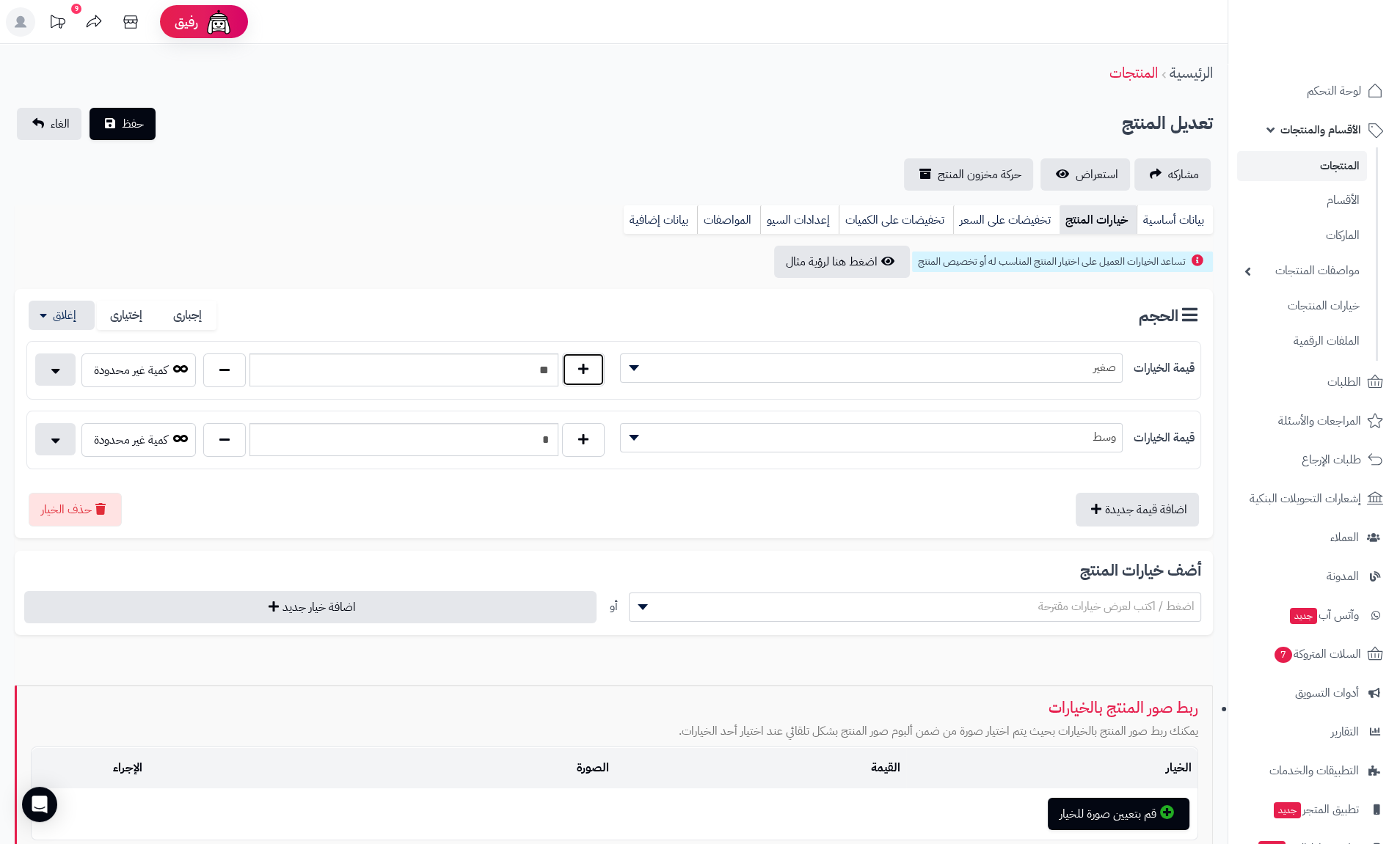
click at [592, 378] on button "button" at bounding box center [583, 370] width 42 height 34
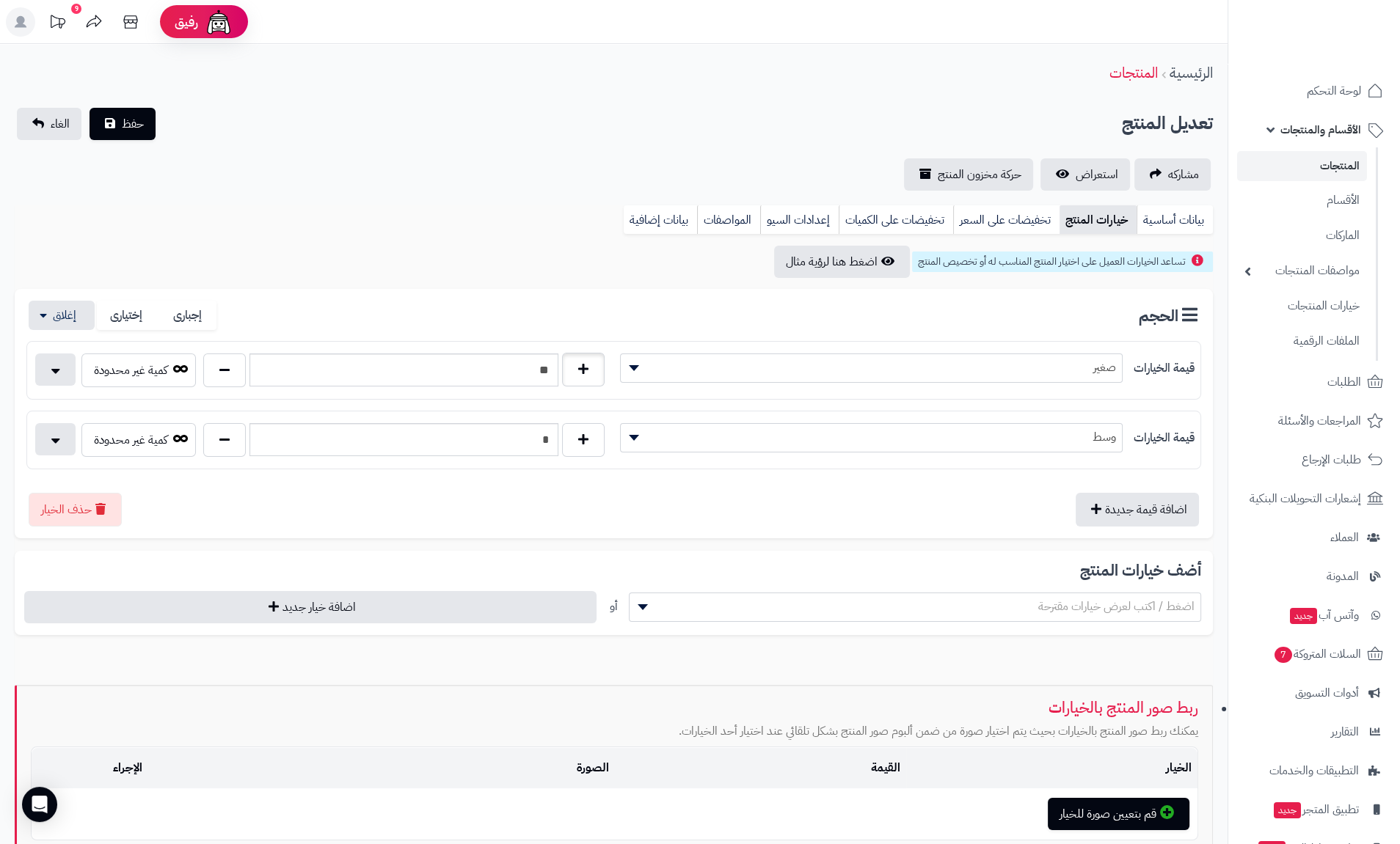
type input "**"
click at [1208, 212] on link "بيانات أساسية" at bounding box center [1174, 220] width 76 height 30
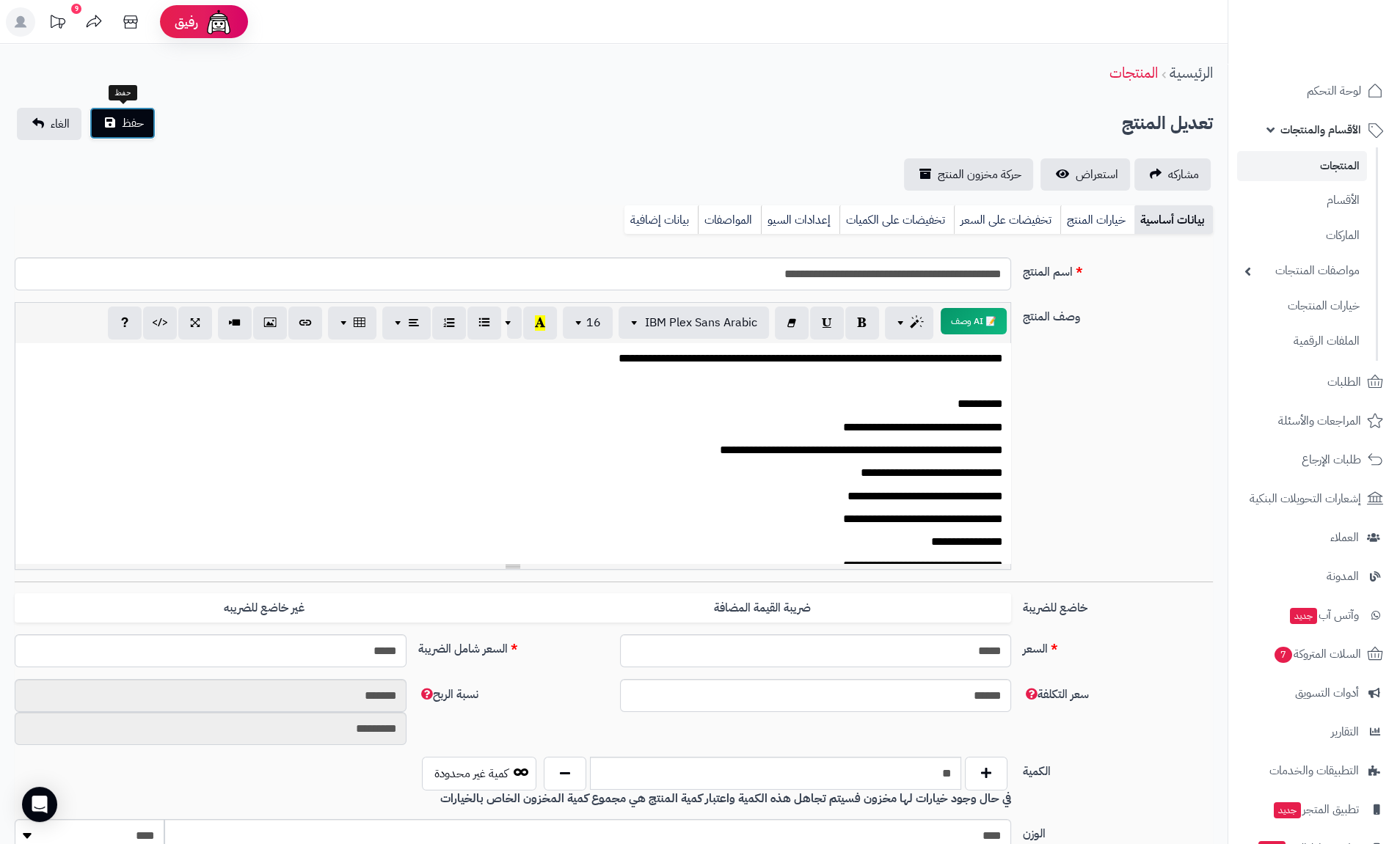
click at [136, 120] on span "حفظ" at bounding box center [133, 123] width 22 height 18
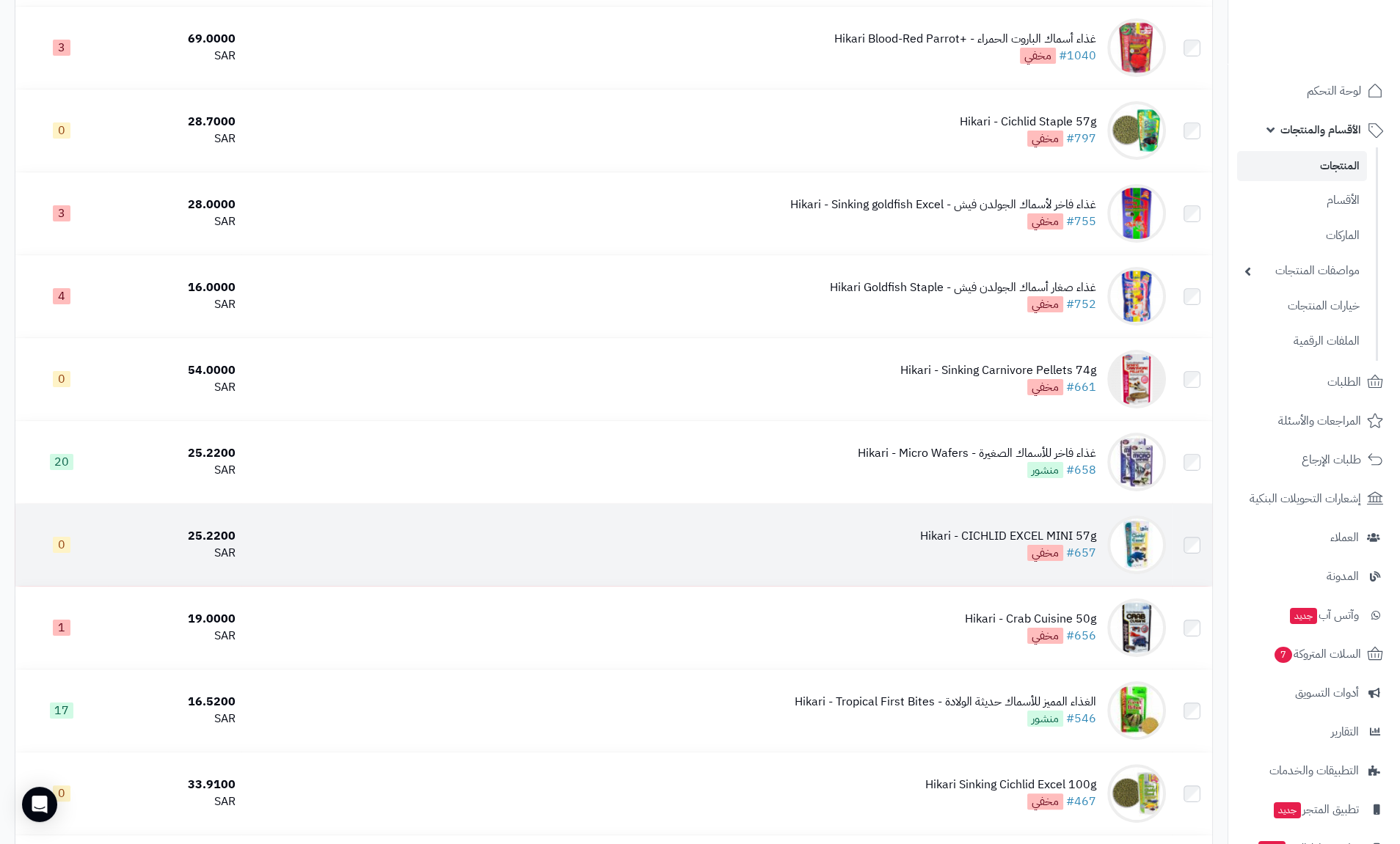
scroll to position [704, 0]
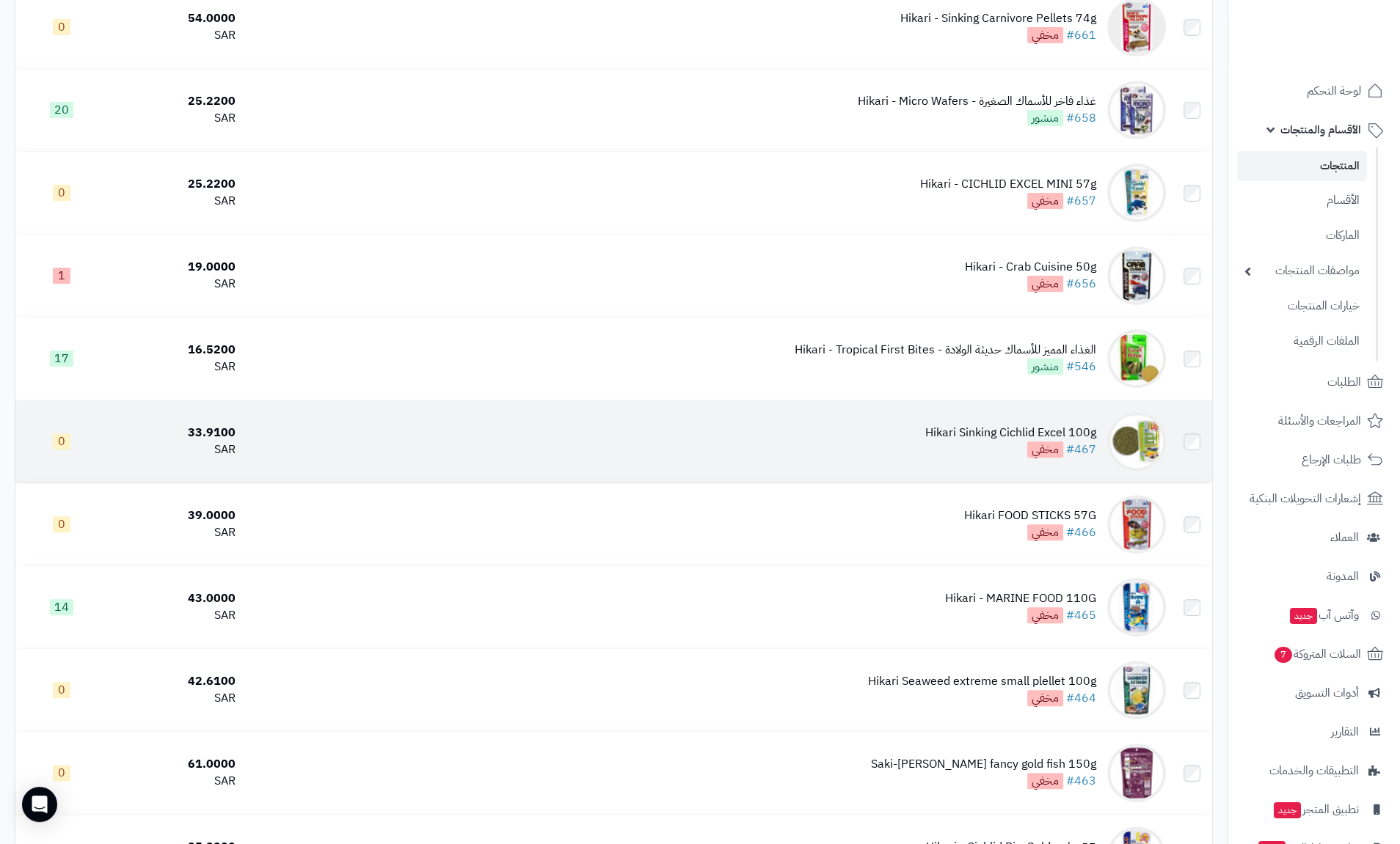
click at [969, 430] on div "Hikari Sinking Cichlid Excel 100g" at bounding box center [1011, 433] width 171 height 17
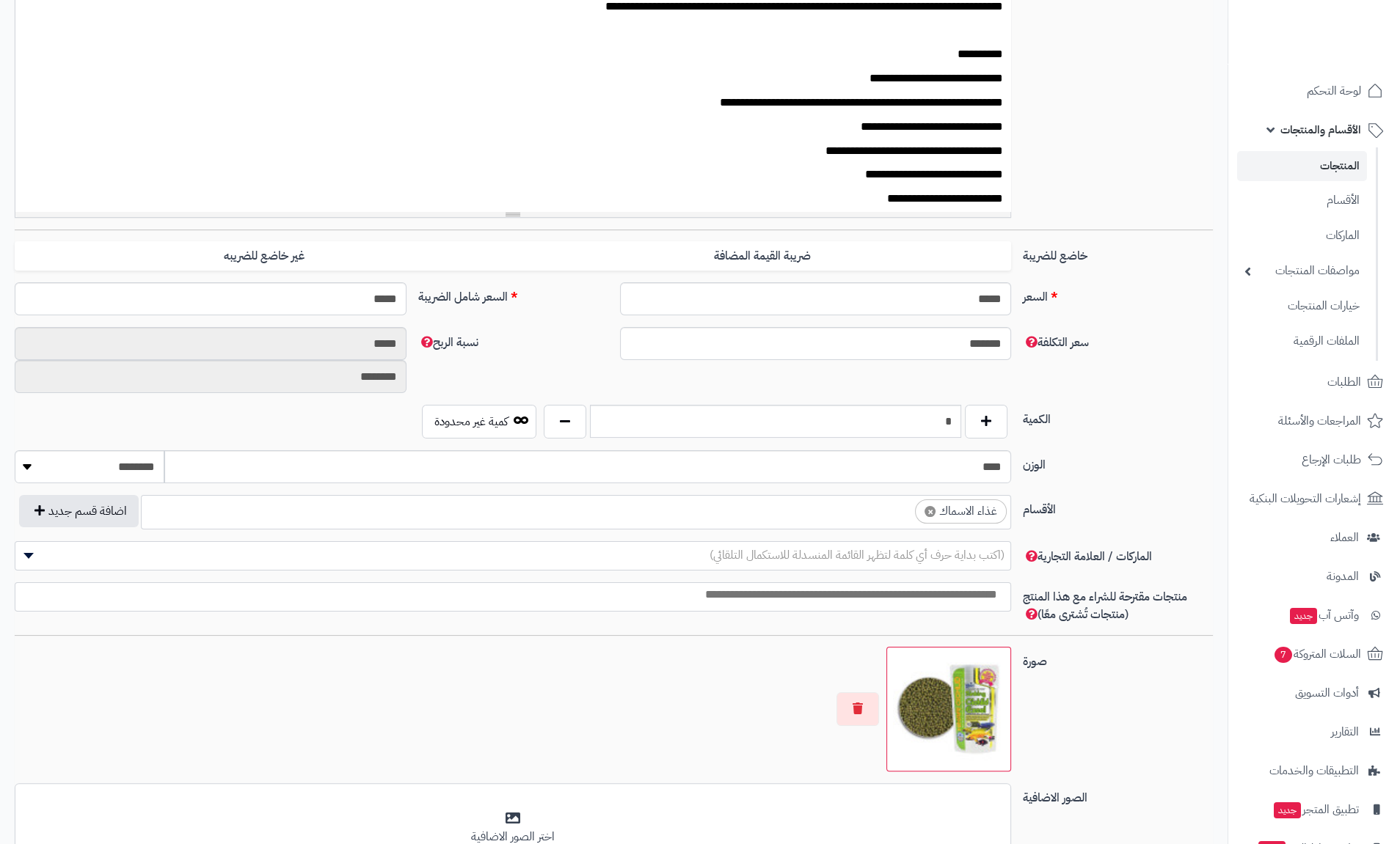
scroll to position [0, 8]
click at [975, 422] on button "button" at bounding box center [985, 421] width 42 height 34
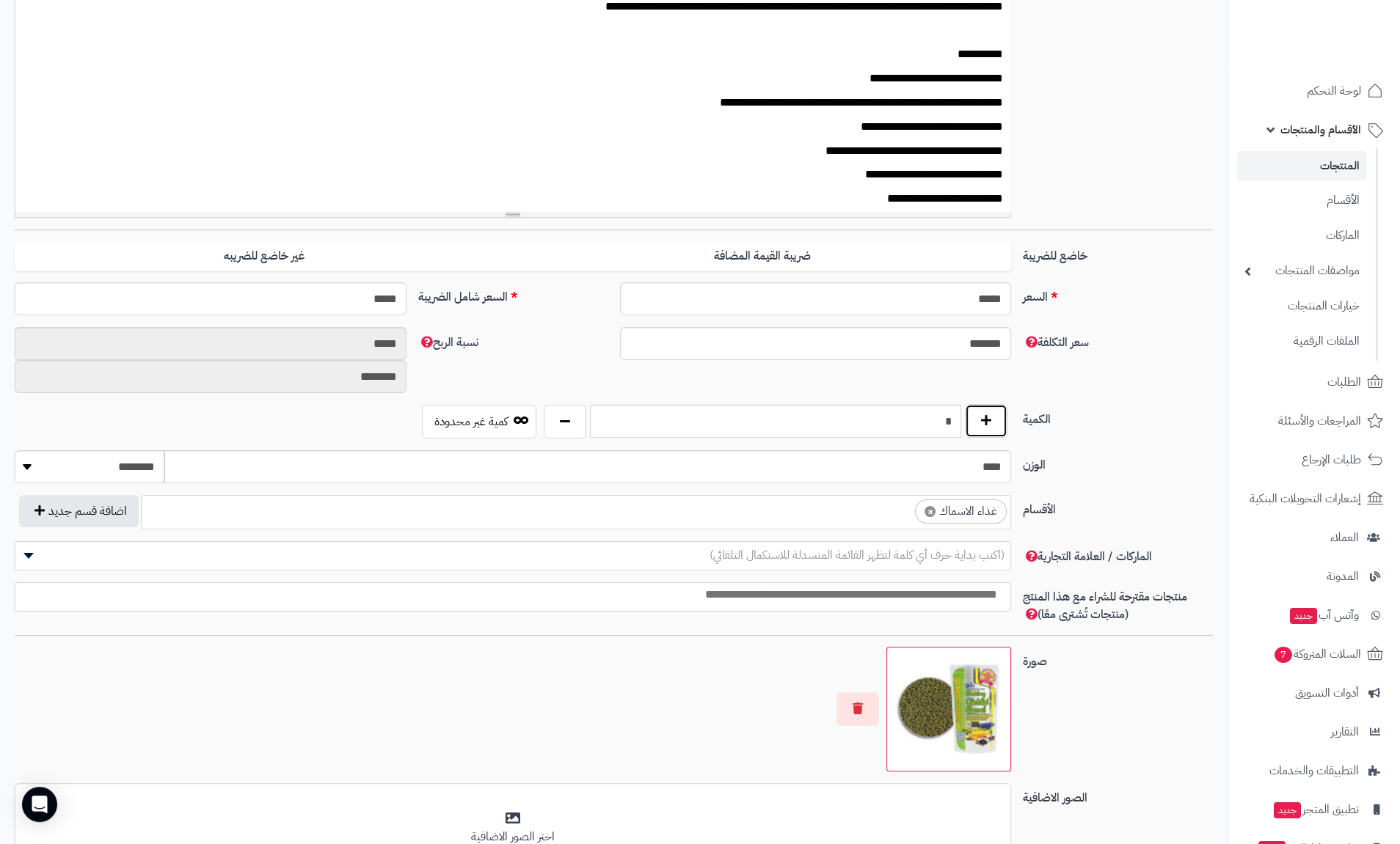
click at [975, 422] on button "button" at bounding box center [985, 421] width 42 height 34
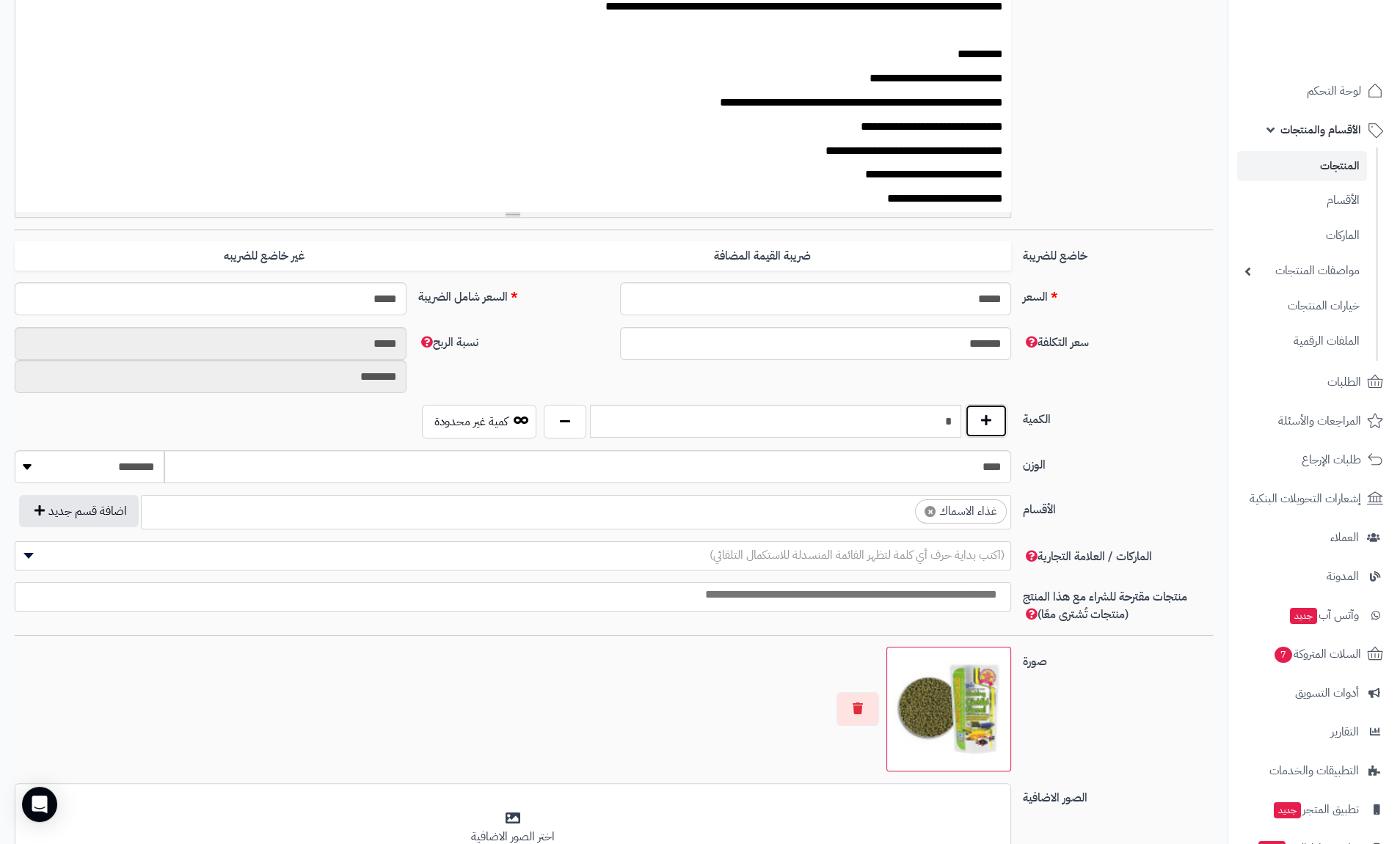
click at [975, 422] on button "button" at bounding box center [985, 421] width 42 height 34
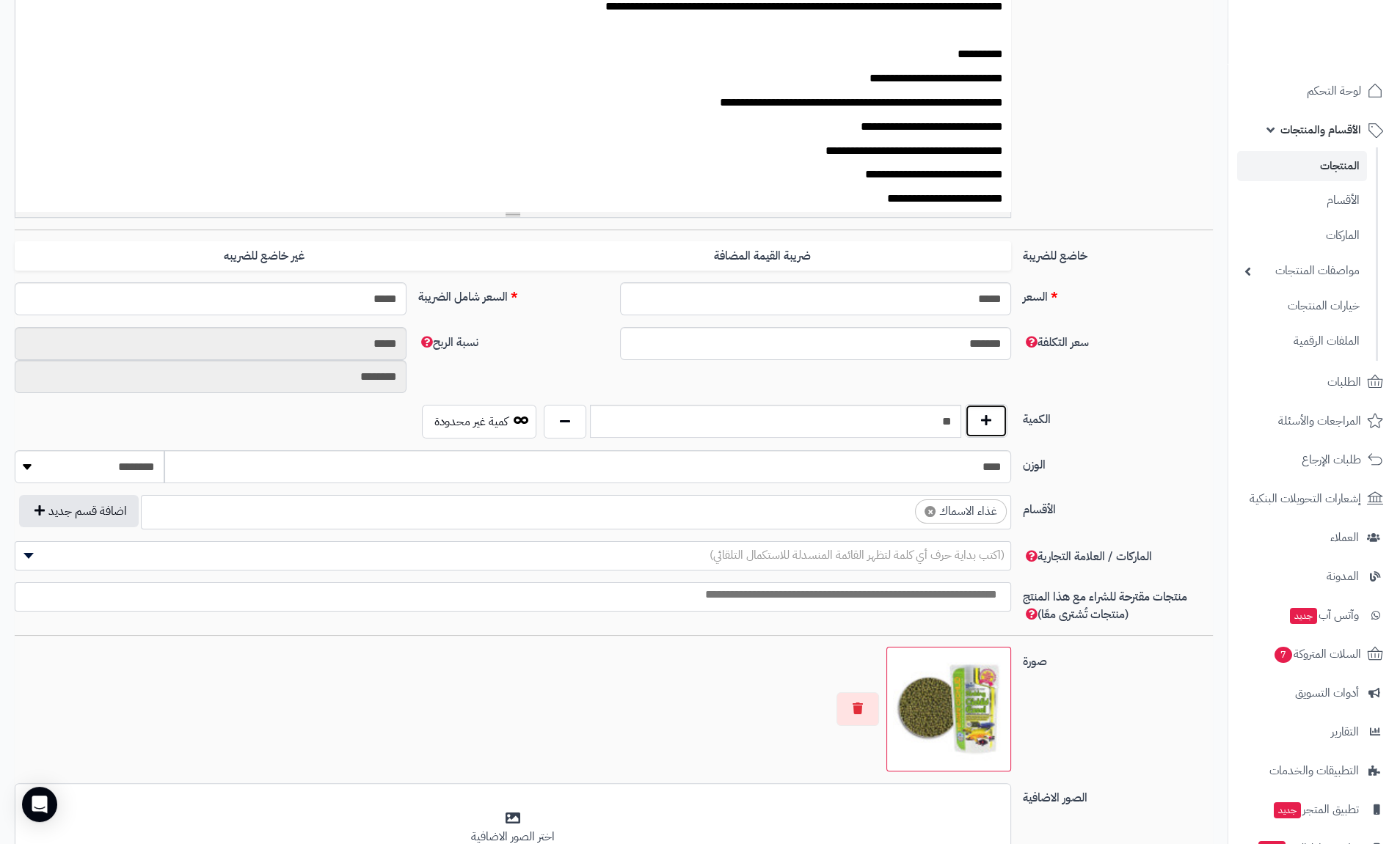
click at [975, 422] on button "button" at bounding box center [985, 421] width 42 height 34
type input "**"
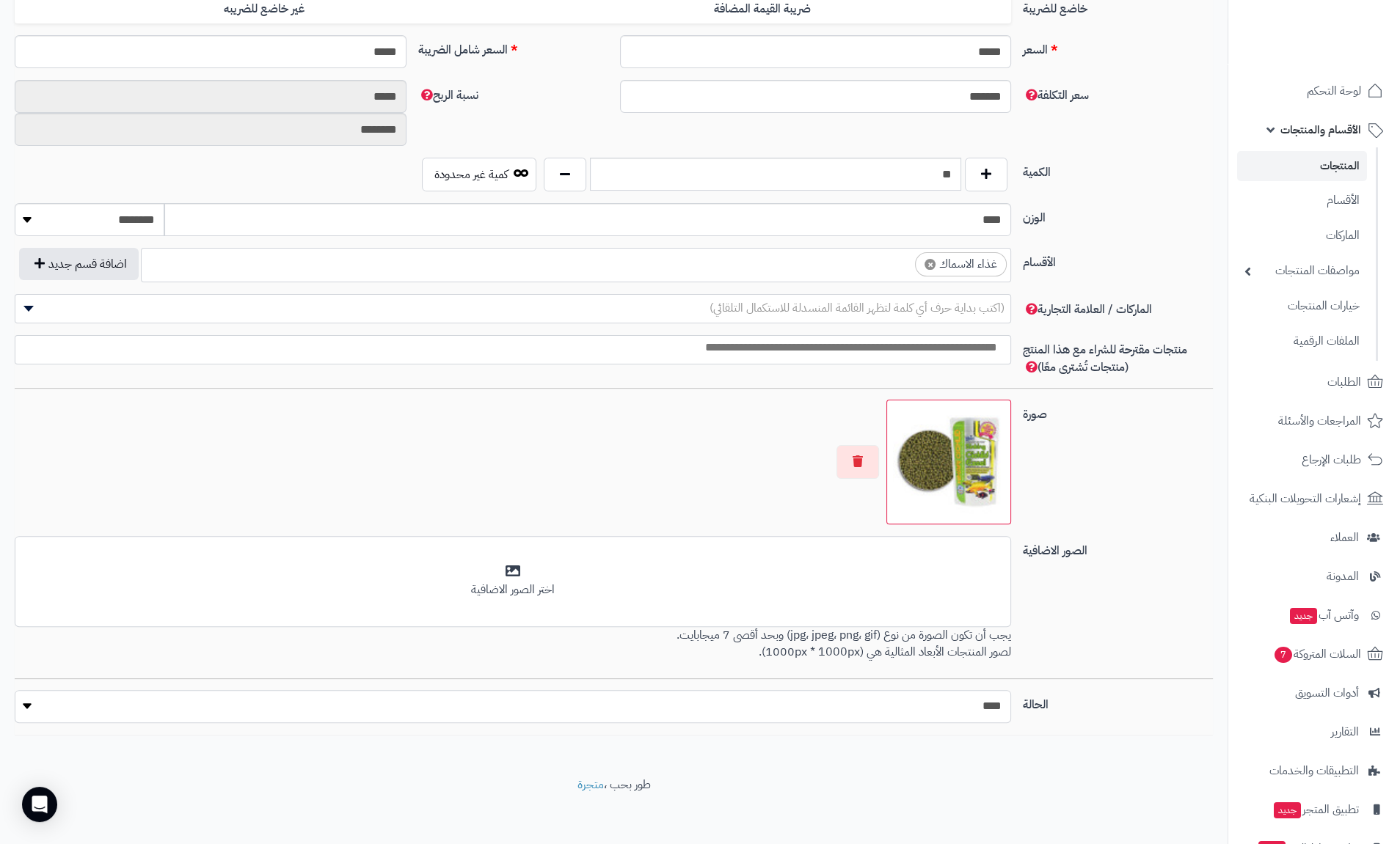
click at [989, 699] on select "***** ****" at bounding box center [513, 706] width 996 height 33
select select "*"
click at [14, 690] on select "***** ****" at bounding box center [513, 706] width 996 height 33
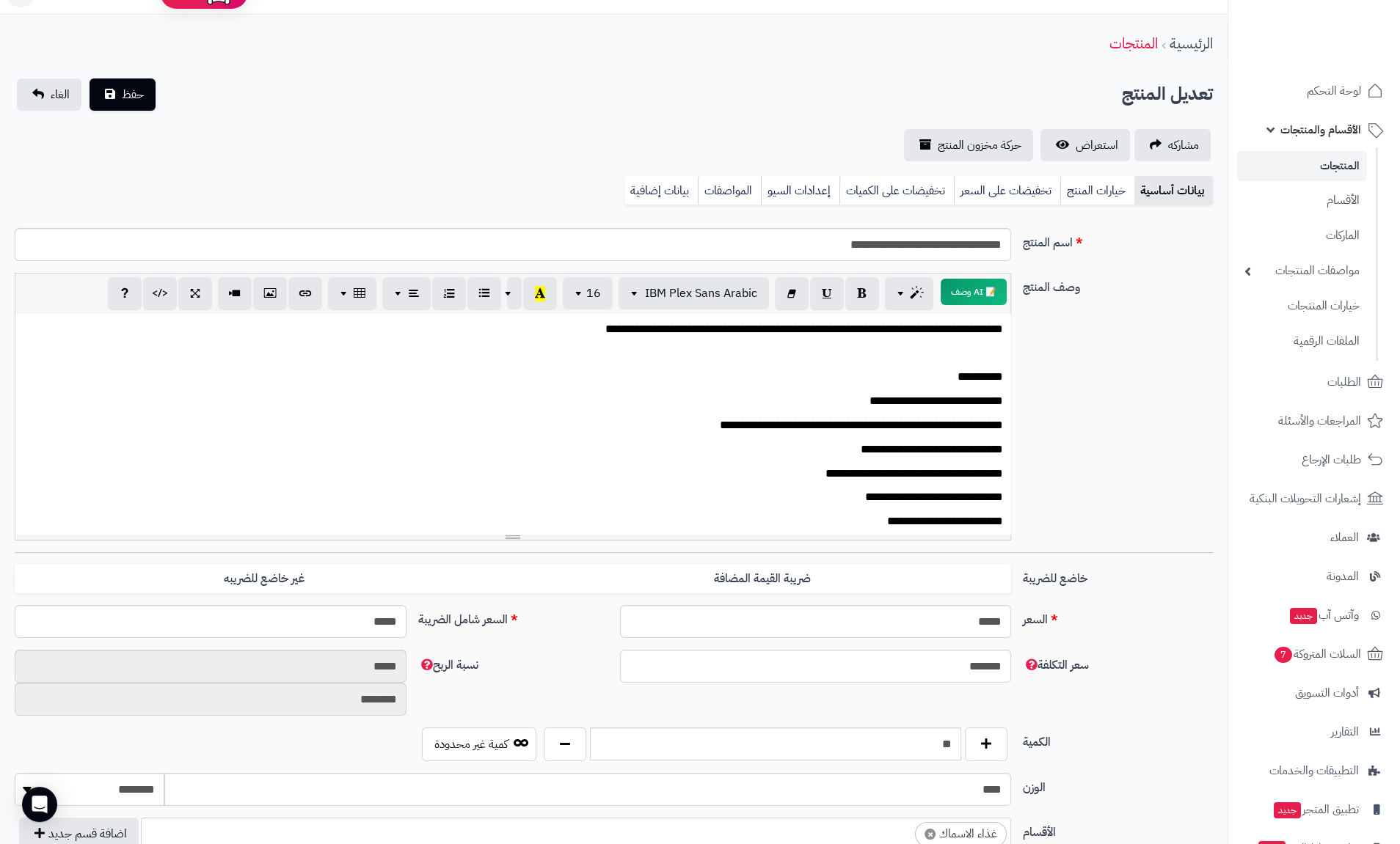
scroll to position [0, 0]
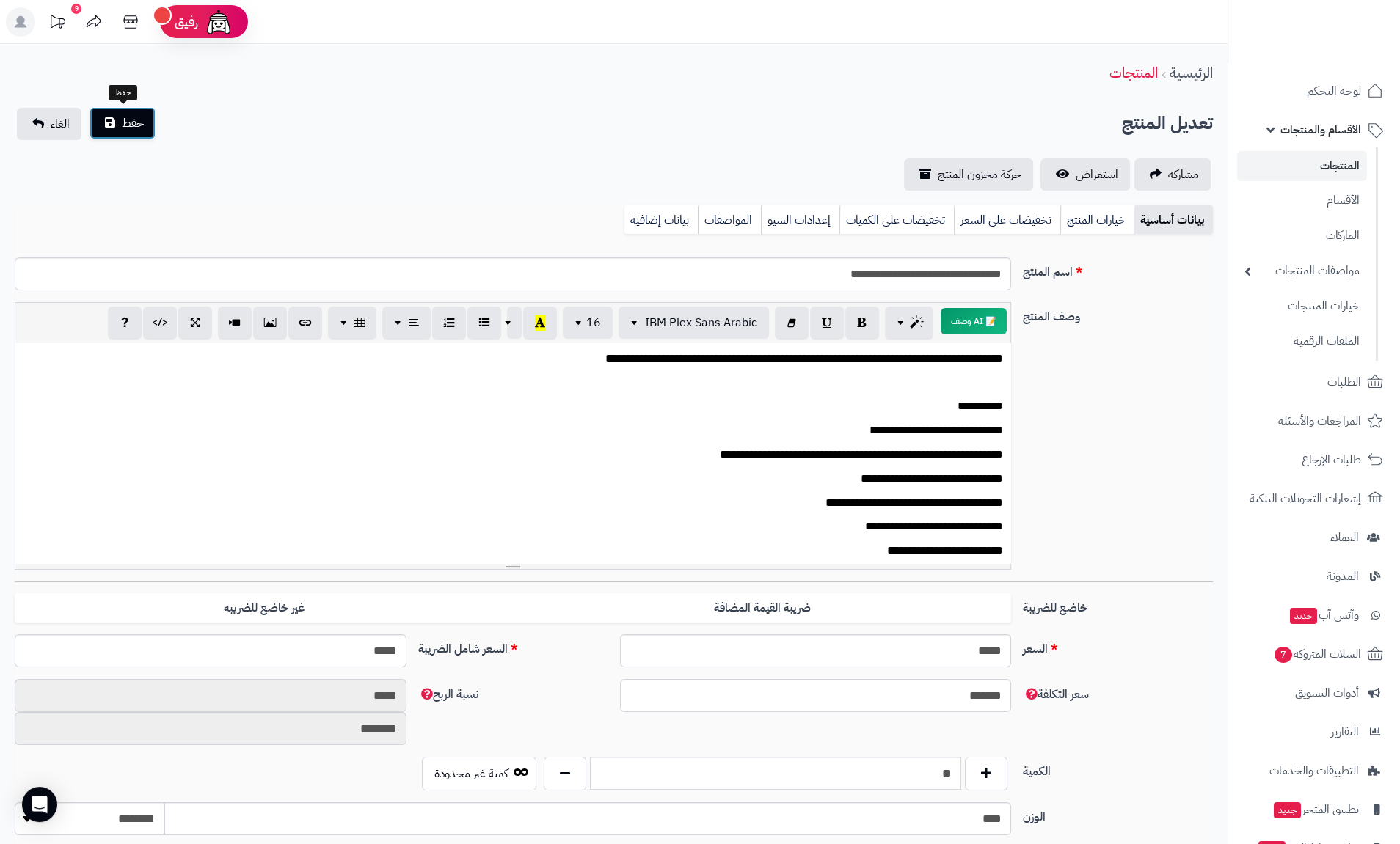
click at [138, 122] on span "حفظ" at bounding box center [133, 123] width 22 height 18
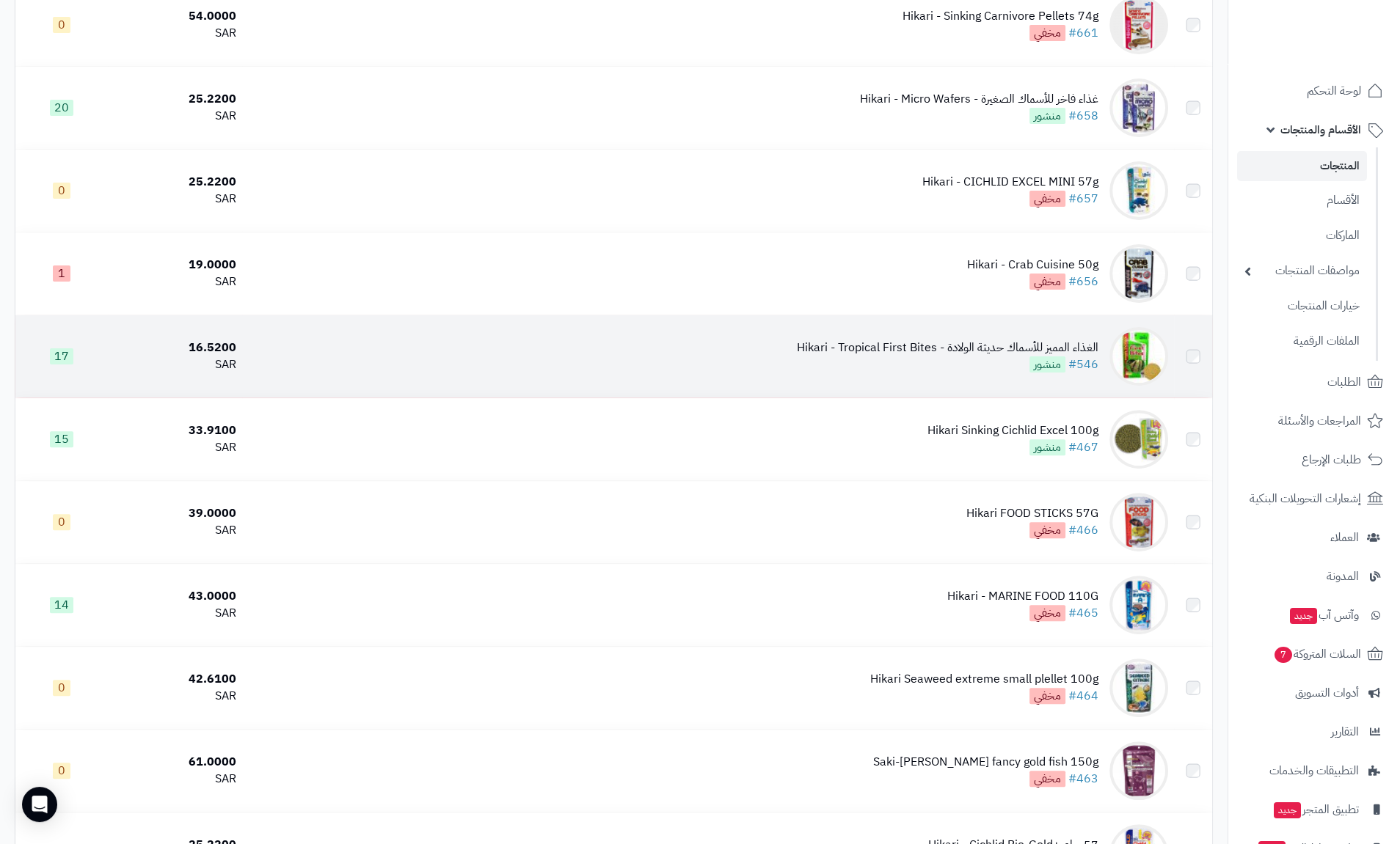
scroll to position [704, 0]
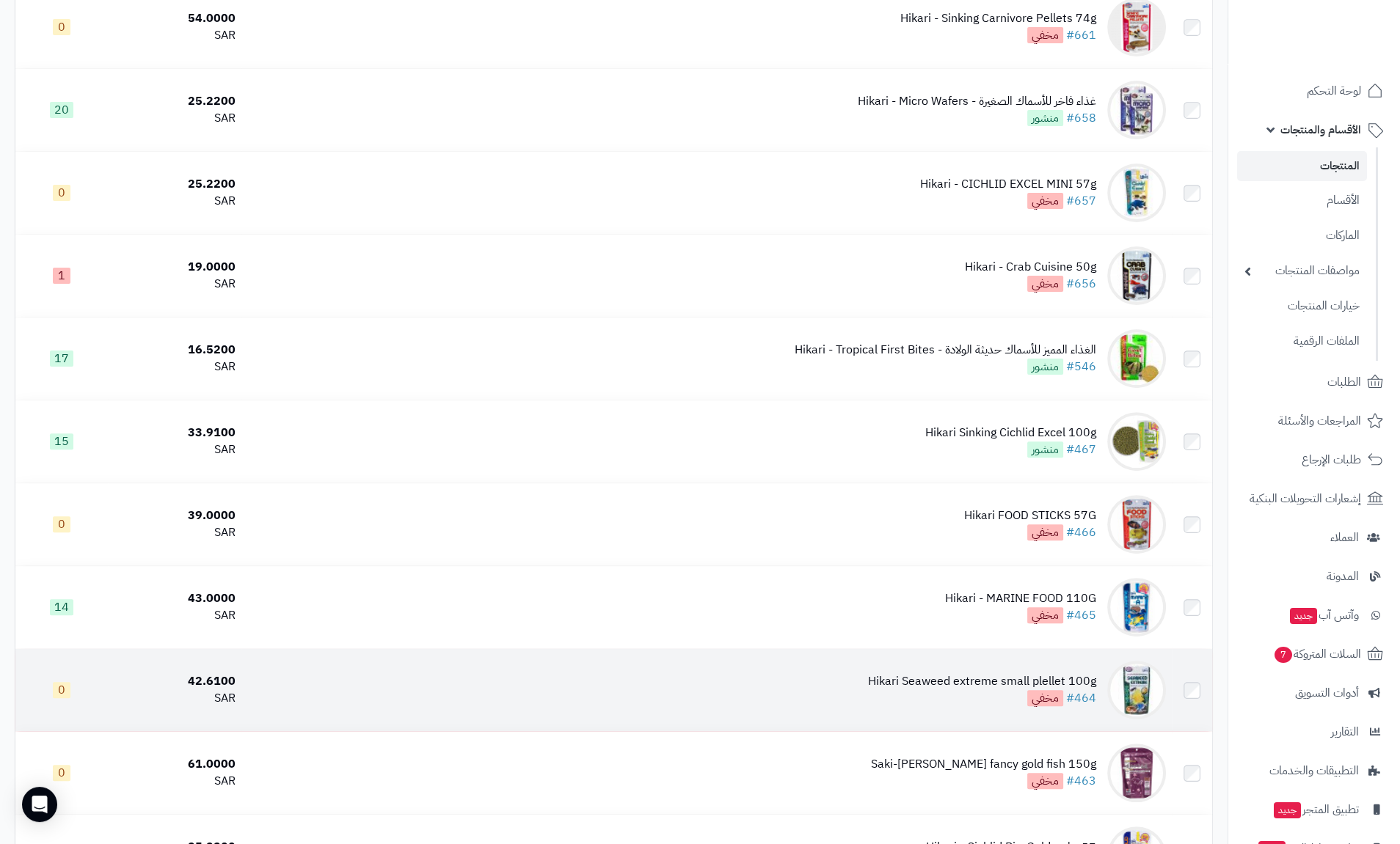
click at [981, 678] on div "Hikari Seaweed extreme small plellet 100g" at bounding box center [982, 682] width 228 height 17
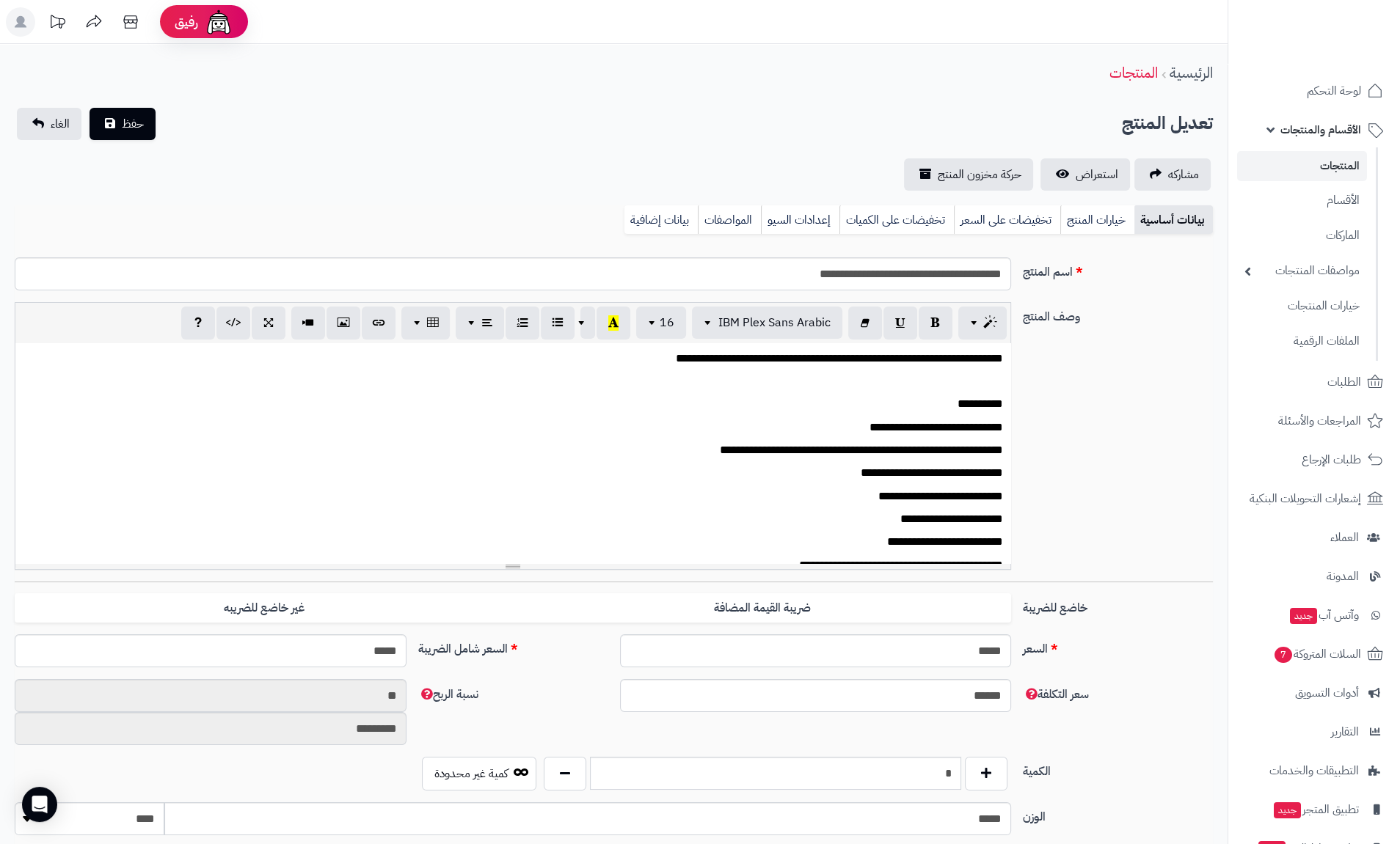
scroll to position [352, 0]
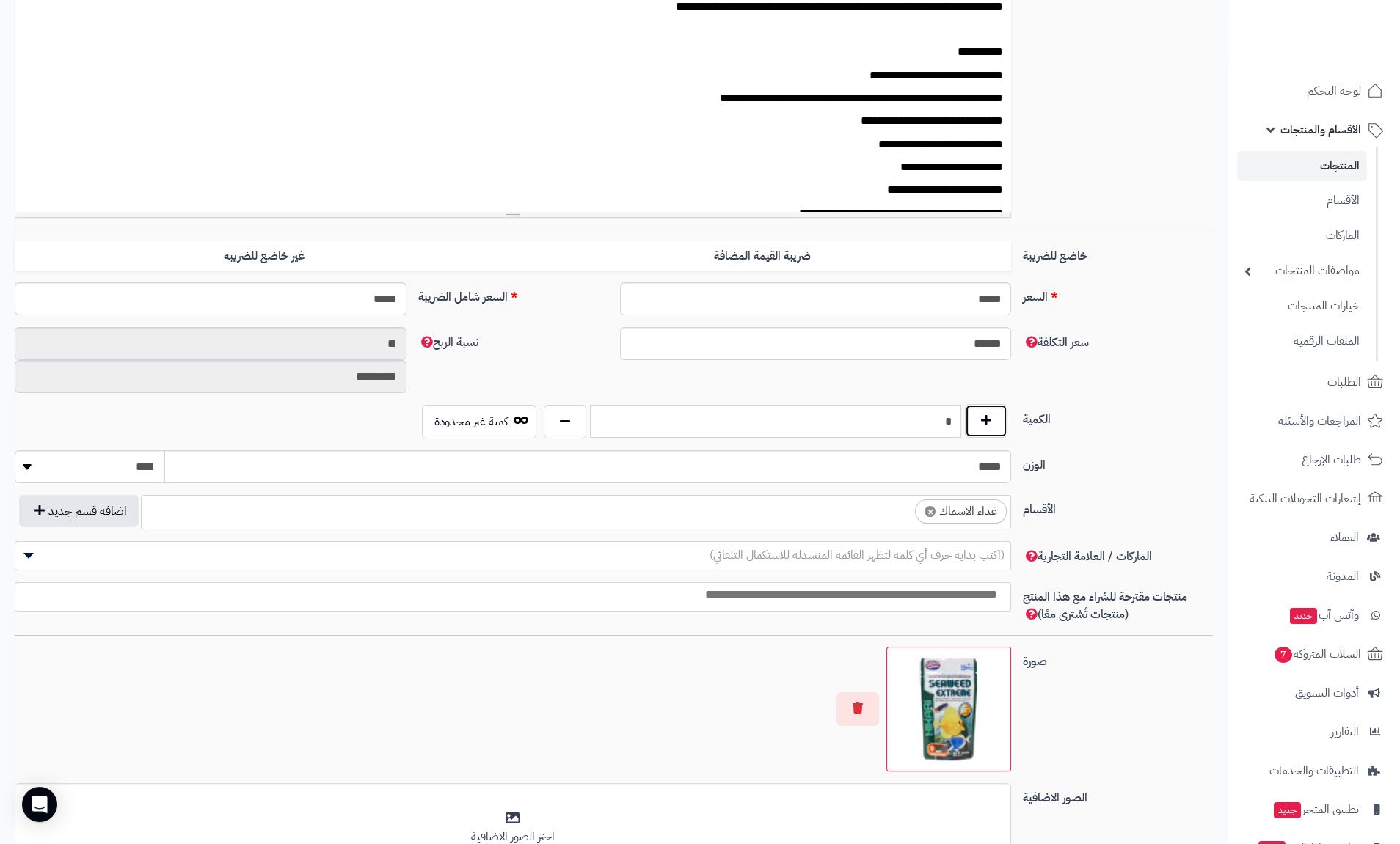
click at [990, 422] on button "button" at bounding box center [985, 421] width 42 height 34
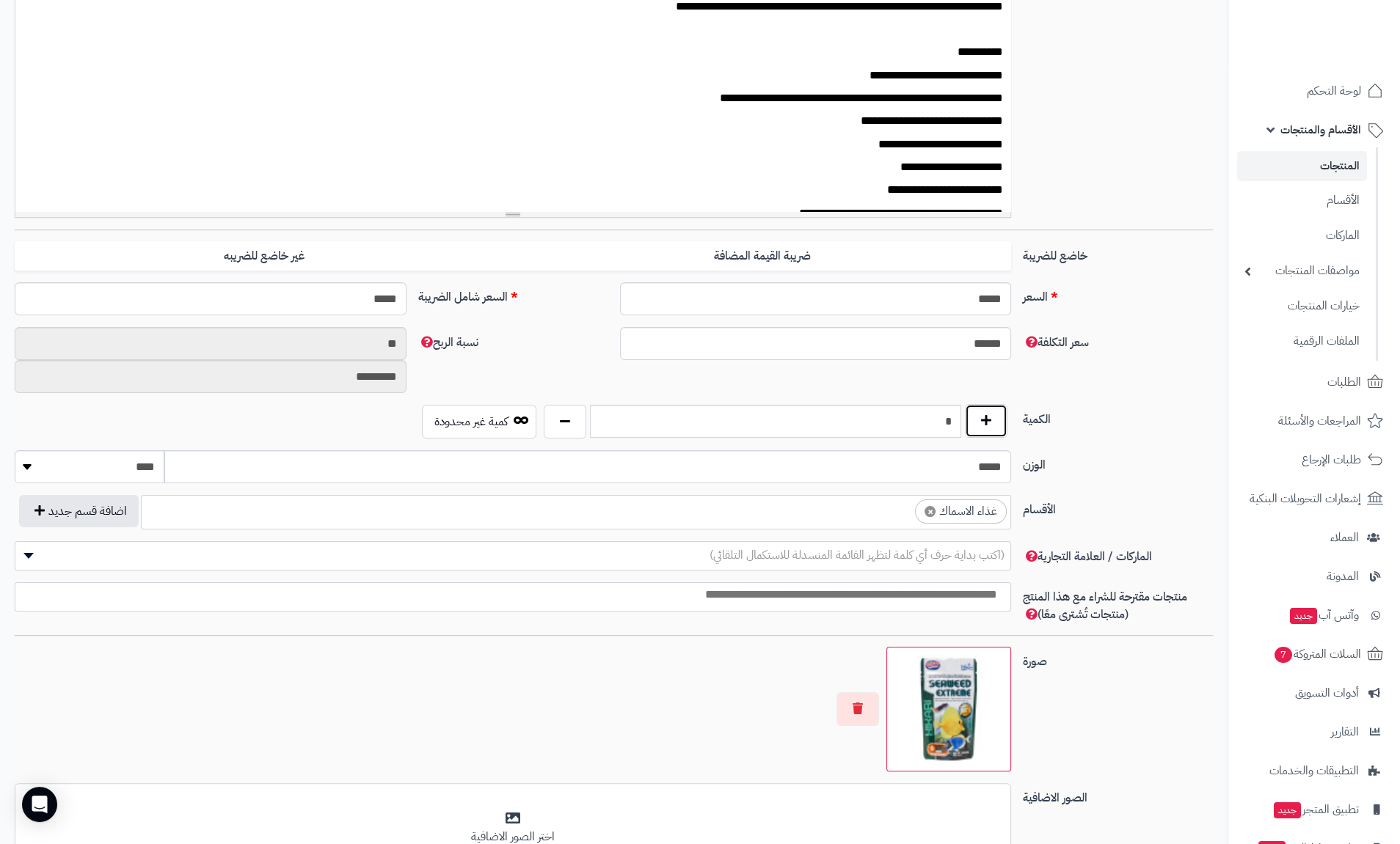
click at [990, 422] on button "button" at bounding box center [985, 421] width 42 height 34
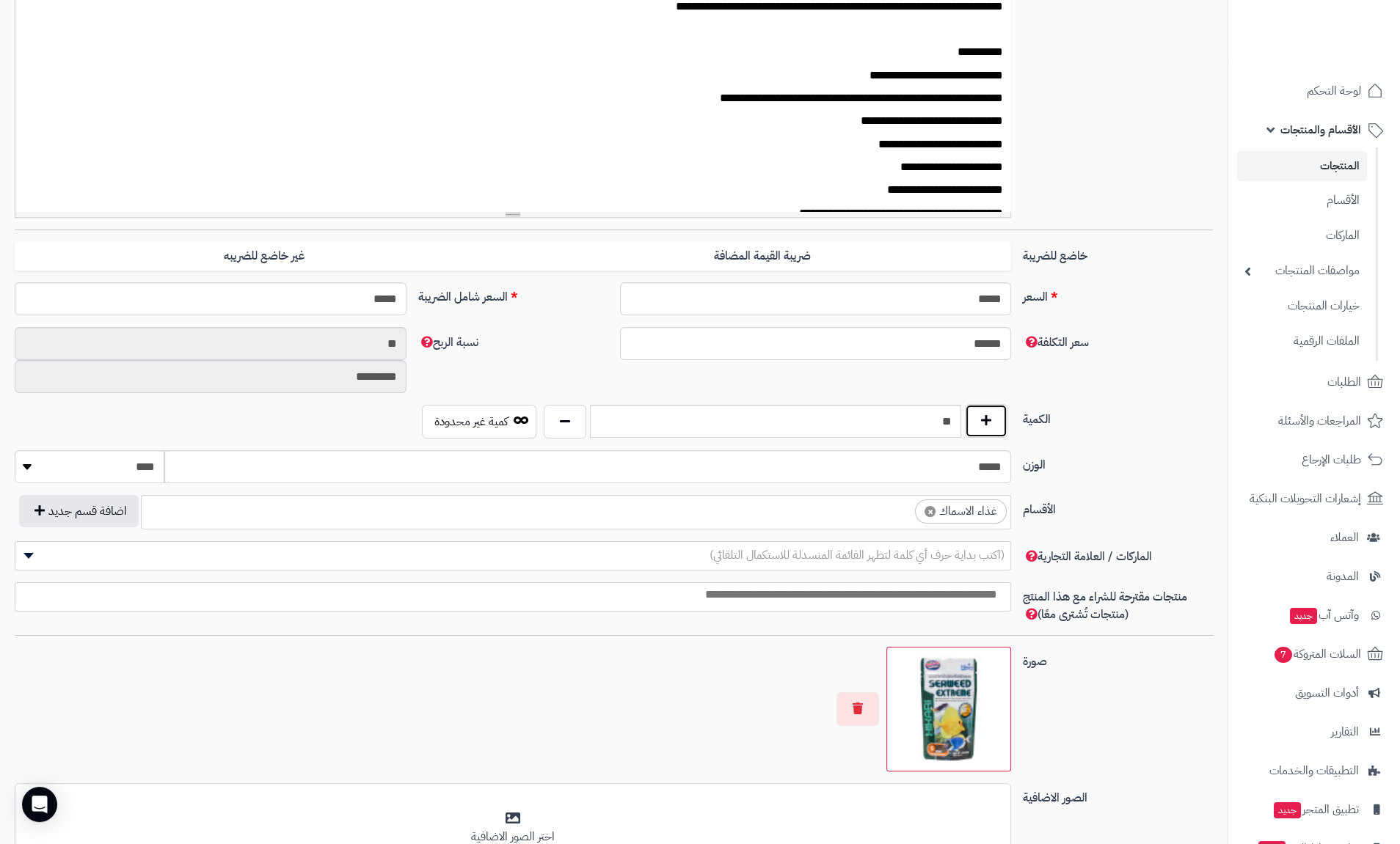
click at [990, 422] on button "button" at bounding box center [985, 421] width 42 height 34
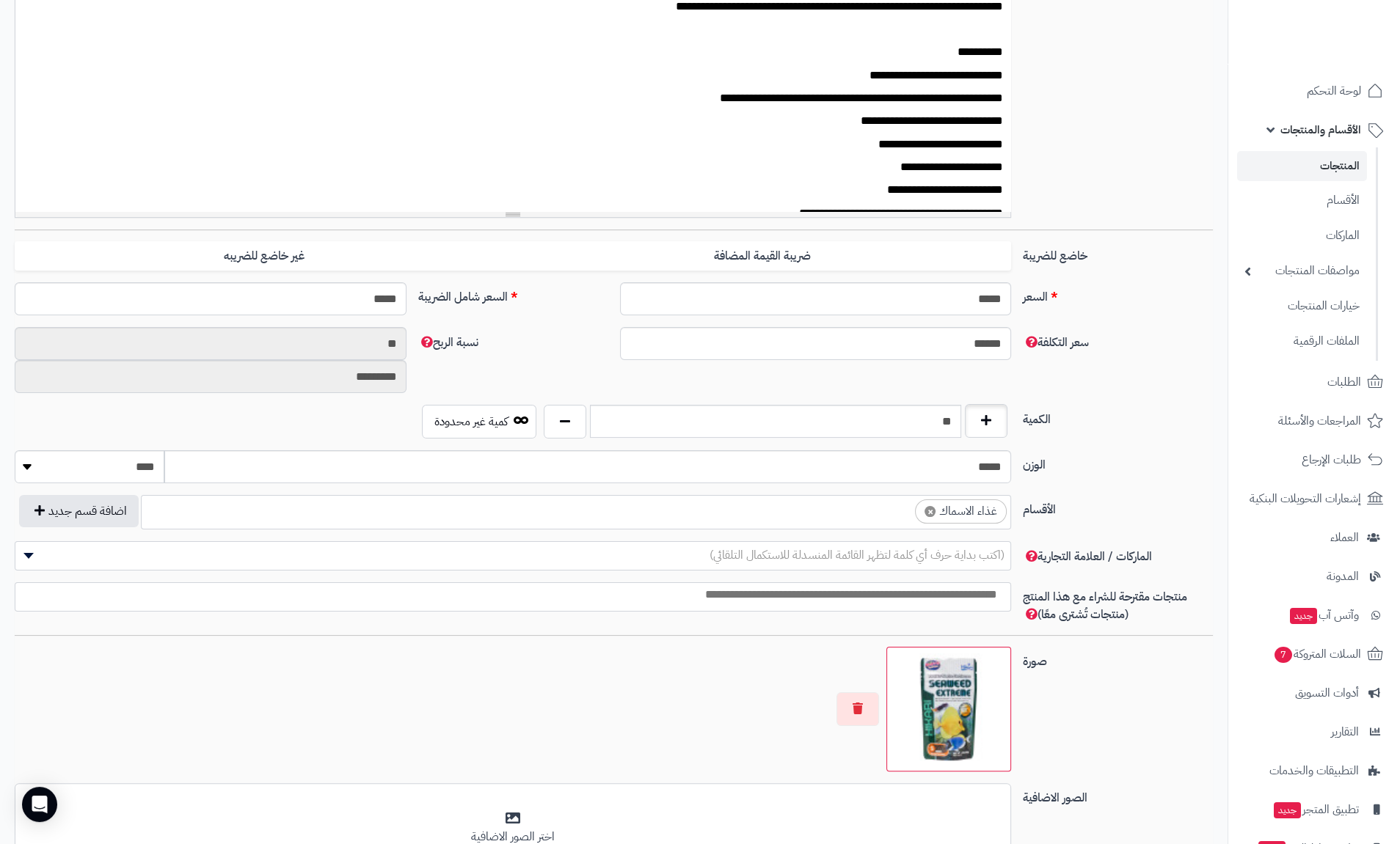
type input "**"
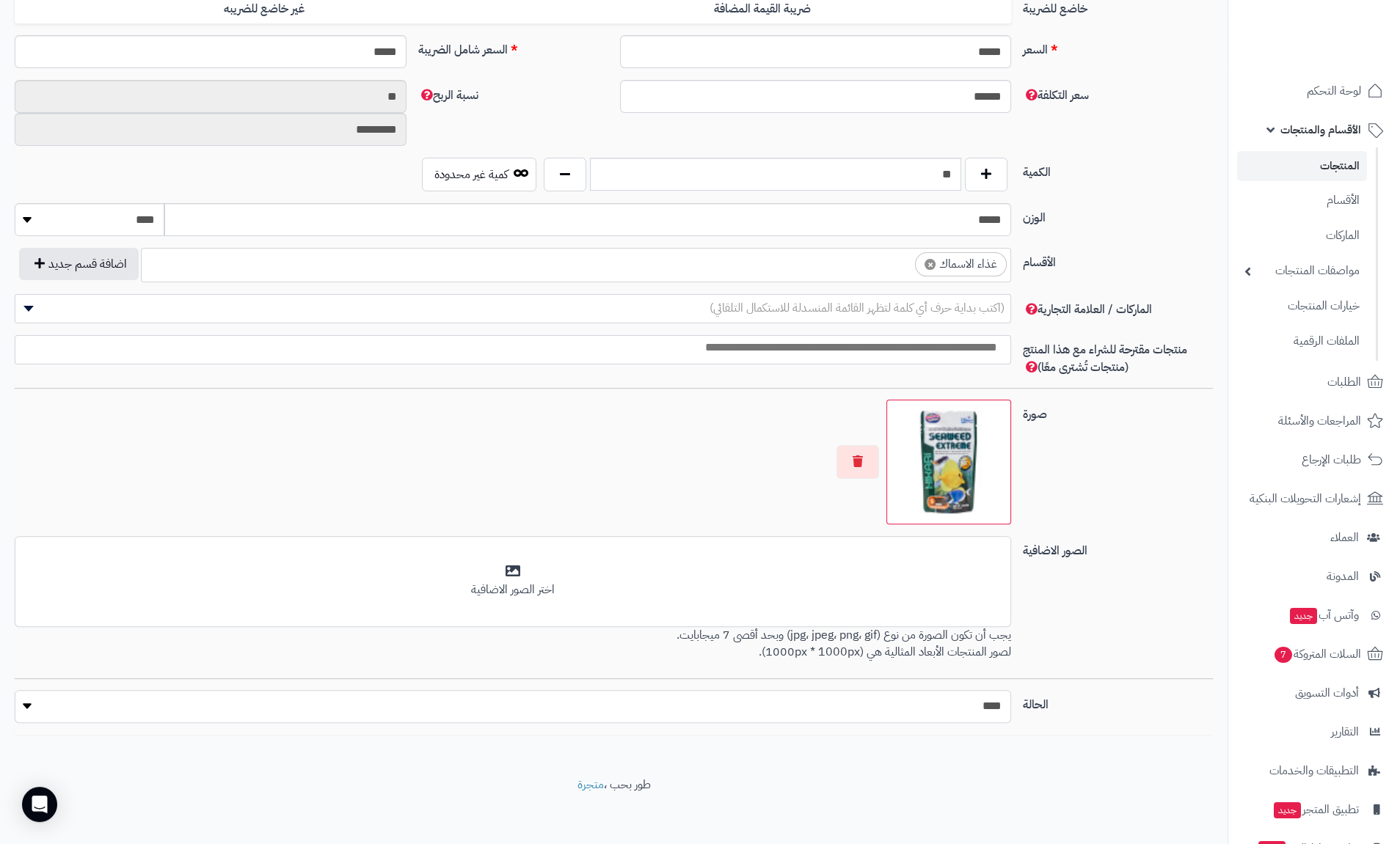
click at [992, 698] on select "***** ****" at bounding box center [513, 706] width 996 height 33
select select "*"
click at [14, 690] on select "***** ****" at bounding box center [513, 706] width 996 height 33
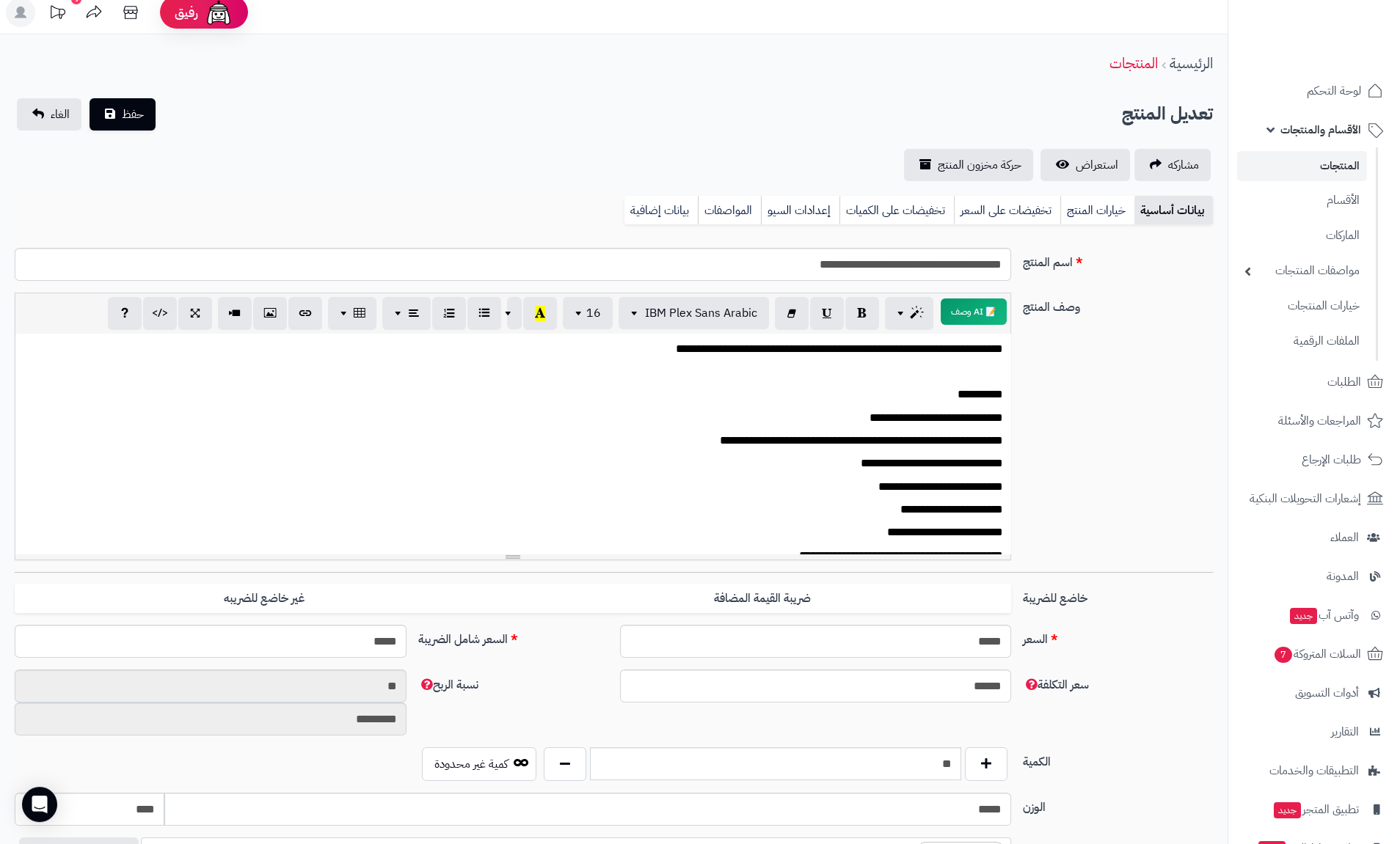
scroll to position [0, 0]
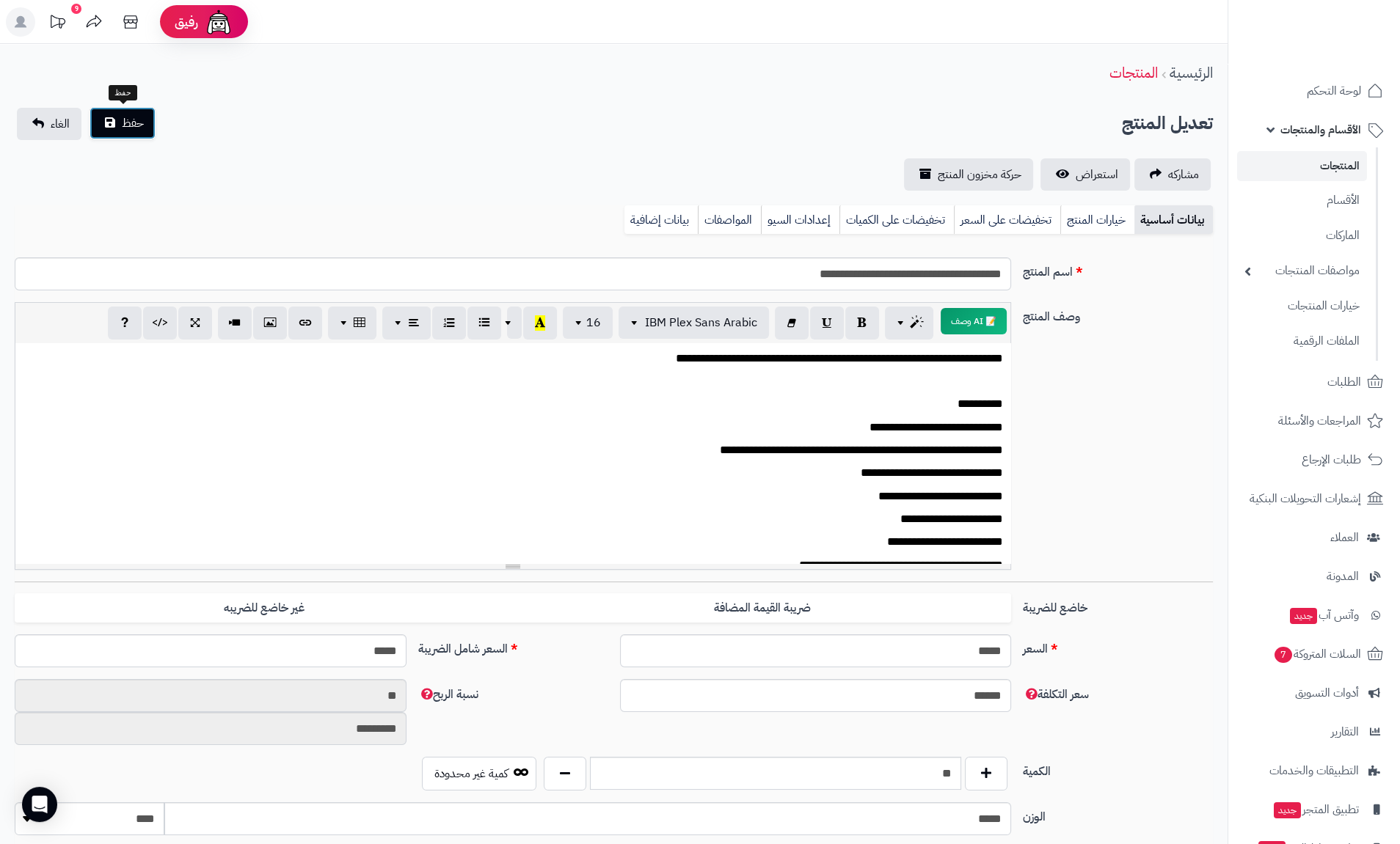
click at [133, 128] on span "حفظ" at bounding box center [133, 123] width 22 height 18
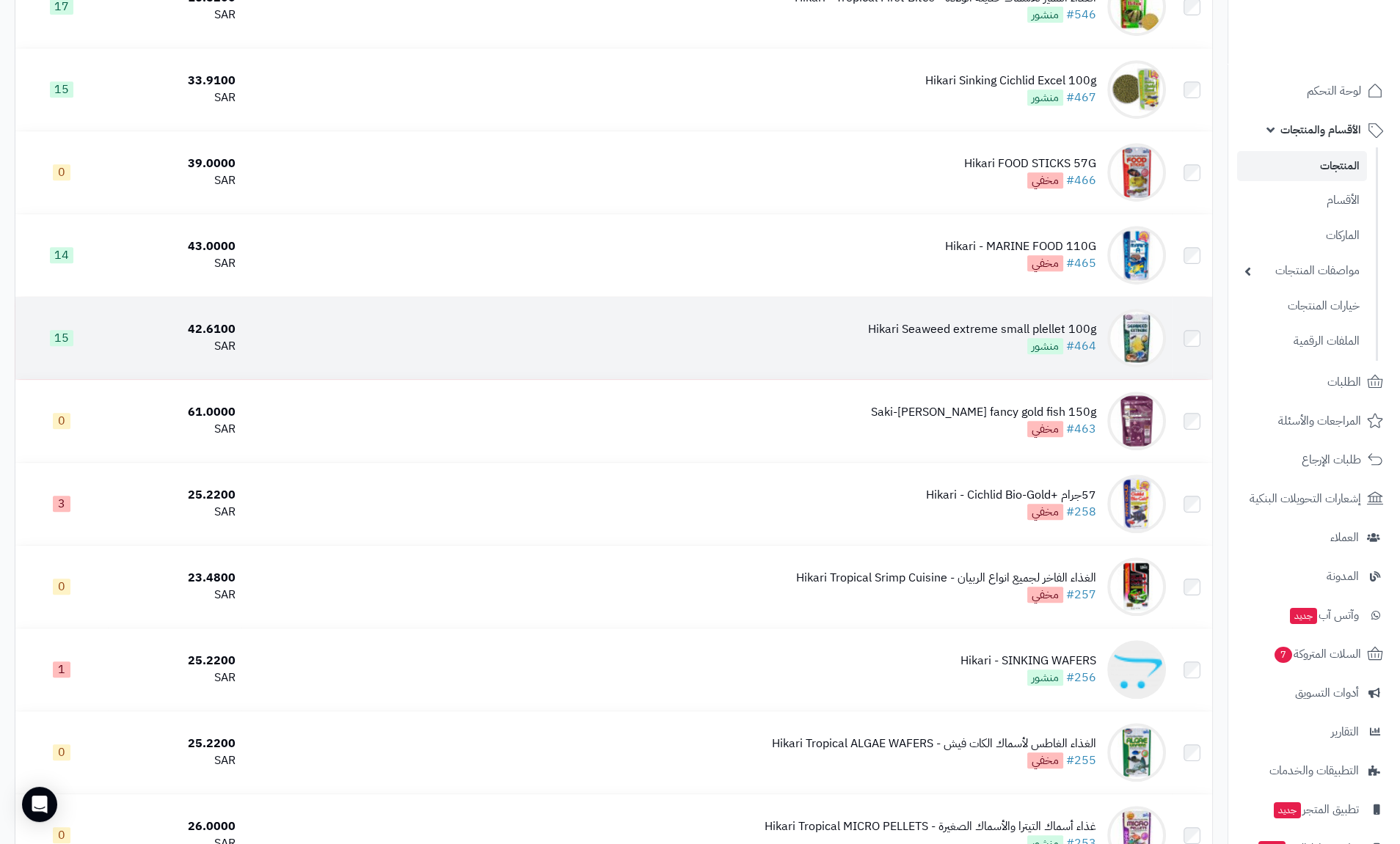
scroll to position [1408, 0]
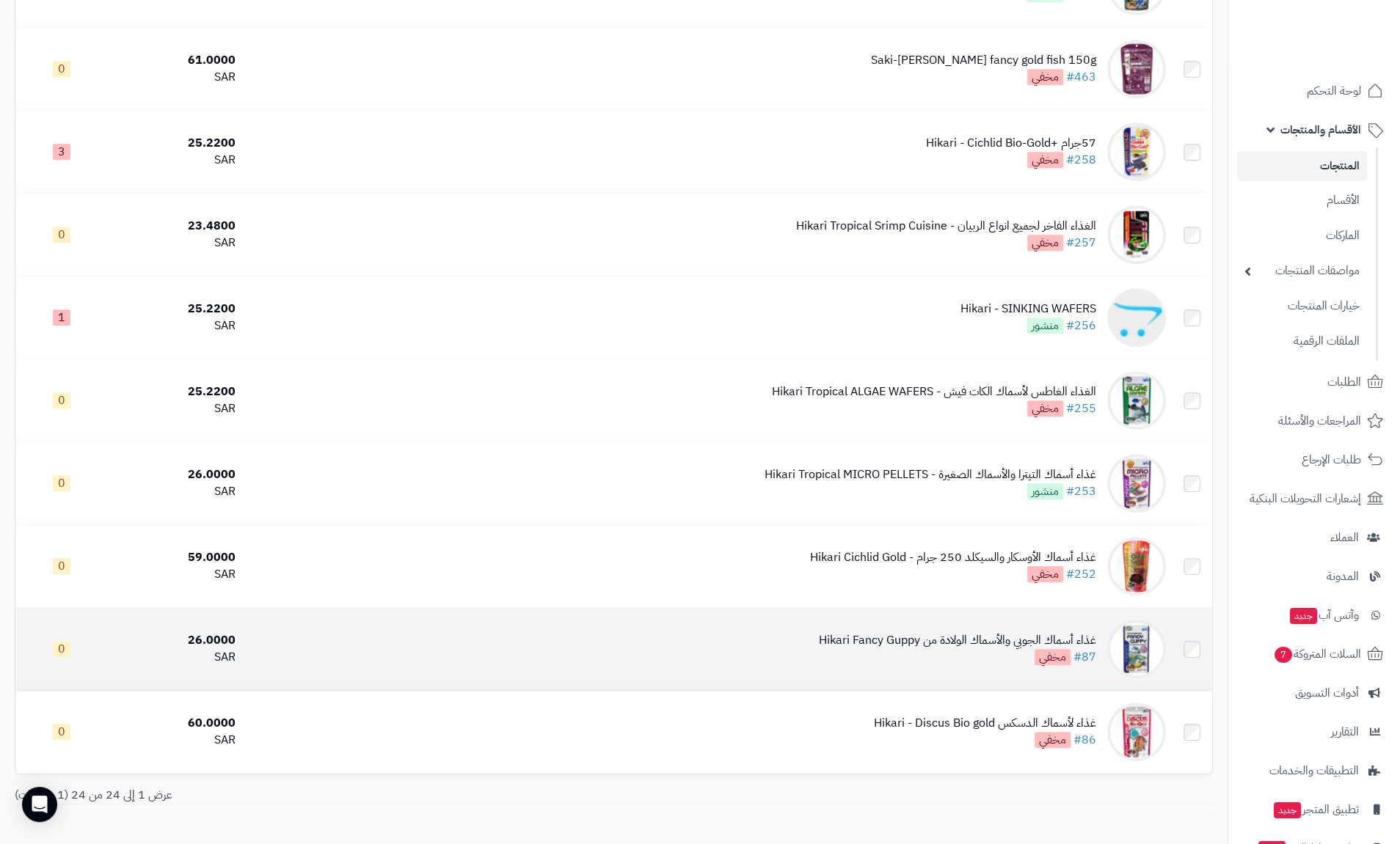
click at [969, 638] on div "غذاء أسماك الجوبي والأسماك الولادة من Hikari Fancy Guppy" at bounding box center [958, 641] width 277 height 17
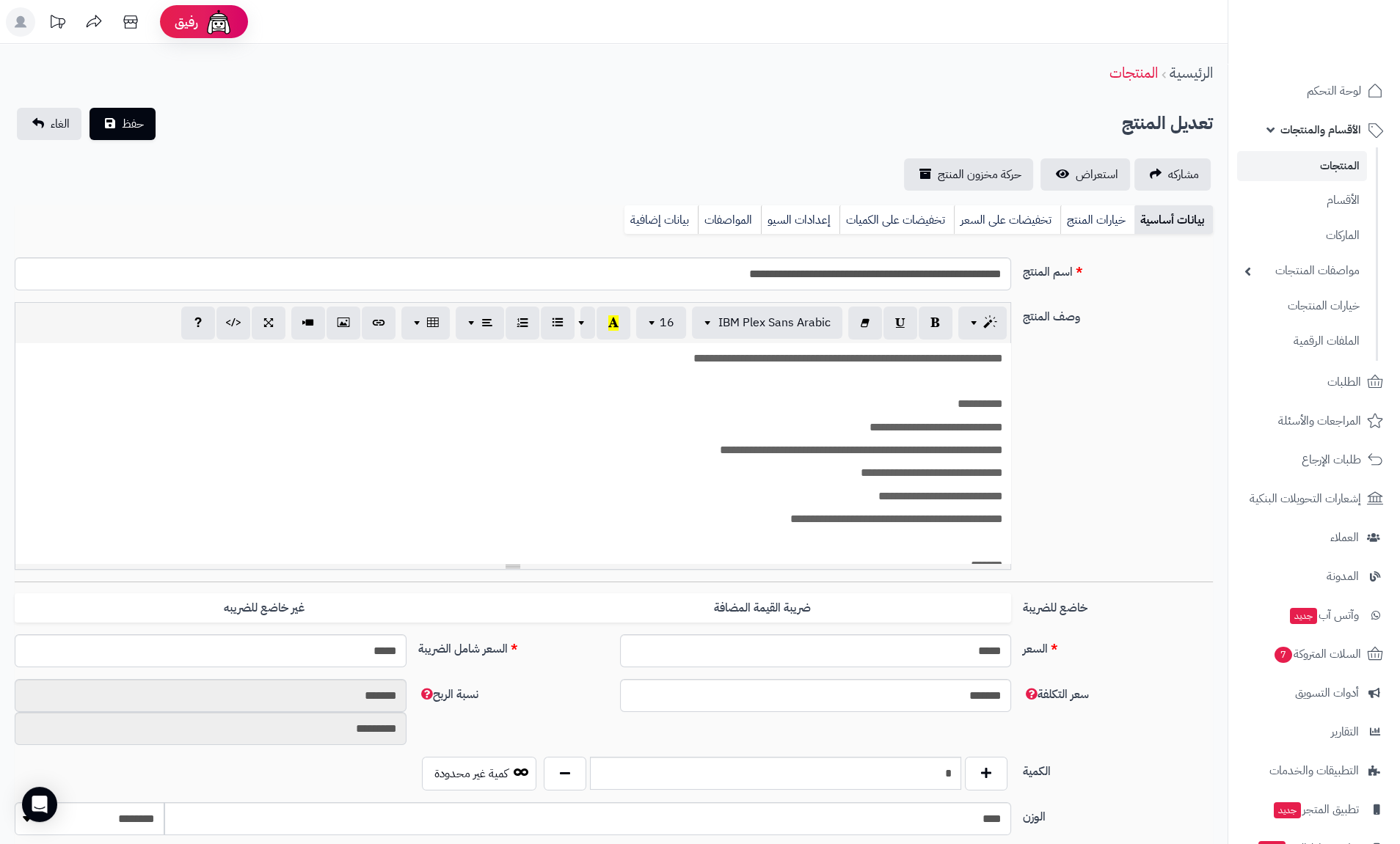
scroll to position [352, 0]
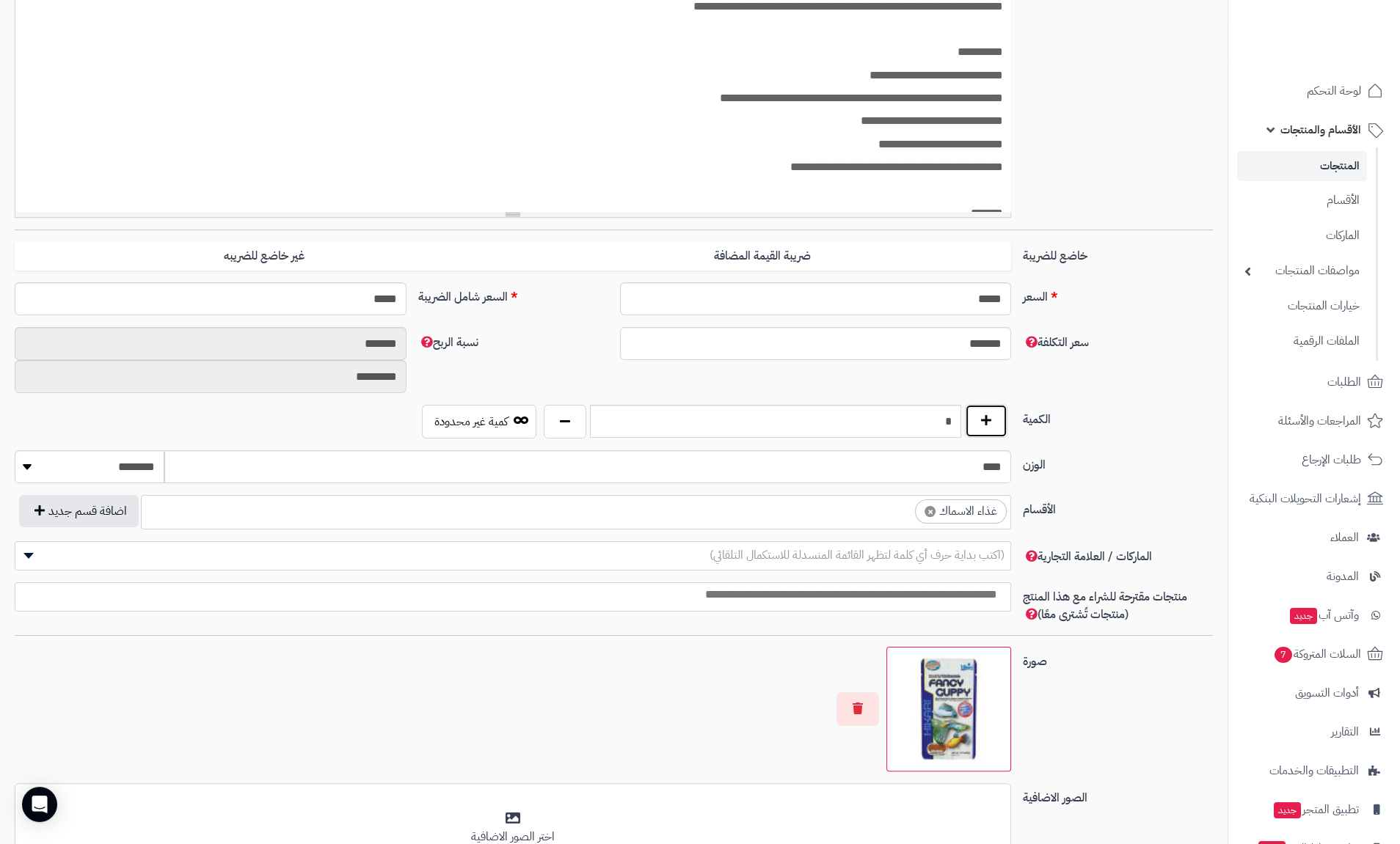
click at [1000, 425] on button "button" at bounding box center [985, 421] width 42 height 34
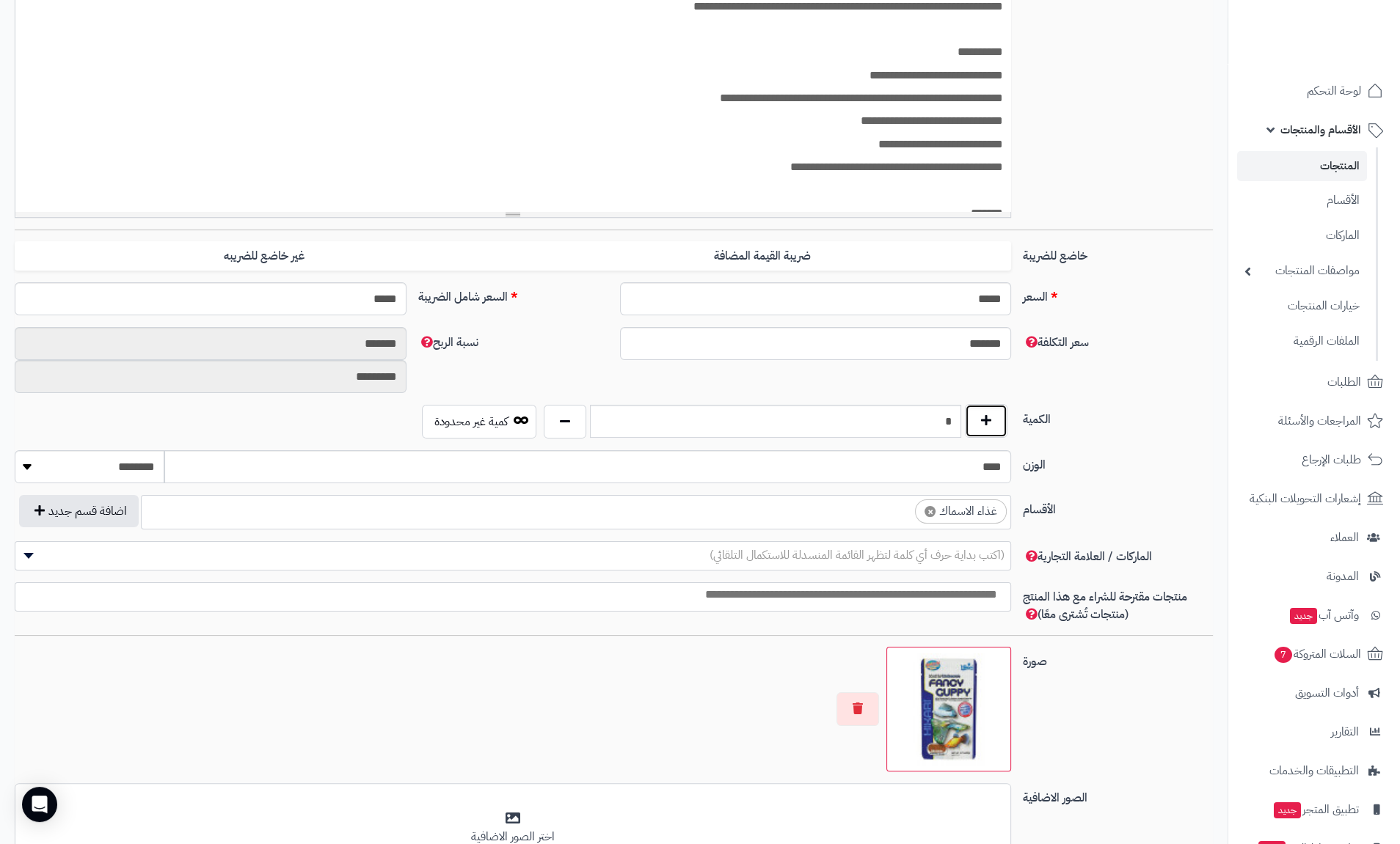
click at [1000, 425] on button "button" at bounding box center [985, 421] width 42 height 34
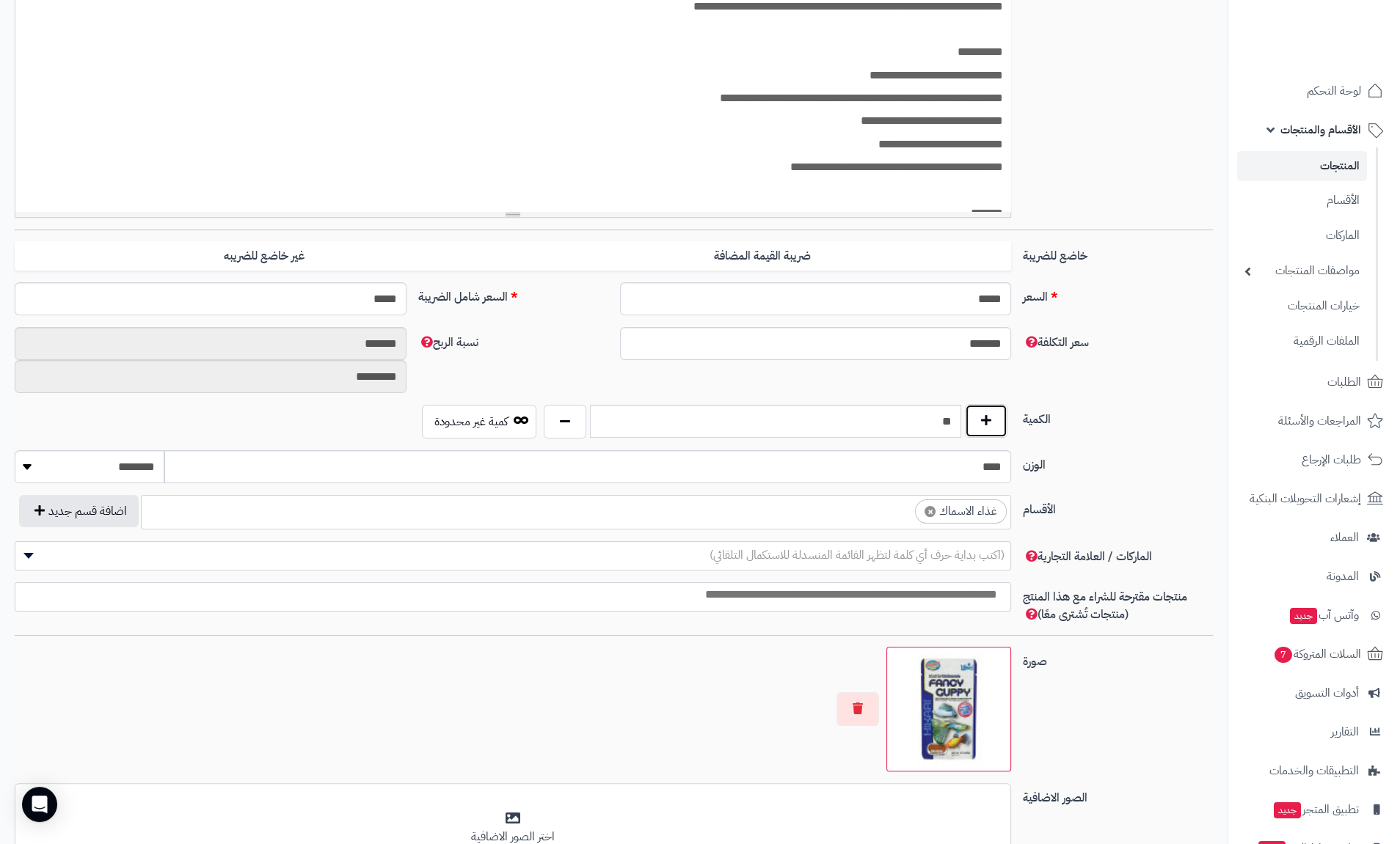
click at [1000, 425] on button "button" at bounding box center [985, 421] width 42 height 34
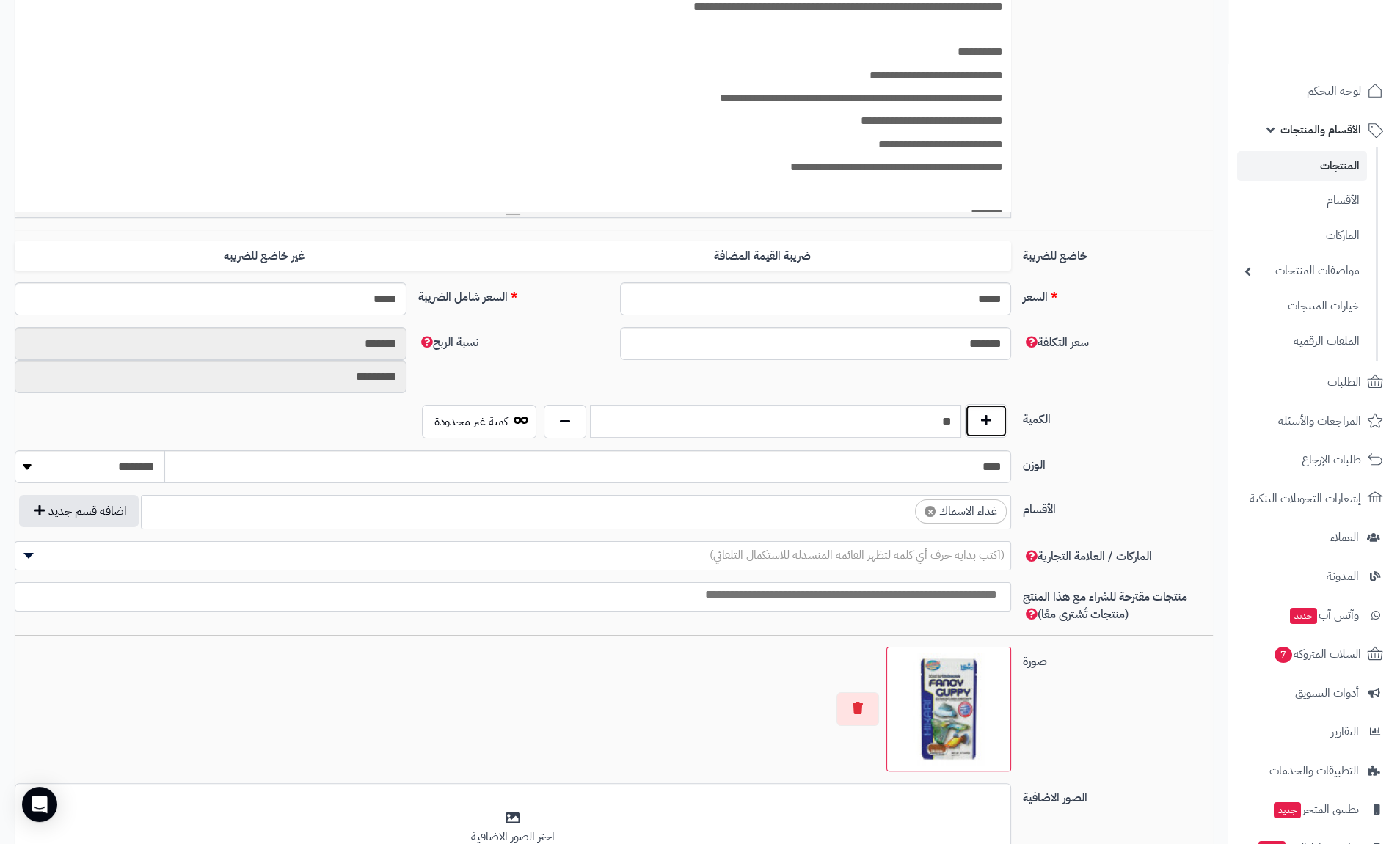
click at [1000, 425] on button "button" at bounding box center [985, 421] width 42 height 34
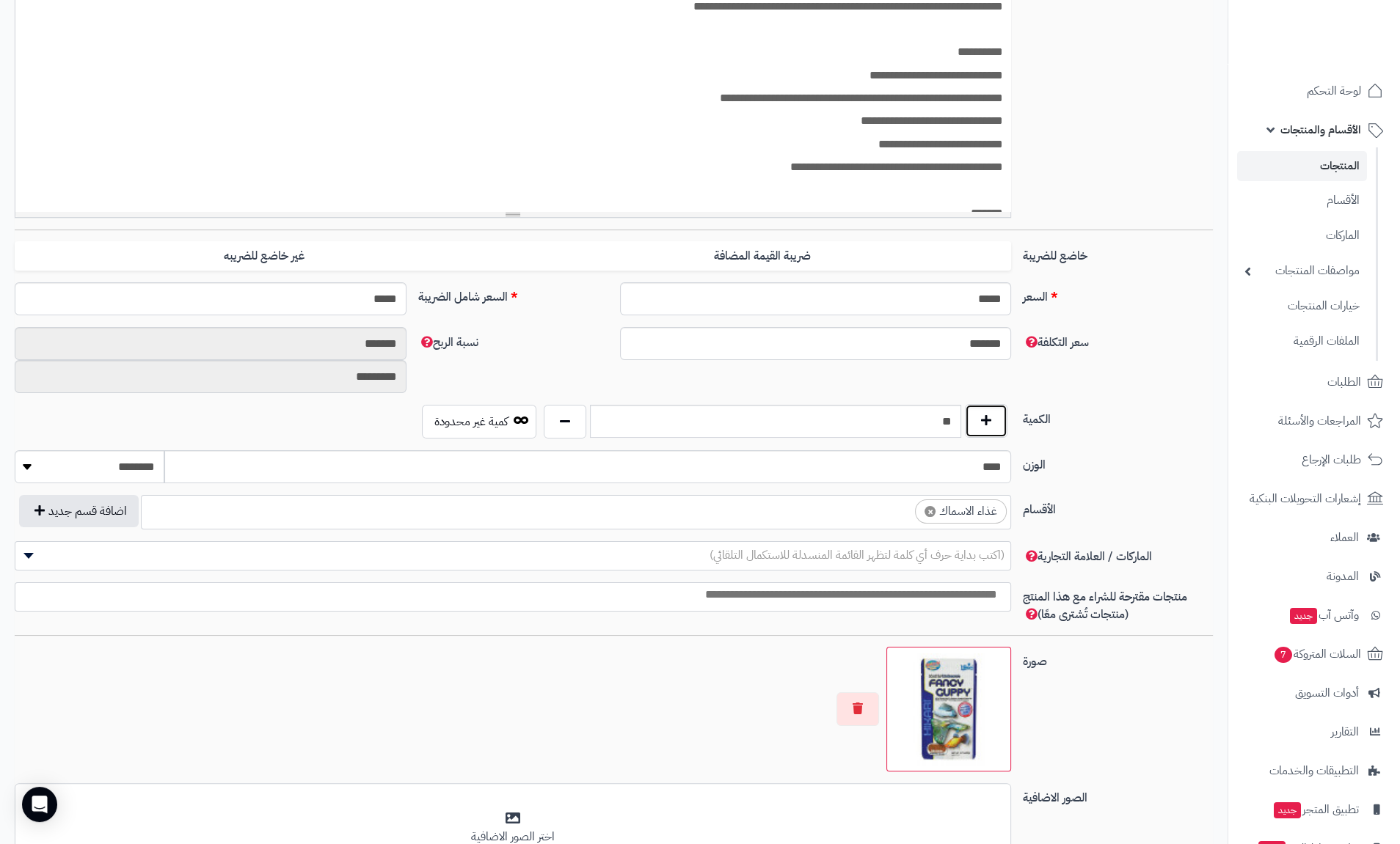
click at [1000, 425] on button "button" at bounding box center [985, 421] width 42 height 34
type input "**"
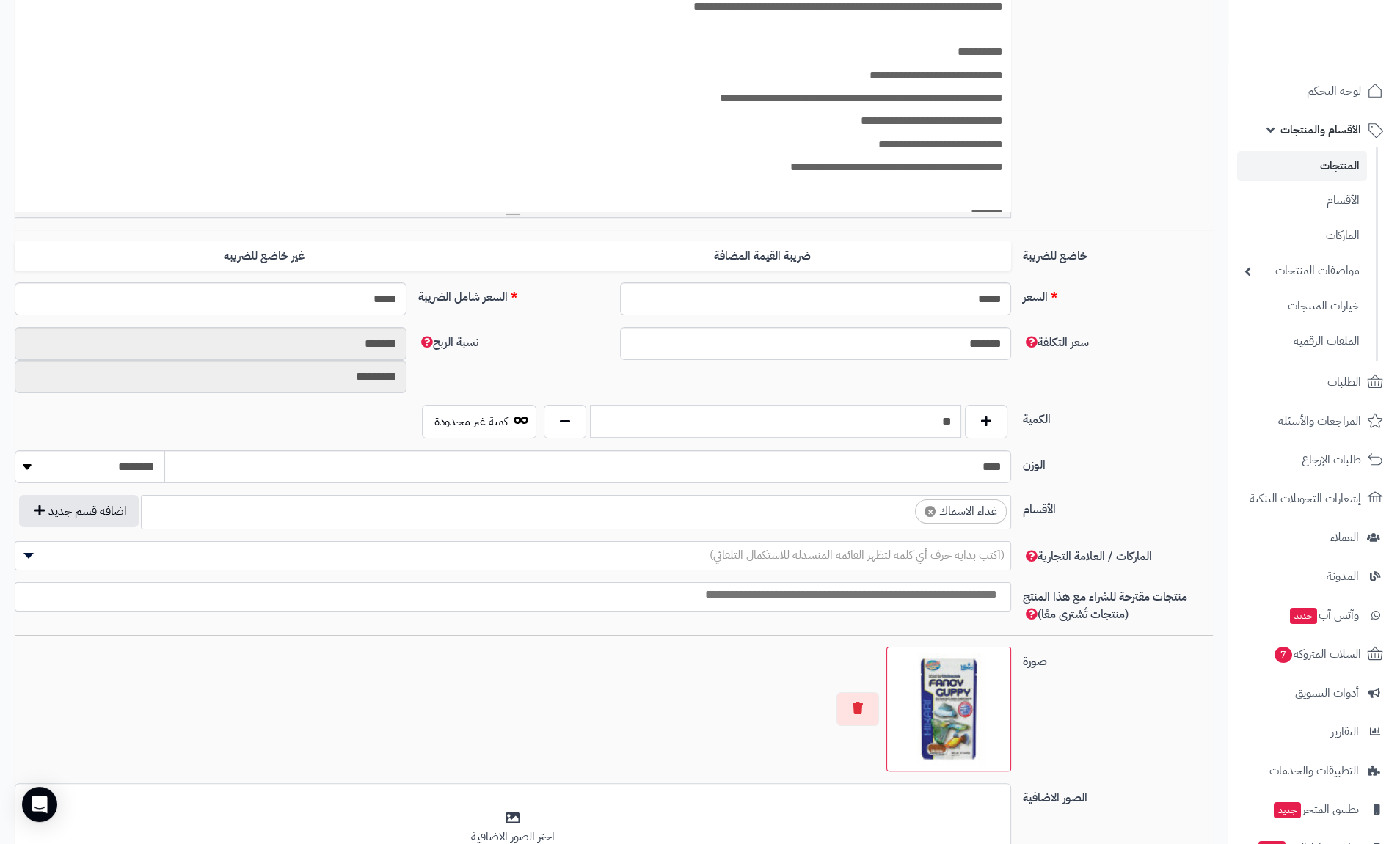
scroll to position [600, 0]
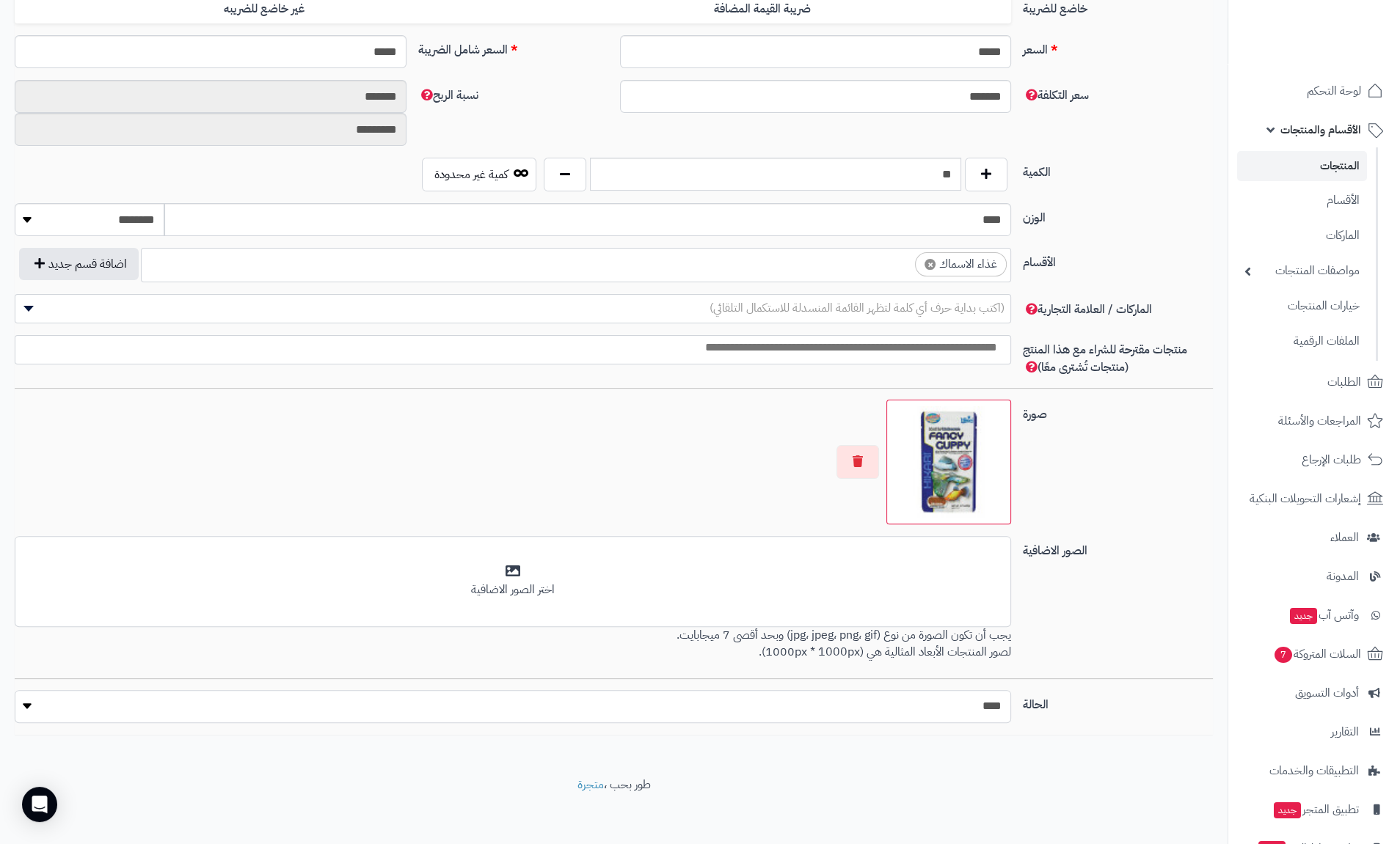
click at [980, 690] on select "***** ****" at bounding box center [513, 706] width 996 height 33
select select "*"
click at [14, 690] on select "***** ****" at bounding box center [513, 706] width 996 height 33
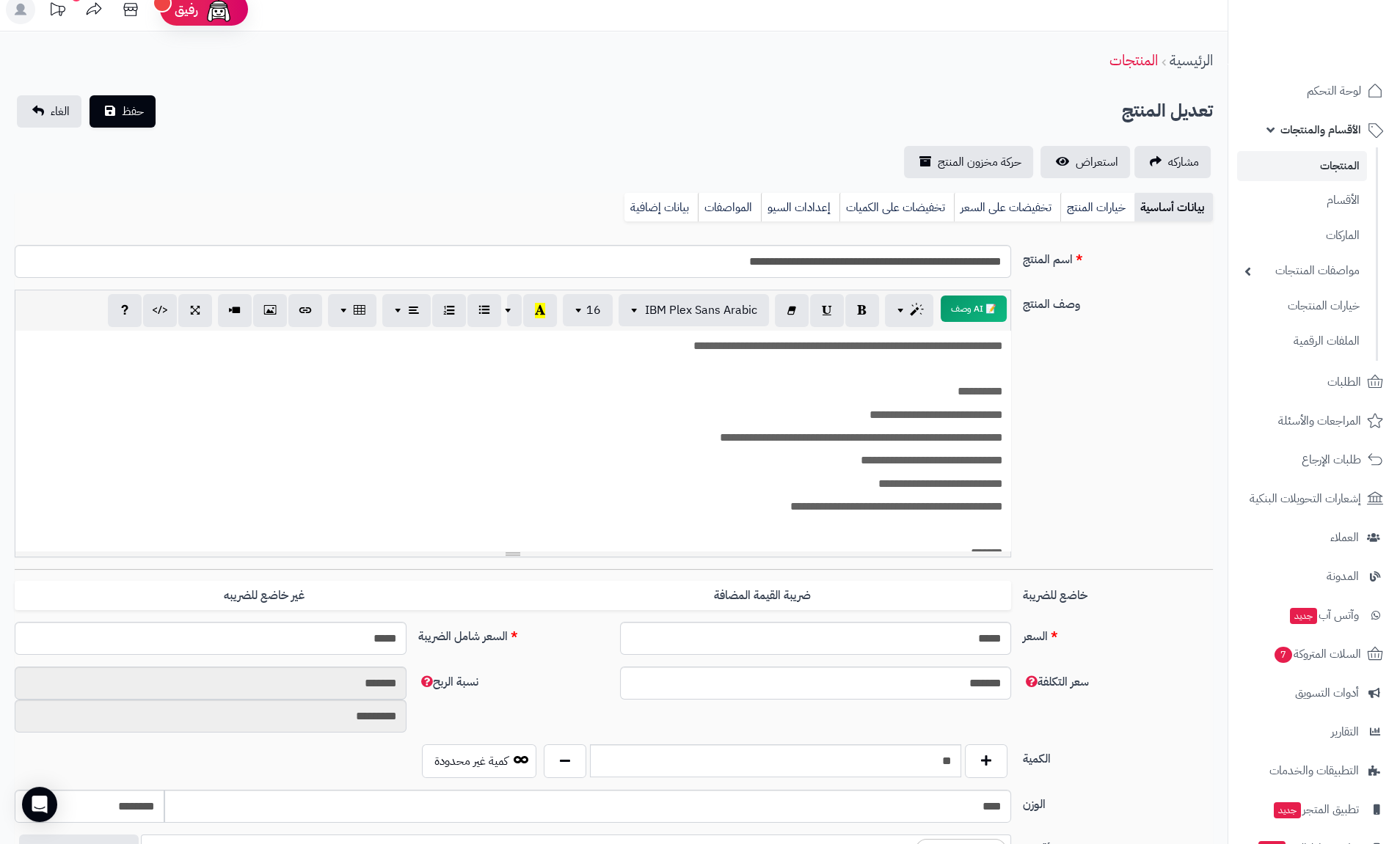
scroll to position [0, 0]
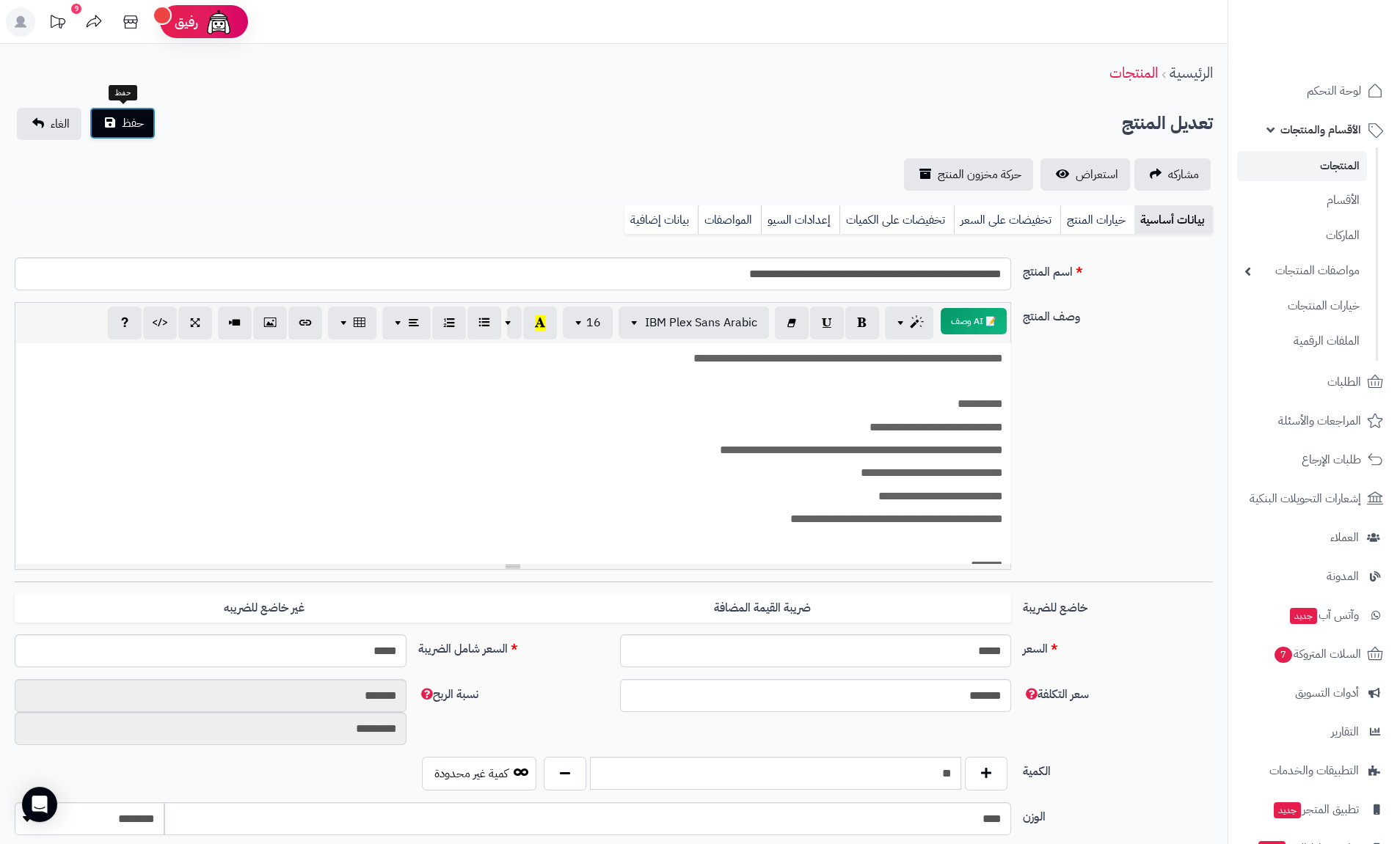
click at [135, 119] on span "حفظ" at bounding box center [133, 123] width 22 height 18
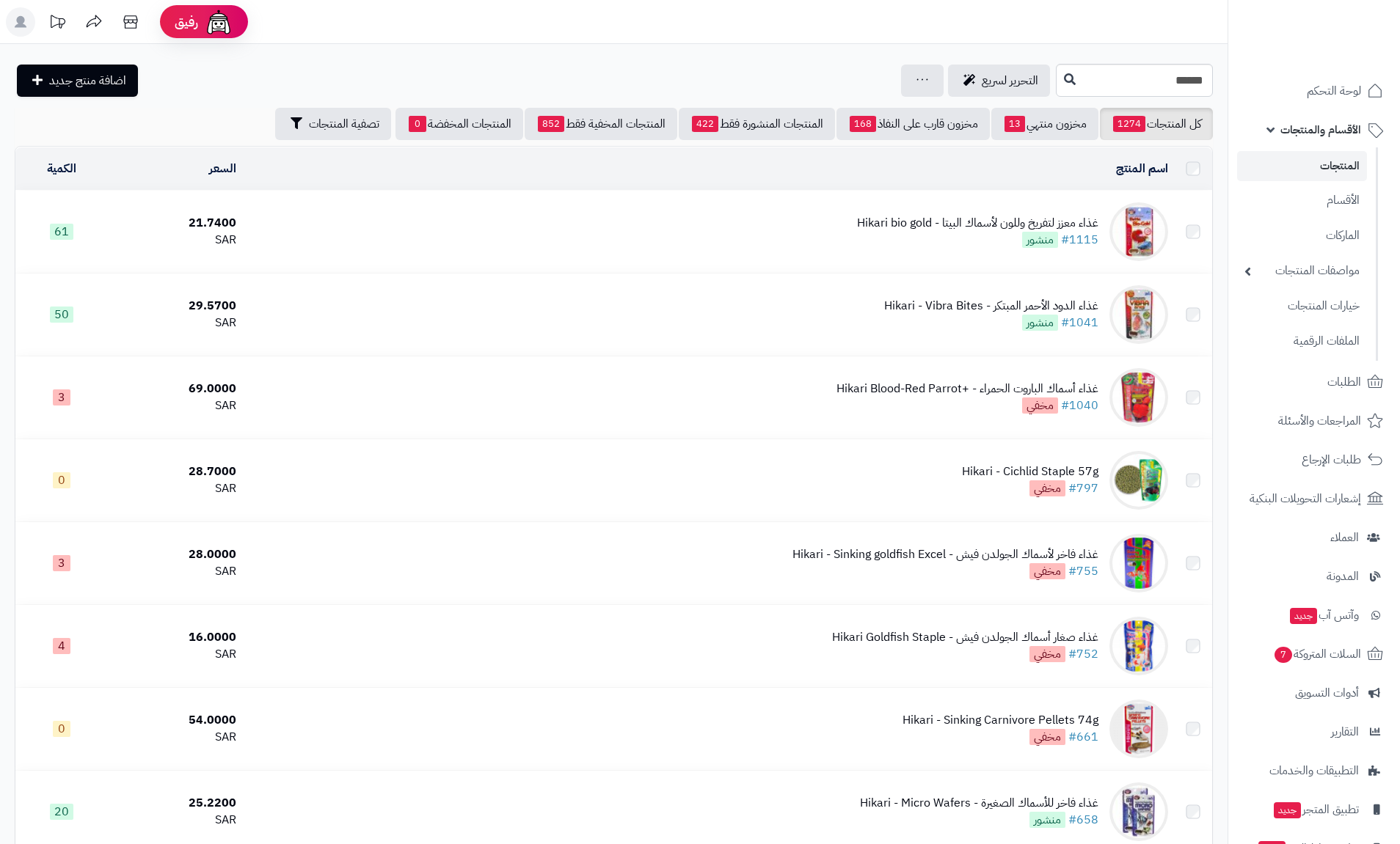
scroll to position [1408, 0]
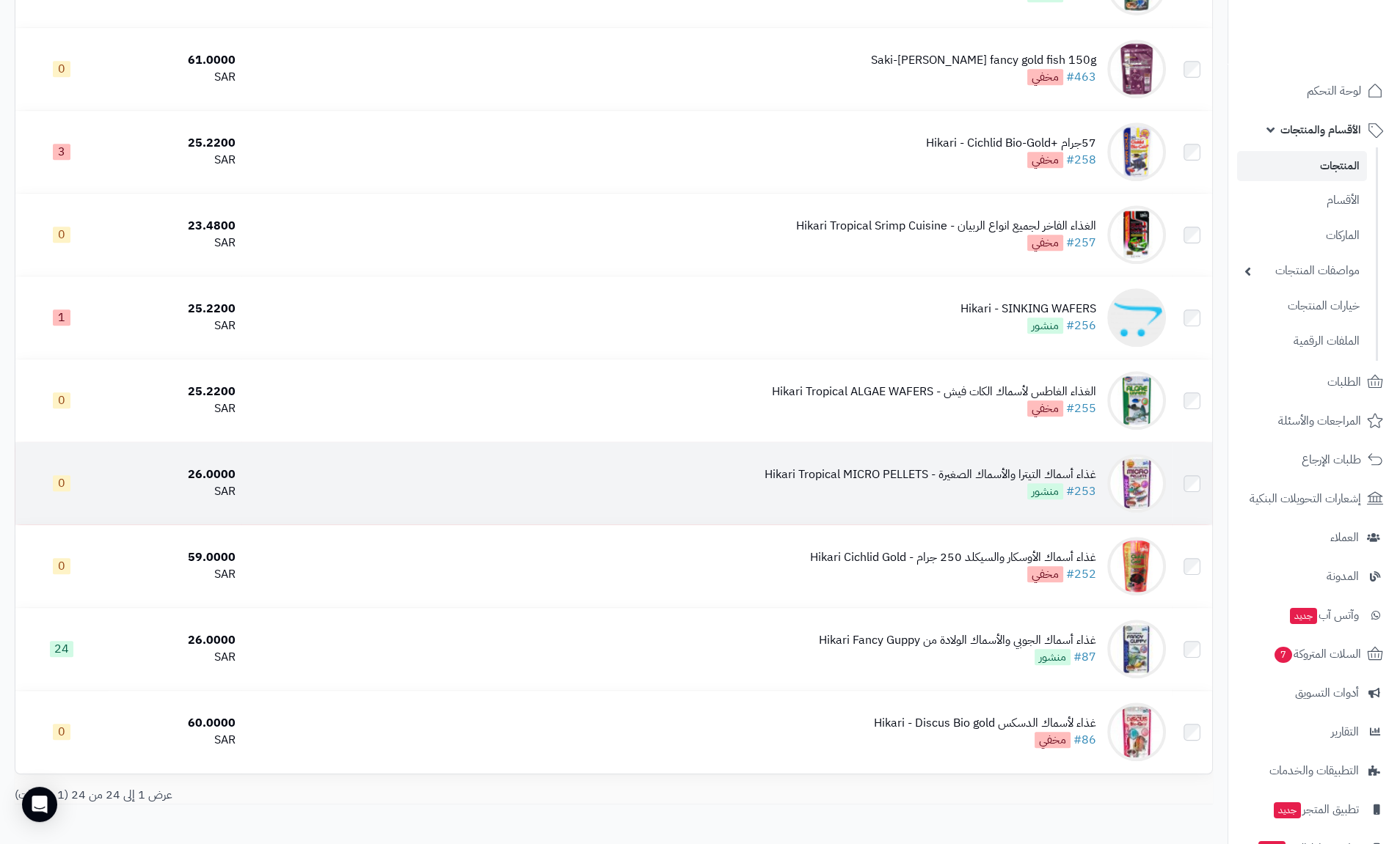
click at [991, 473] on div "غذاء أسماك التيترا والأسماك الصغيرة - Hikari Tropical MICRO PELLETS" at bounding box center [931, 475] width 332 height 17
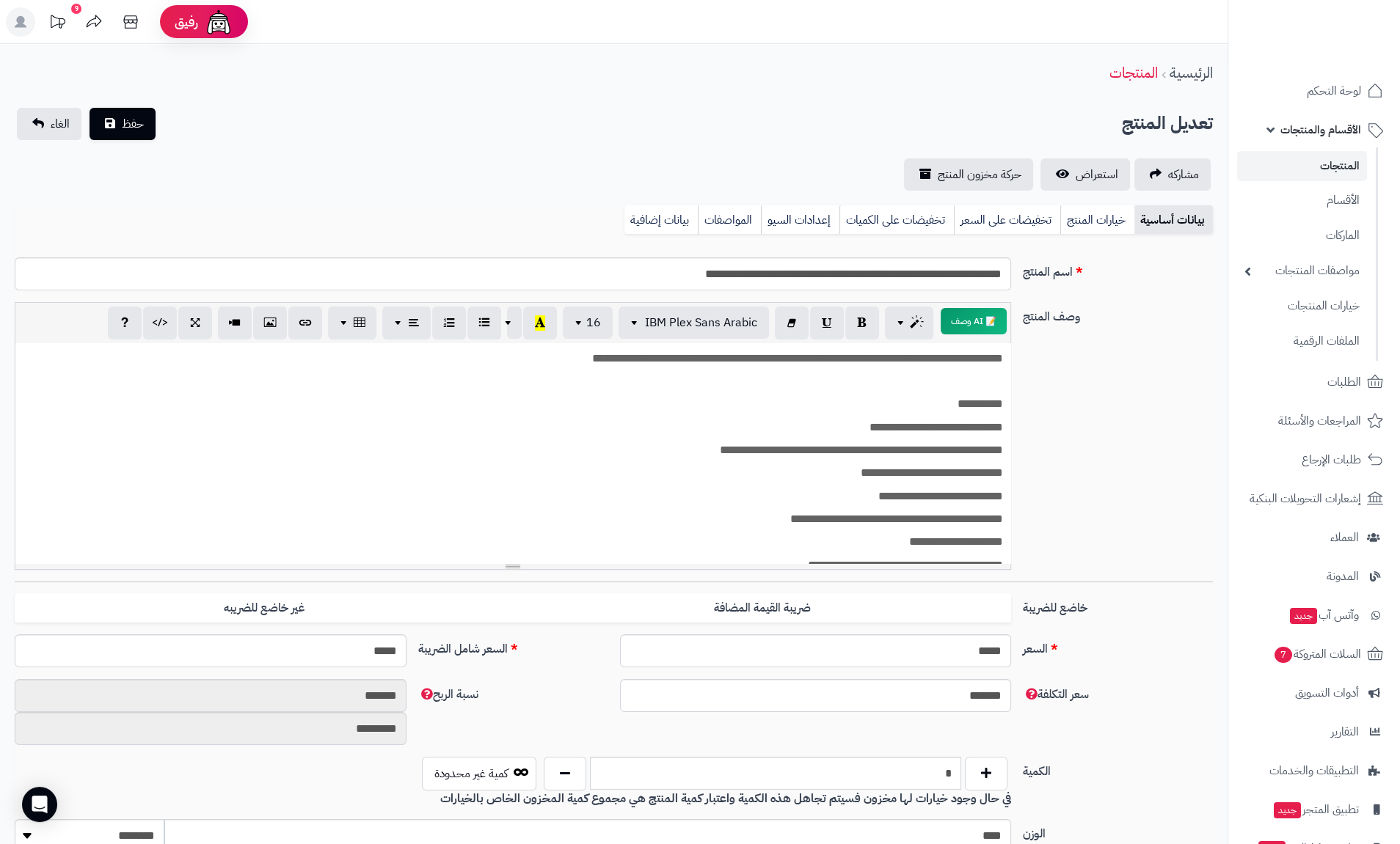
scroll to position [352, 0]
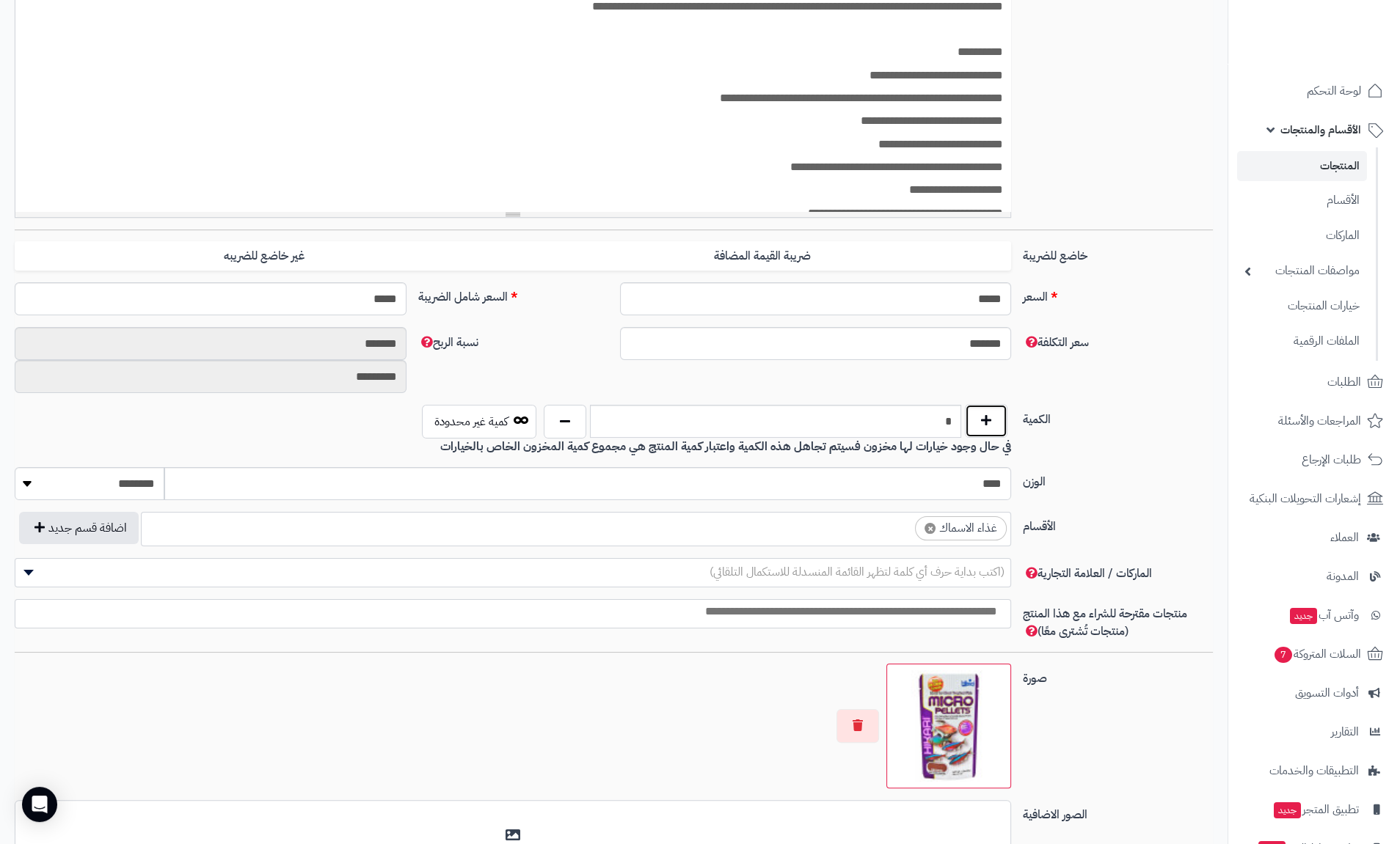
click at [987, 422] on button "button" at bounding box center [985, 421] width 42 height 34
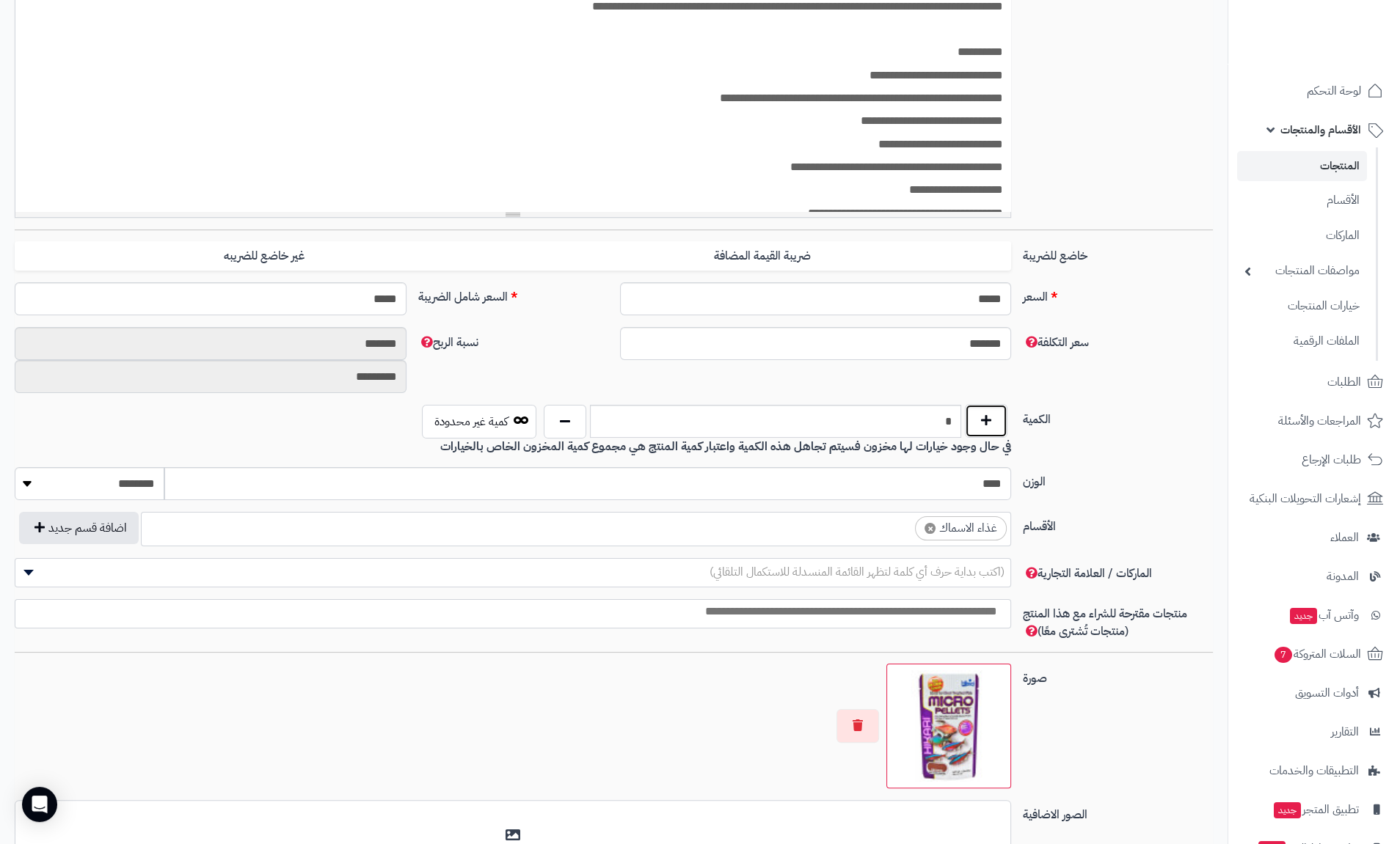
click at [987, 422] on button "button" at bounding box center [985, 421] width 42 height 34
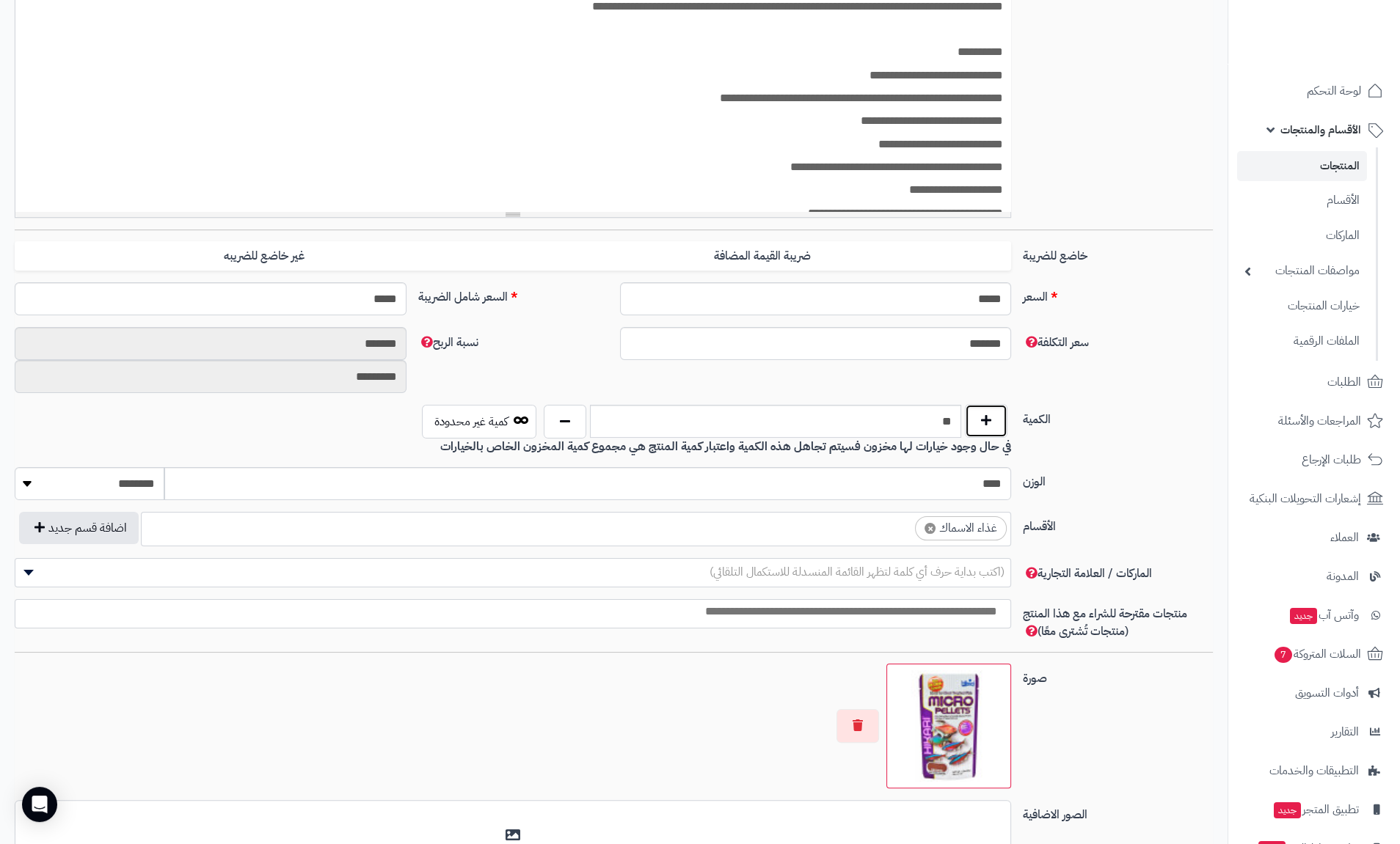
click at [987, 422] on button "button" at bounding box center [985, 421] width 42 height 34
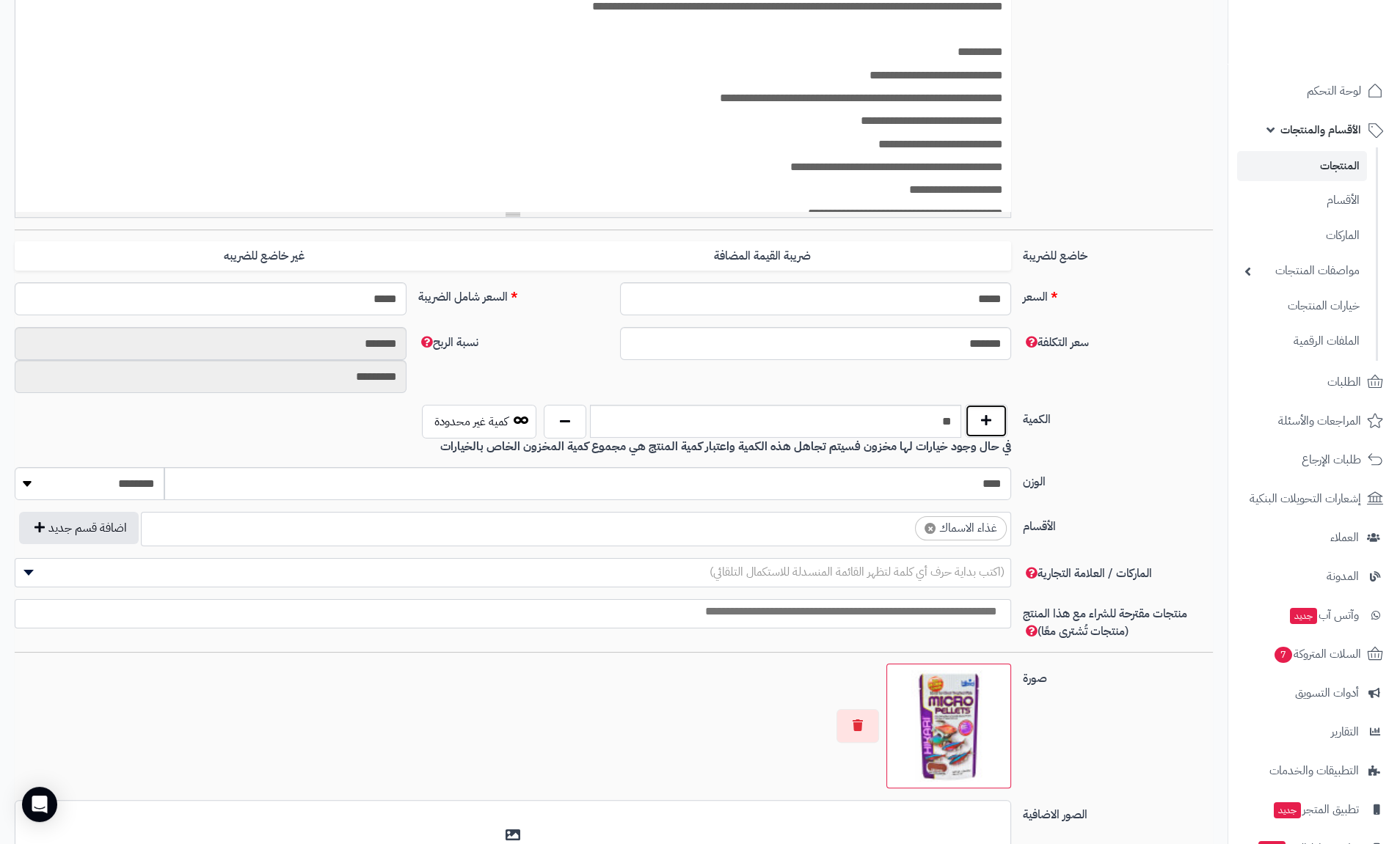
click at [987, 422] on button "button" at bounding box center [985, 421] width 42 height 34
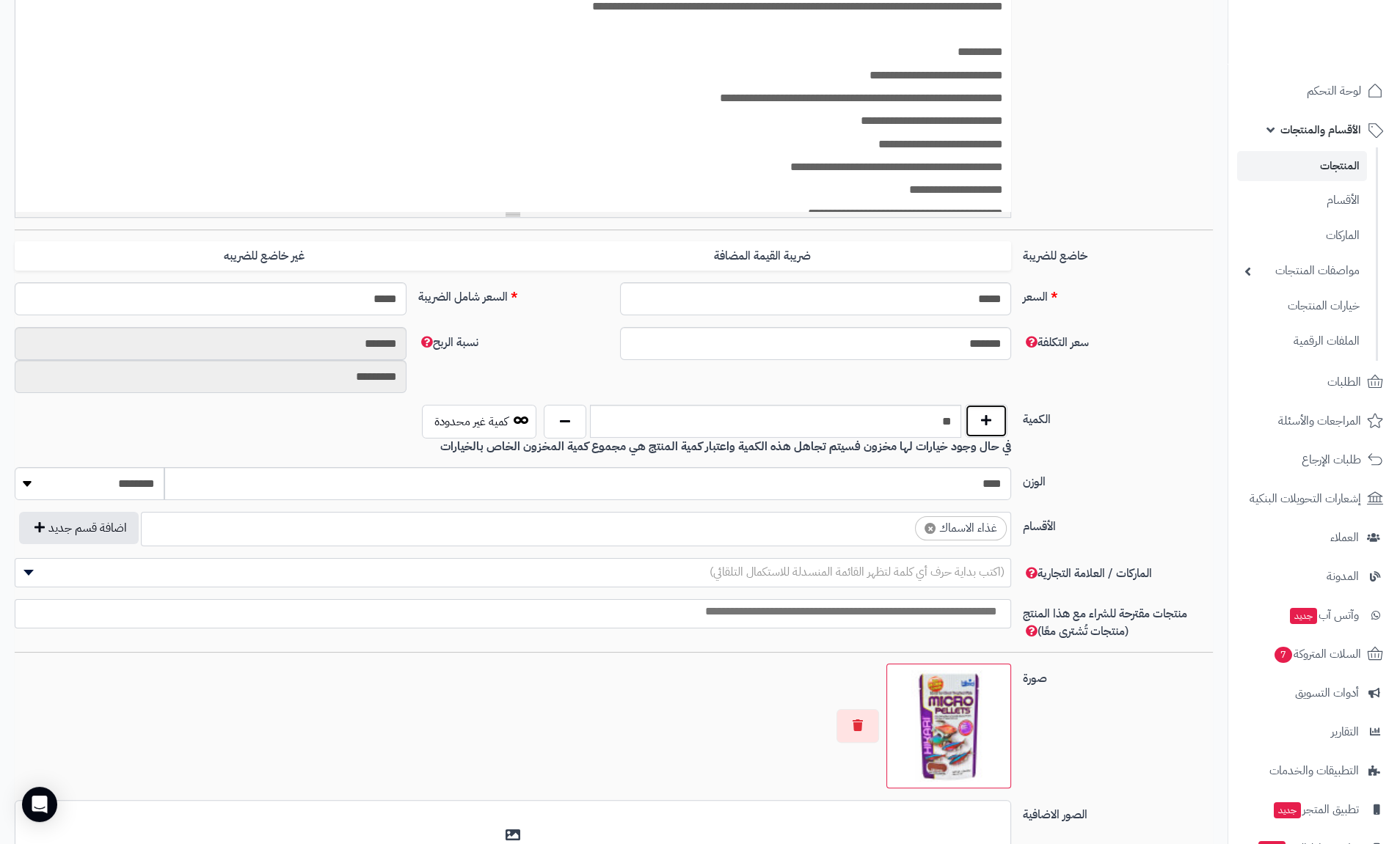
click at [987, 422] on button "button" at bounding box center [985, 421] width 42 height 34
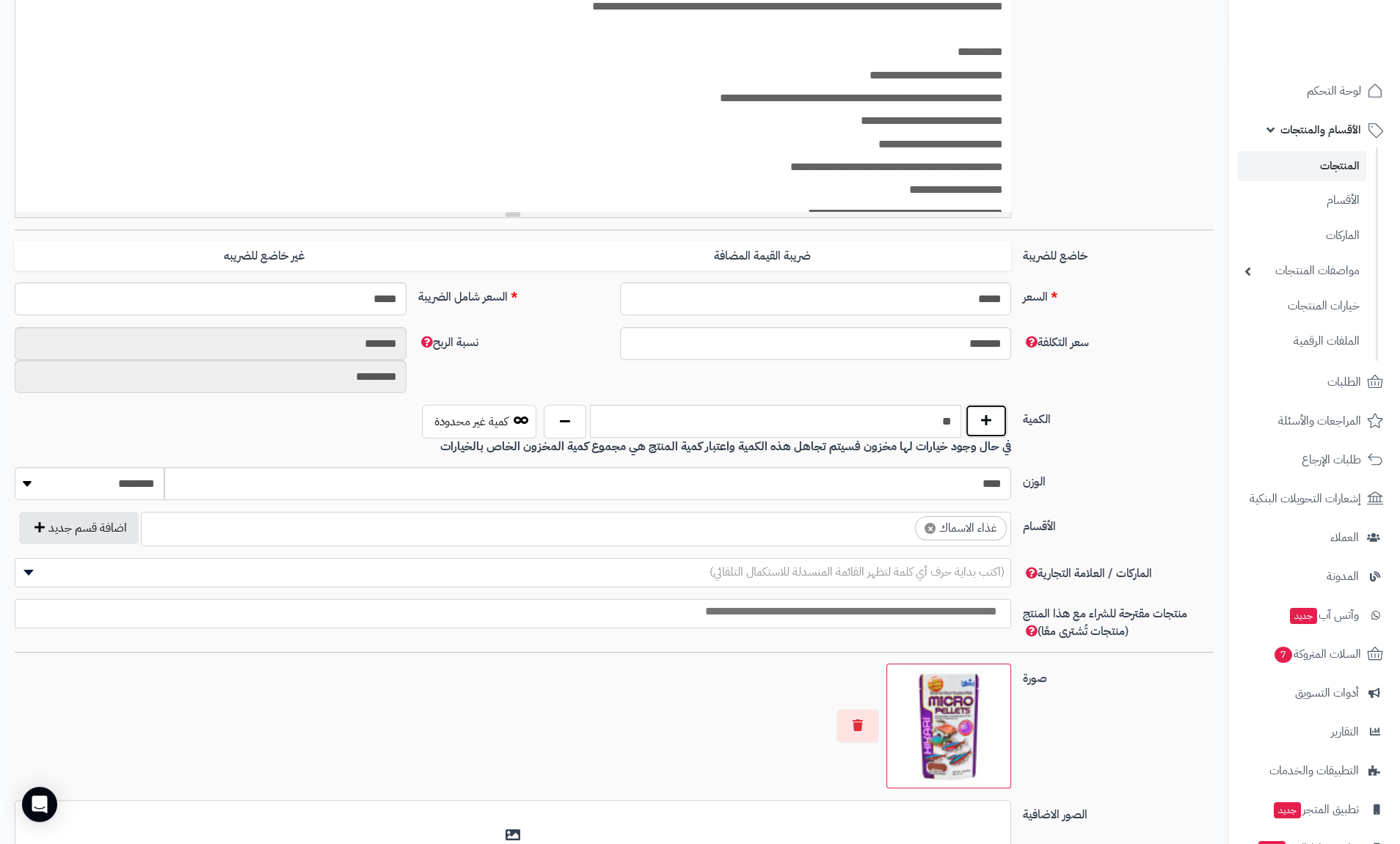
click at [987, 422] on button "button" at bounding box center [985, 421] width 42 height 34
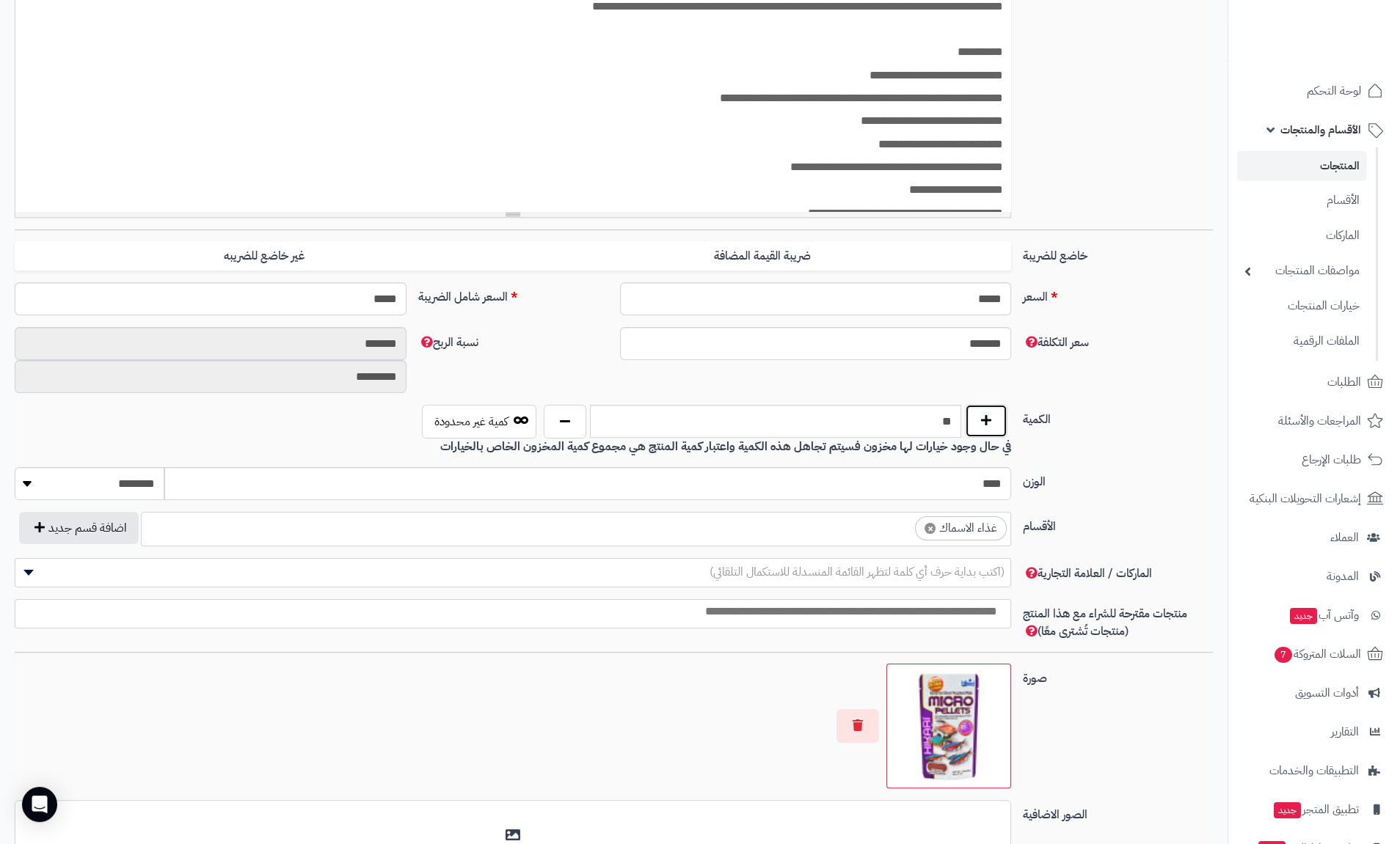
click at [987, 422] on button "button" at bounding box center [985, 421] width 42 height 34
click at [576, 417] on button "button" at bounding box center [565, 421] width 42 height 34
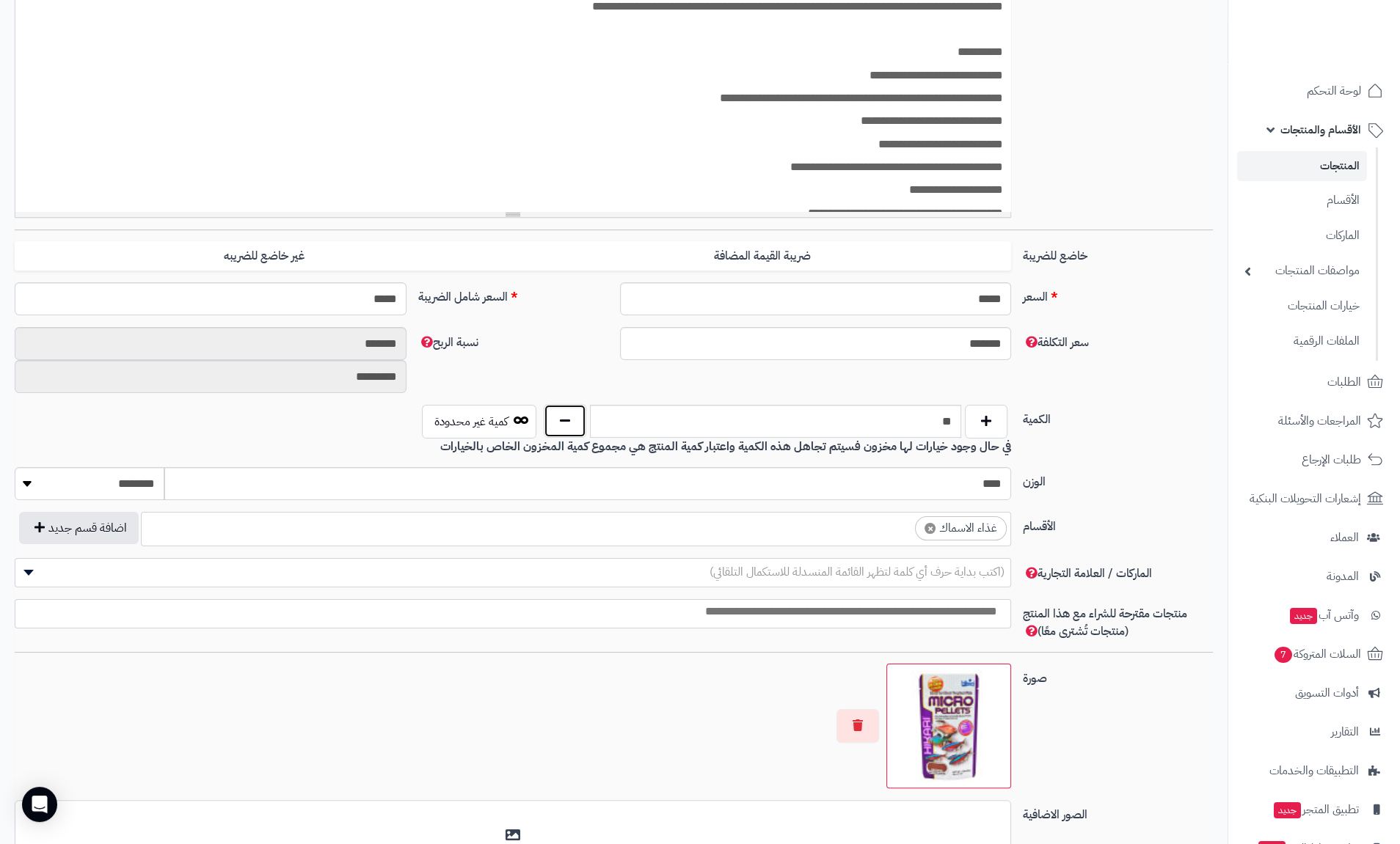
click at [572, 418] on button "button" at bounding box center [565, 421] width 42 height 34
type input "**"
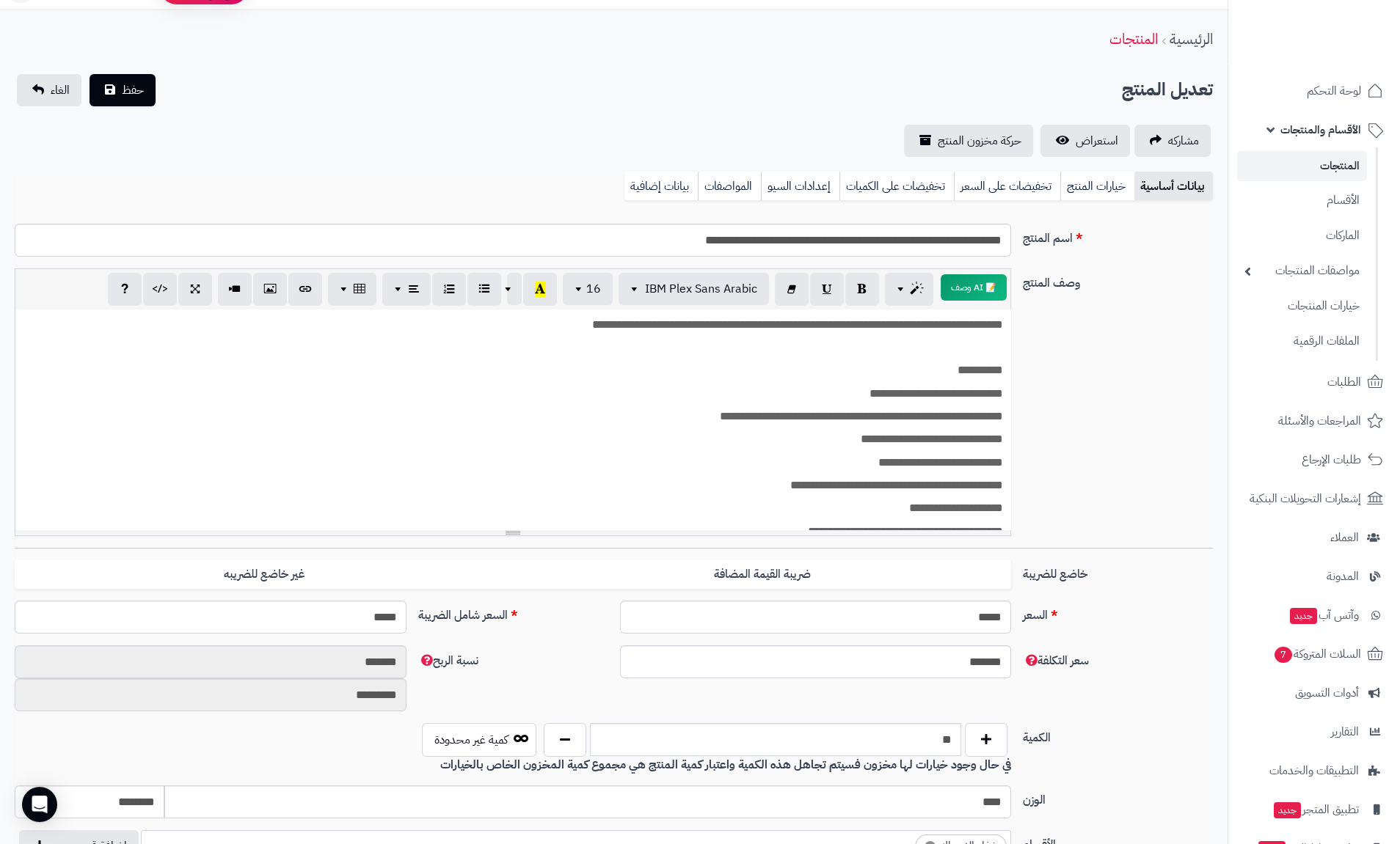
scroll to position [0, 0]
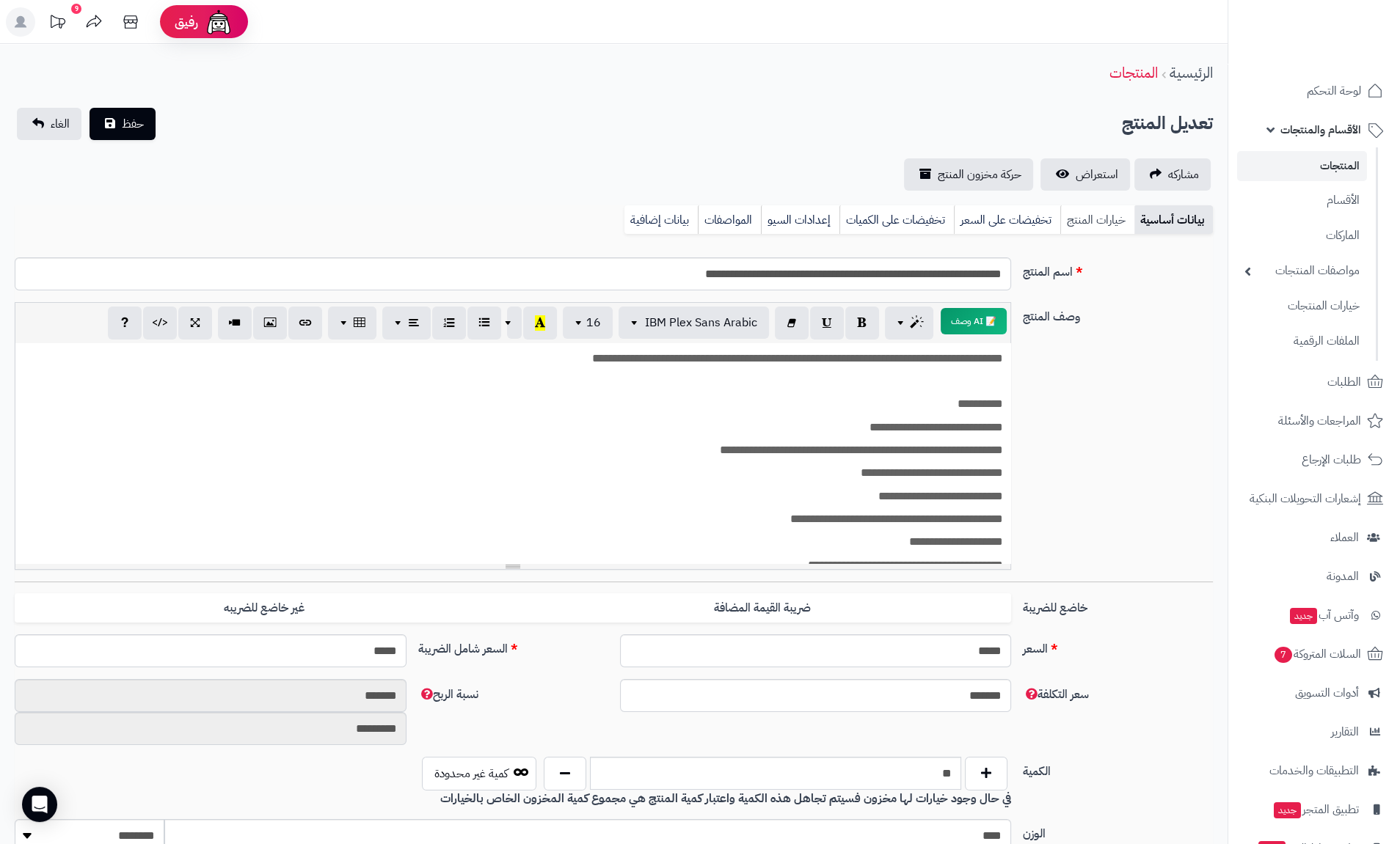
click at [1094, 218] on link "خيارات المنتج" at bounding box center [1097, 220] width 74 height 30
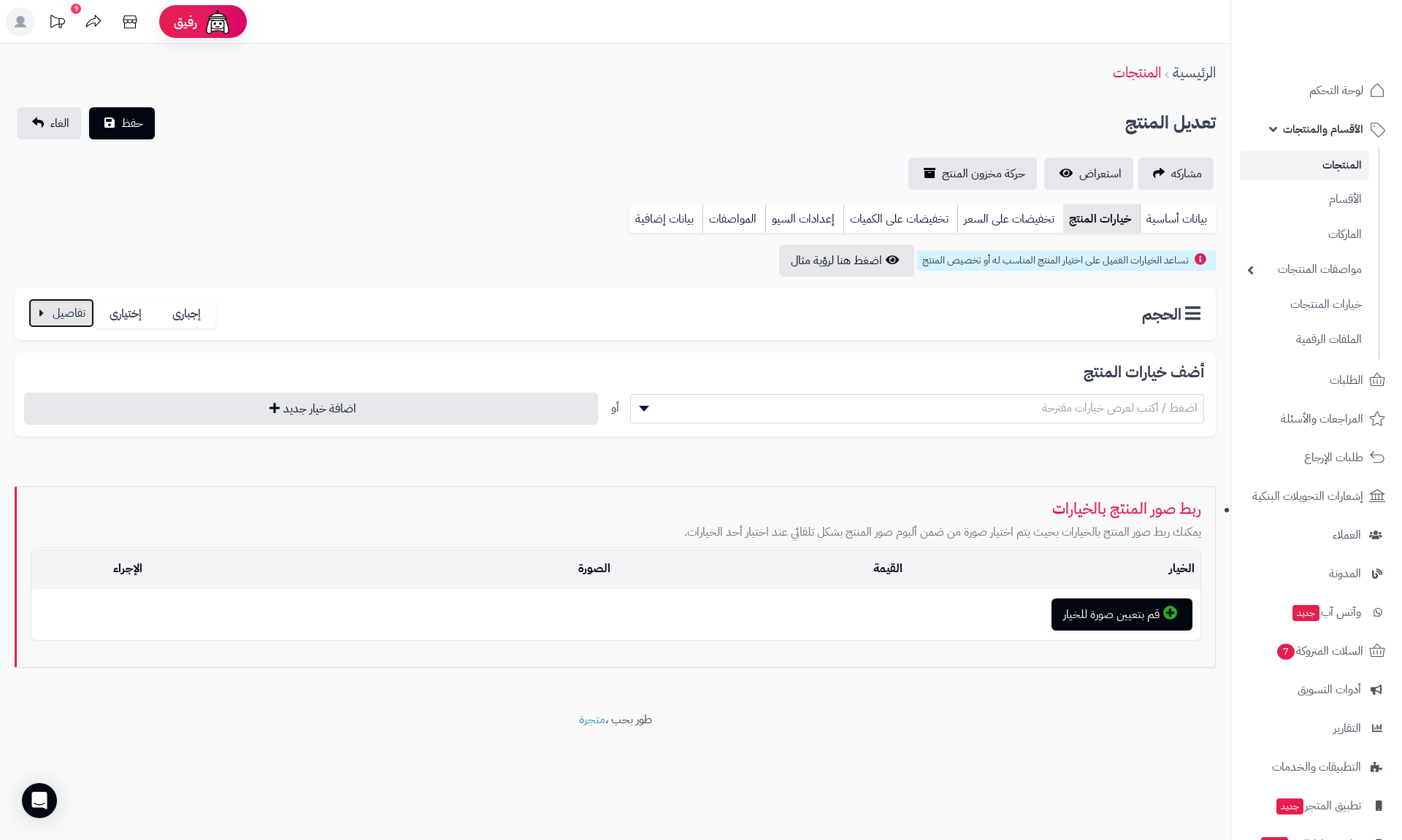
click at [40, 316] on button "button" at bounding box center [61, 313] width 66 height 29
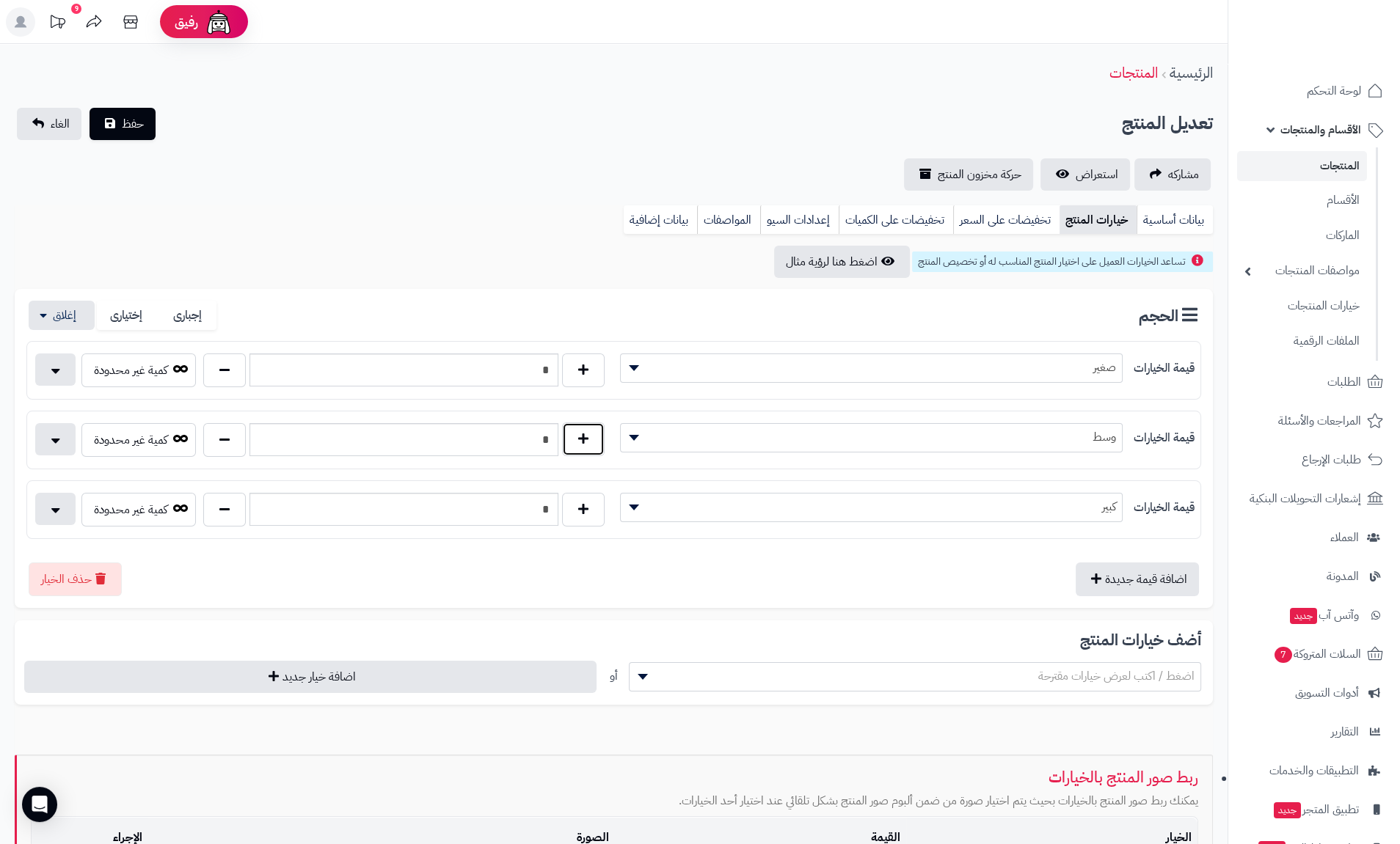
click at [585, 430] on button "button" at bounding box center [583, 440] width 42 height 34
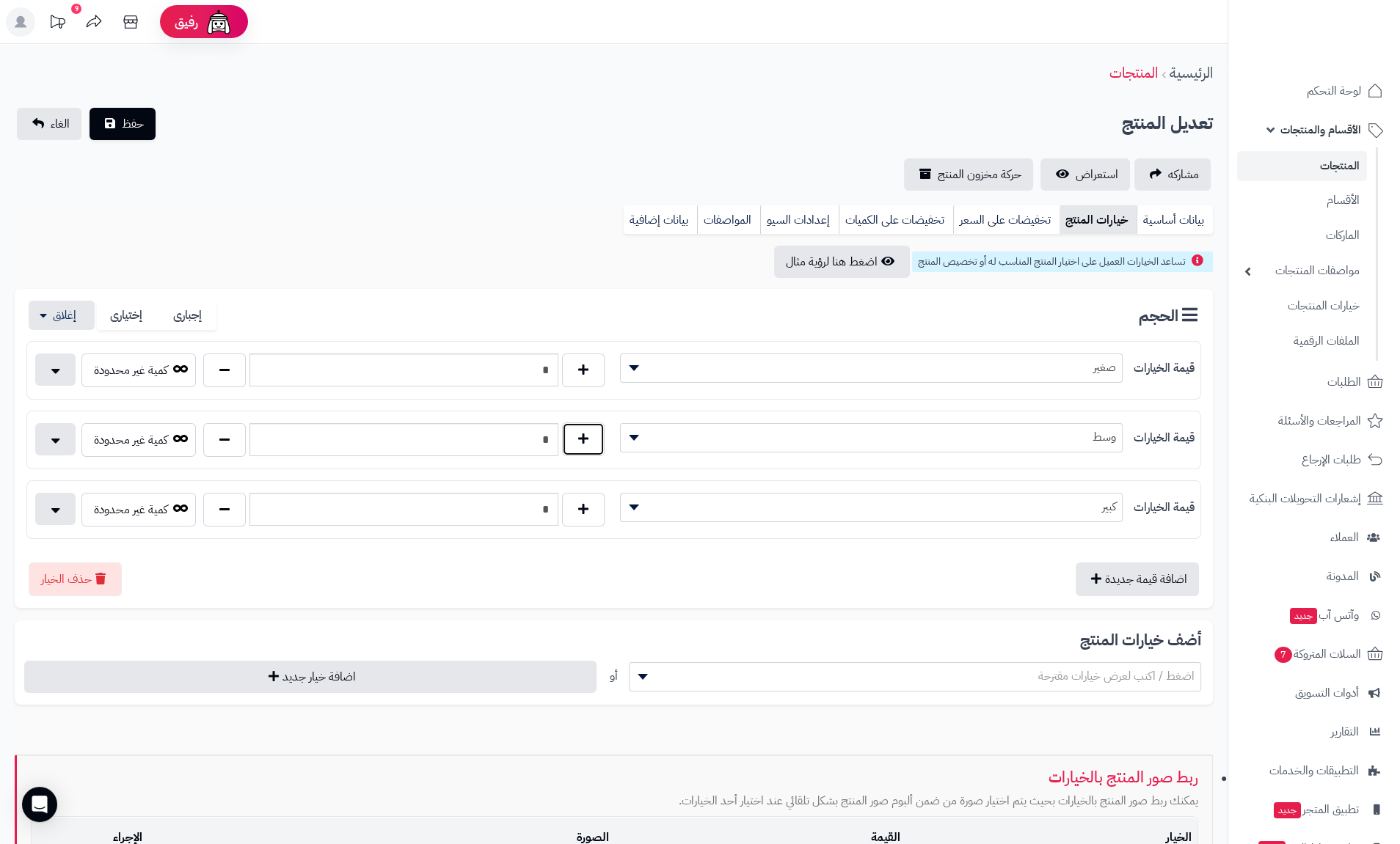
click at [585, 430] on button "button" at bounding box center [583, 440] width 42 height 34
type input "*"
click at [579, 373] on button "button" at bounding box center [583, 370] width 42 height 34
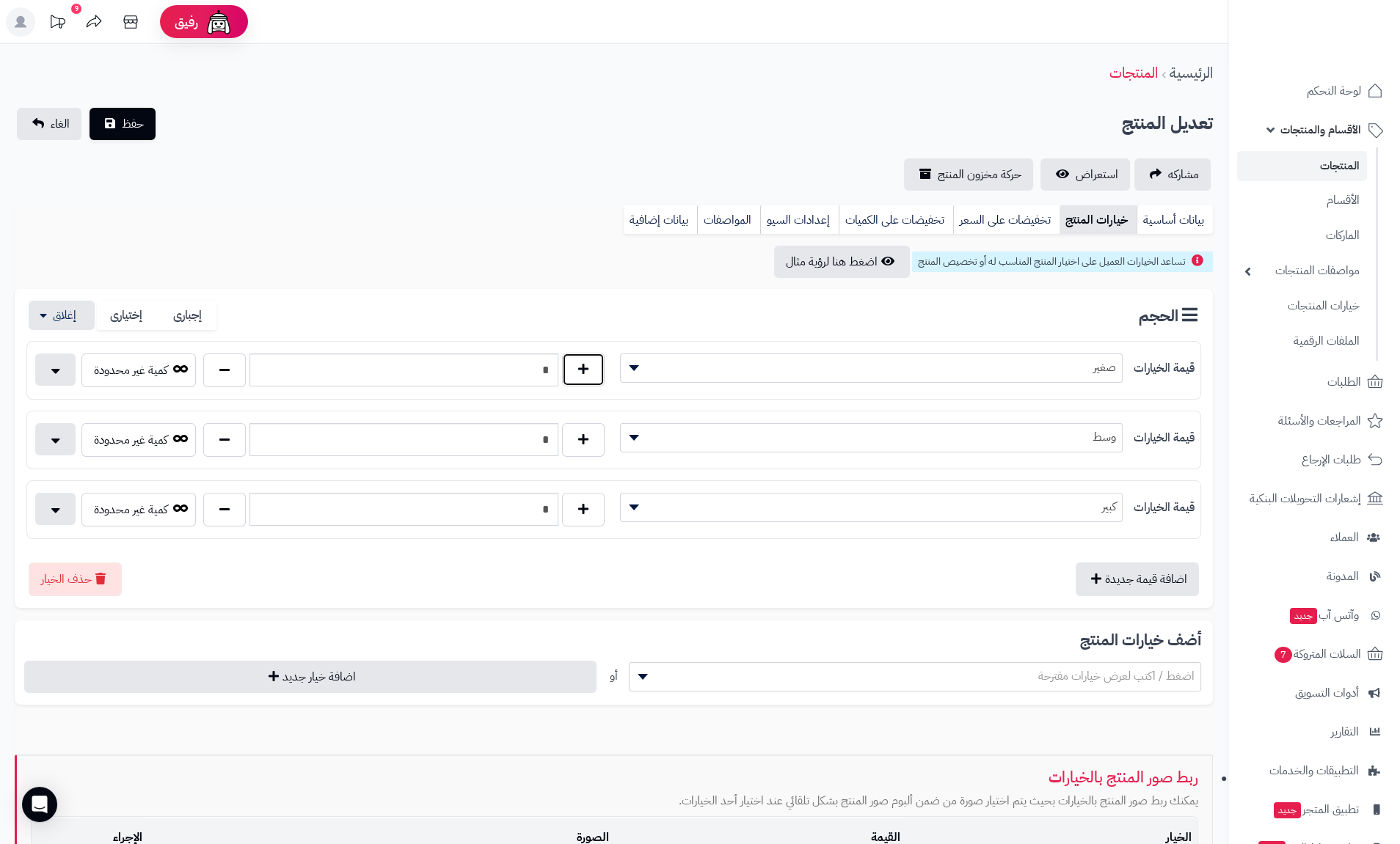
click at [579, 373] on button "button" at bounding box center [583, 370] width 42 height 34
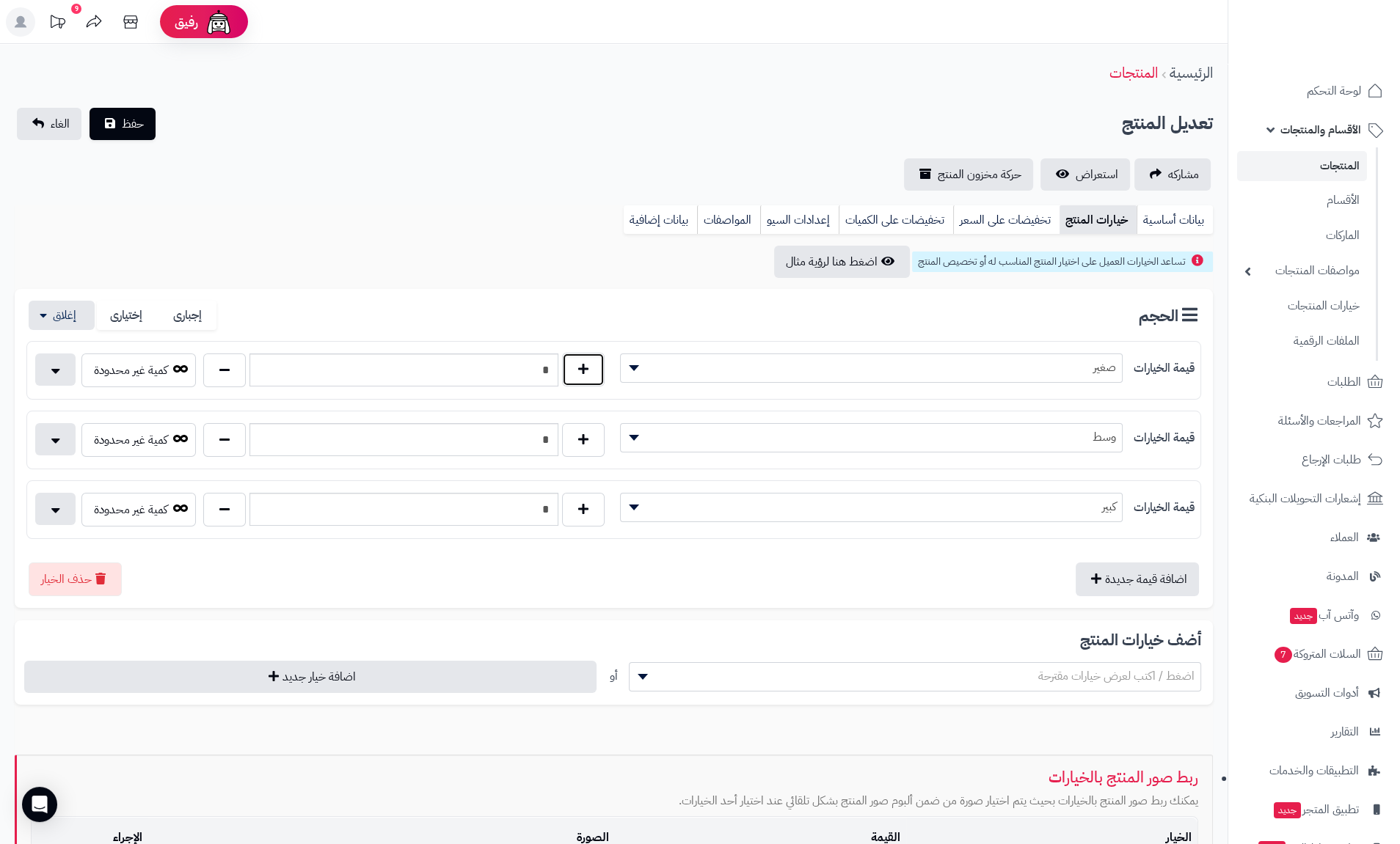
click at [579, 373] on button "button" at bounding box center [583, 370] width 42 height 34
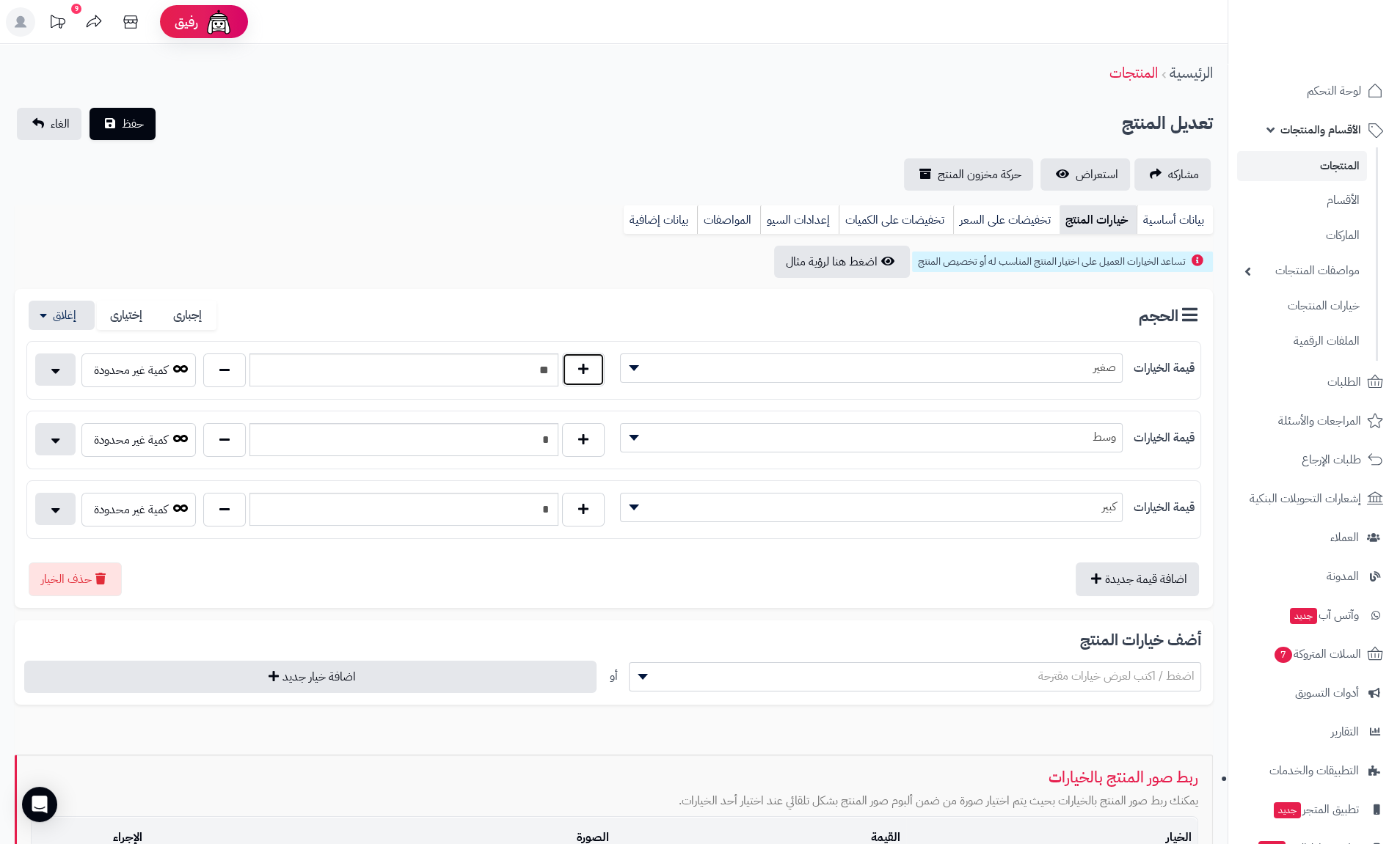
click at [579, 373] on button "button" at bounding box center [583, 370] width 42 height 34
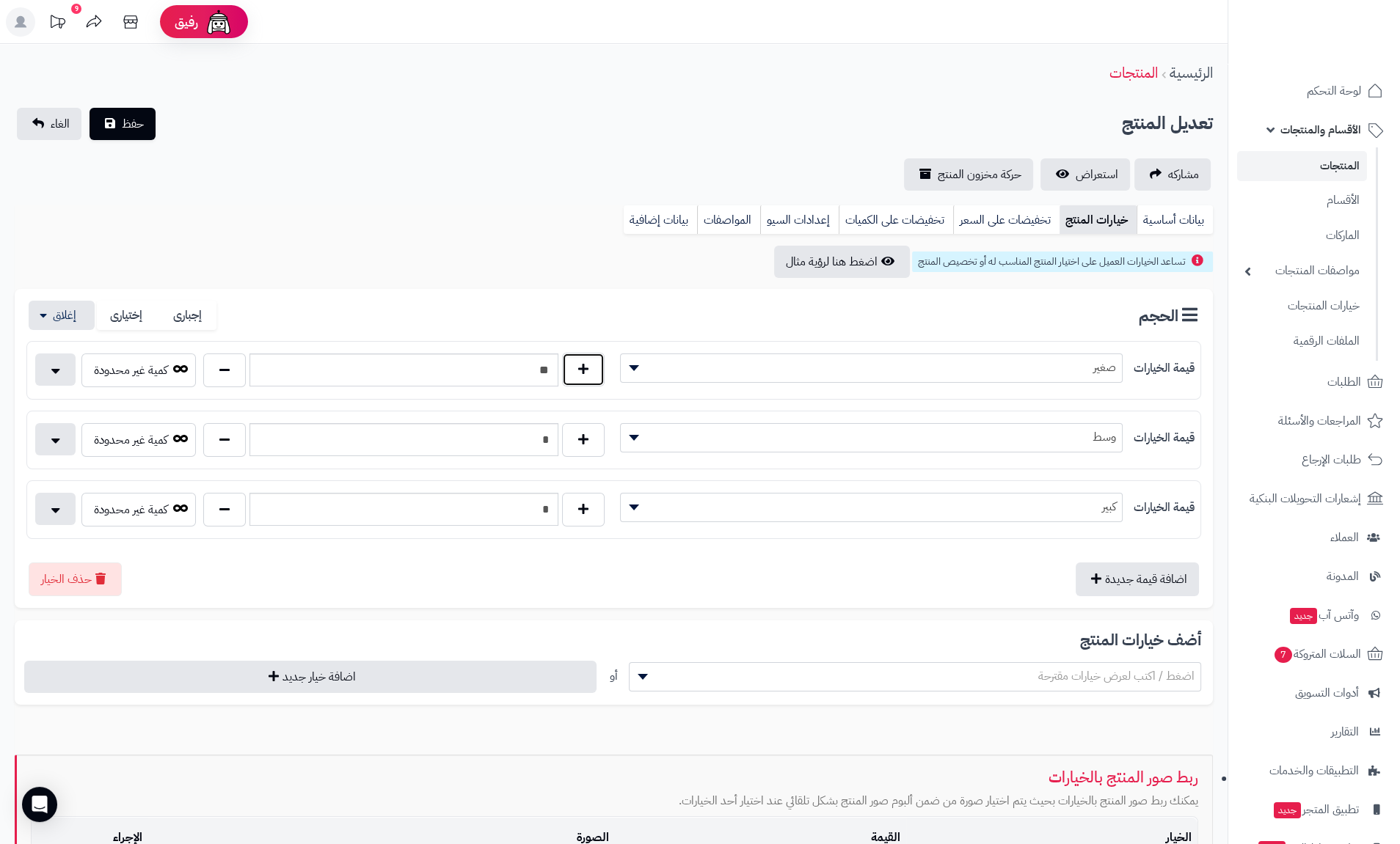
click at [579, 373] on button "button" at bounding box center [583, 370] width 42 height 34
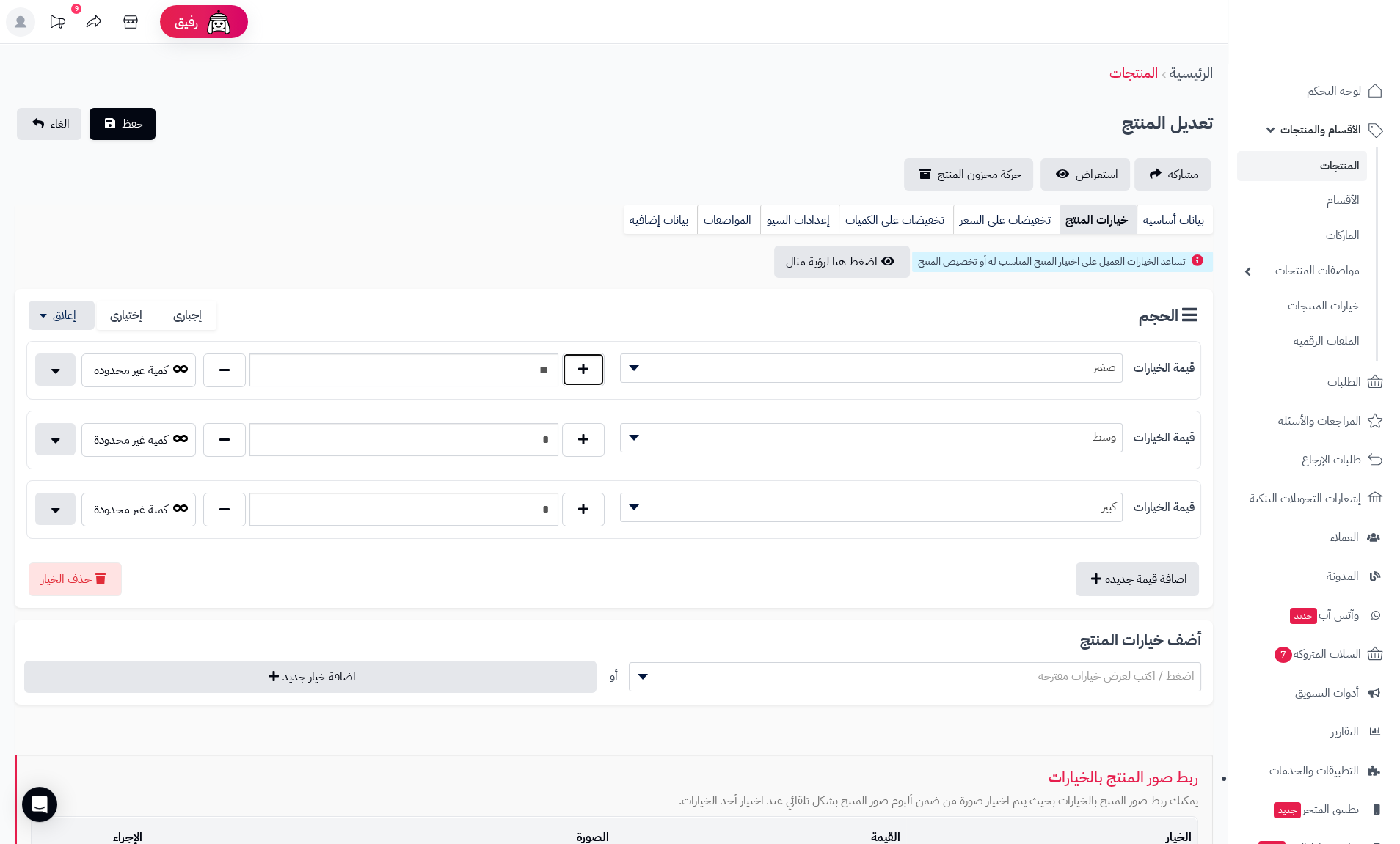
click at [579, 373] on button "button" at bounding box center [583, 370] width 42 height 34
type input "**"
click at [1194, 225] on link "بيانات أساسية" at bounding box center [1174, 220] width 76 height 30
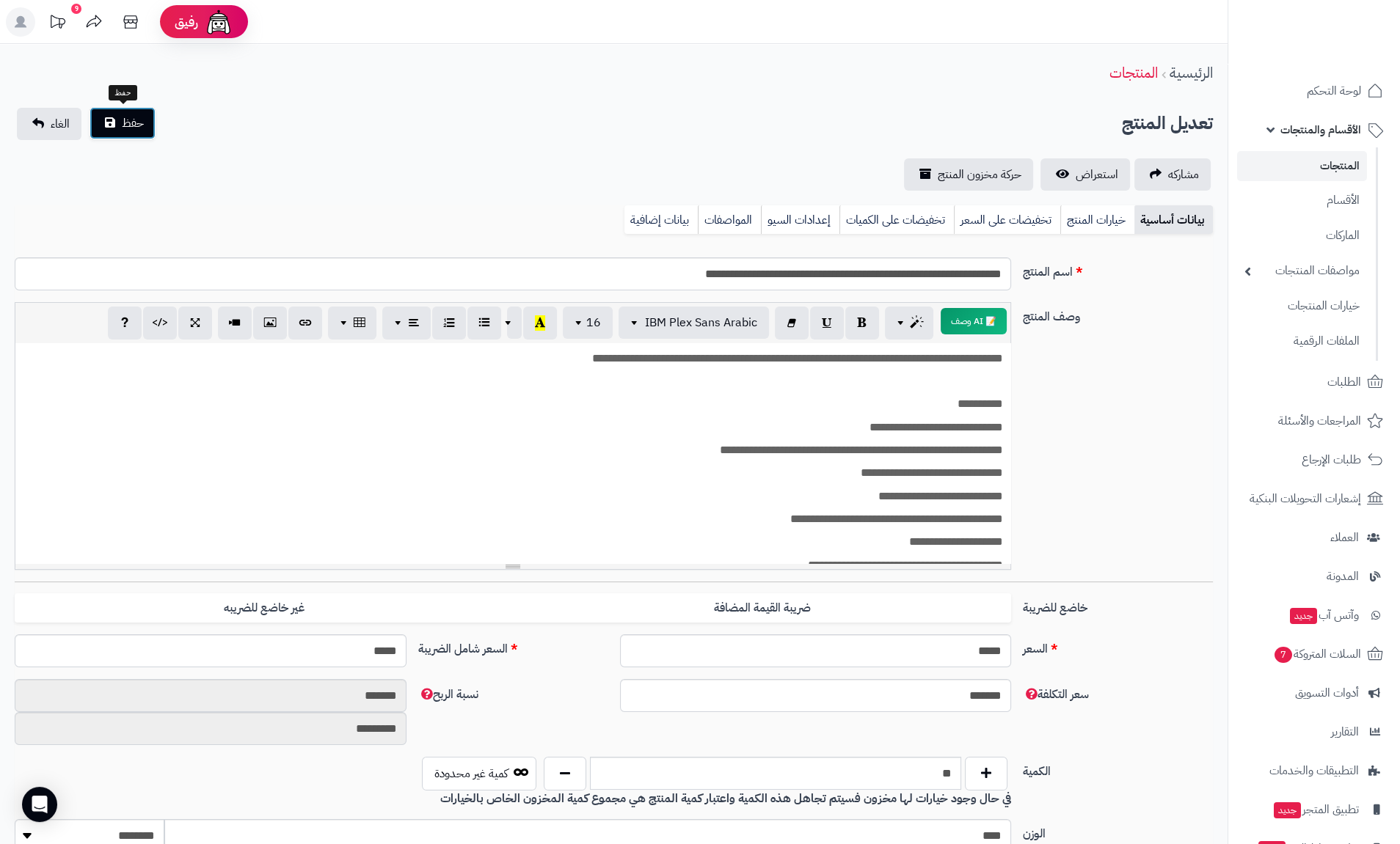
click at [128, 130] on span "حفظ" at bounding box center [133, 123] width 22 height 18
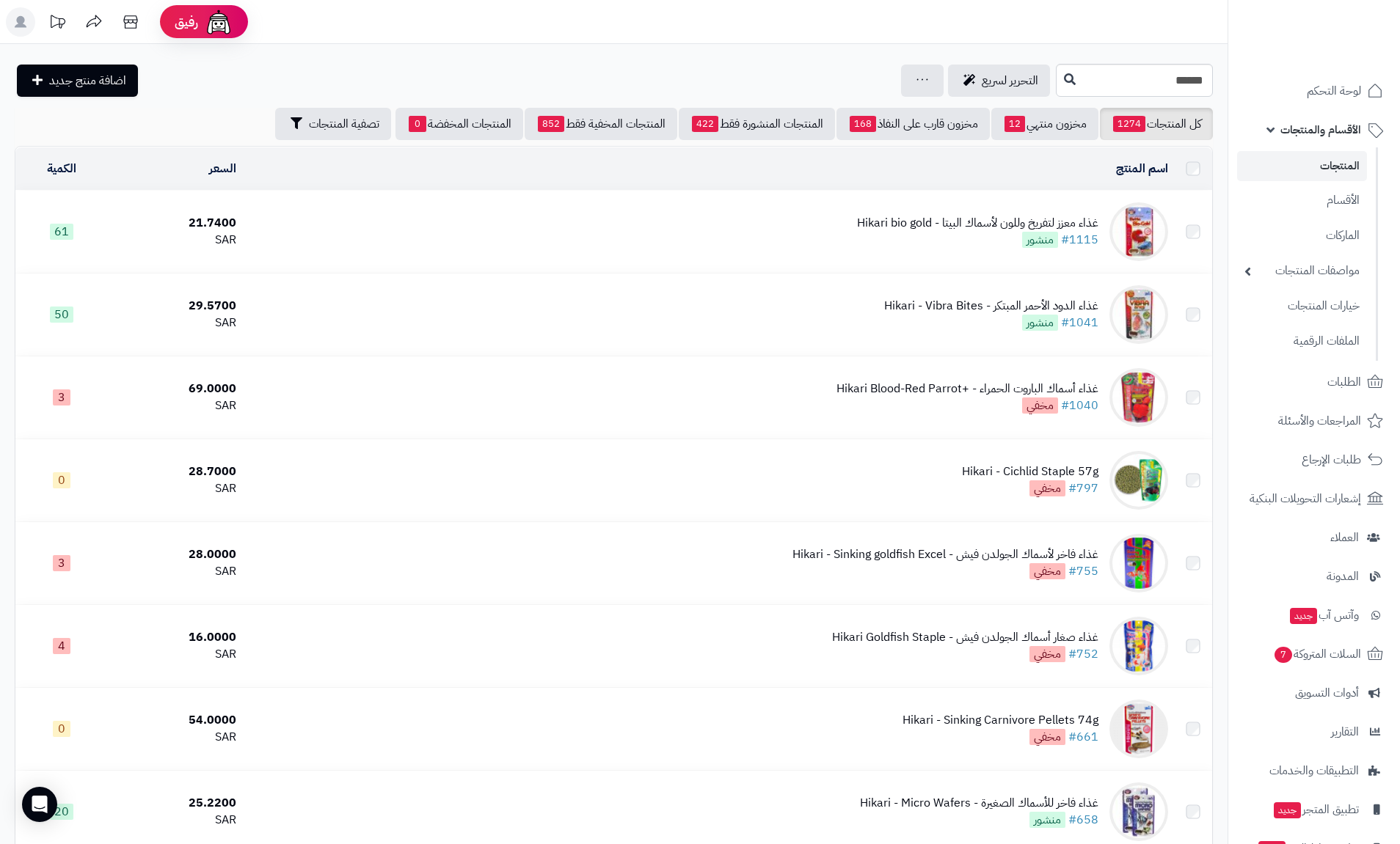
scroll to position [1408, 0]
